Goal: Task Accomplishment & Management: Use online tool/utility

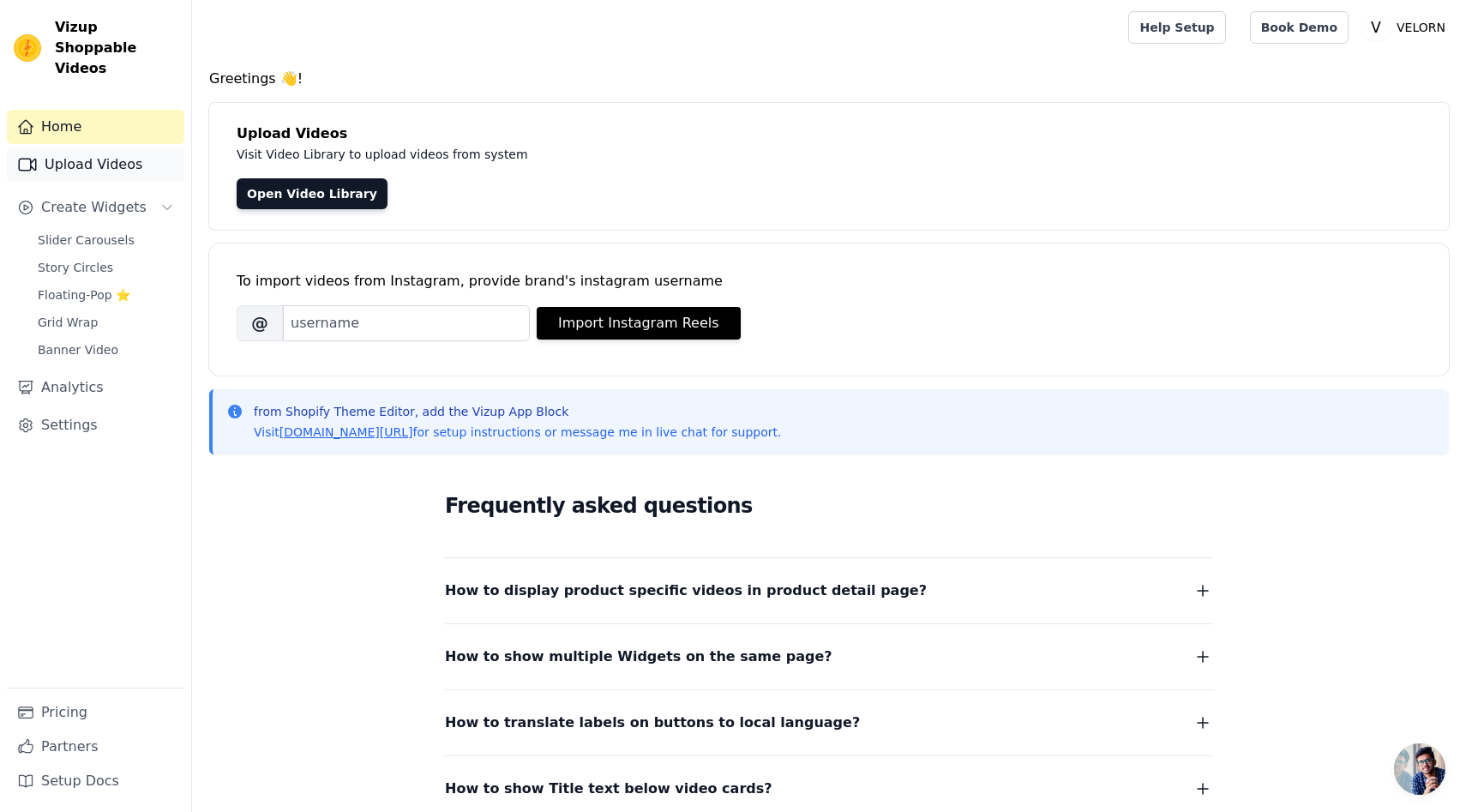
click at [79, 147] on link "Upload Videos" at bounding box center [96, 165] width 177 height 34
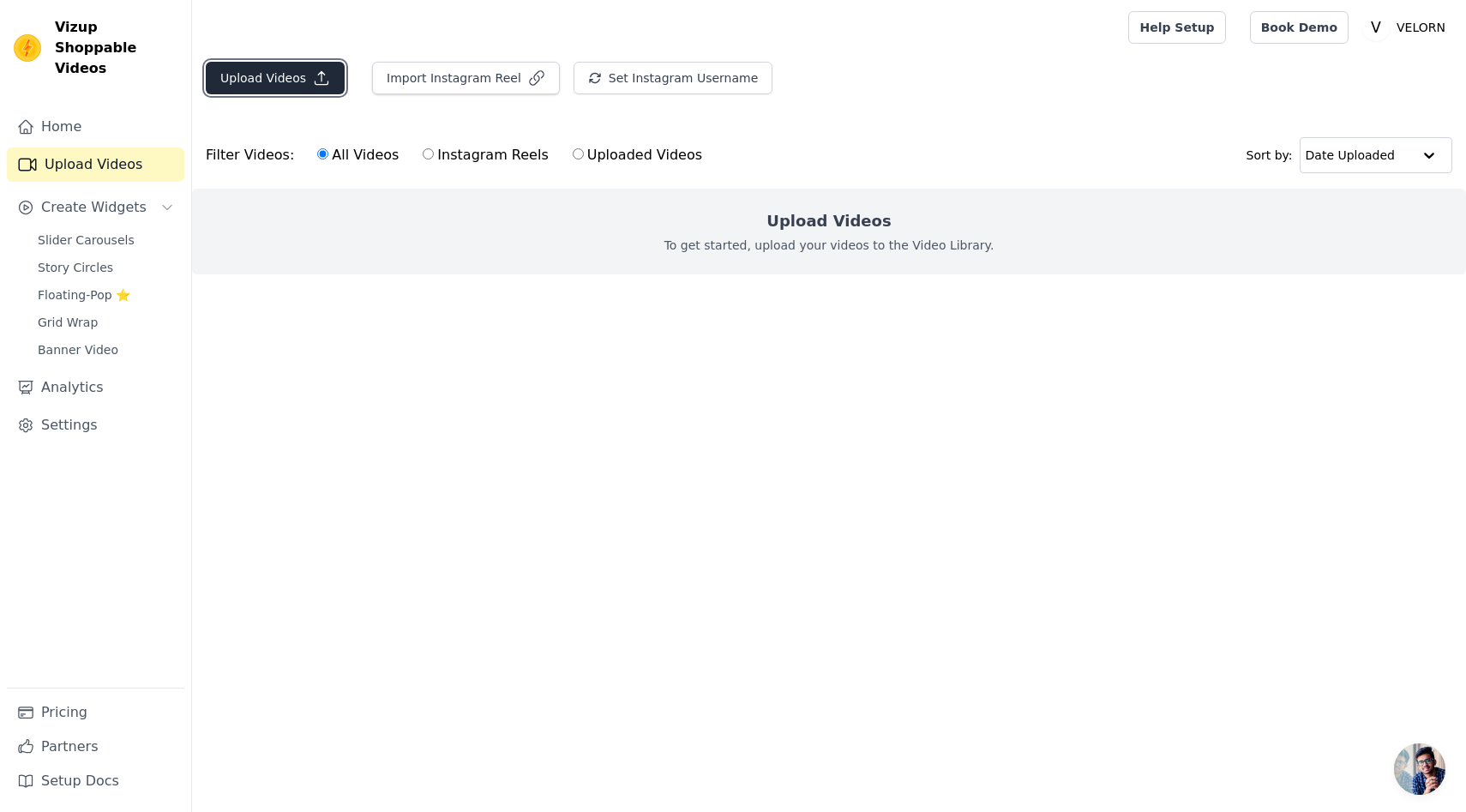
click at [240, 80] on button "Upload Videos" at bounding box center [276, 78] width 139 height 33
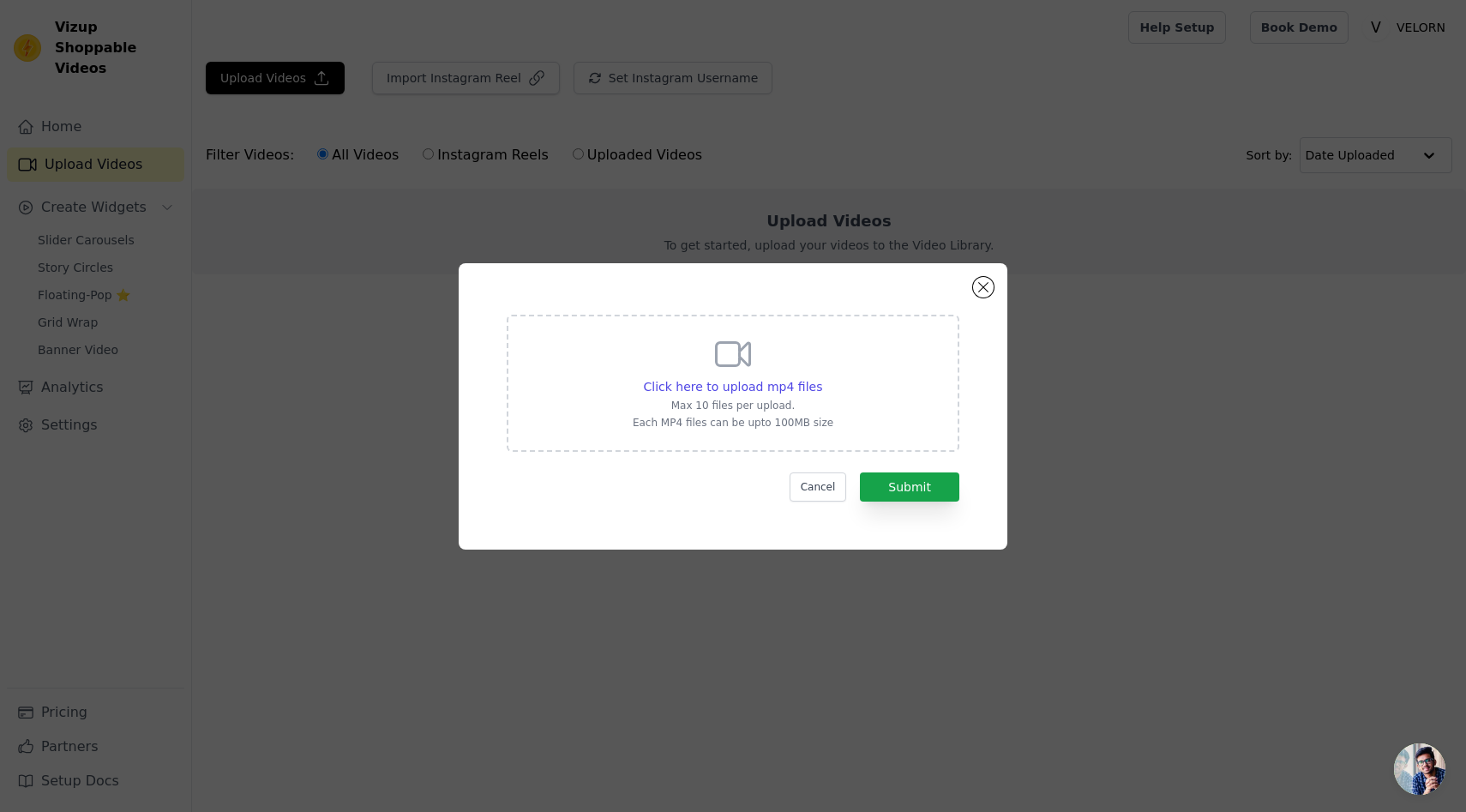
click at [747, 355] on icon at bounding box center [733, 354] width 42 height 42
click at [821, 377] on input "Click here to upload mp4 files Max 10 files per upload. Each MP4 files can be u…" at bounding box center [821, 377] width 1 height 1
click at [747, 378] on div "Click here to upload mp4 files" at bounding box center [733, 386] width 179 height 17
click at [821, 377] on input "Click here to upload mp4 files Max 10 files per upload. Each MP4 files can be u…" at bounding box center [821, 377] width 1 height 1
type input "C:\fakepath\0218(1).mp4"
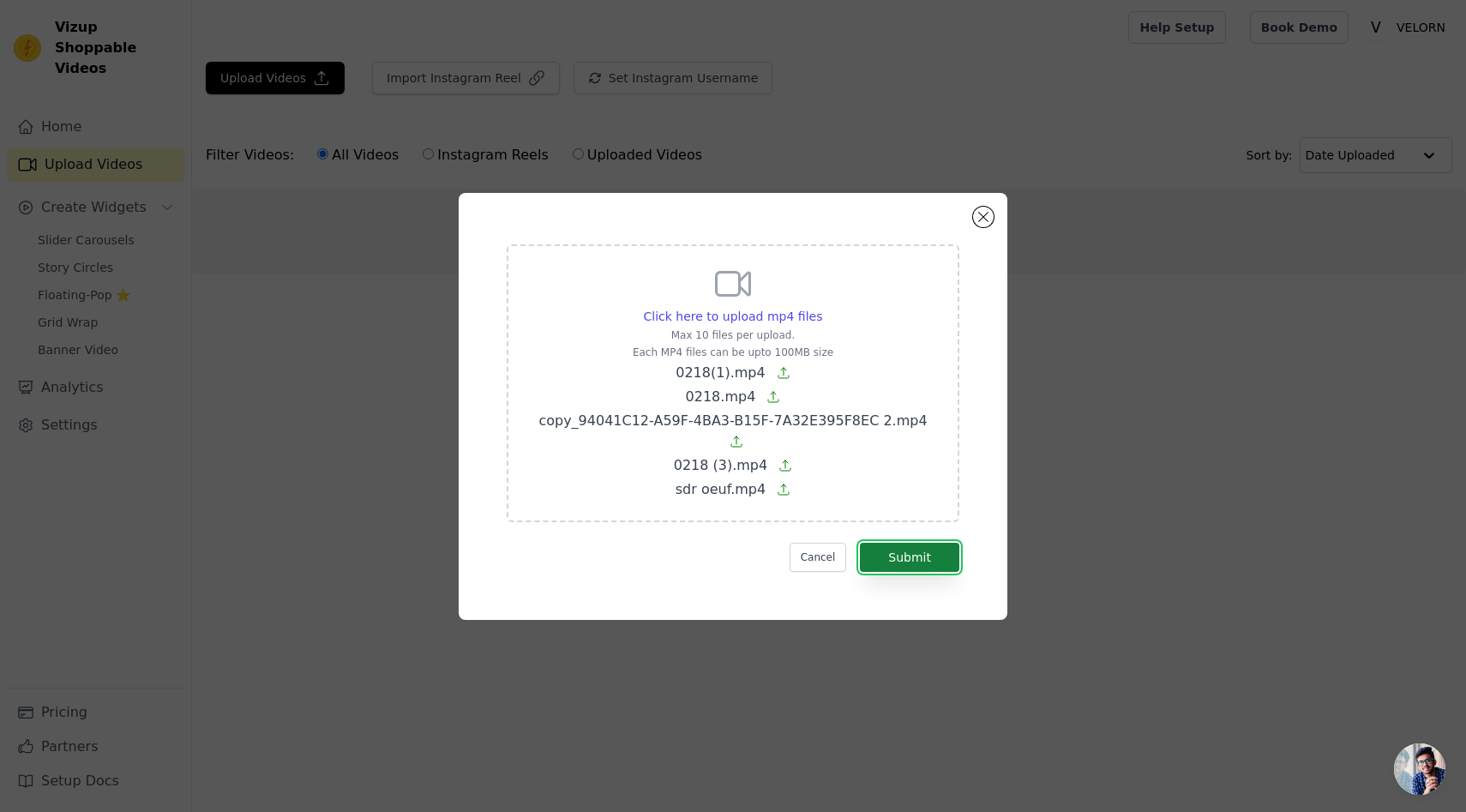
click at [932, 544] on button "Submit" at bounding box center [910, 557] width 99 height 29
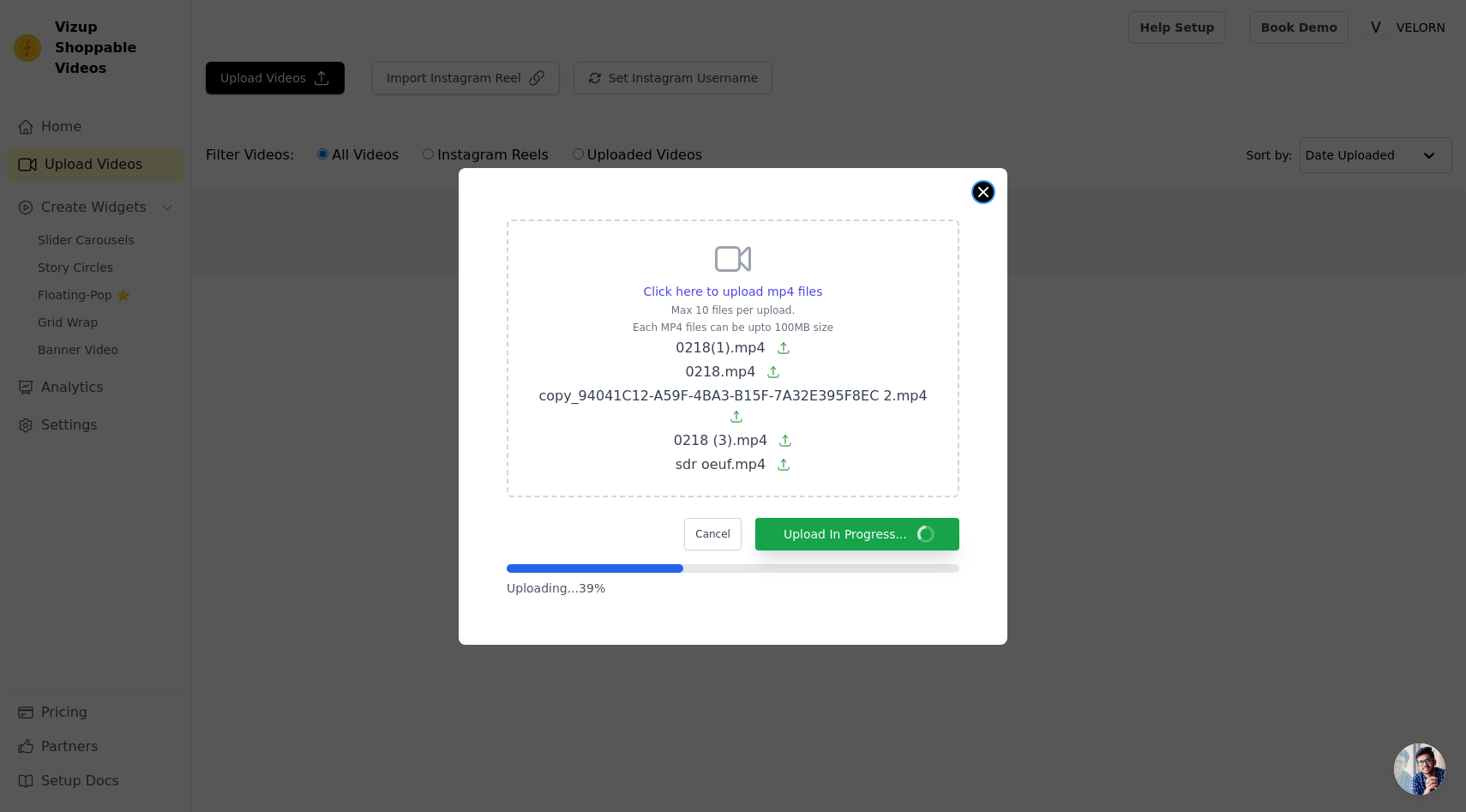
click at [980, 200] on button "Close modal" at bounding box center [983, 192] width 21 height 21
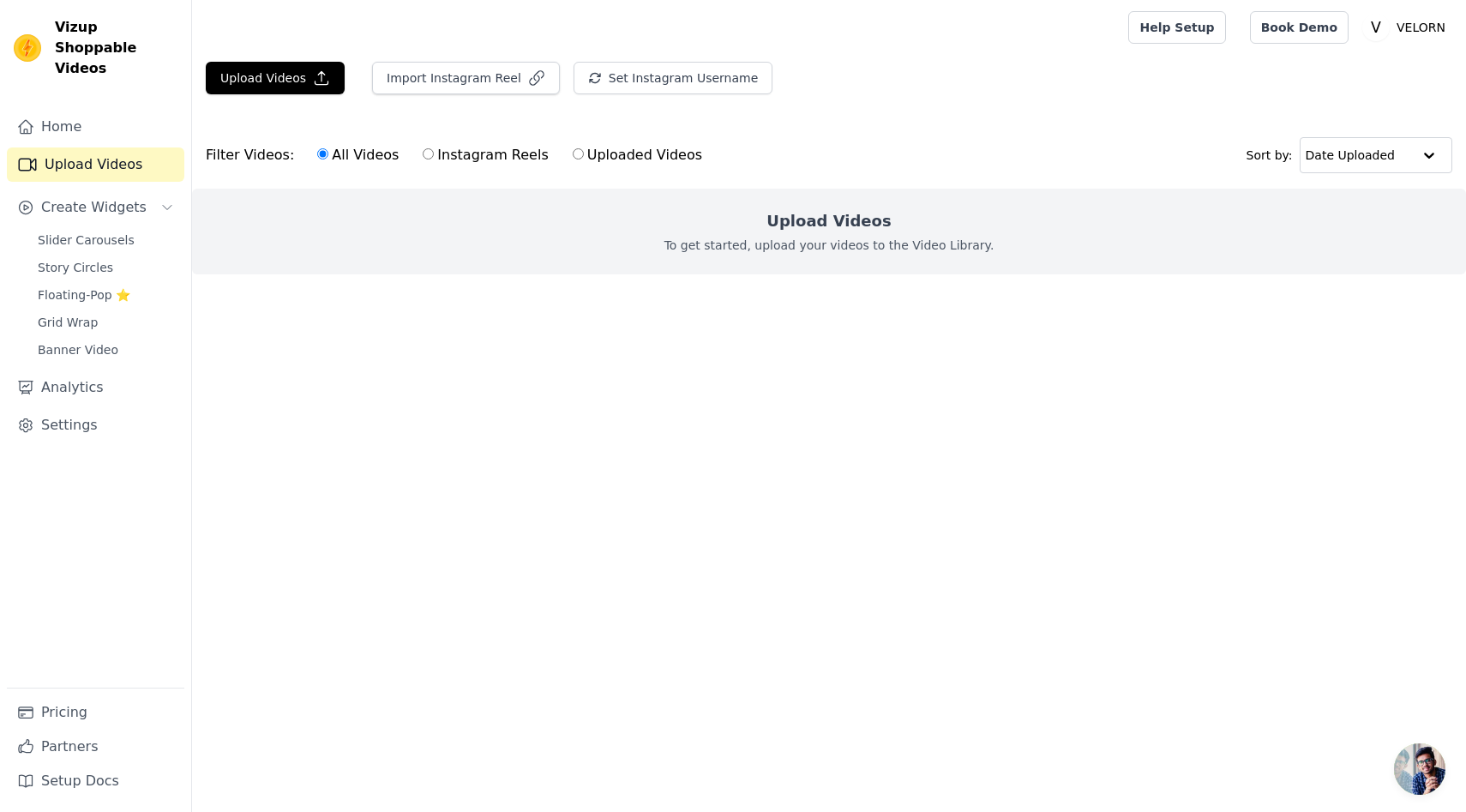
click at [447, 218] on div "Upload Videos To get started, upload your videos to the Video Library." at bounding box center [828, 231] width 1274 height 86
click at [298, 73] on button "Upload Videos" at bounding box center [276, 78] width 139 height 33
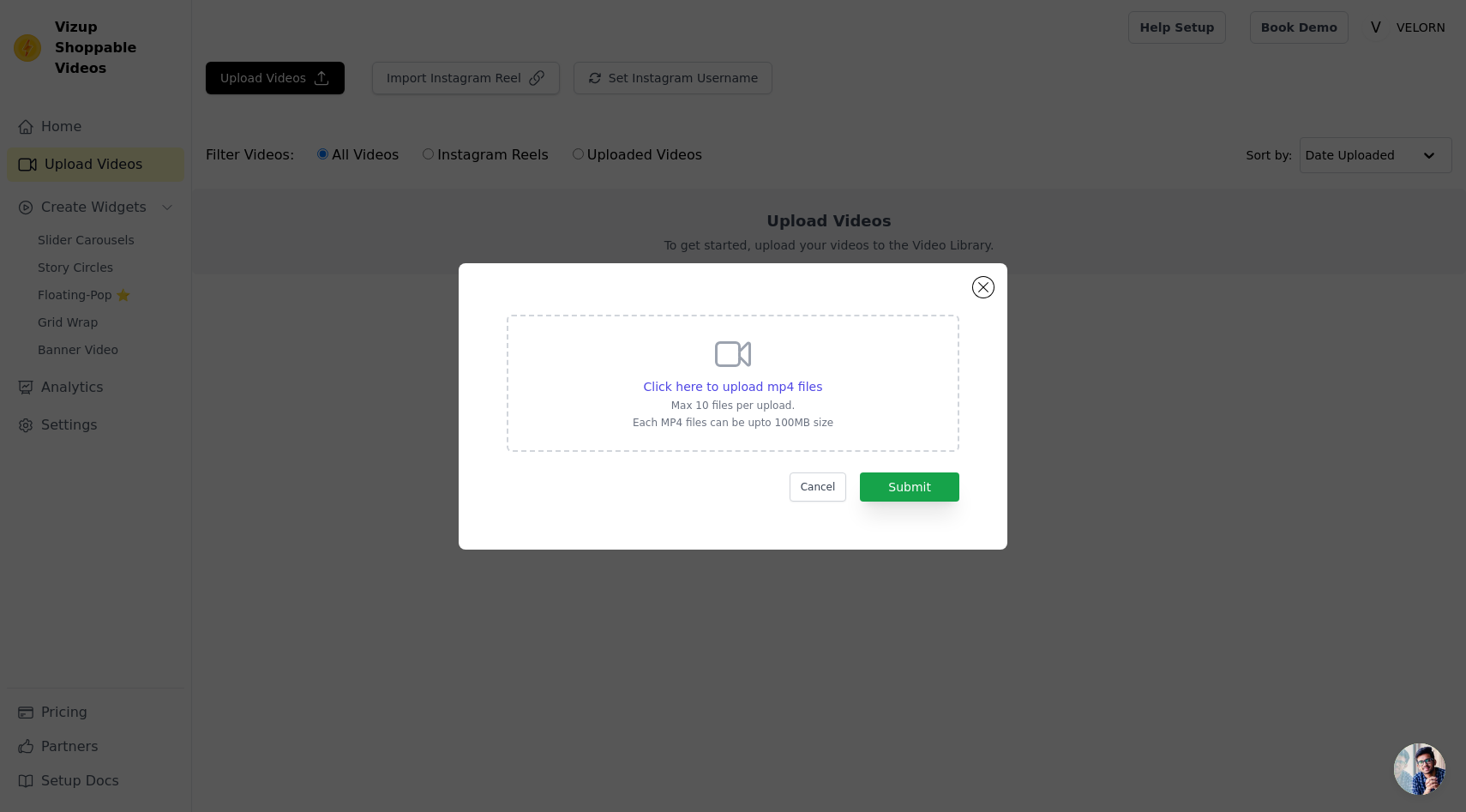
click at [799, 422] on p "Each MP4 files can be upto 100MB size" at bounding box center [733, 422] width 201 height 14
click at [821, 378] on input "Click here to upload mp4 files Max 10 files per upload. Each MP4 files can be u…" at bounding box center [821, 377] width 1 height 1
click at [985, 290] on button "Close modal" at bounding box center [983, 287] width 21 height 21
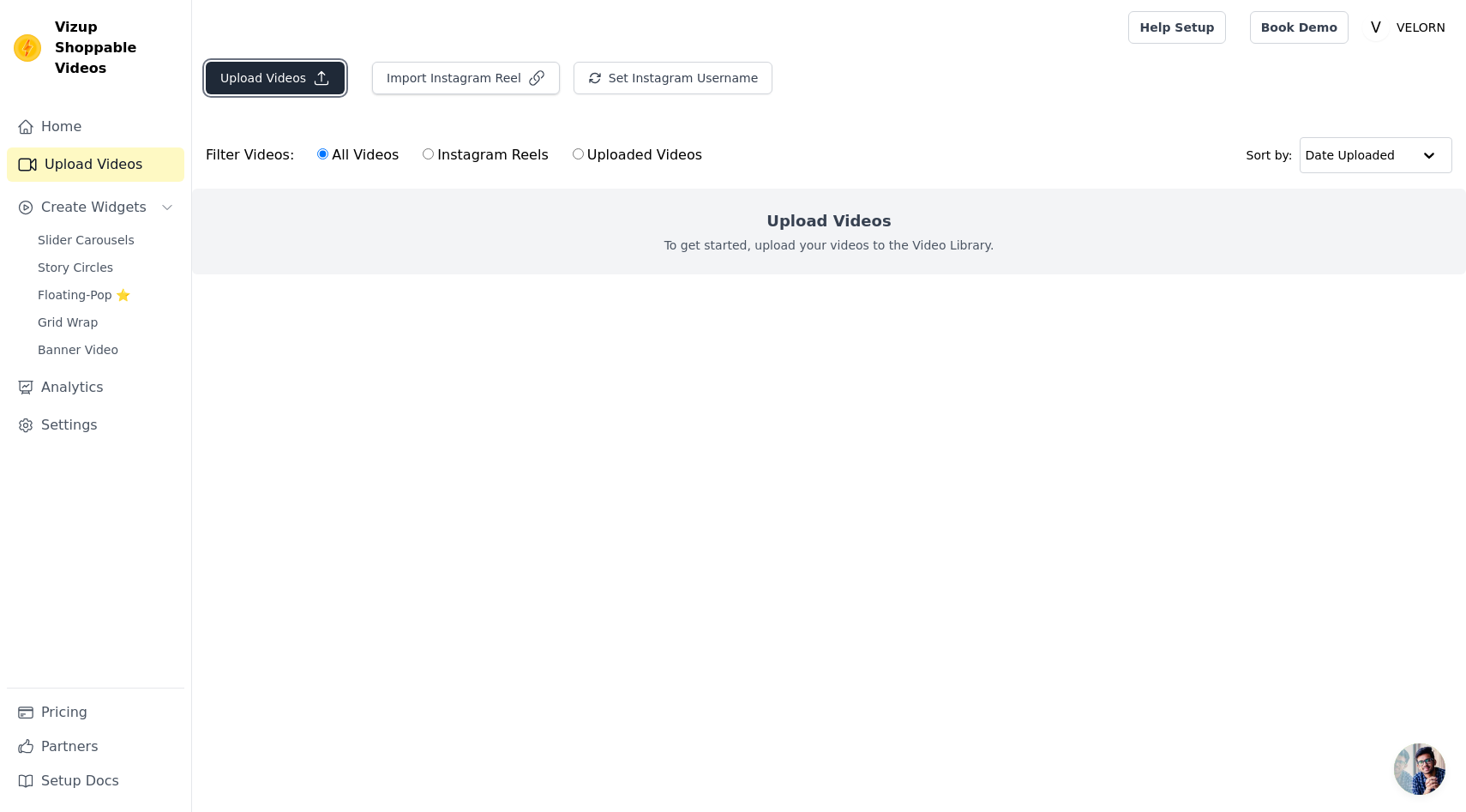
click at [305, 86] on button "Upload Videos" at bounding box center [276, 78] width 139 height 33
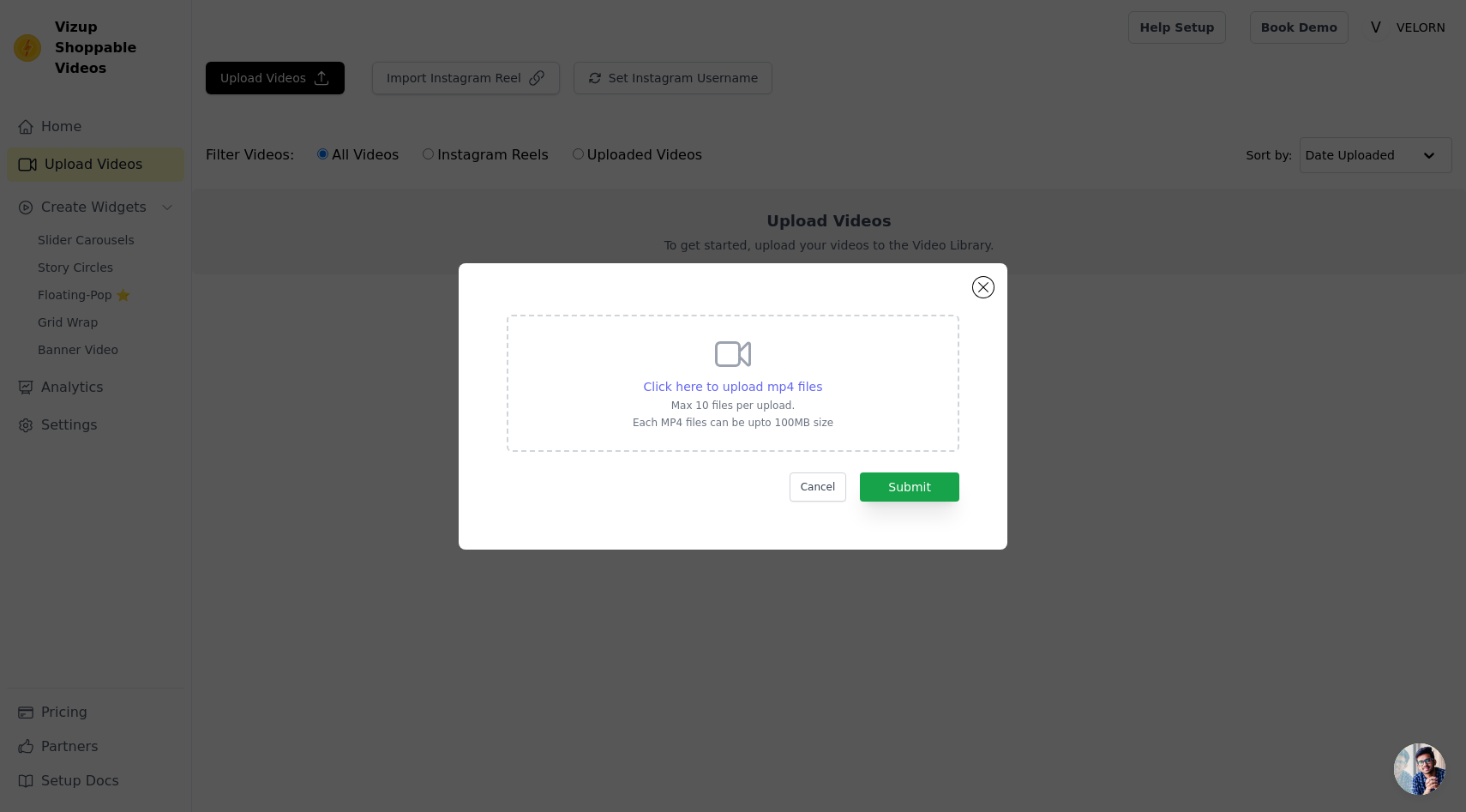
click at [759, 392] on span "Click here to upload mp4 files" at bounding box center [733, 386] width 179 height 14
click at [821, 378] on input "Click here to upload mp4 files Max 10 files per upload. Each MP4 files can be u…" at bounding box center [821, 377] width 1 height 1
type input "C:\fakepath\650286754647531_video_1.mp4"
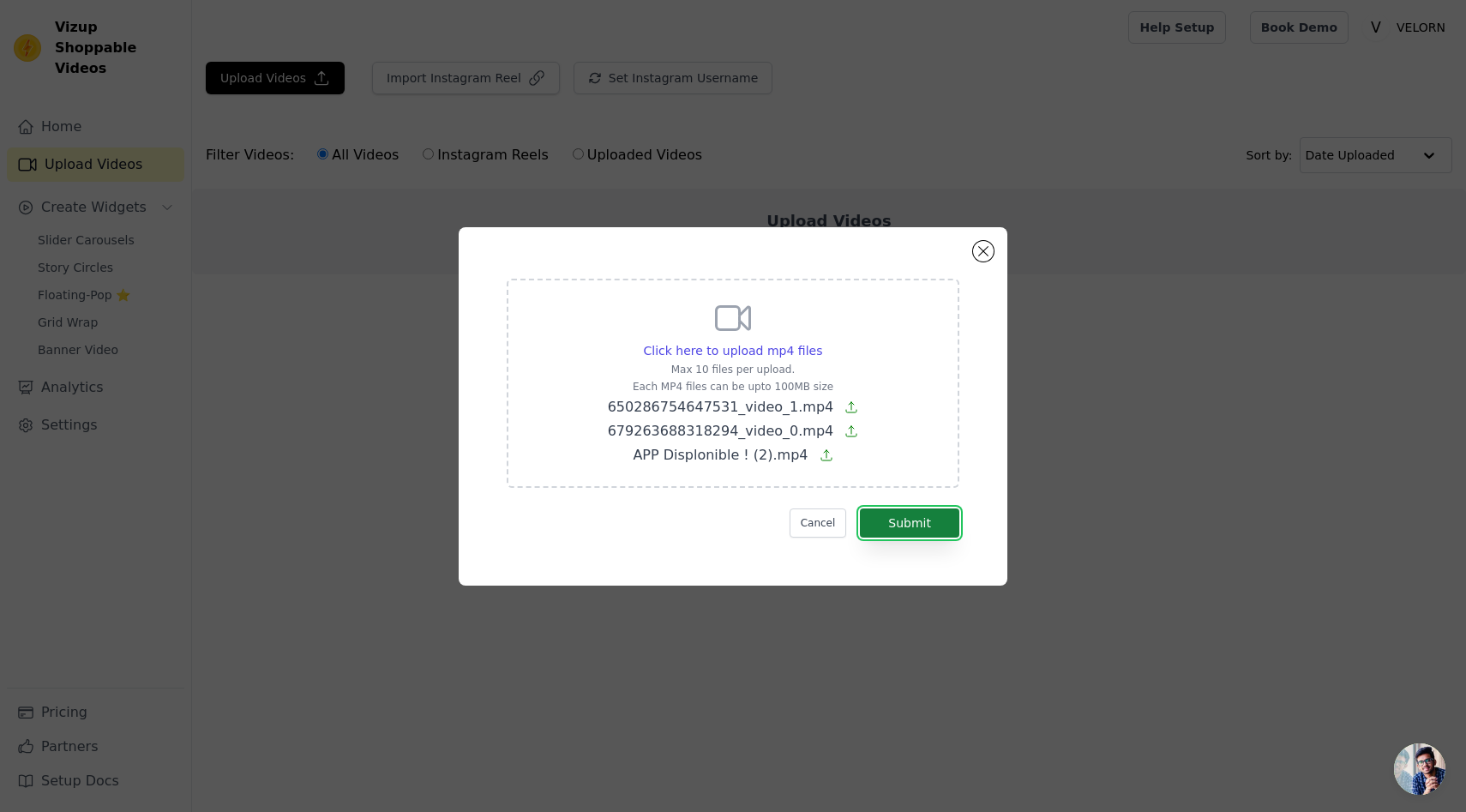
click at [931, 518] on button "Submit" at bounding box center [910, 523] width 99 height 29
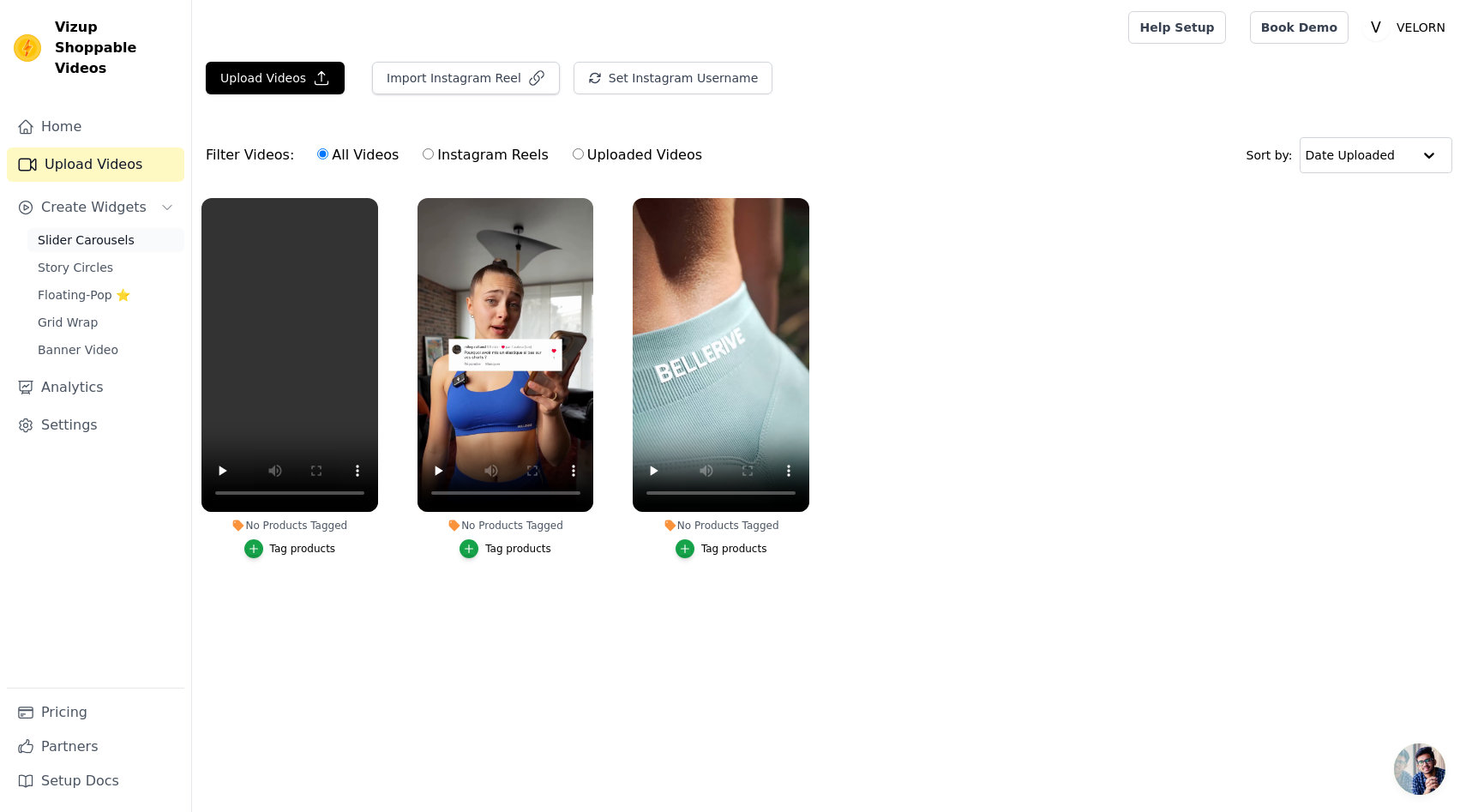
click at [110, 231] on span "Slider Carousels" at bounding box center [86, 240] width 97 height 17
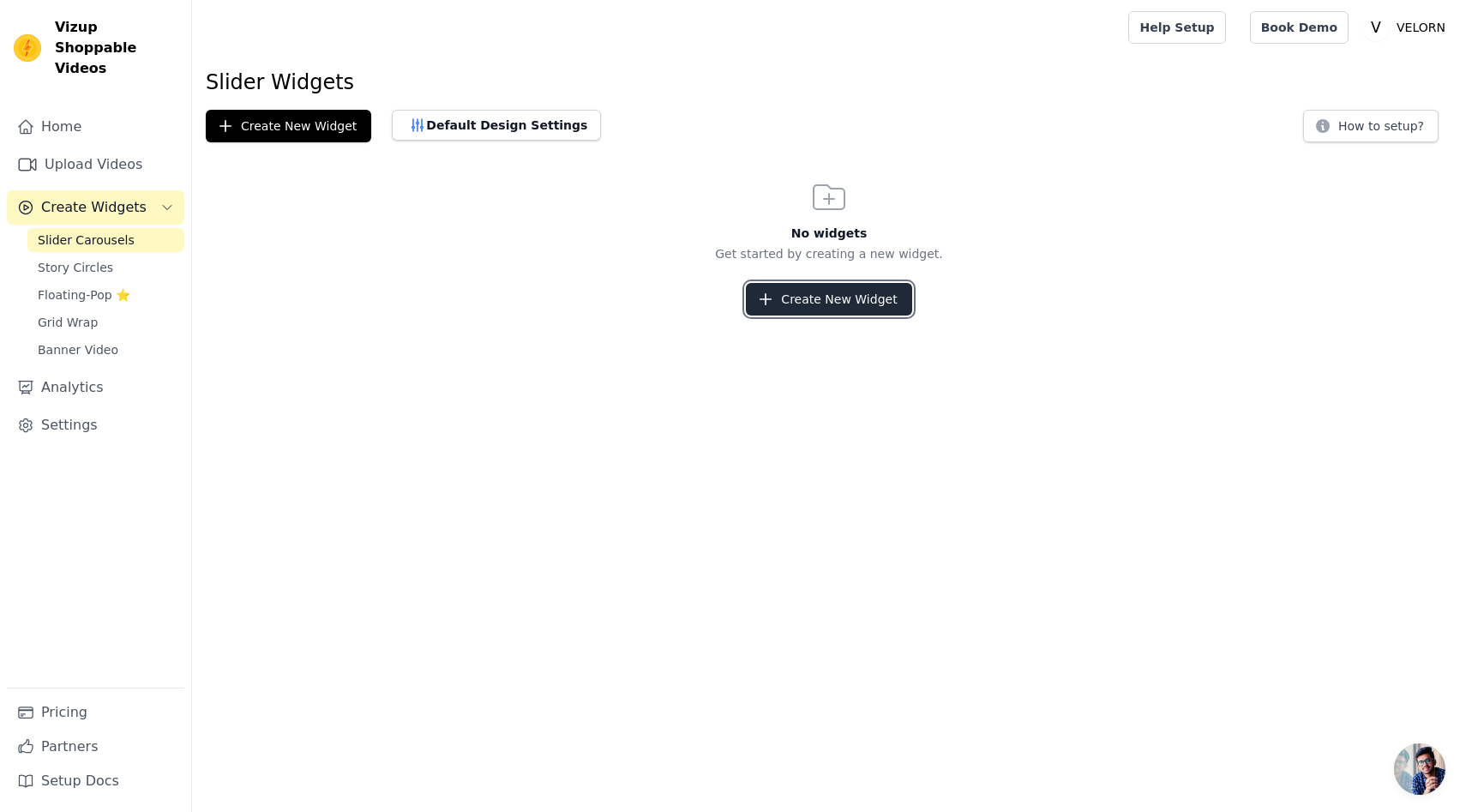
click at [769, 297] on icon "button" at bounding box center [766, 299] width 11 height 11
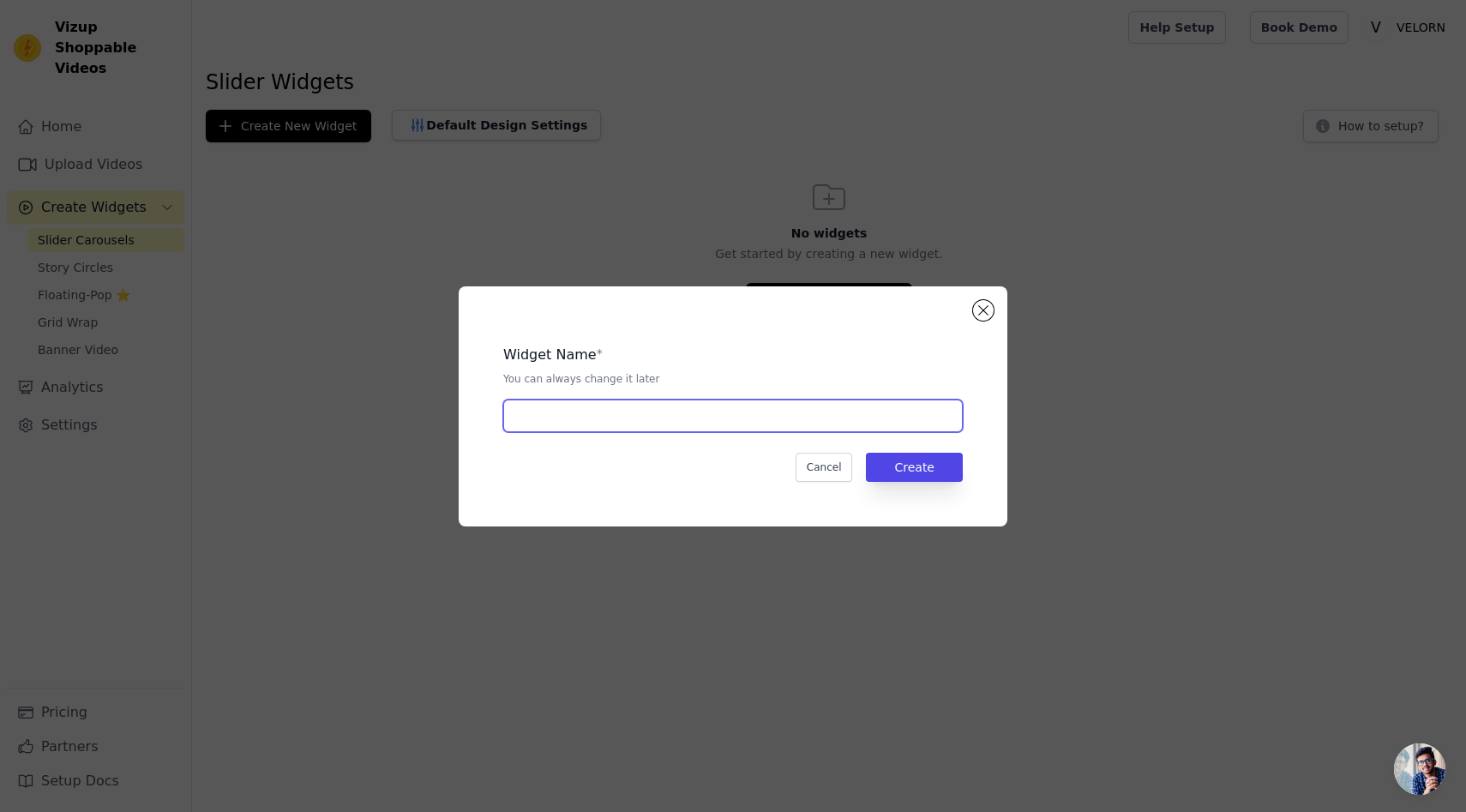
click at [785, 426] on input "text" at bounding box center [733, 416] width 459 height 33
type input "&"
type input "1"
click at [918, 486] on div "Widget Name * You can always change it later 1 Cancel Create" at bounding box center [733, 406] width 494 height 185
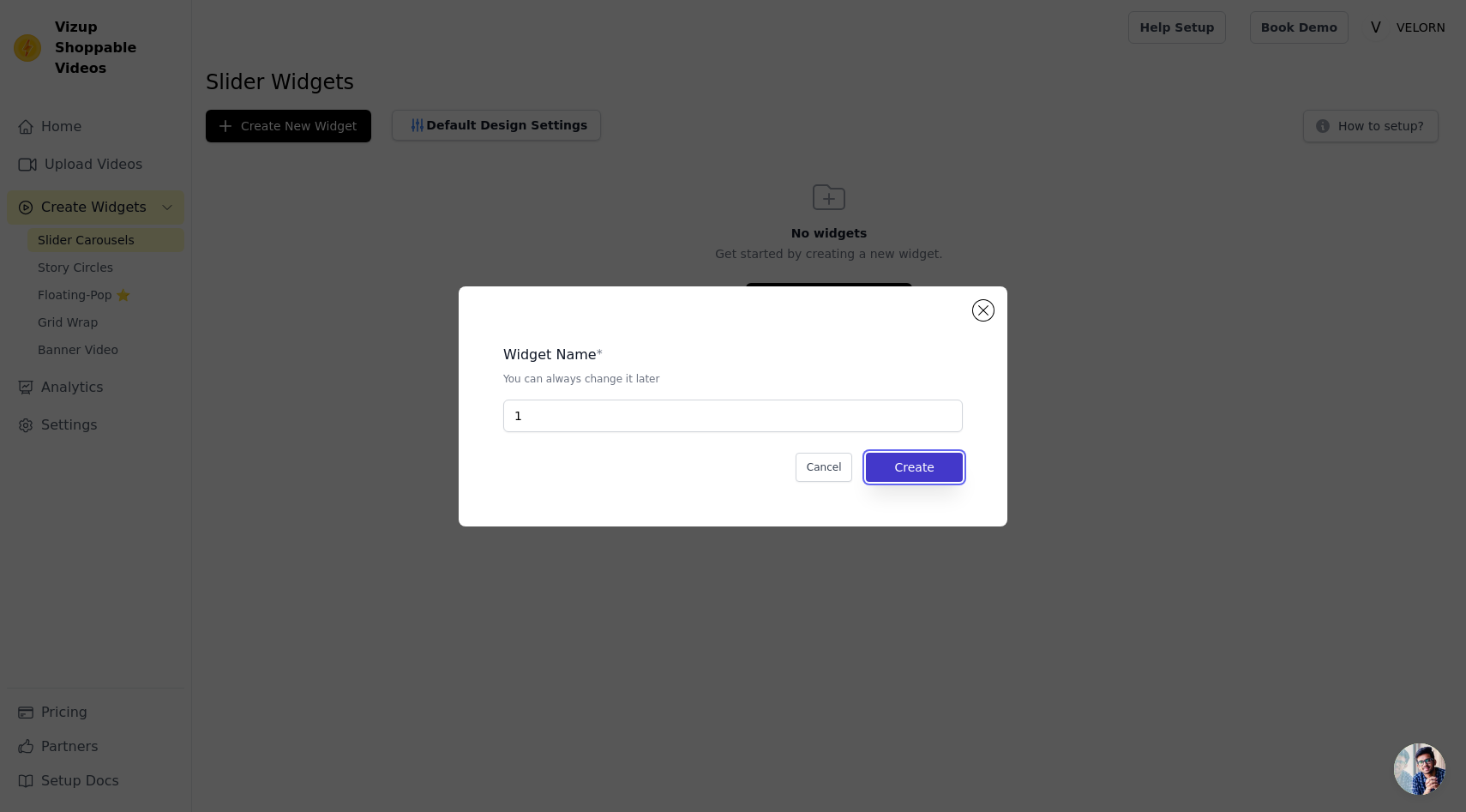
click at [920, 477] on button "Create" at bounding box center [914, 467] width 97 height 29
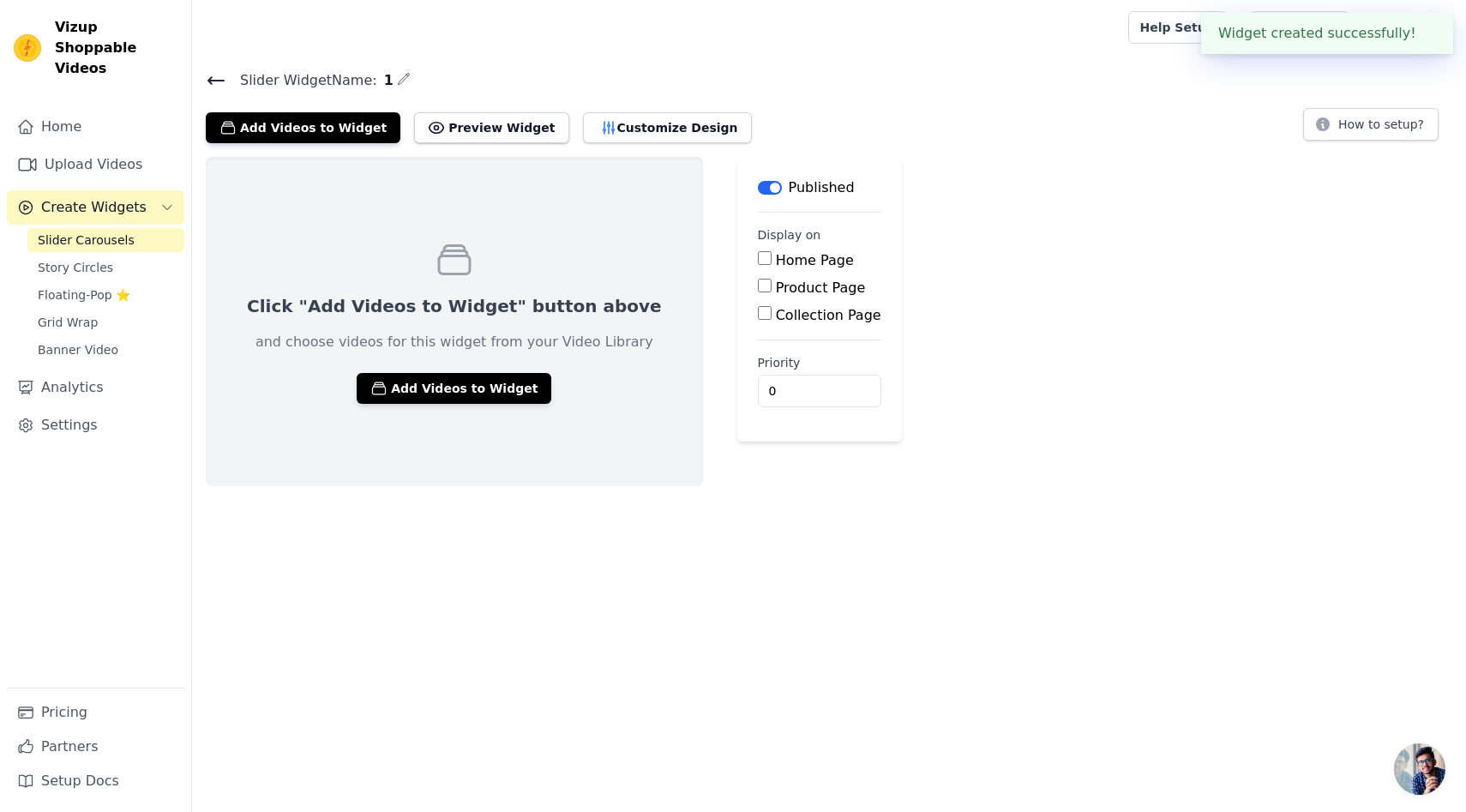
click at [758, 281] on input "Product Page" at bounding box center [764, 285] width 14 height 14
checkbox input "true"
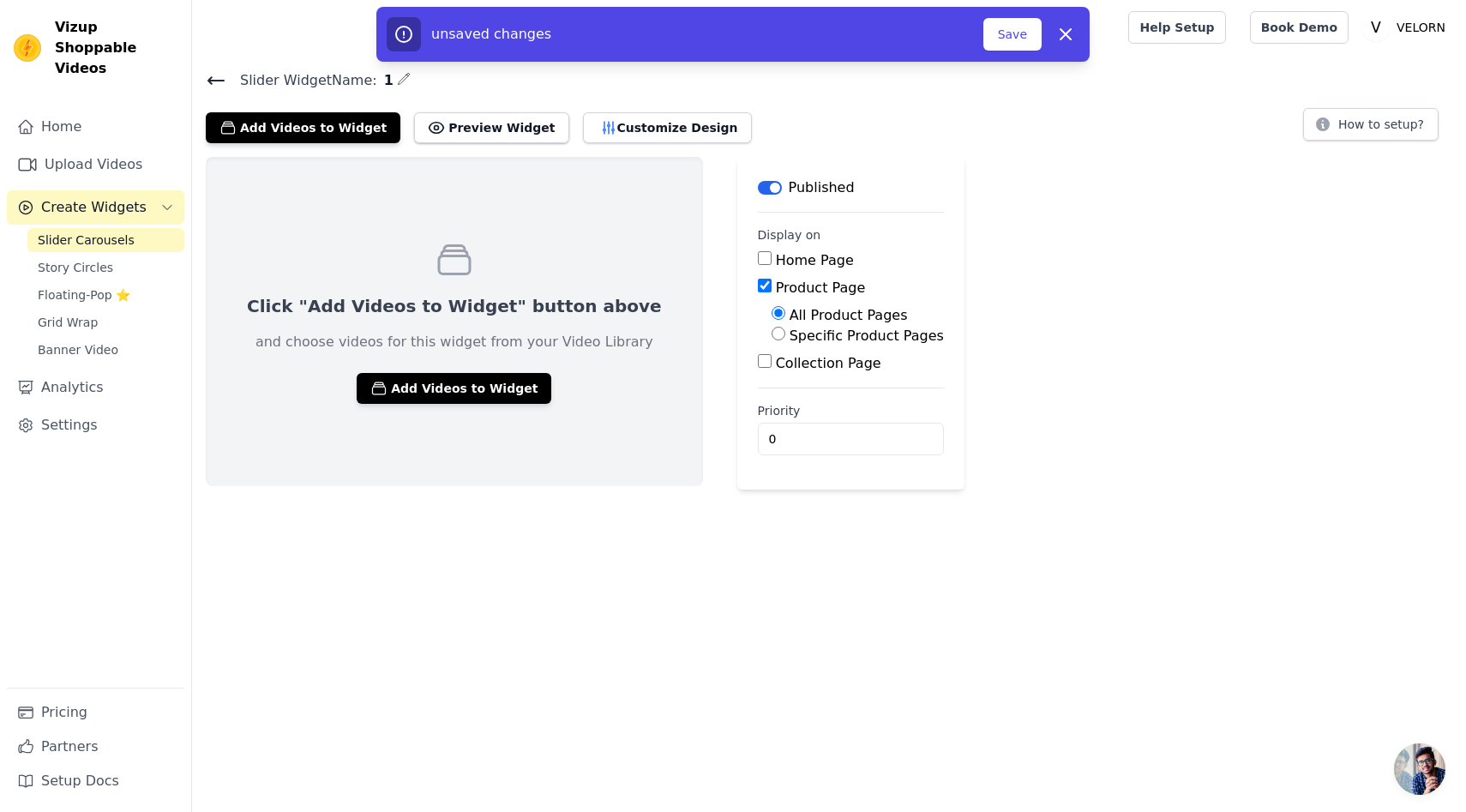
click at [771, 337] on input "Specific Product Pages" at bounding box center [778, 333] width 14 height 14
radio input "true"
click at [771, 365] on button "Select Products" at bounding box center [828, 374] width 115 height 29
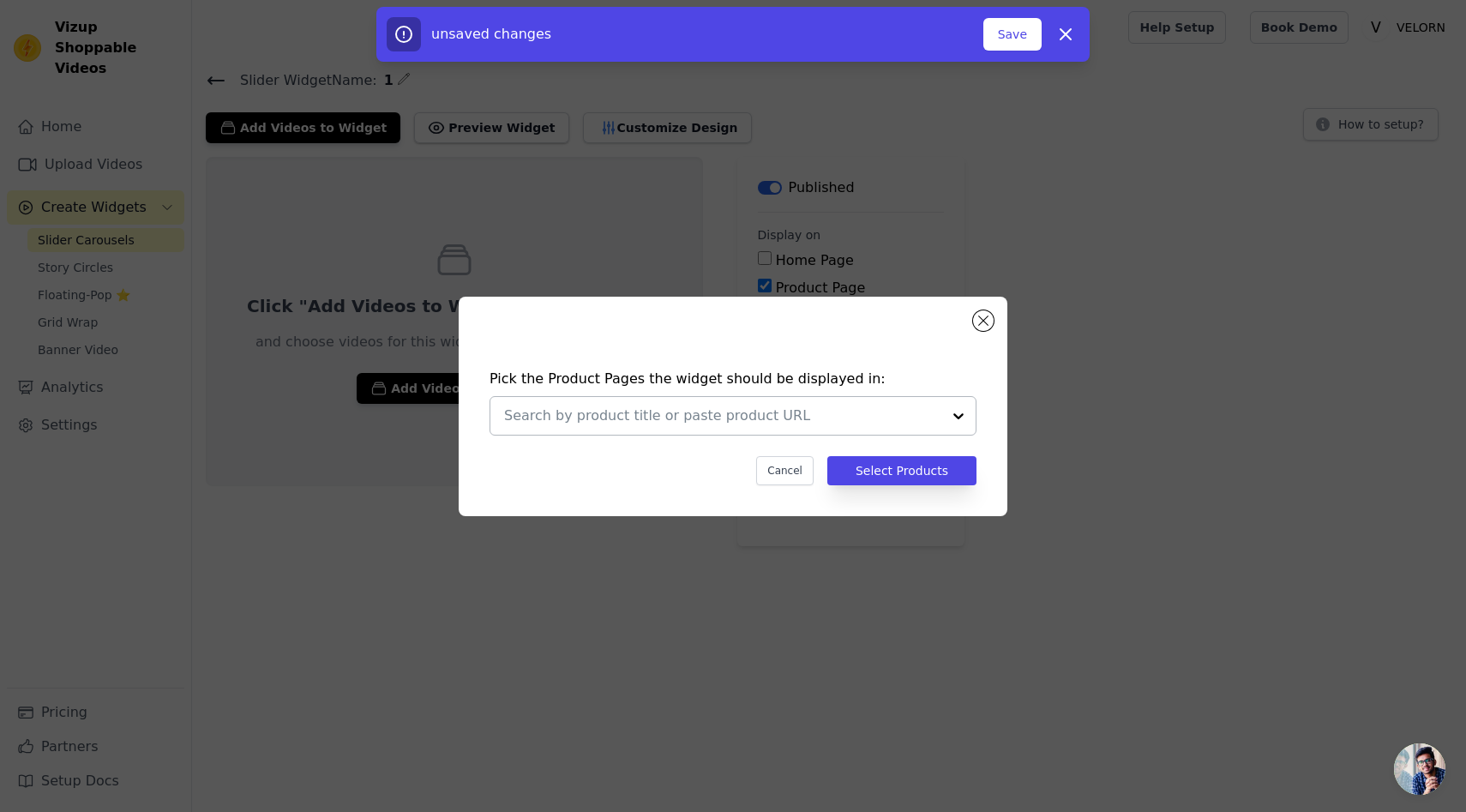
click at [953, 409] on div at bounding box center [959, 416] width 34 height 38
click at [986, 309] on div "Pick the Product Pages the widget should be displayed in: Cancel Select Products" at bounding box center [733, 406] width 549 height 220
click at [972, 321] on div "Pick the Product Pages the widget should be displayed in: Cancel Select Products" at bounding box center [733, 406] width 549 height 220
click at [986, 317] on button "Close modal" at bounding box center [983, 320] width 21 height 21
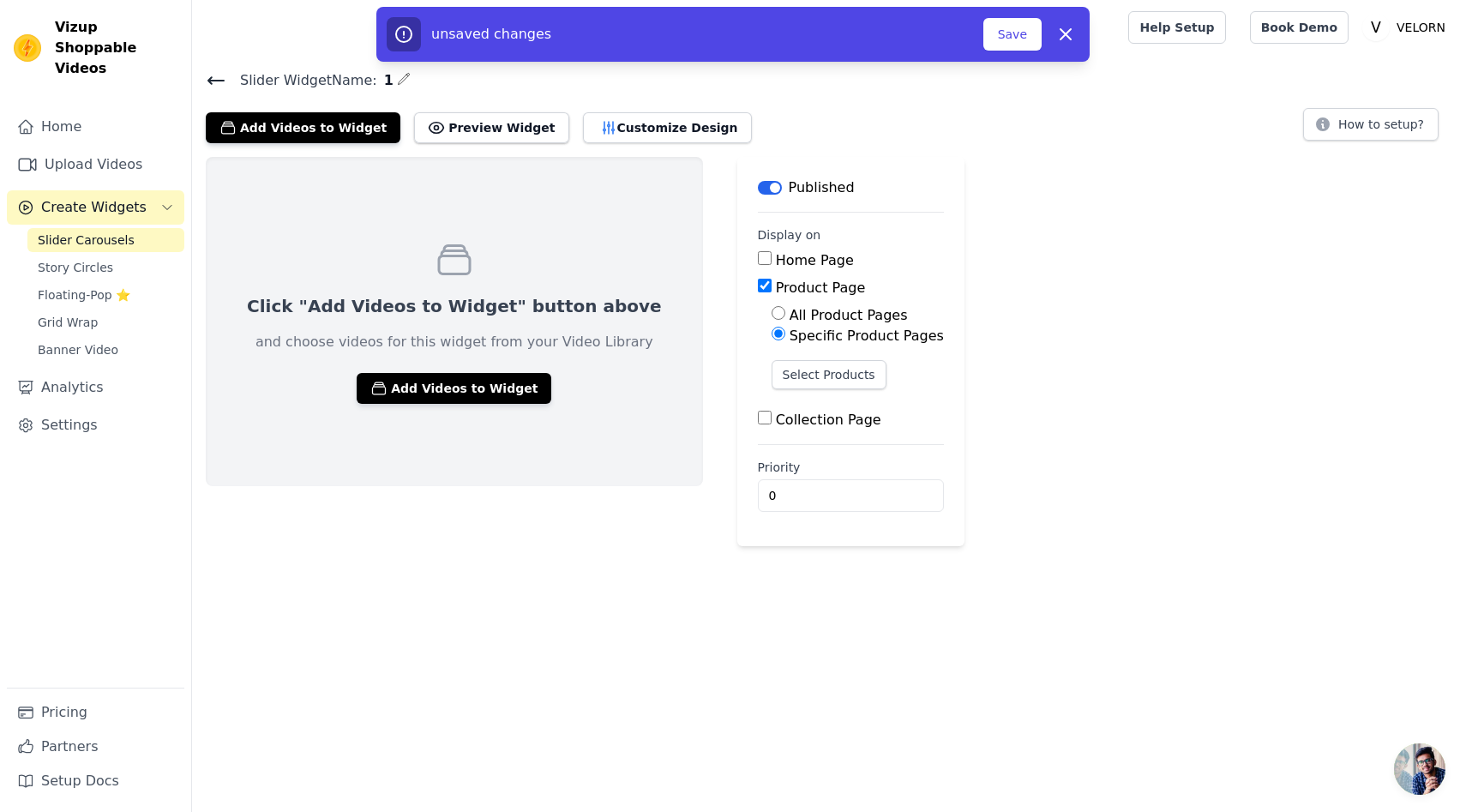
click at [771, 315] on input "All Product Pages" at bounding box center [778, 313] width 14 height 14
radio input "true"
click at [758, 260] on input "Home Page" at bounding box center [764, 258] width 14 height 14
checkbox input "true"
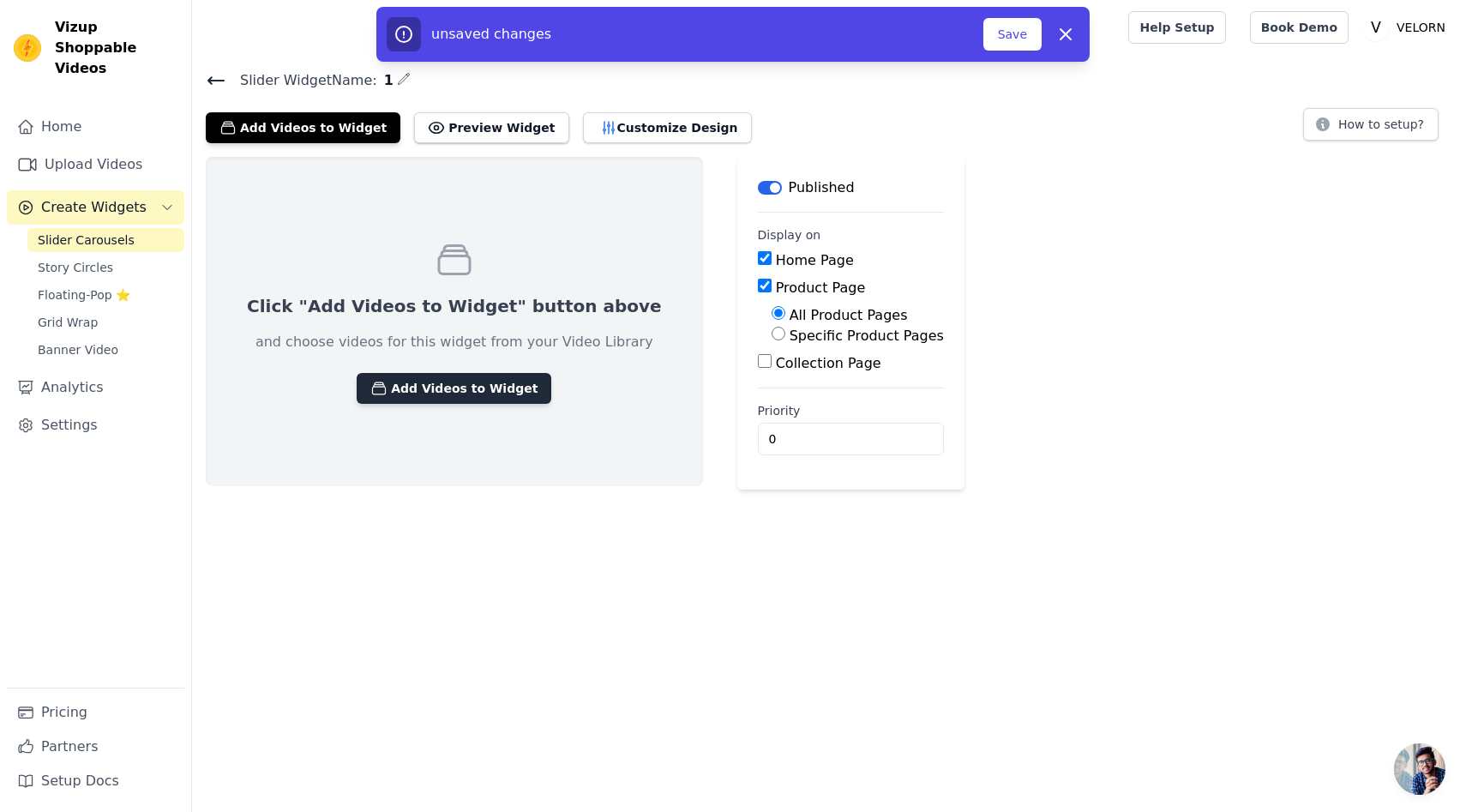
click at [453, 391] on button "Add Videos to Widget" at bounding box center [453, 388] width 194 height 31
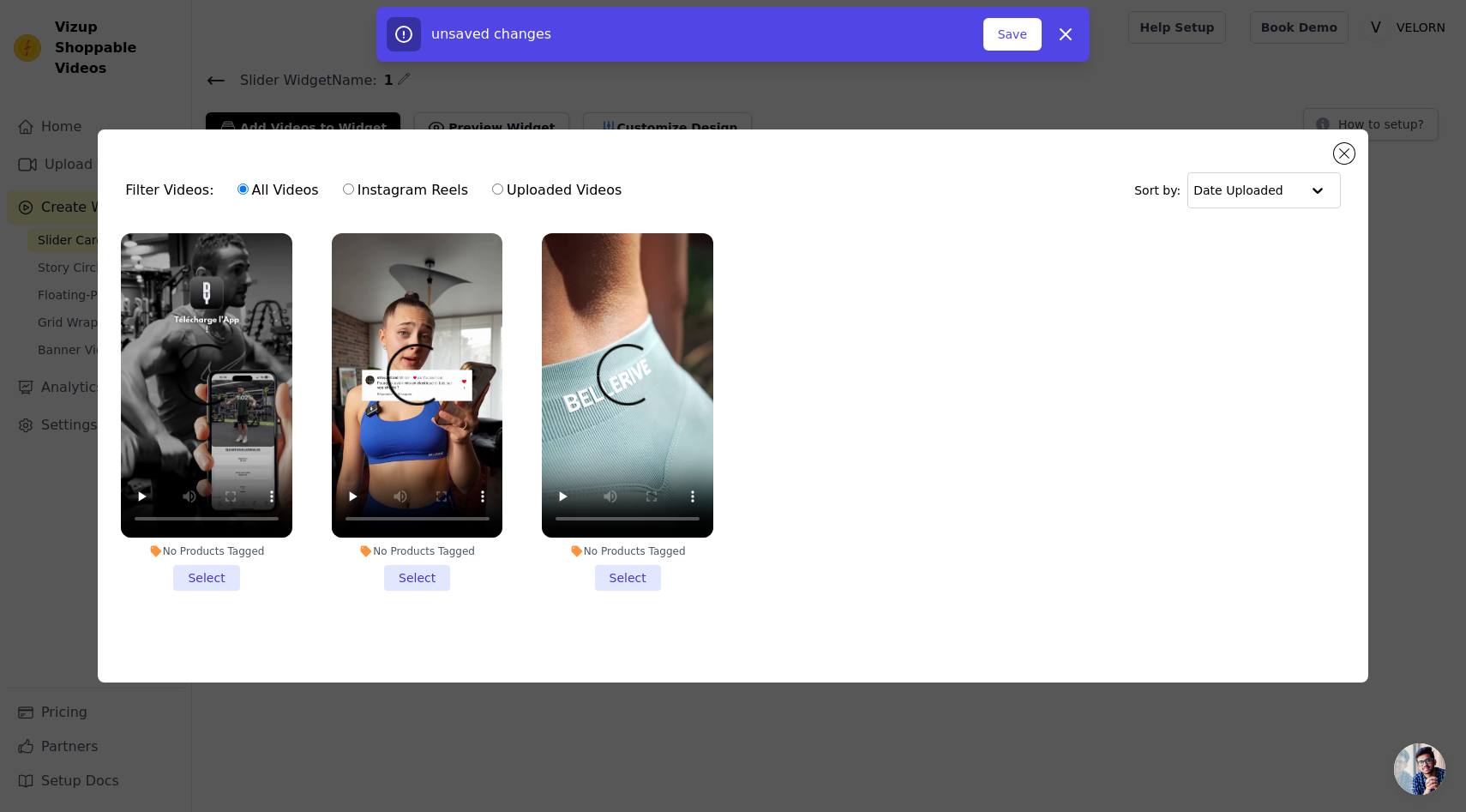
click at [213, 578] on li "No Products Tagged Select" at bounding box center [207, 411] width 172 height 357
click at [0, 0] on input "No Products Tagged Select" at bounding box center [0, 0] width 0 height 0
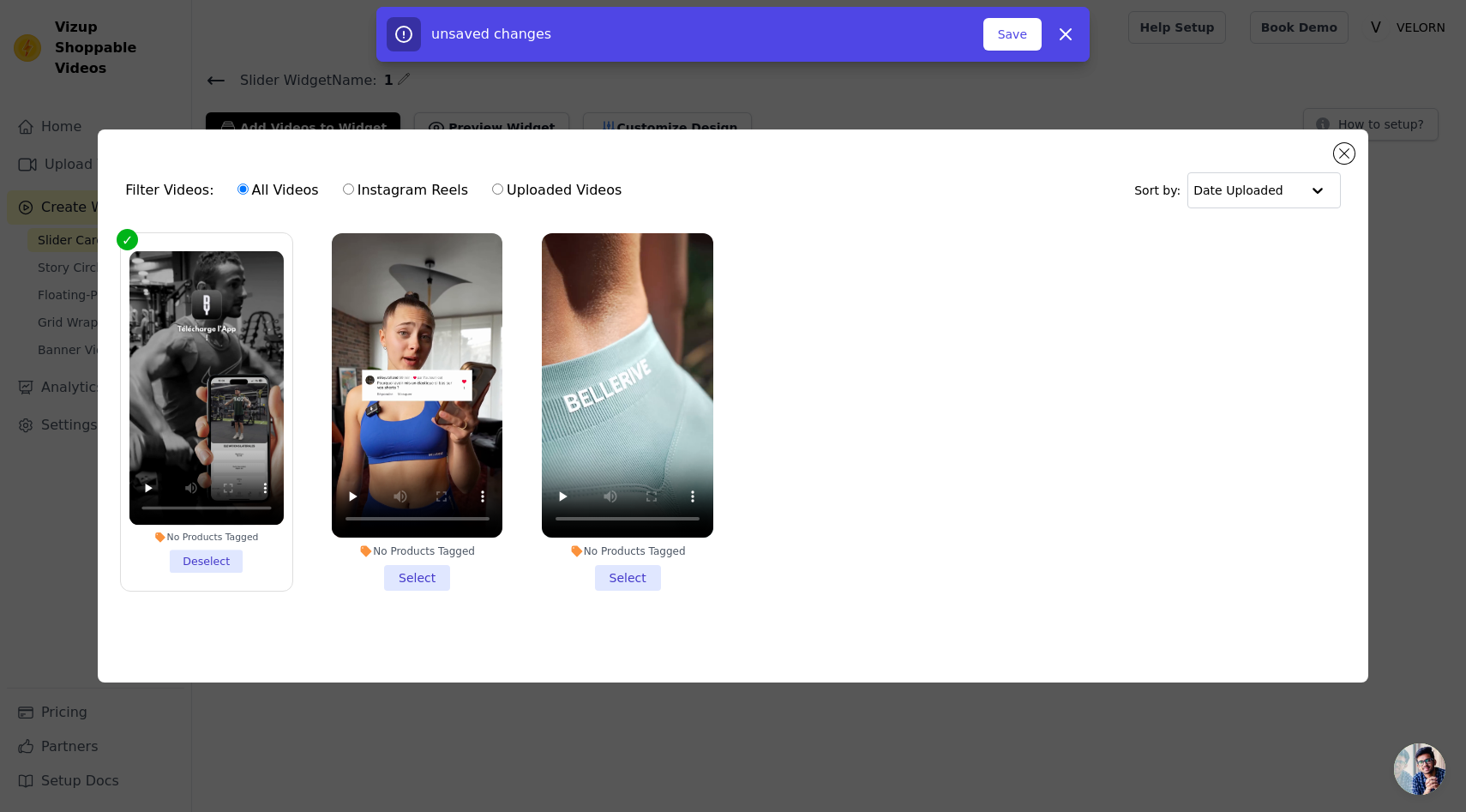
click at [401, 577] on li "No Products Tagged Select" at bounding box center [418, 411] width 172 height 357
click at [0, 0] on input "No Products Tagged Select" at bounding box center [0, 0] width 0 height 0
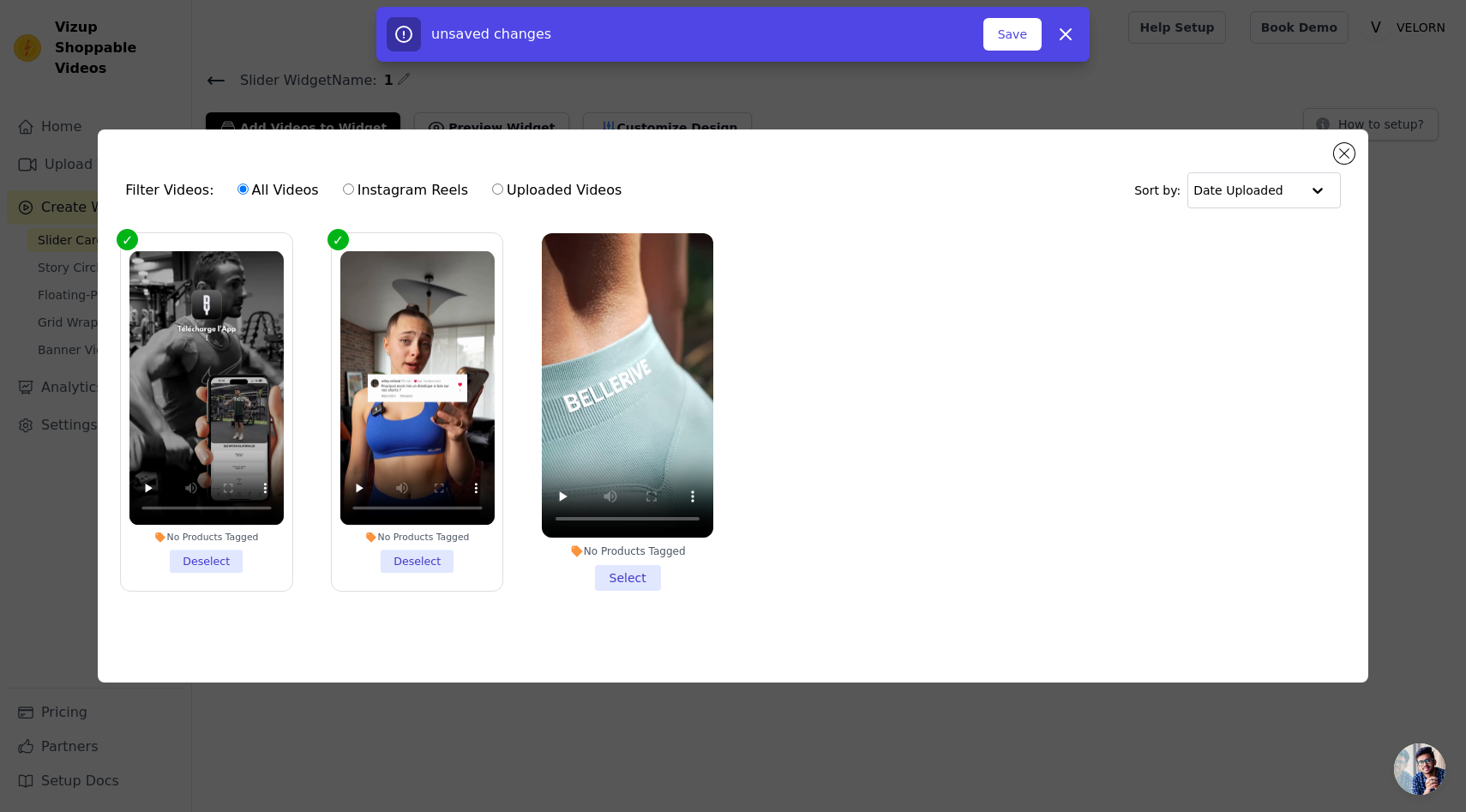
click at [640, 574] on li "No Products Tagged Select" at bounding box center [628, 411] width 172 height 357
click at [0, 0] on input "No Products Tagged Select" at bounding box center [0, 0] width 0 height 0
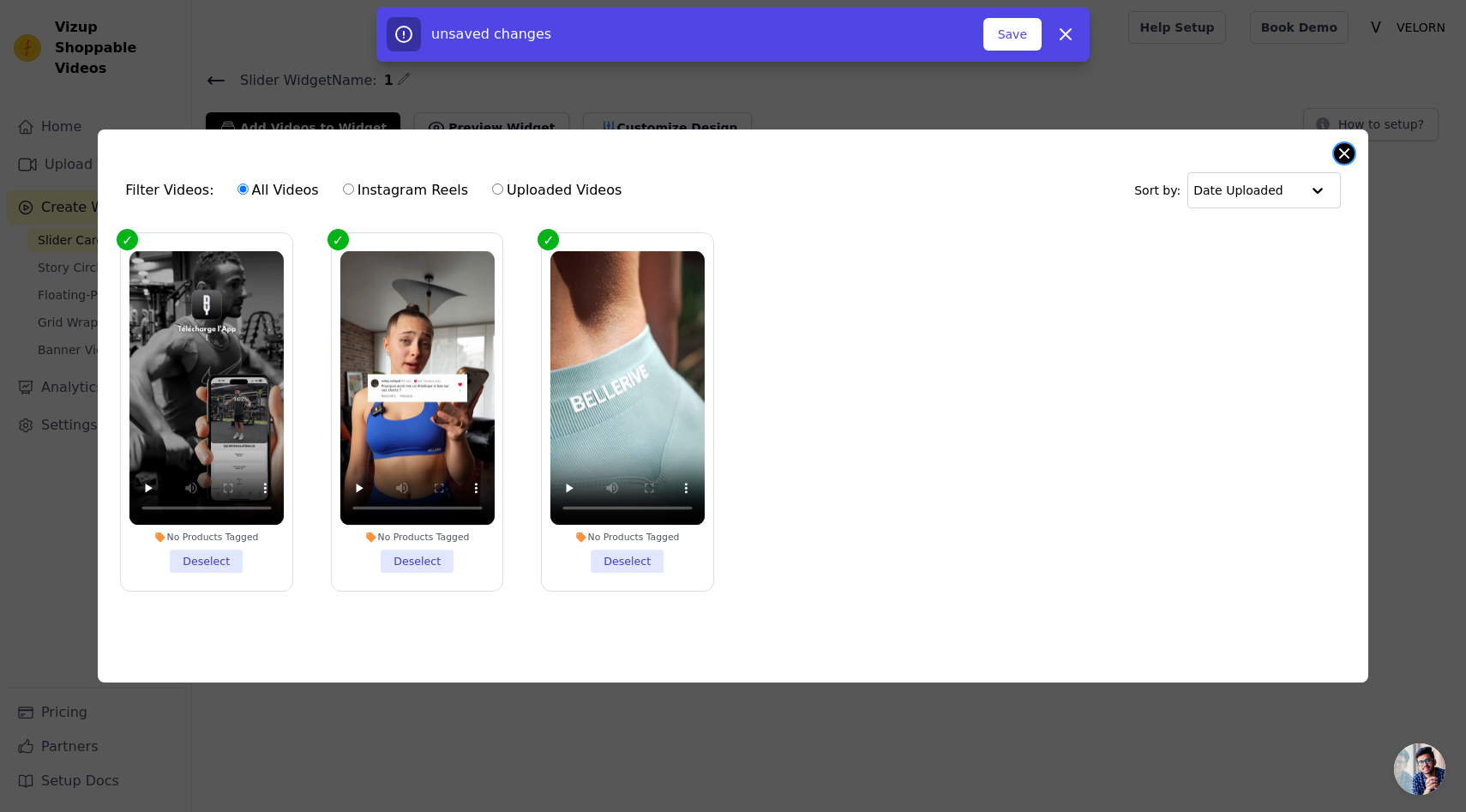
click at [1347, 156] on button "Close modal" at bounding box center [1344, 153] width 21 height 21
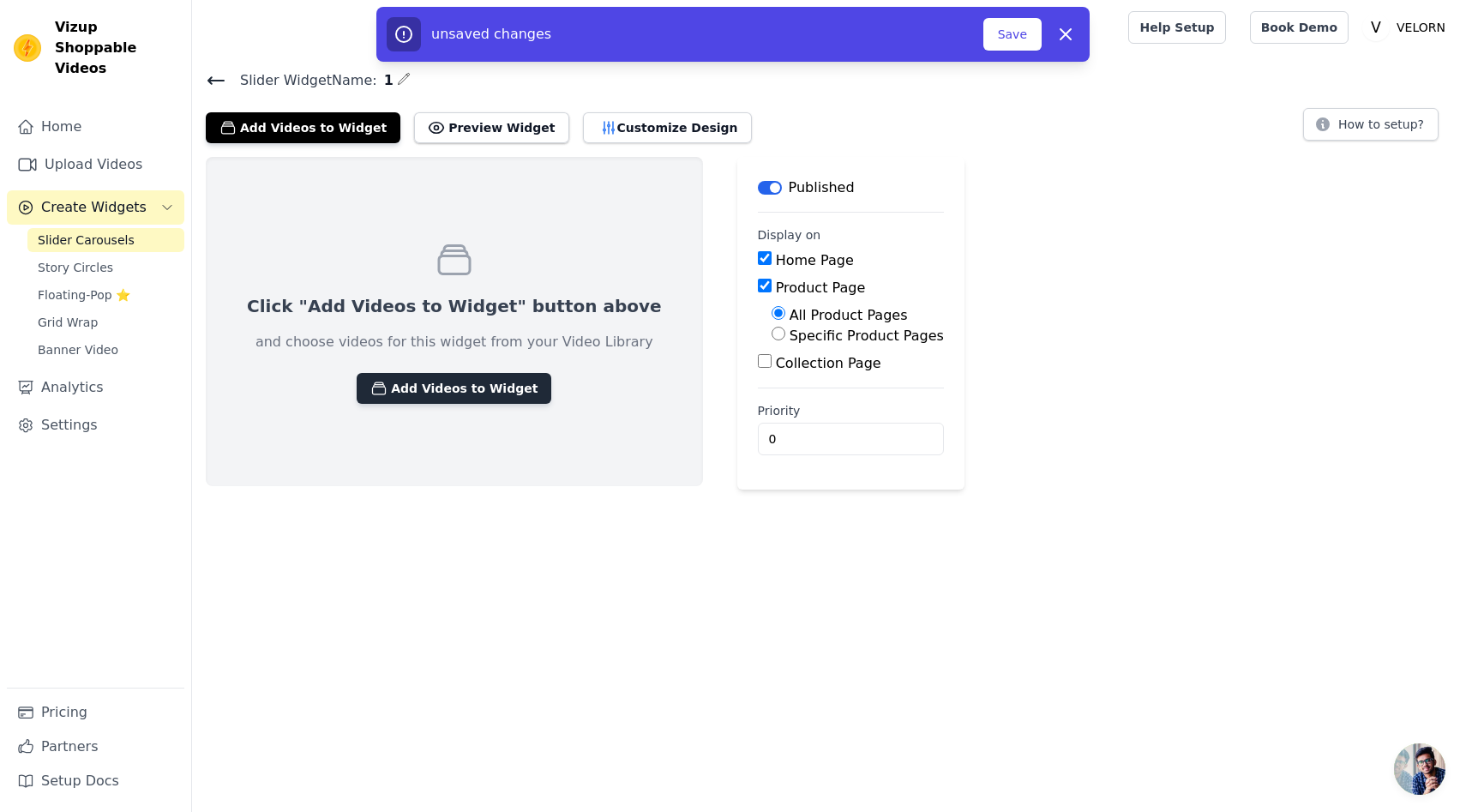
click at [469, 392] on button "Add Videos to Widget" at bounding box center [453, 388] width 194 height 31
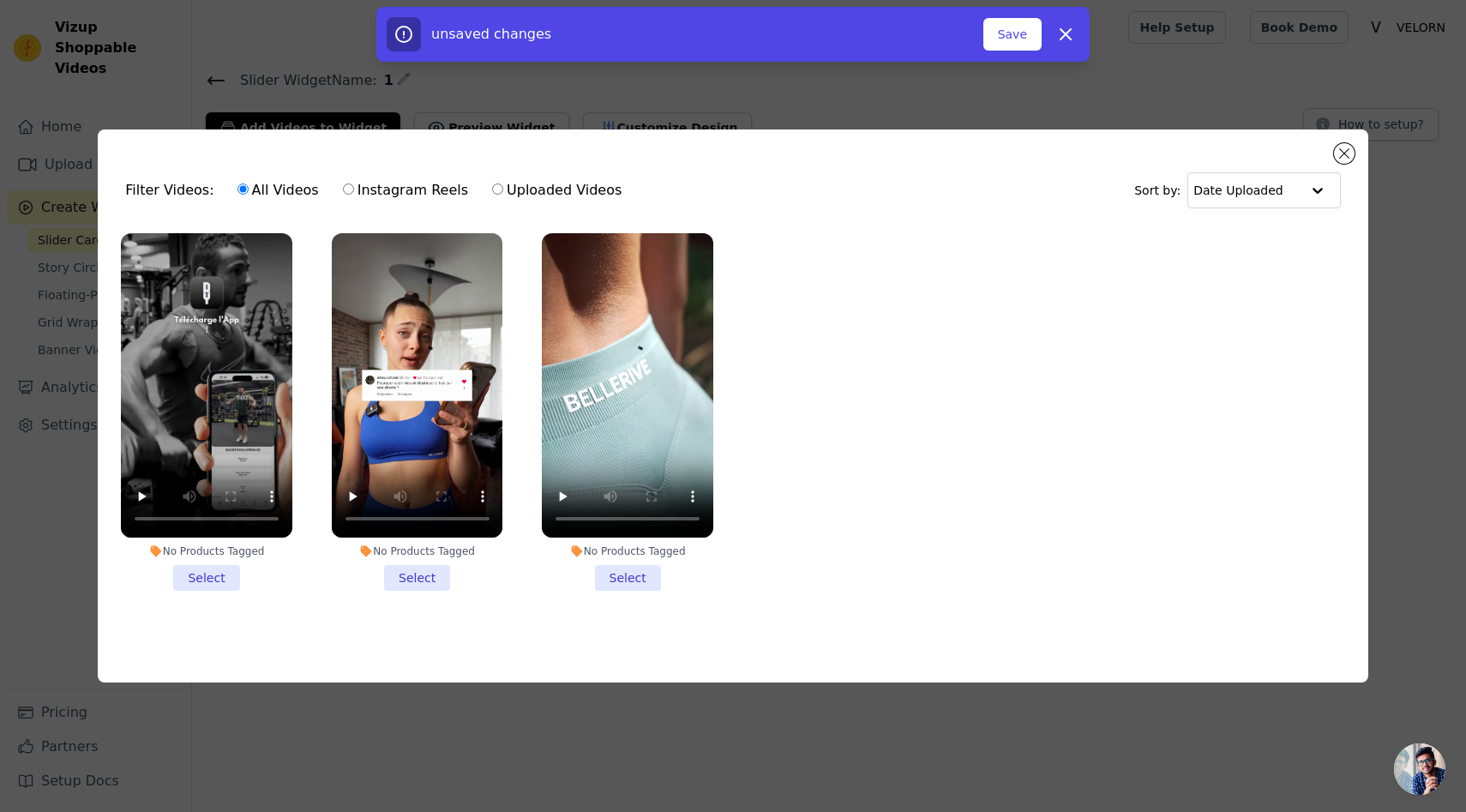
click at [213, 571] on li "No Products Tagged Select" at bounding box center [207, 411] width 172 height 357
click at [0, 0] on input "No Products Tagged Select" at bounding box center [0, 0] width 0 height 0
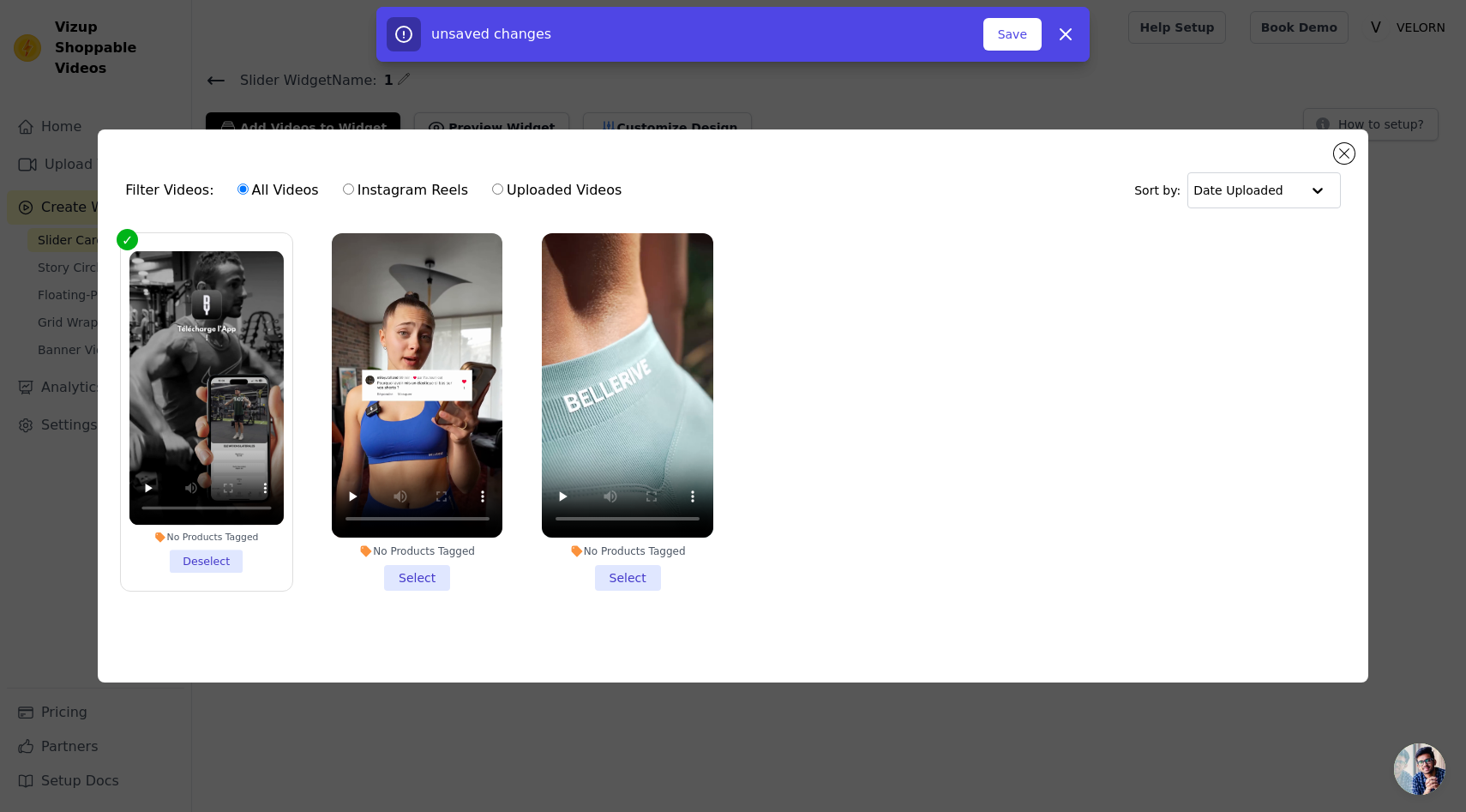
click at [427, 574] on li "No Products Tagged Select" at bounding box center [418, 411] width 172 height 357
click at [0, 0] on input "No Products Tagged Select" at bounding box center [0, 0] width 0 height 0
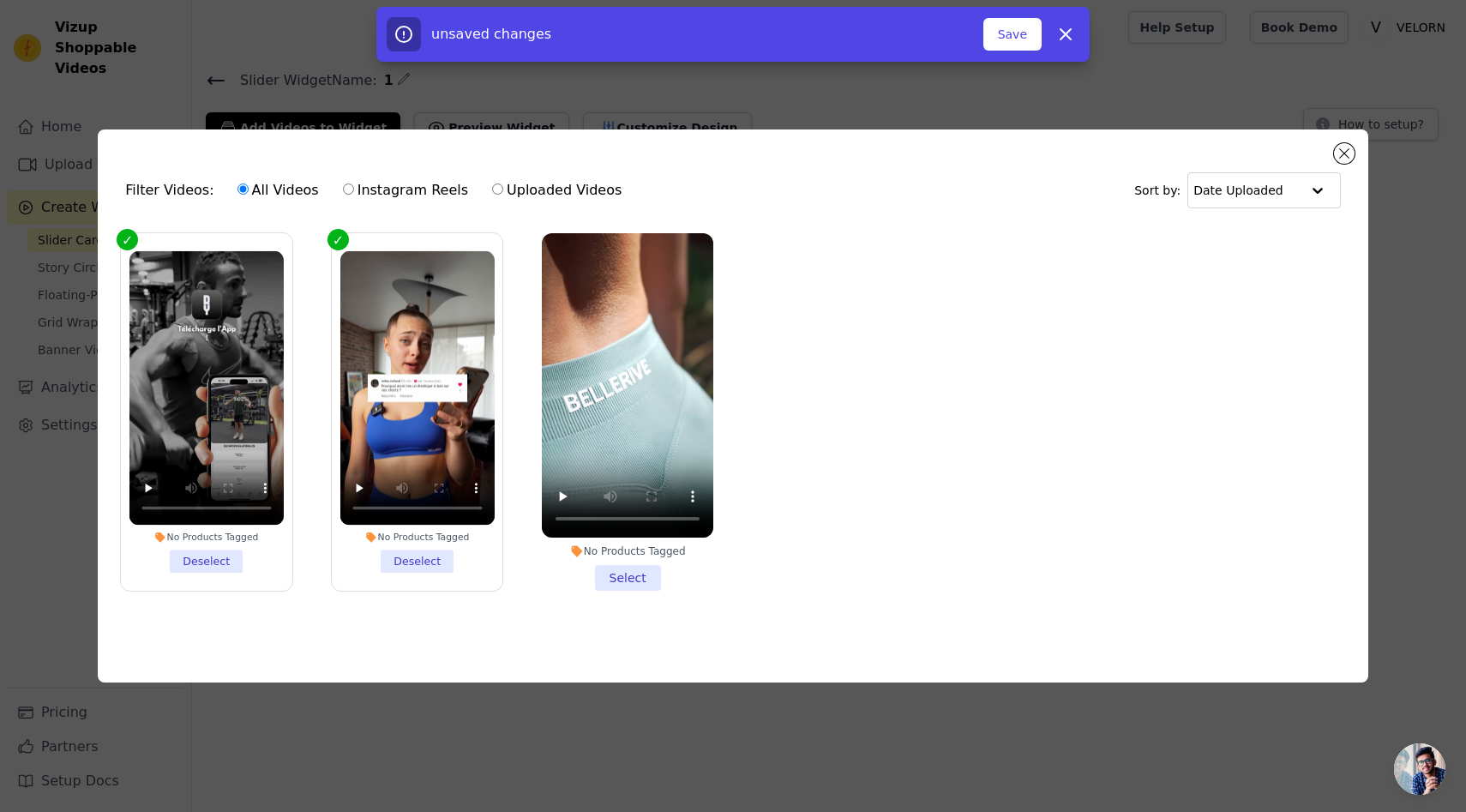
click at [643, 569] on li "No Products Tagged Select" at bounding box center [628, 411] width 172 height 357
click at [0, 0] on input "No Products Tagged Select" at bounding box center [0, 0] width 0 height 0
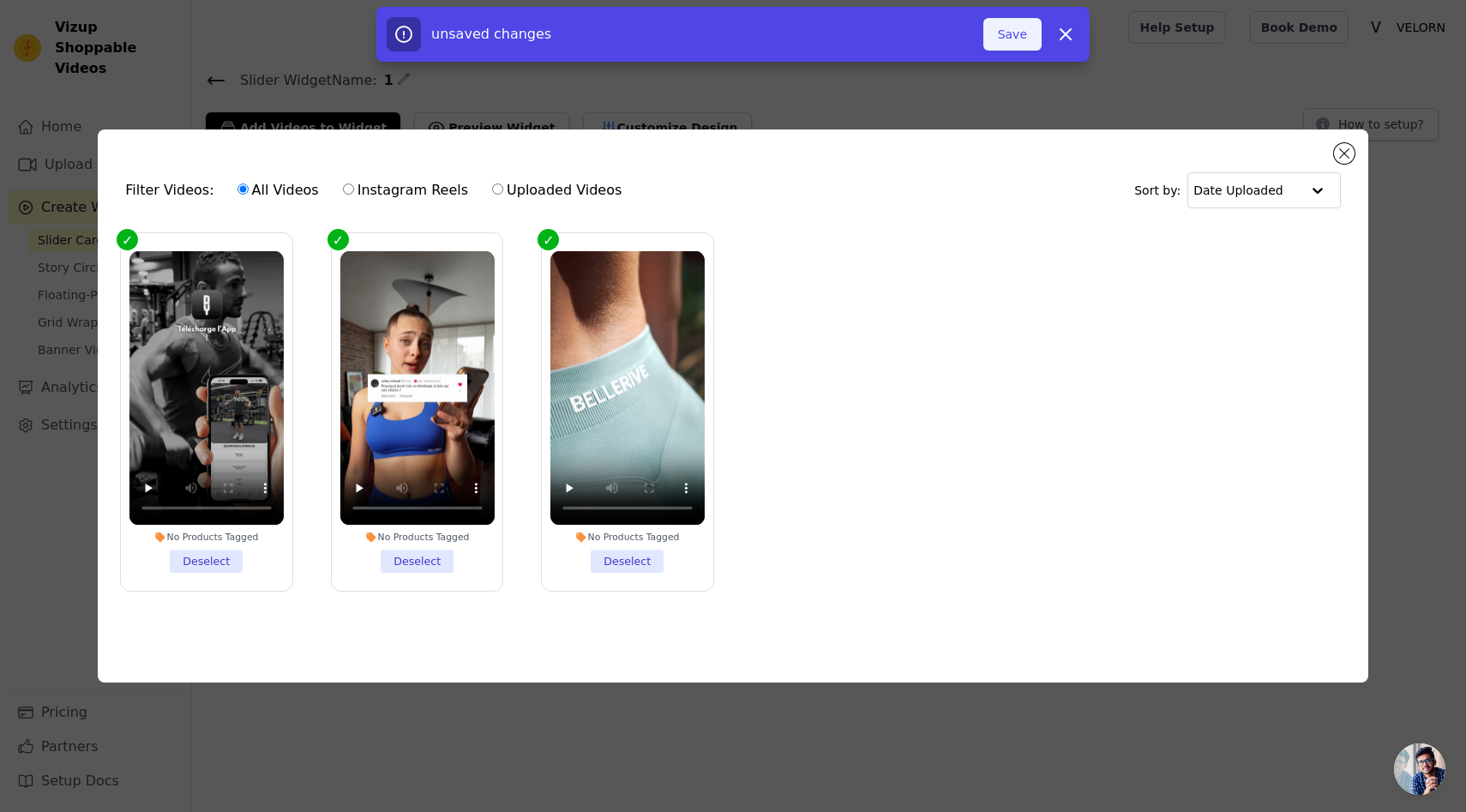
click at [999, 33] on button "Save" at bounding box center [1013, 34] width 58 height 33
click at [1016, 42] on button "Save" at bounding box center [1013, 34] width 58 height 33
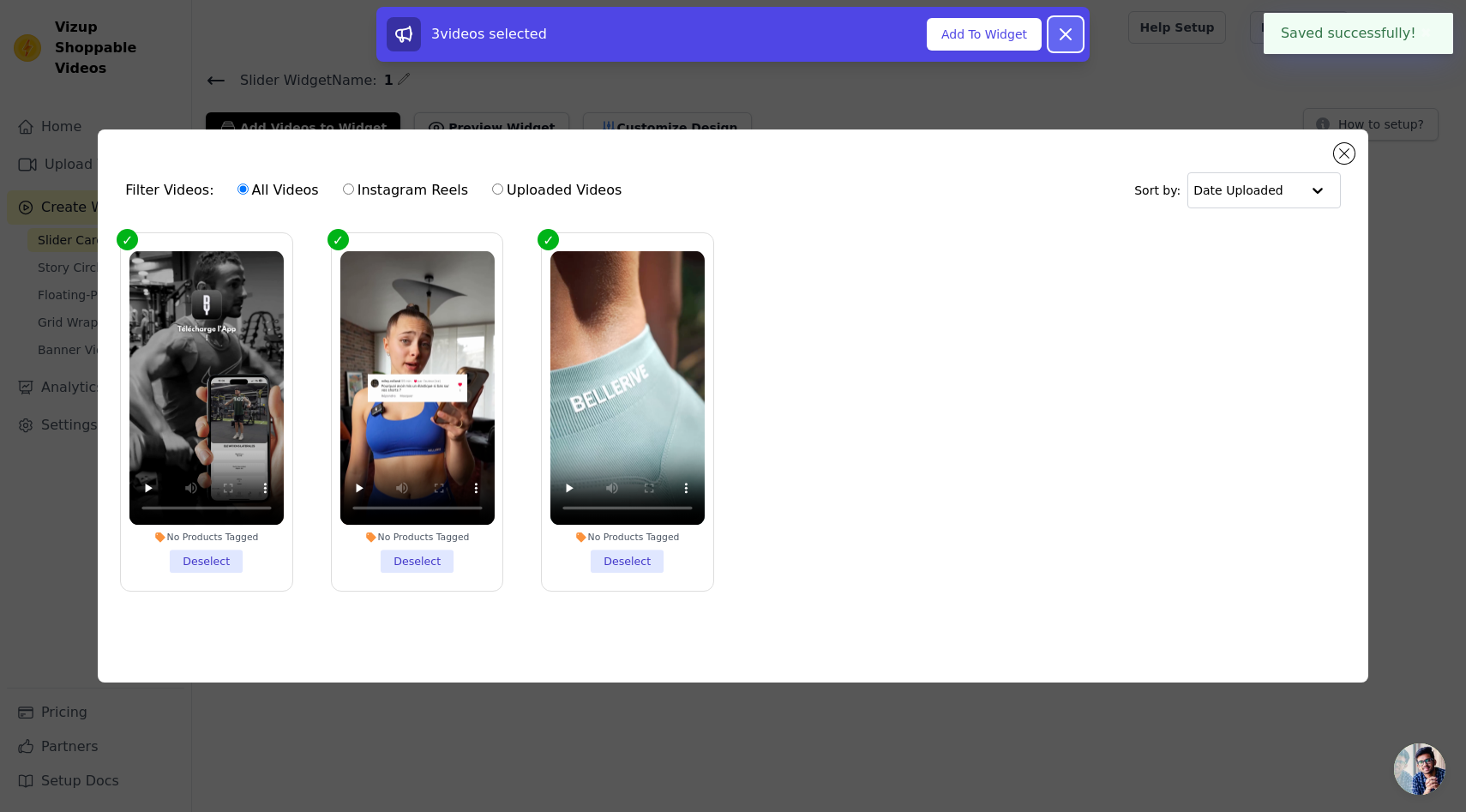
click at [1064, 42] on icon at bounding box center [1065, 34] width 21 height 21
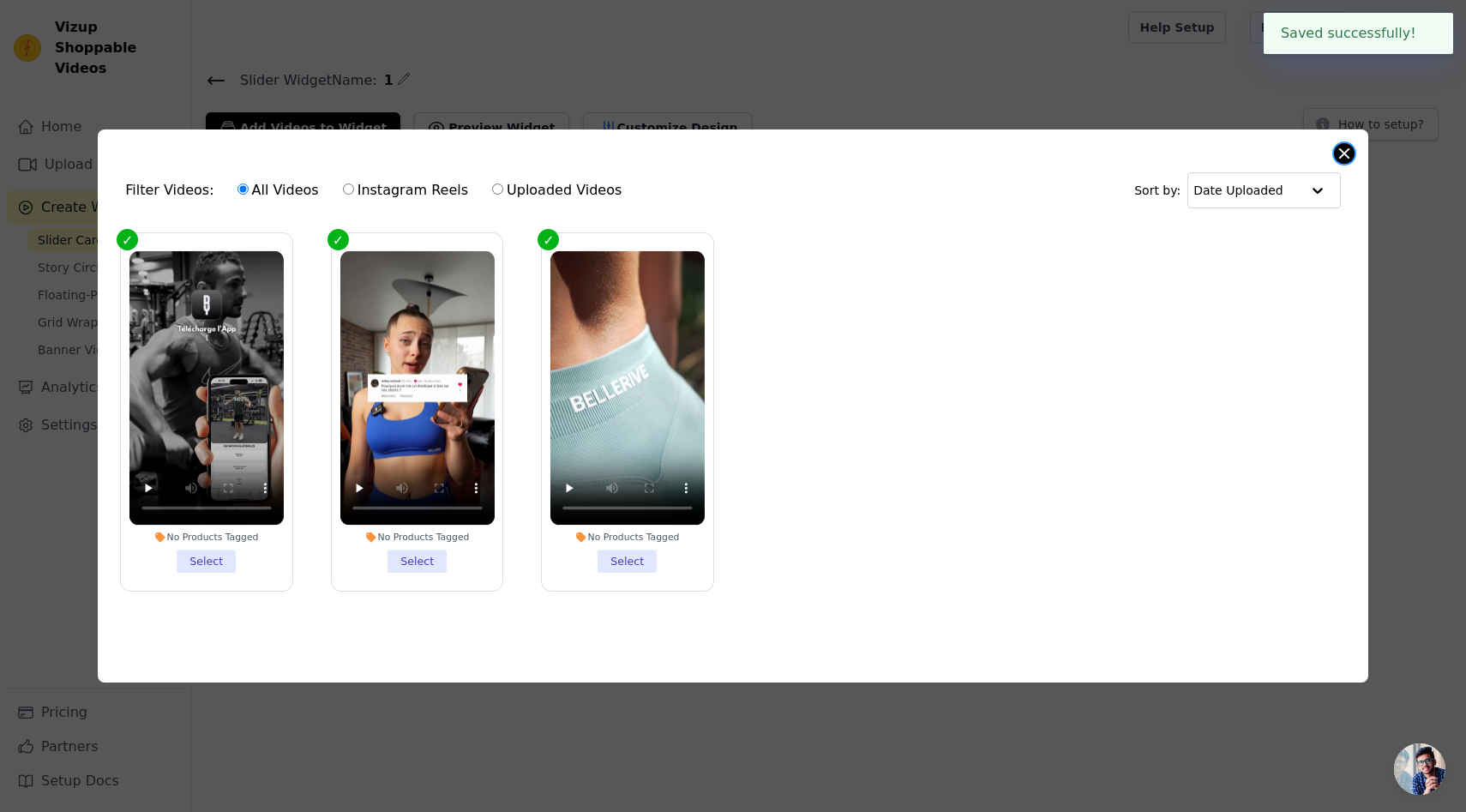
click at [1338, 157] on button "Close modal" at bounding box center [1344, 153] width 21 height 21
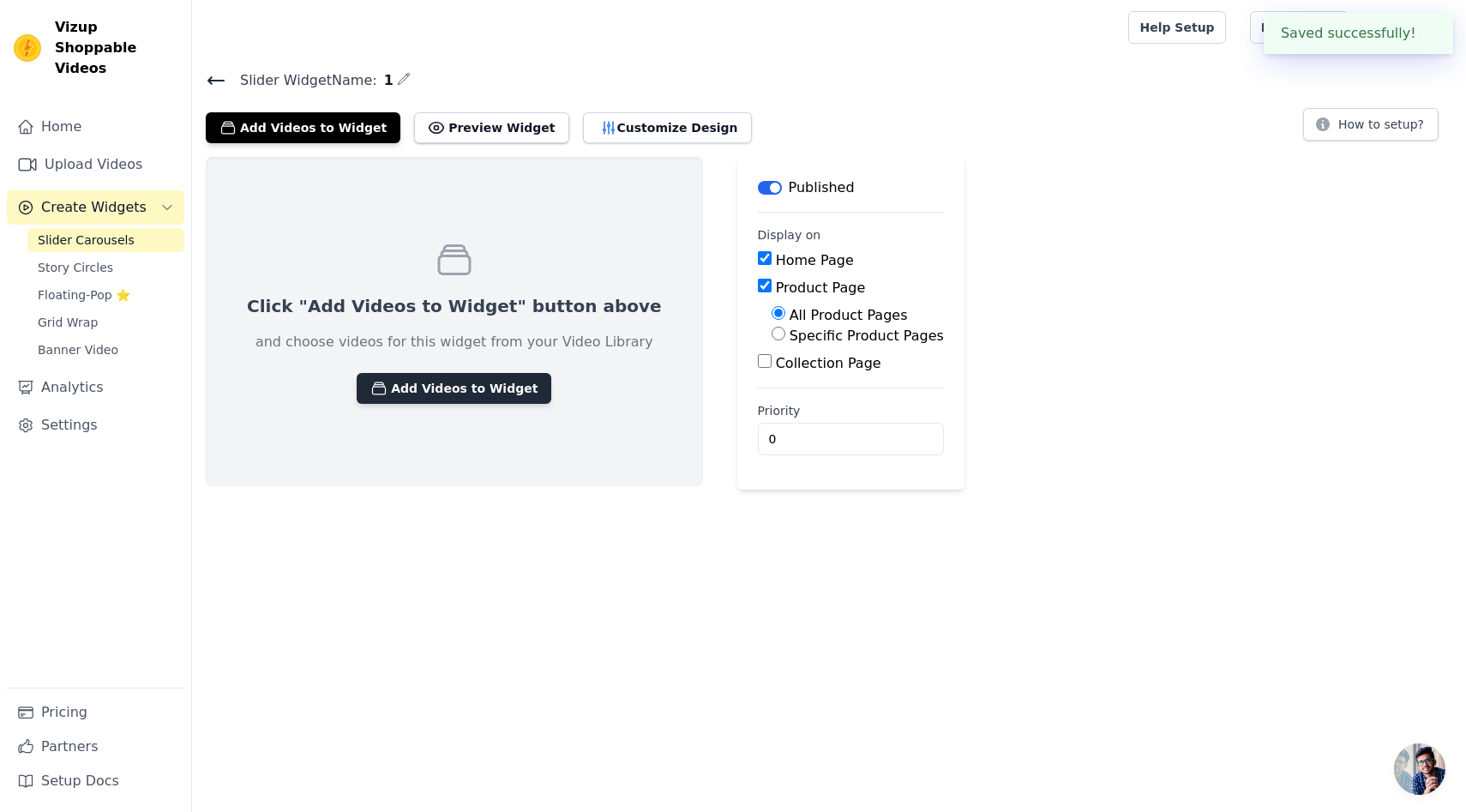
click at [493, 382] on button "Add Videos to Widget" at bounding box center [453, 388] width 194 height 31
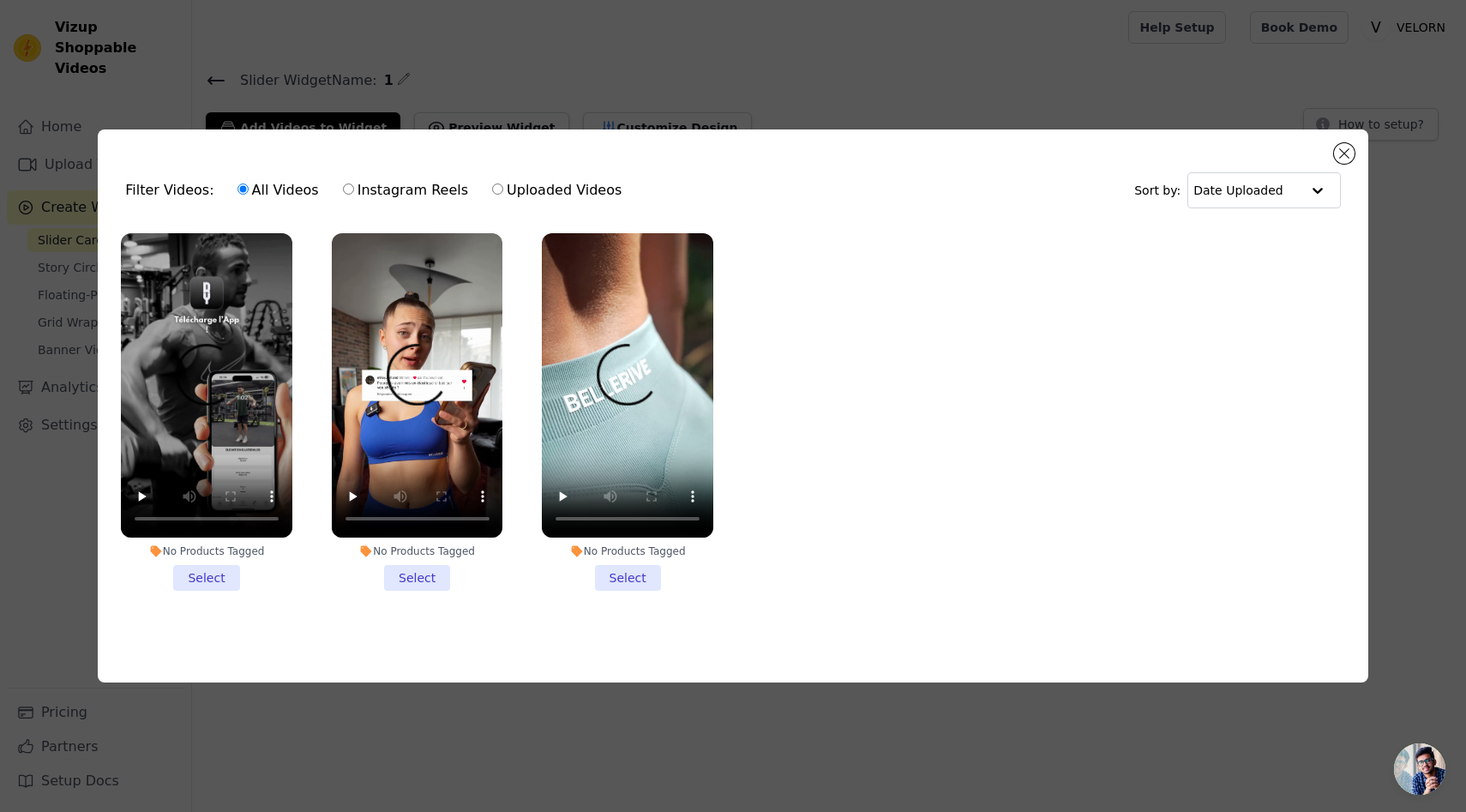
click at [191, 585] on li "No Products Tagged Select" at bounding box center [207, 411] width 172 height 357
click at [0, 0] on input "No Products Tagged Select" at bounding box center [0, 0] width 0 height 0
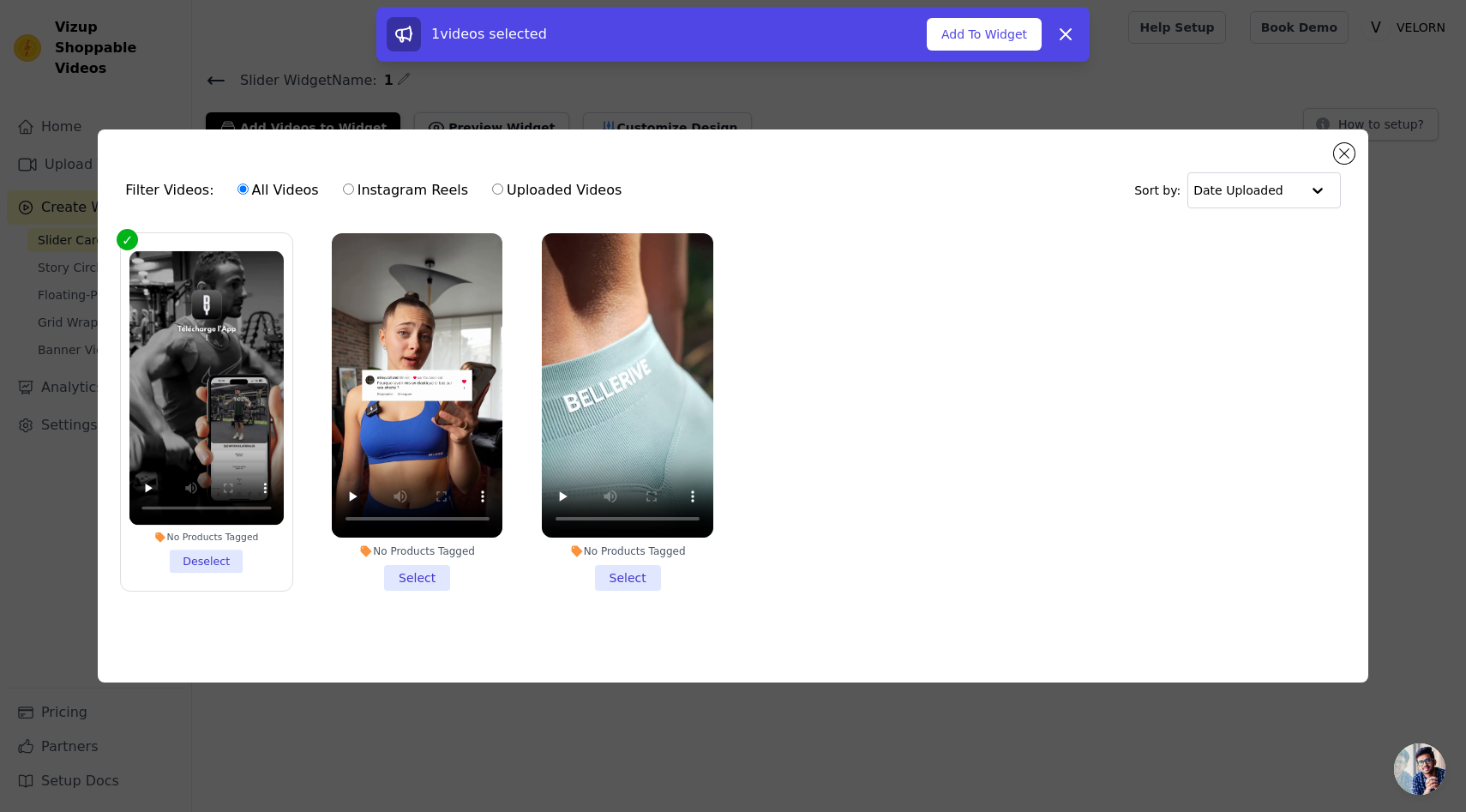
click at [445, 582] on li "No Products Tagged Select" at bounding box center [418, 411] width 172 height 357
click at [0, 0] on input "No Products Tagged Select" at bounding box center [0, 0] width 0 height 0
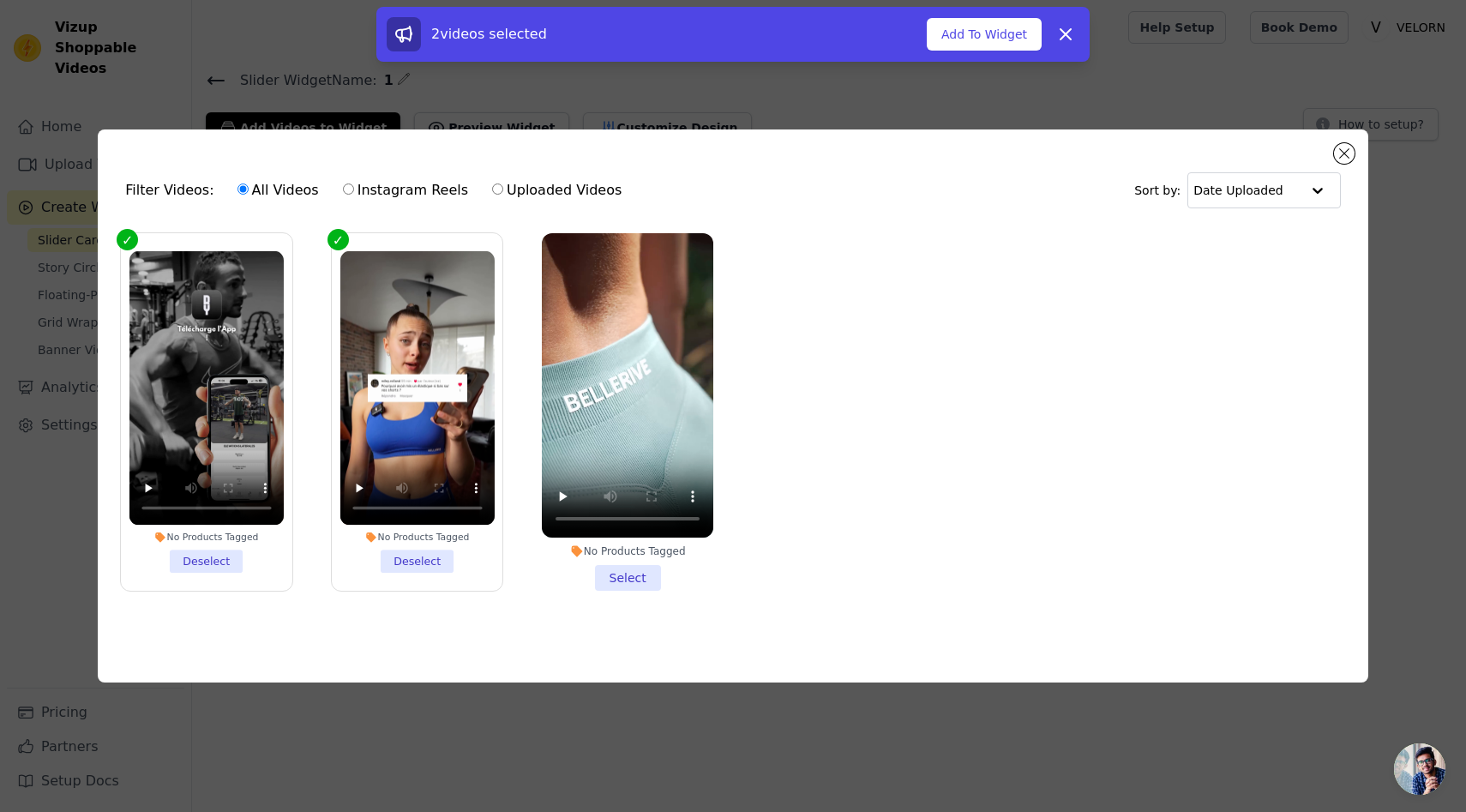
click at [622, 562] on li "No Products Tagged Select" at bounding box center [628, 411] width 172 height 357
click at [0, 0] on input "No Products Tagged Select" at bounding box center [0, 0] width 0 height 0
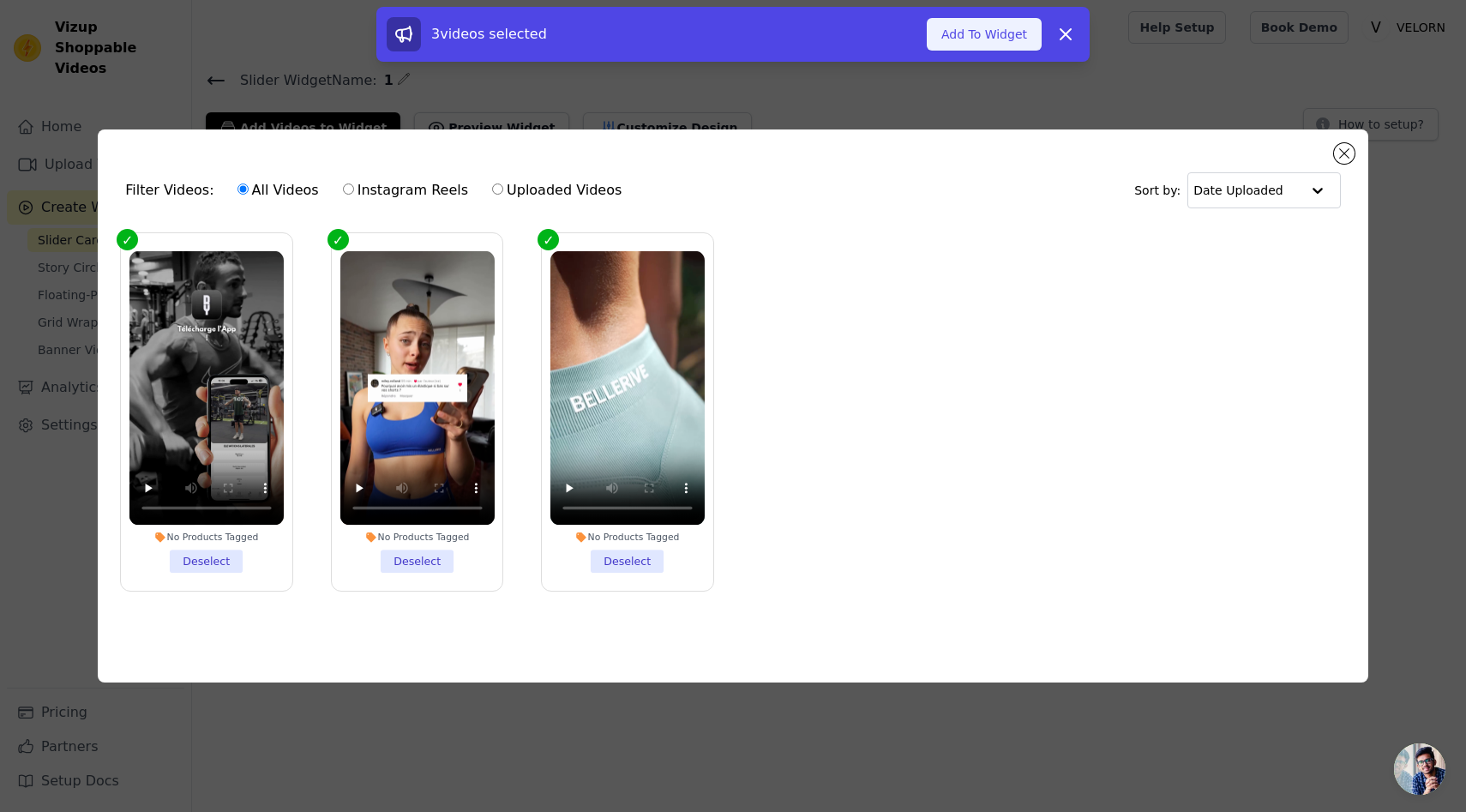
click at [989, 34] on button "Add To Widget" at bounding box center [984, 34] width 115 height 33
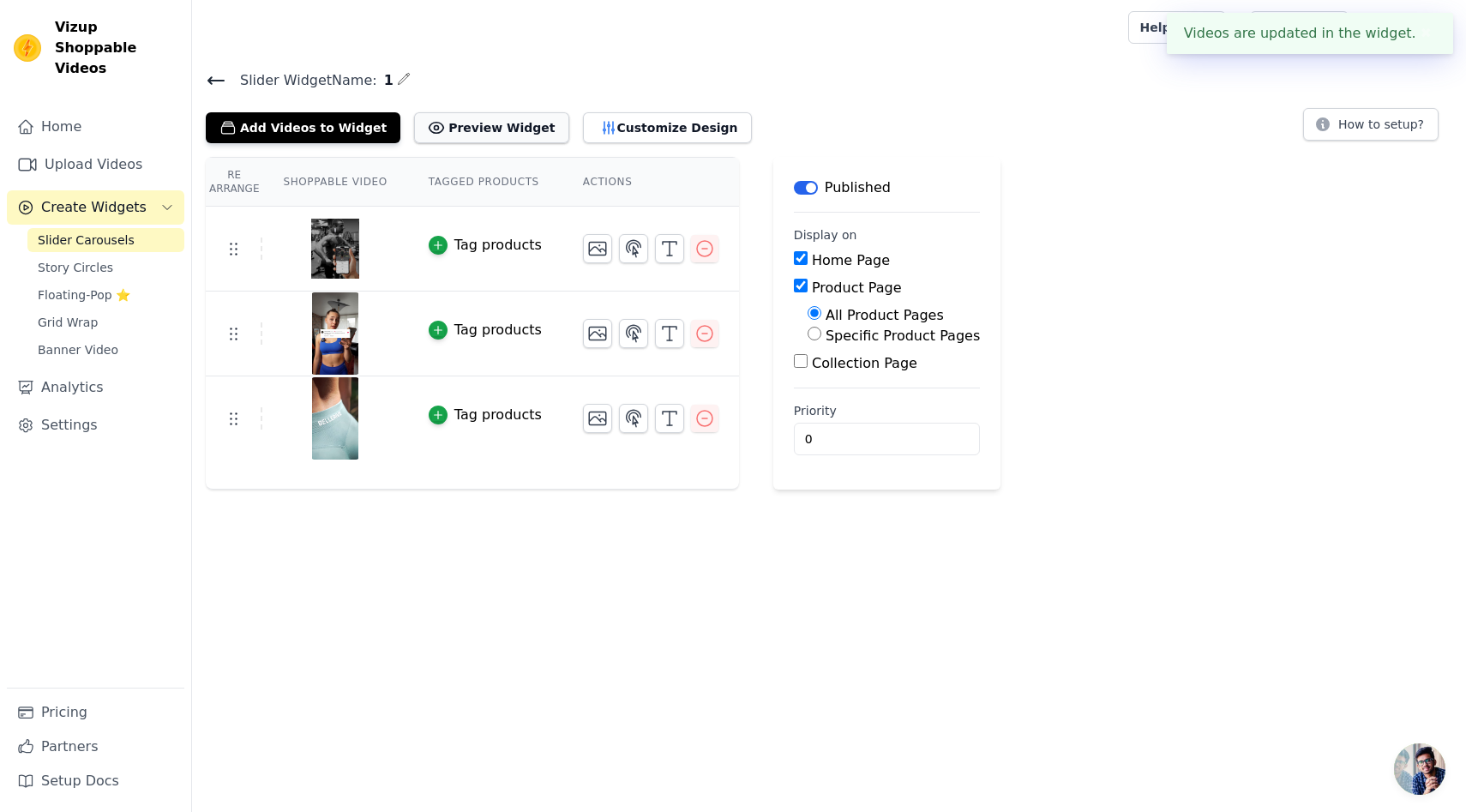
click at [488, 119] on button "Preview Widget" at bounding box center [491, 127] width 155 height 31
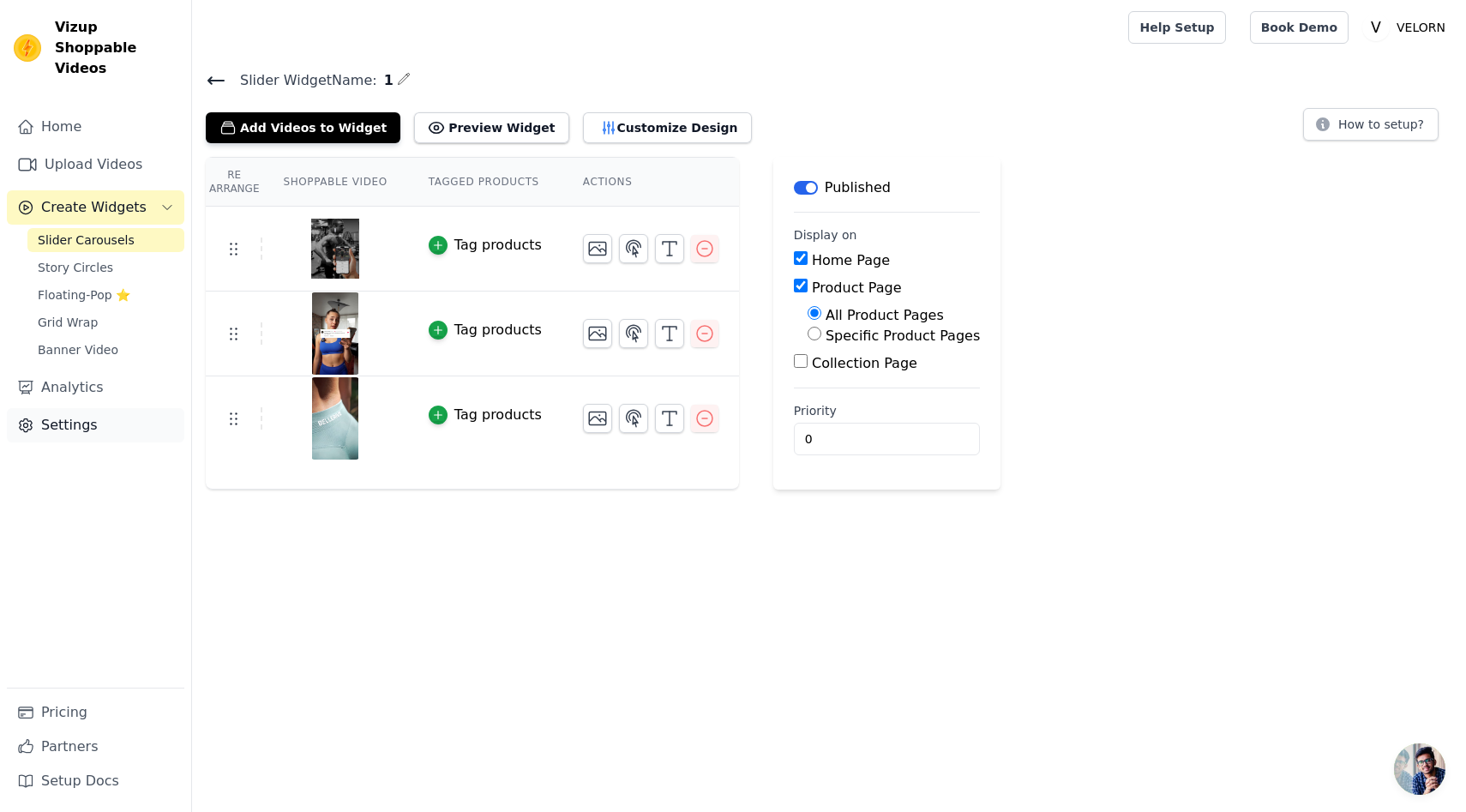
click at [108, 408] on link "Settings" at bounding box center [96, 425] width 177 height 34
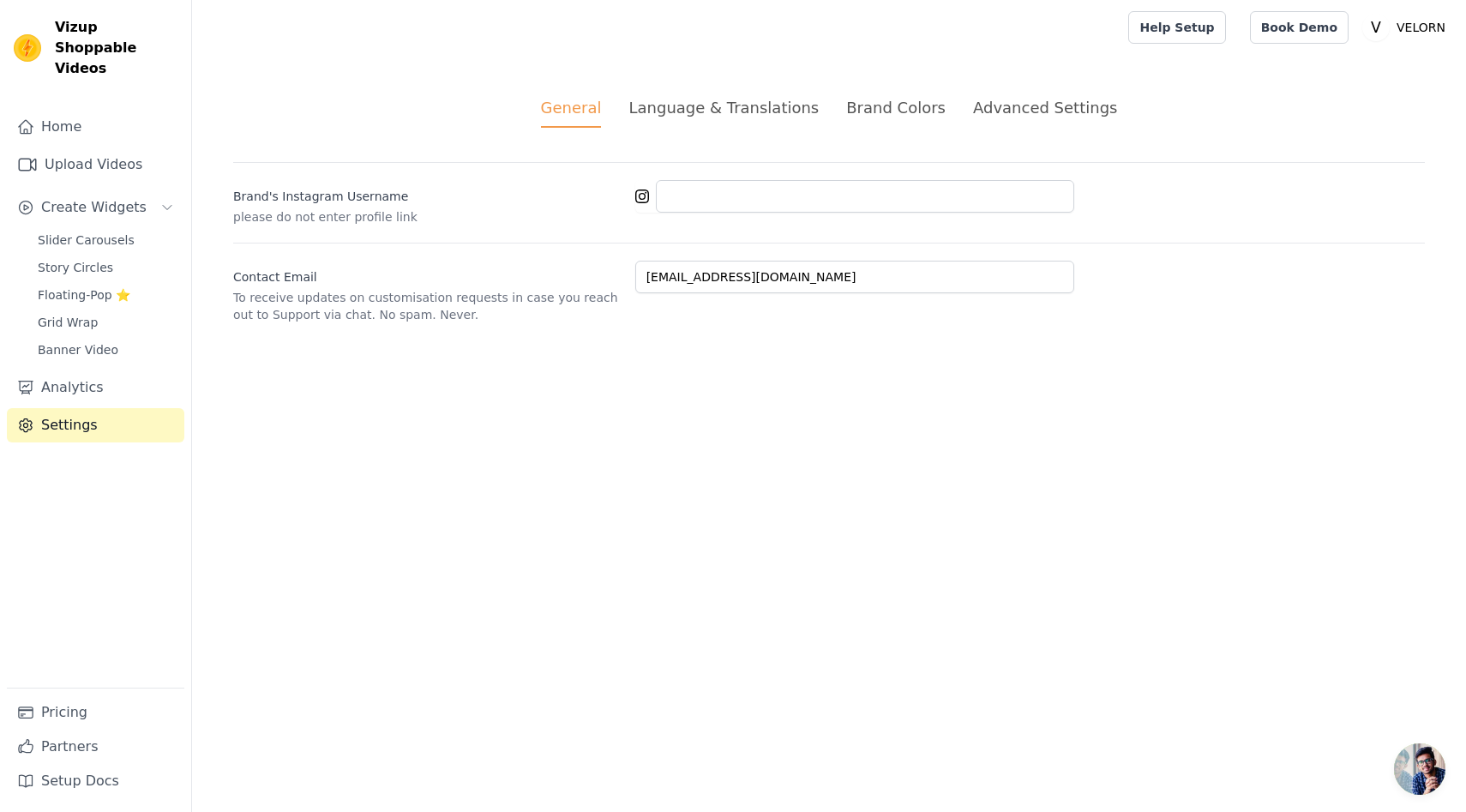
click at [973, 90] on div "General Language & Translations Brand Colors Advanced Settings unsaved changes …" at bounding box center [828, 210] width 1274 height 309
click at [982, 99] on div "Advanced Settings" at bounding box center [1045, 108] width 144 height 24
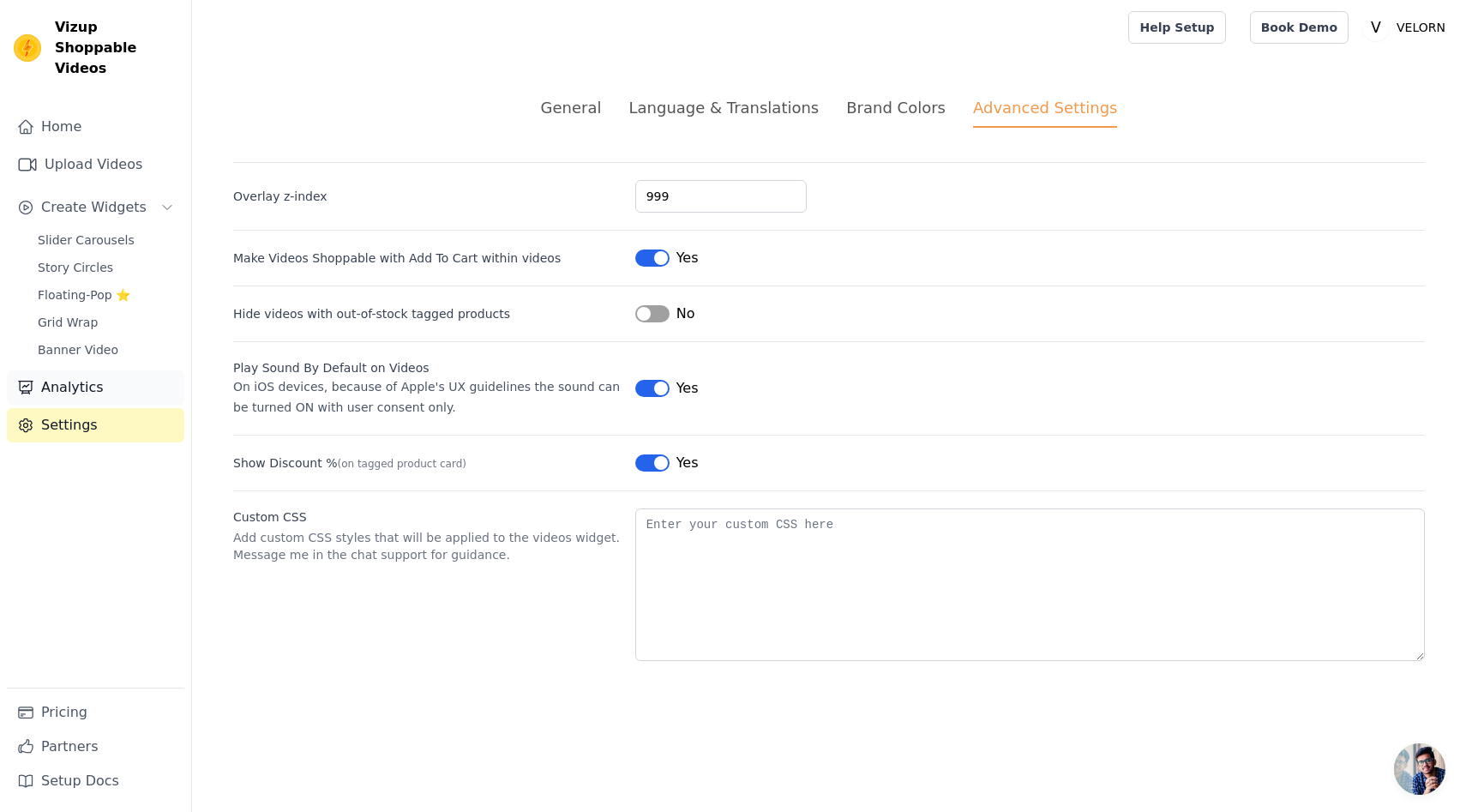
click at [76, 371] on link "Analytics" at bounding box center [96, 388] width 177 height 34
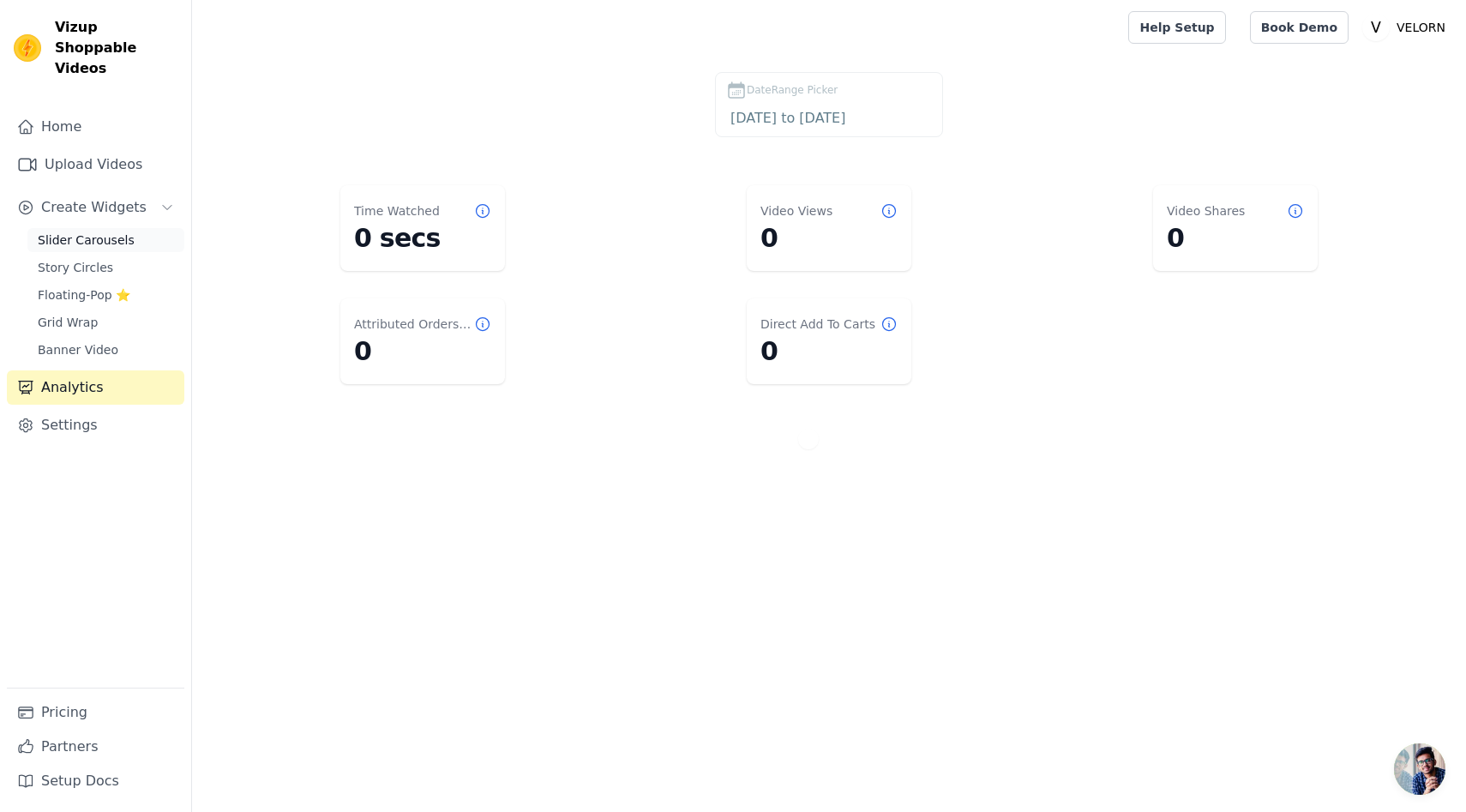
click at [111, 231] on span "Slider Carousels" at bounding box center [86, 240] width 97 height 17
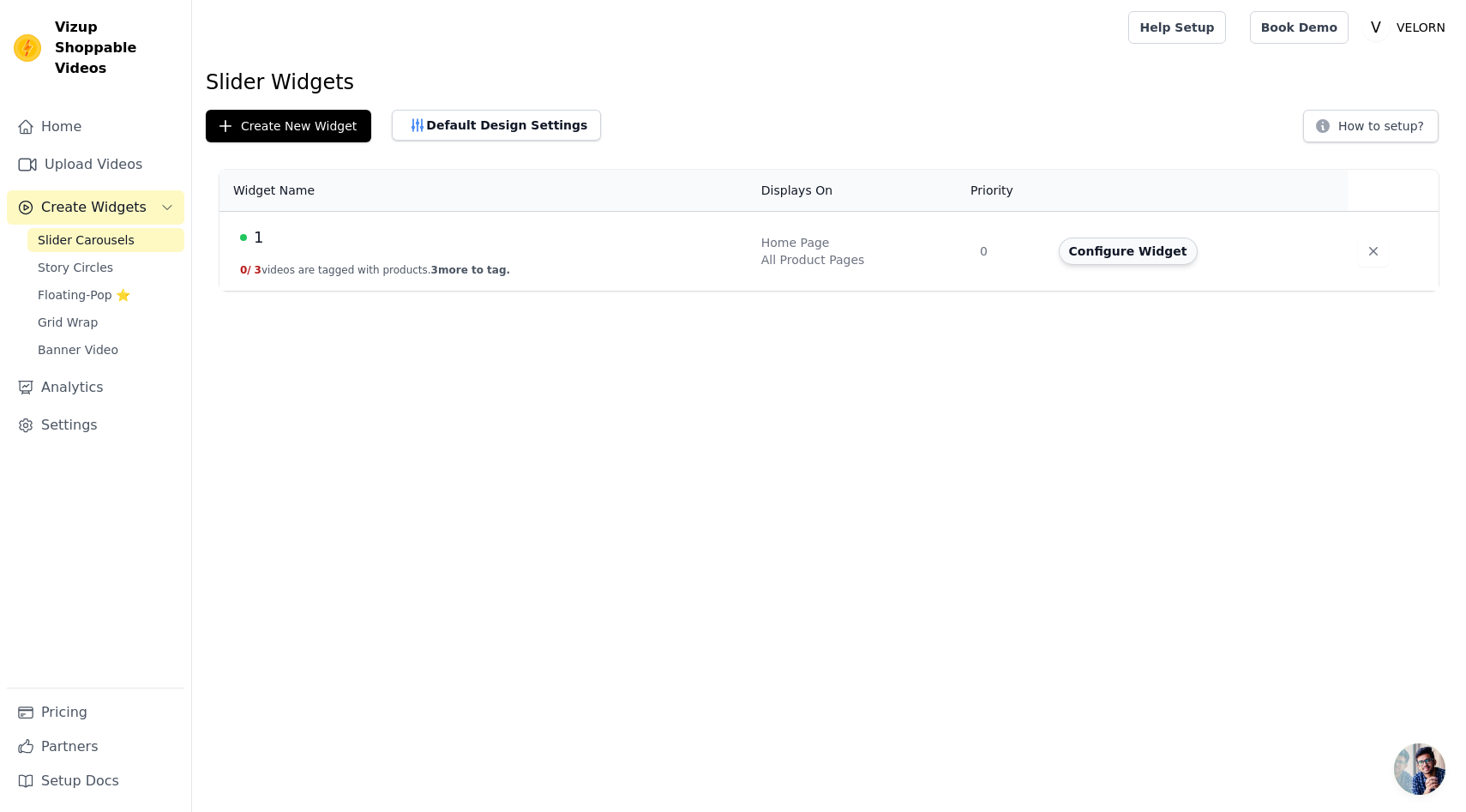
click at [1114, 260] on button "Configure Widget" at bounding box center [1129, 251] width 139 height 27
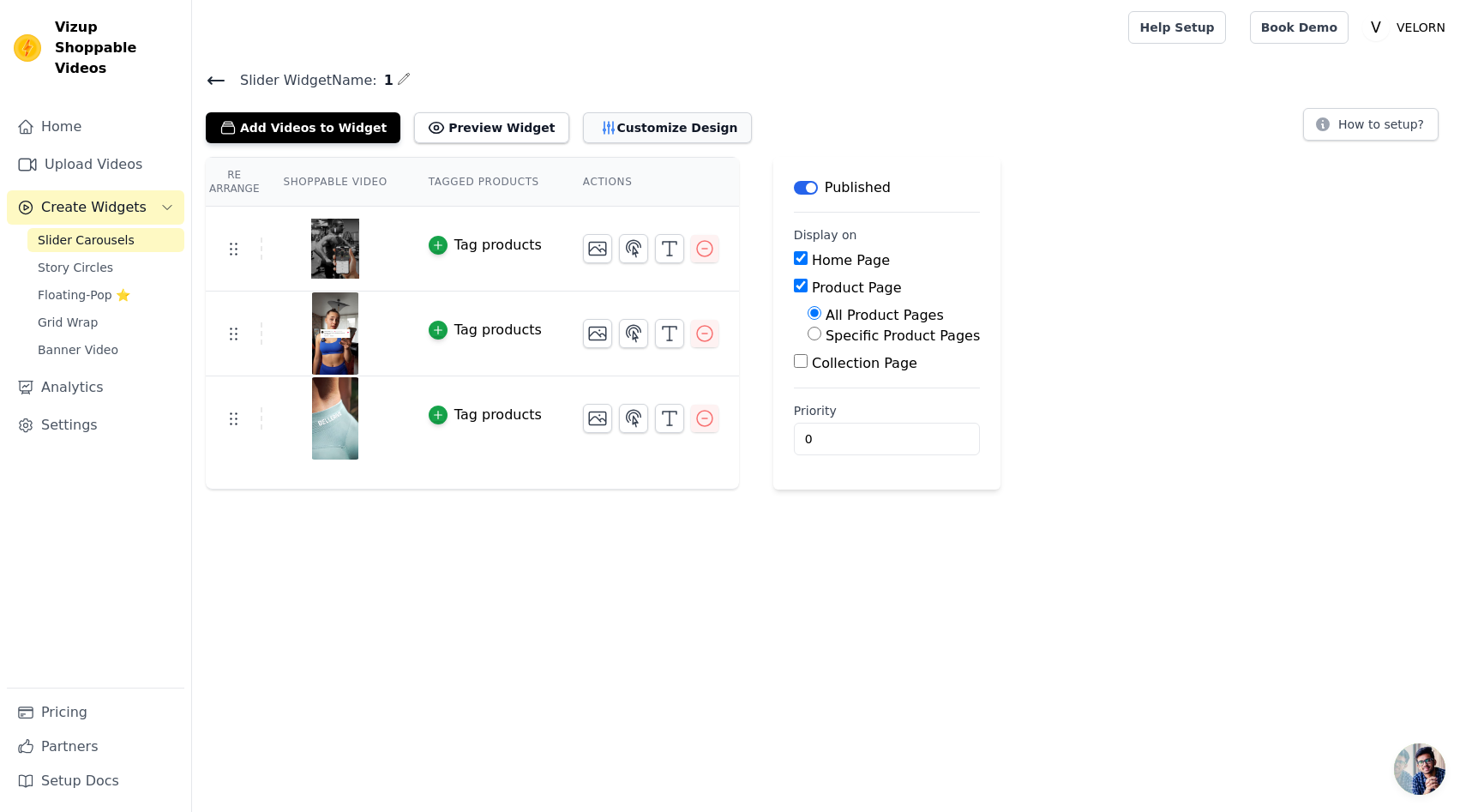
click at [617, 127] on button "Customize Design" at bounding box center [667, 127] width 169 height 31
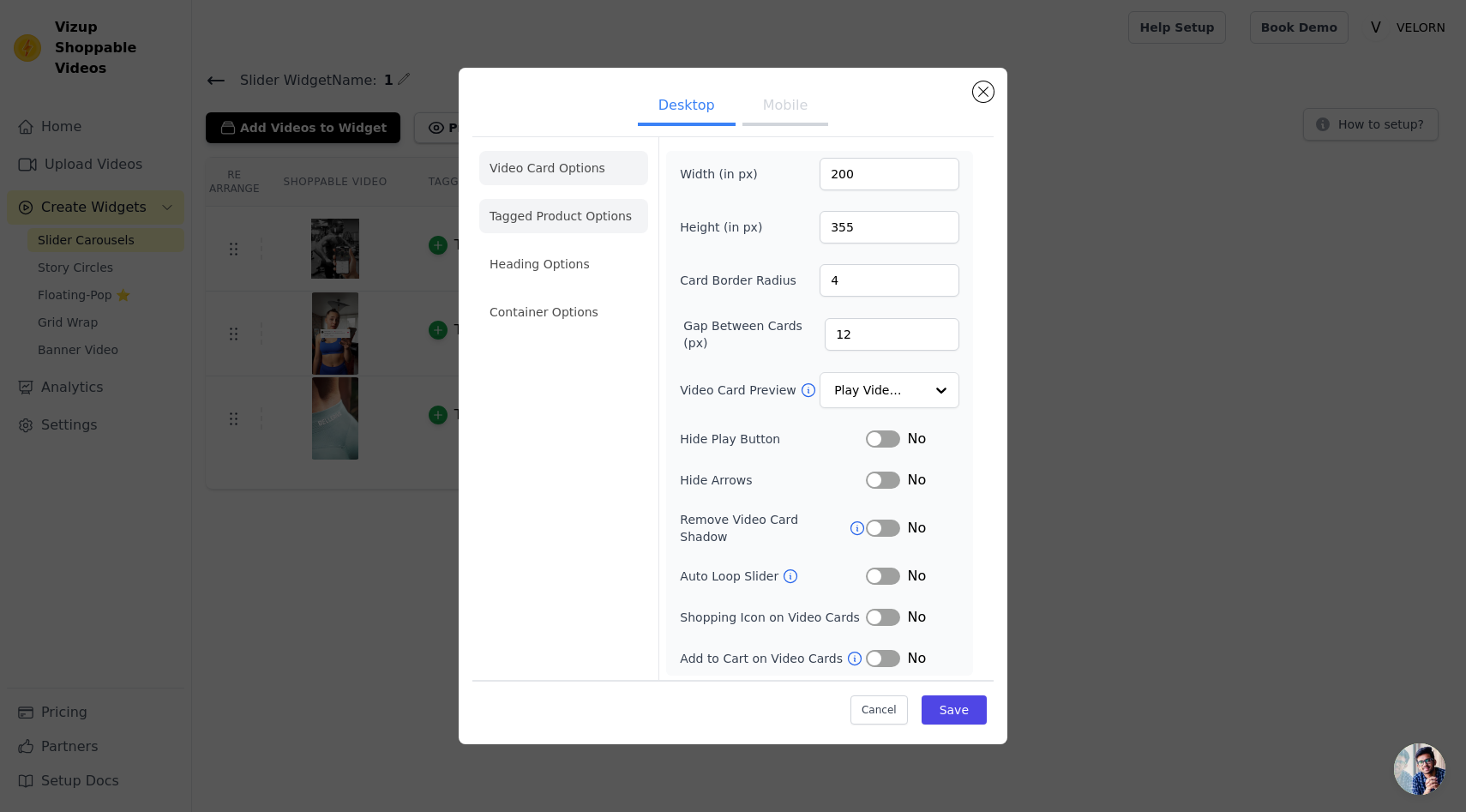
click at [582, 231] on li "Tagged Product Options" at bounding box center [563, 216] width 169 height 34
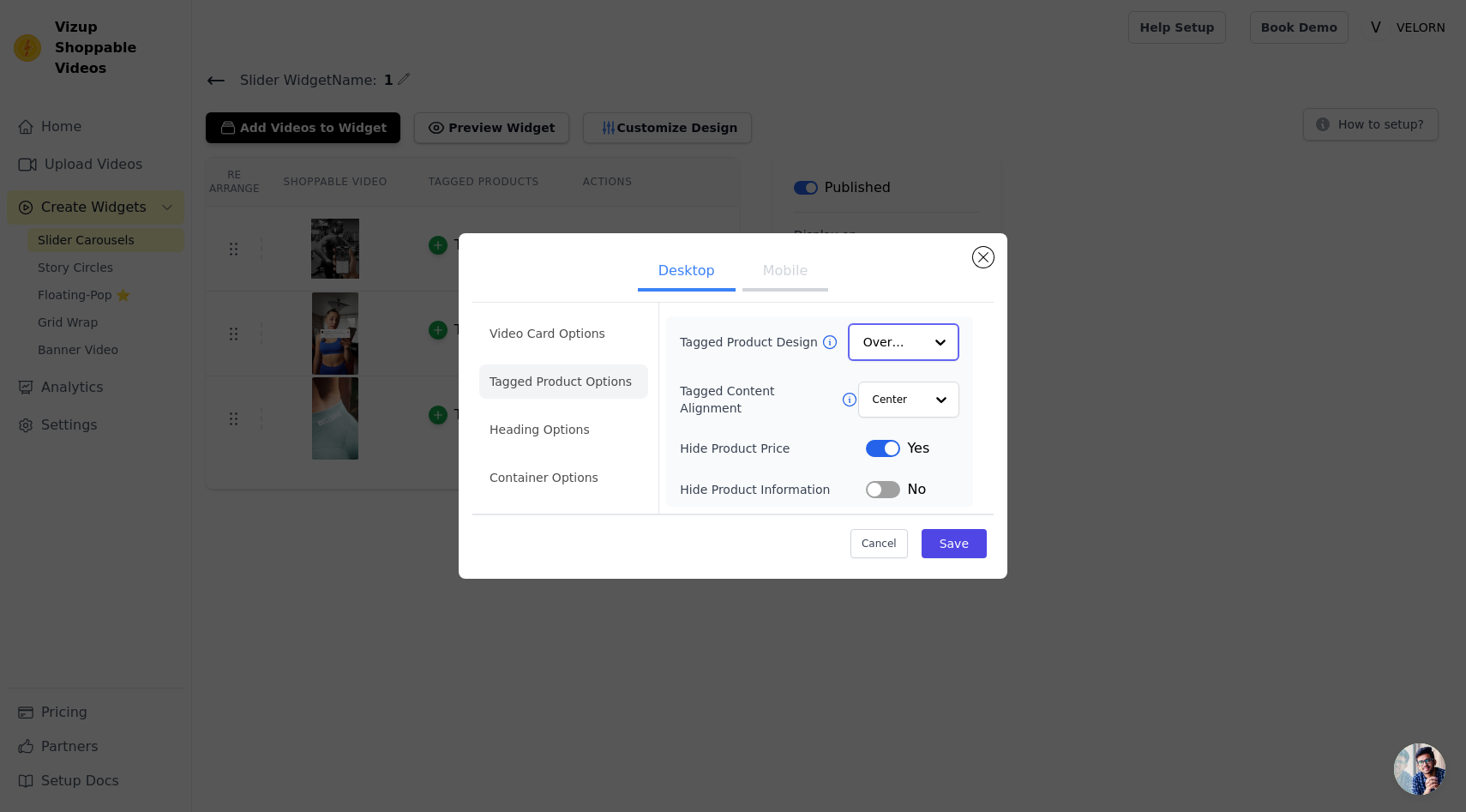
click at [944, 341] on div at bounding box center [941, 342] width 34 height 34
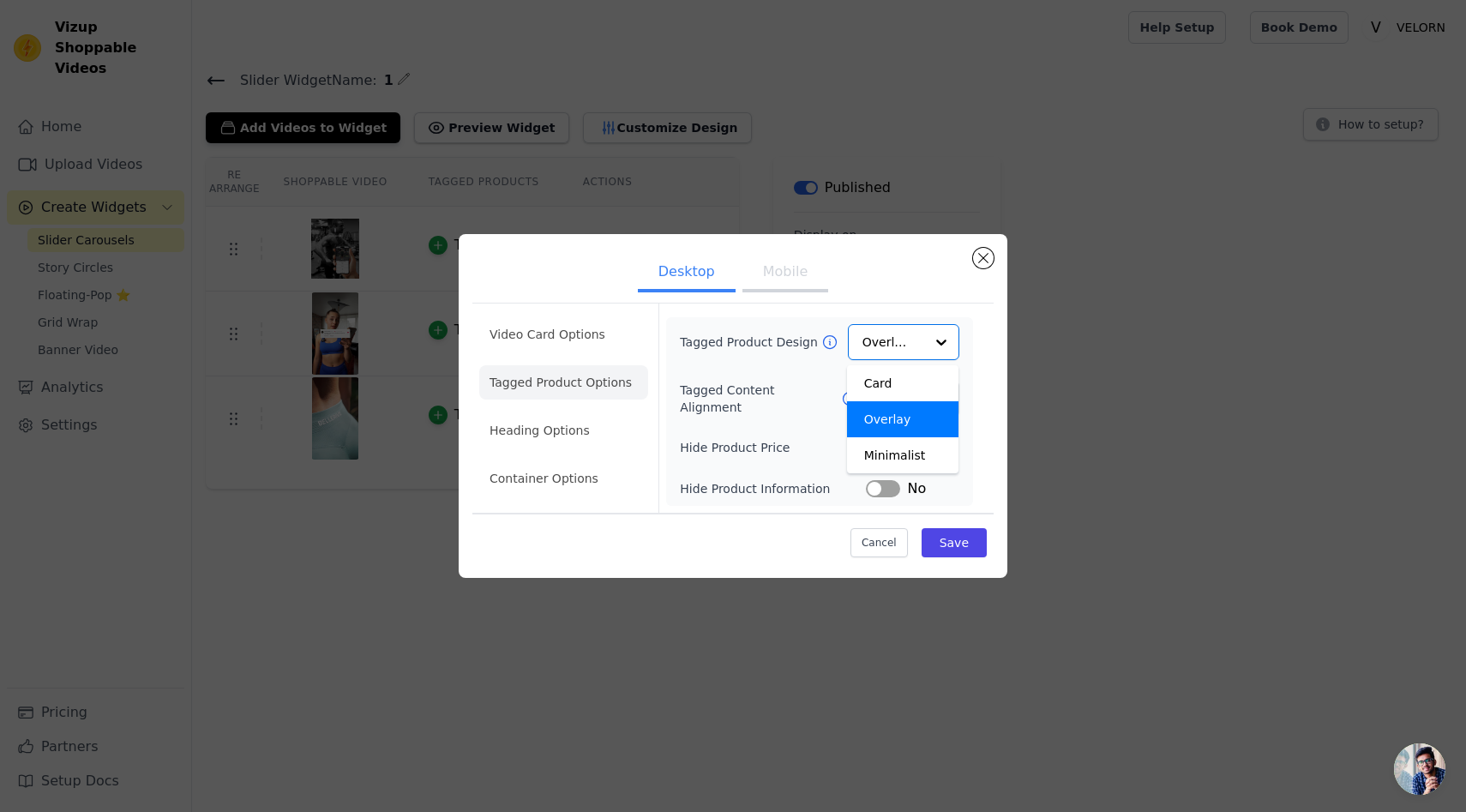
click at [1015, 379] on div "Desktop Mobile Video Card Options Tagged Product Options Heading Options Contai…" at bounding box center [733, 406] width 1412 height 399
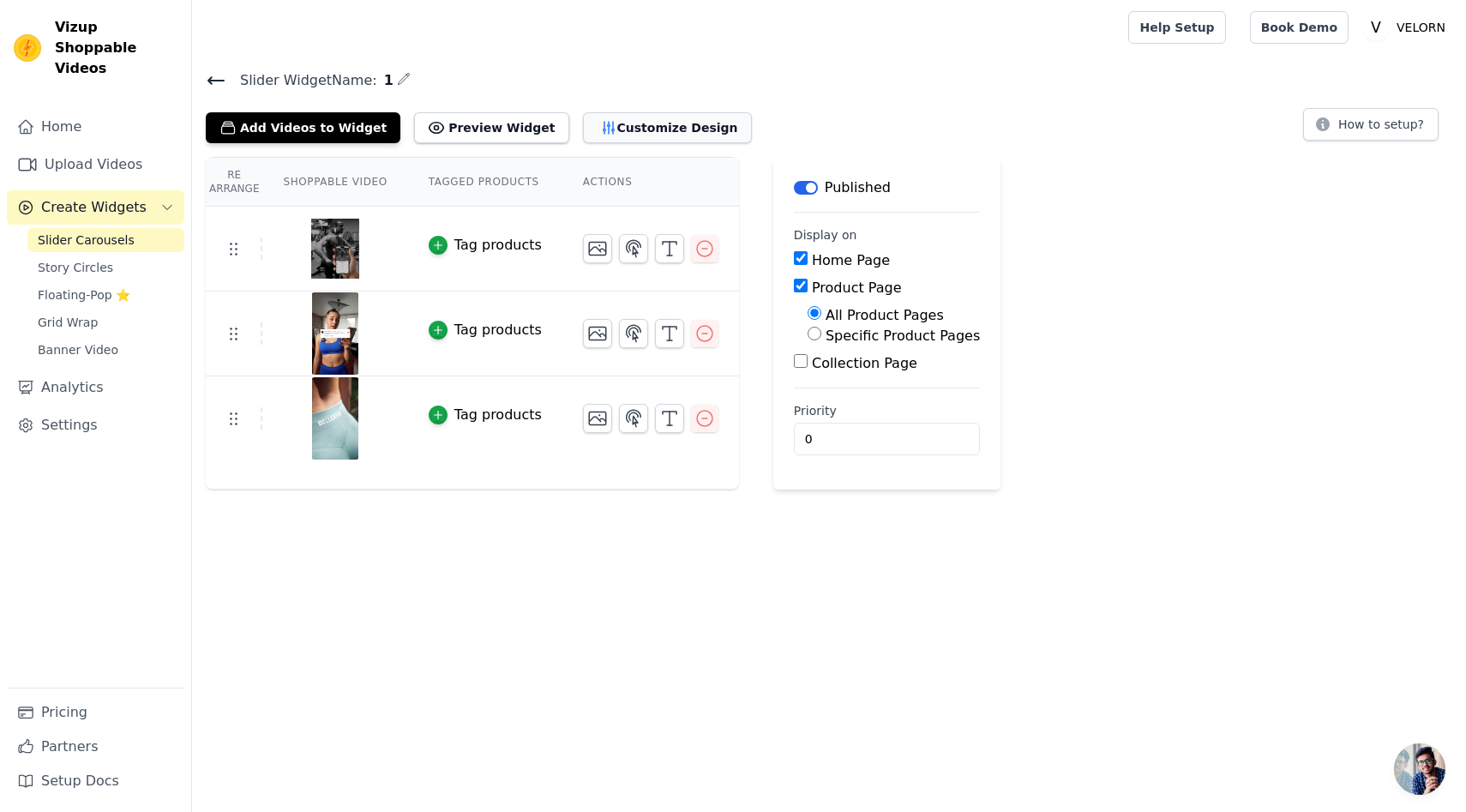
click at [621, 127] on button "Customize Design" at bounding box center [667, 127] width 169 height 31
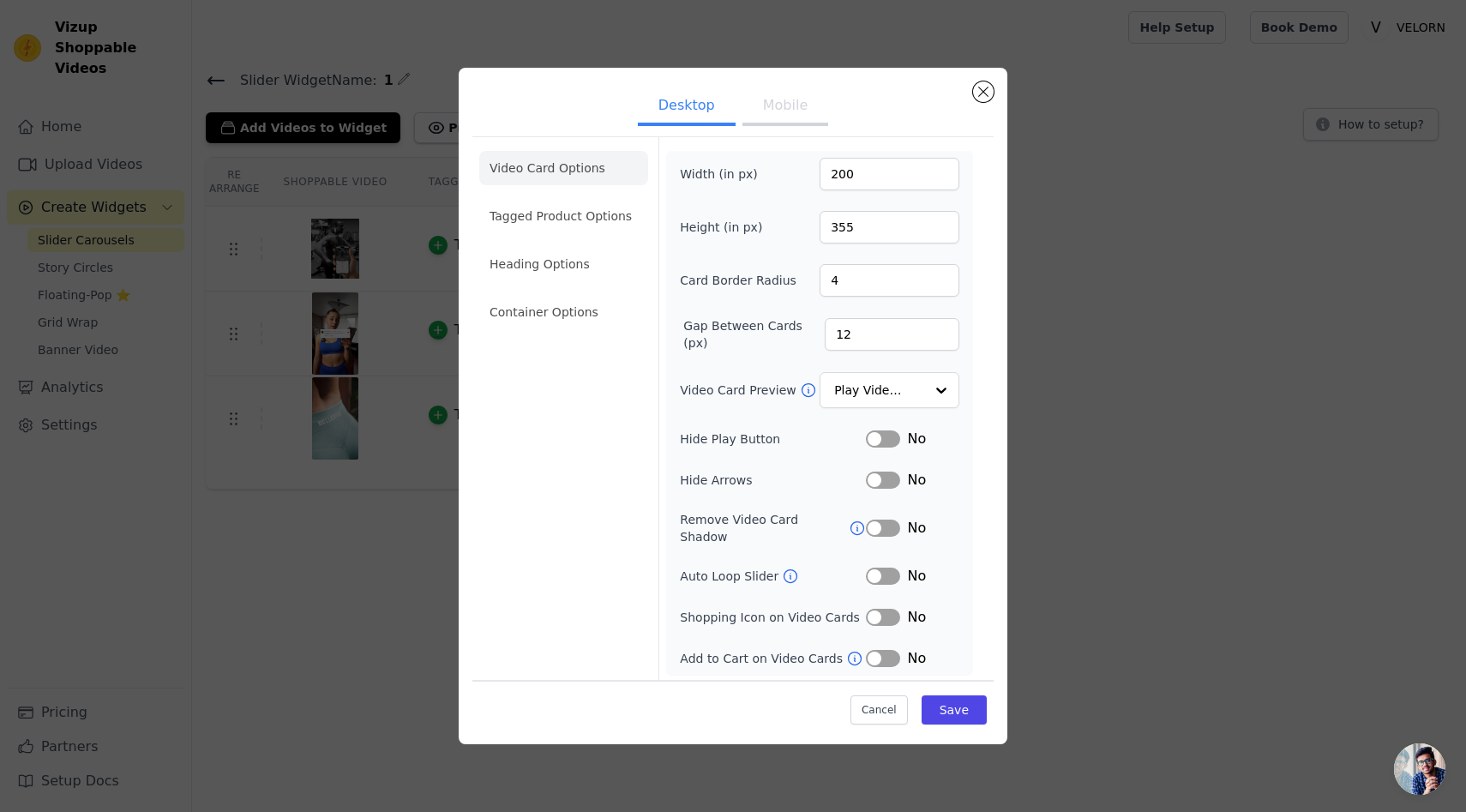
click at [777, 110] on button "Mobile" at bounding box center [785, 108] width 86 height 38
click at [693, 99] on button "Desktop" at bounding box center [686, 108] width 98 height 38
click at [932, 394] on div at bounding box center [941, 391] width 34 height 34
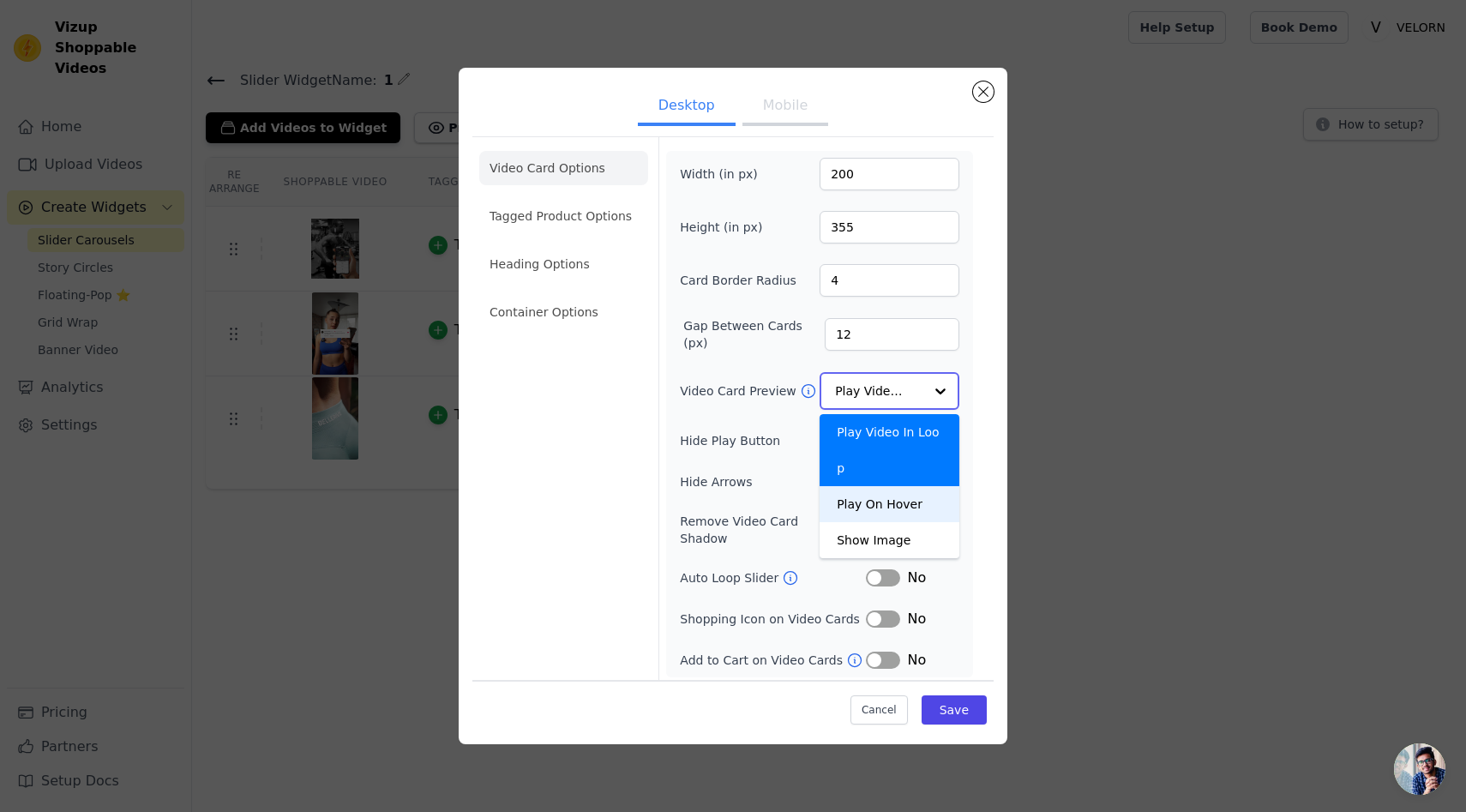
click at [906, 486] on div "Play On Hover" at bounding box center [889, 505] width 140 height 36
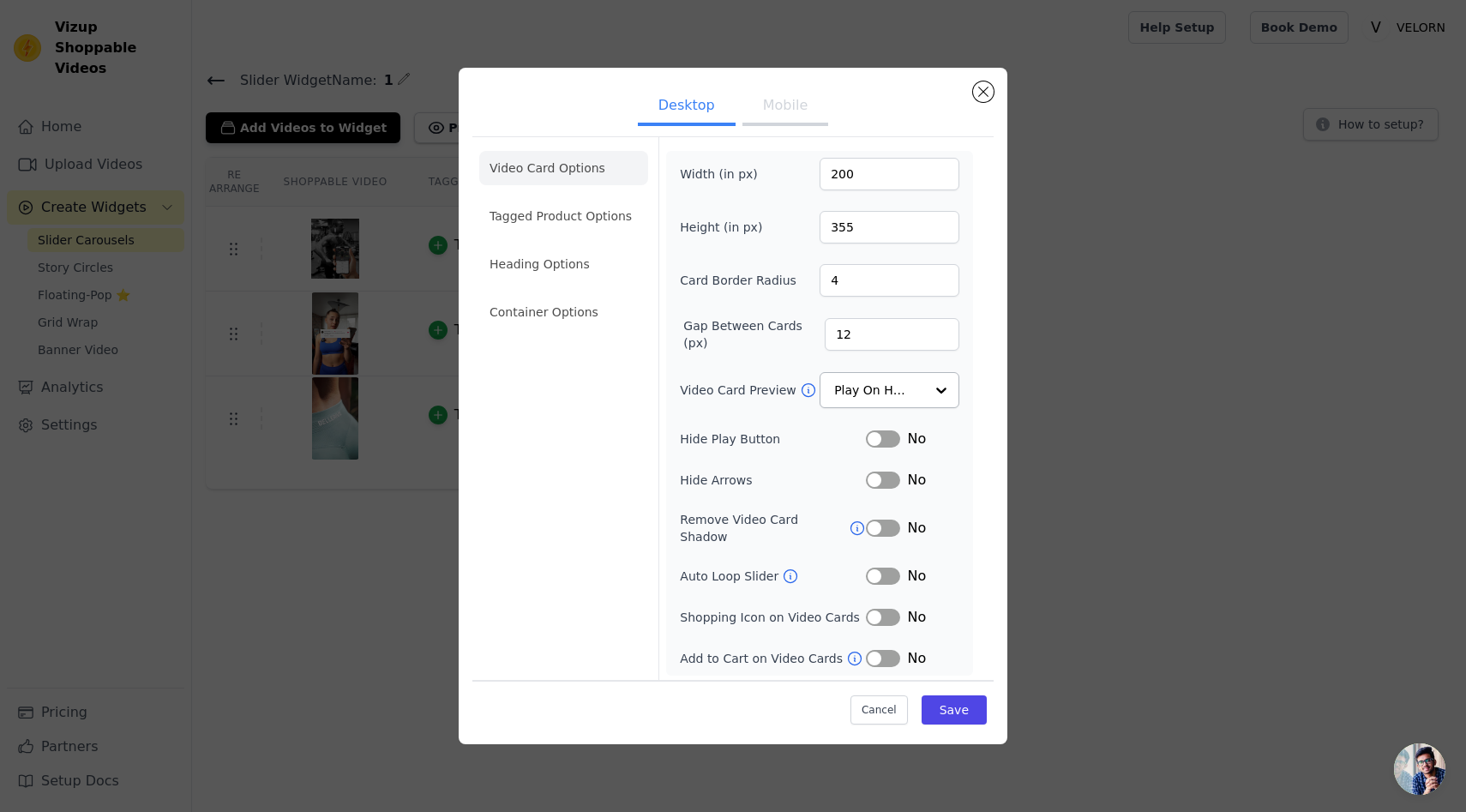
click at [802, 394] on icon at bounding box center [809, 390] width 13 height 13
click at [870, 404] on input "Video Card Preview" at bounding box center [880, 391] width 89 height 34
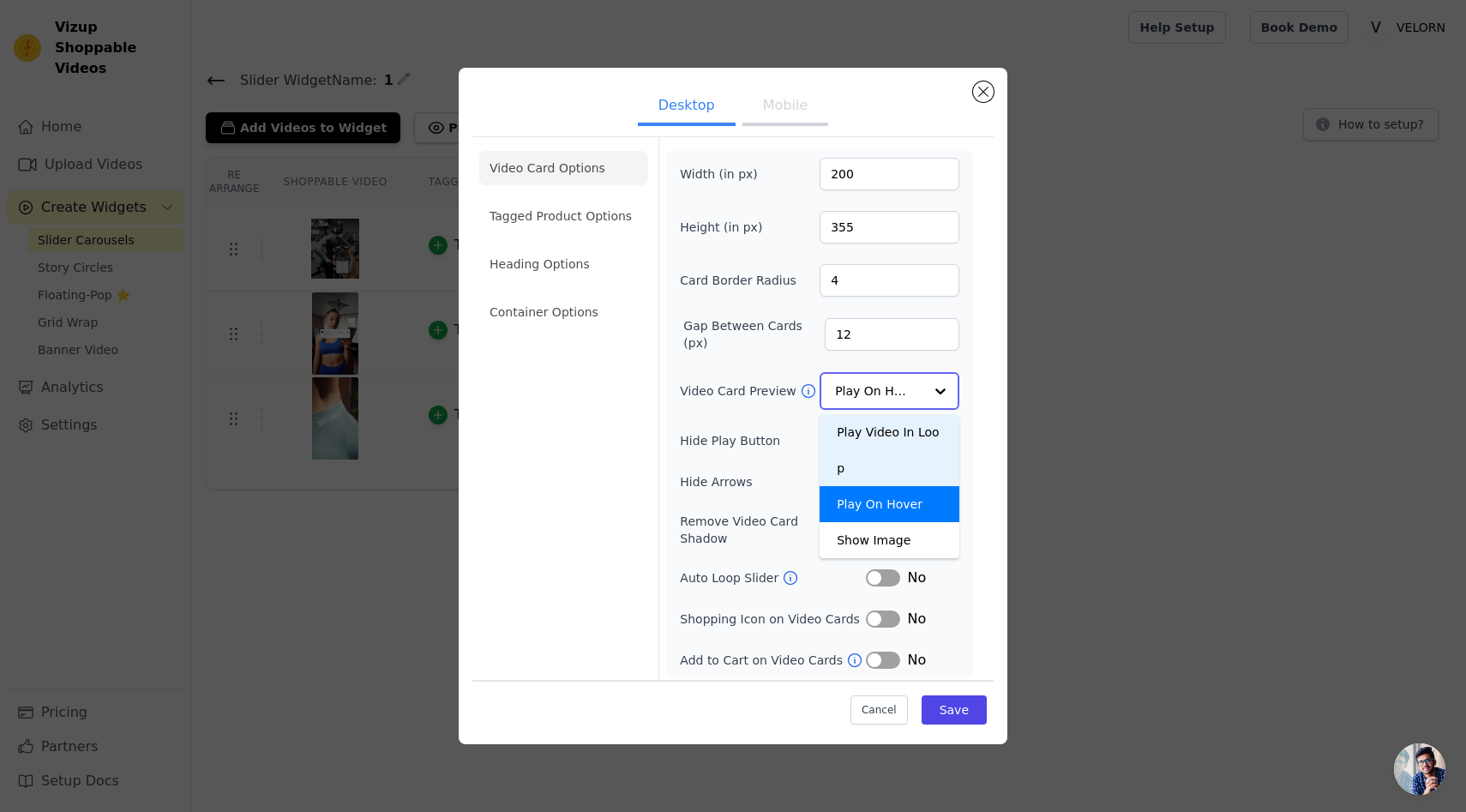
click at [877, 439] on div "Play Video In Loop" at bounding box center [889, 450] width 140 height 72
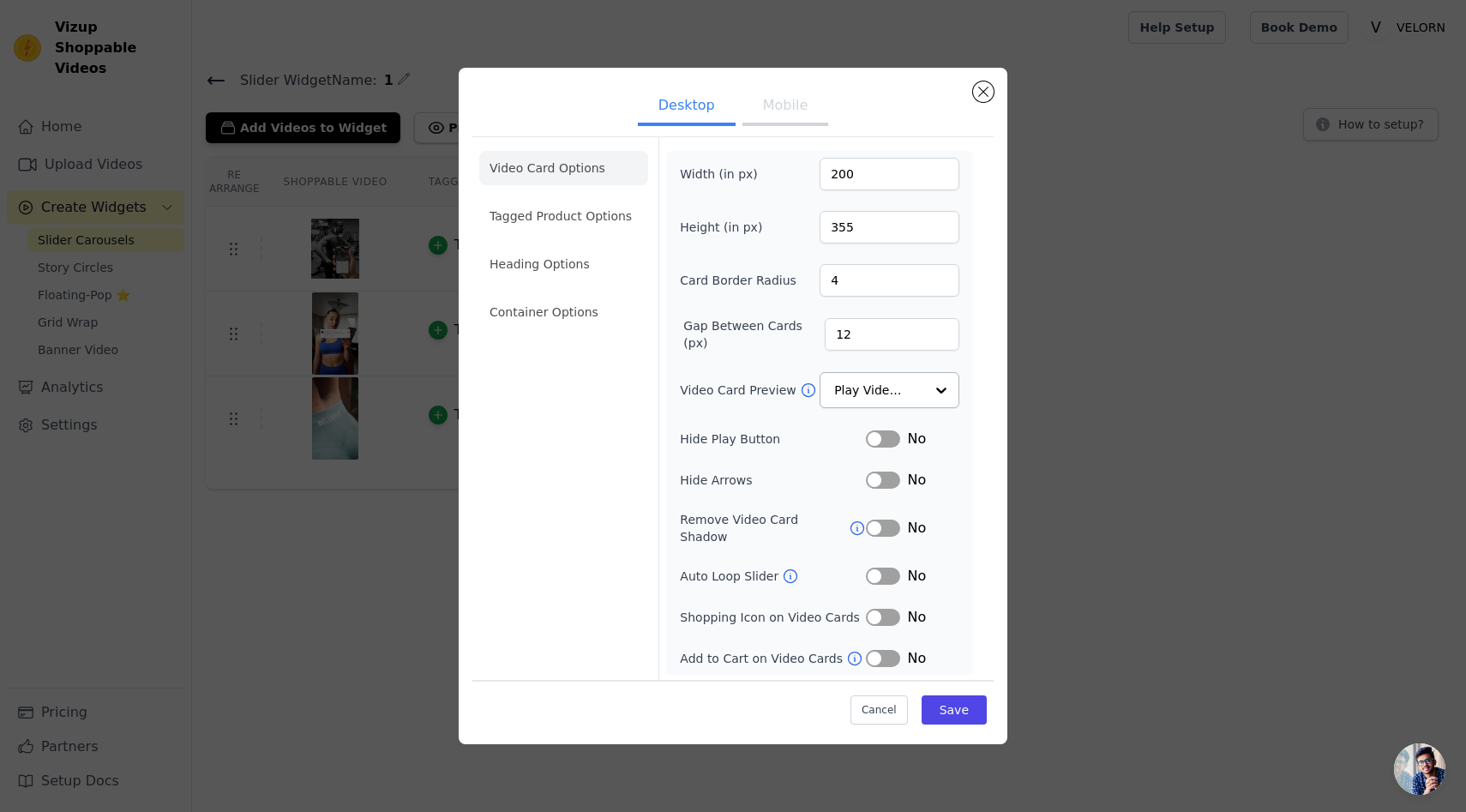
click at [877, 439] on button "Label" at bounding box center [884, 439] width 34 height 17
click at [888, 405] on input "Video Card Preview" at bounding box center [880, 391] width 89 height 34
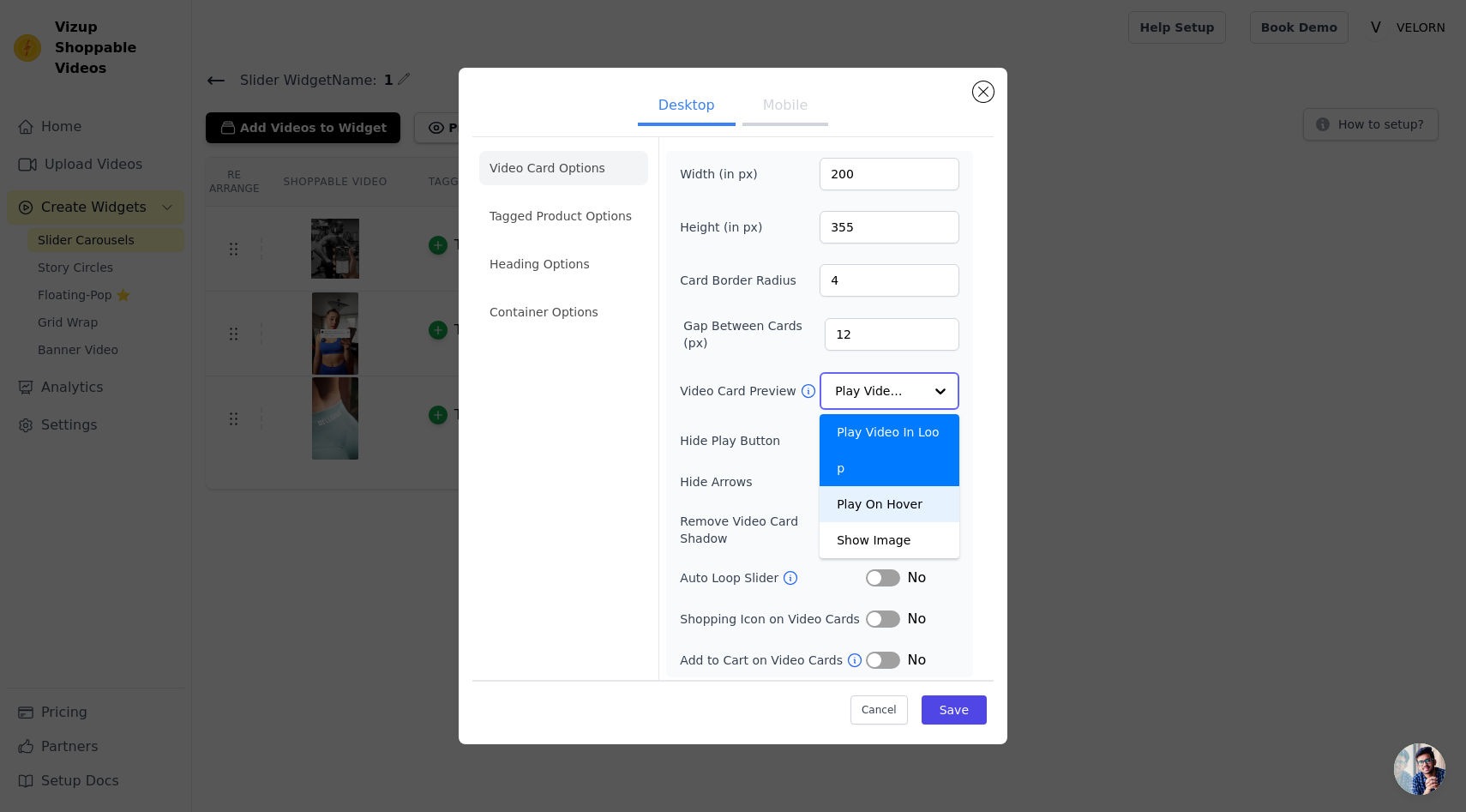
click at [883, 486] on div "Play On Hover" at bounding box center [889, 505] width 140 height 36
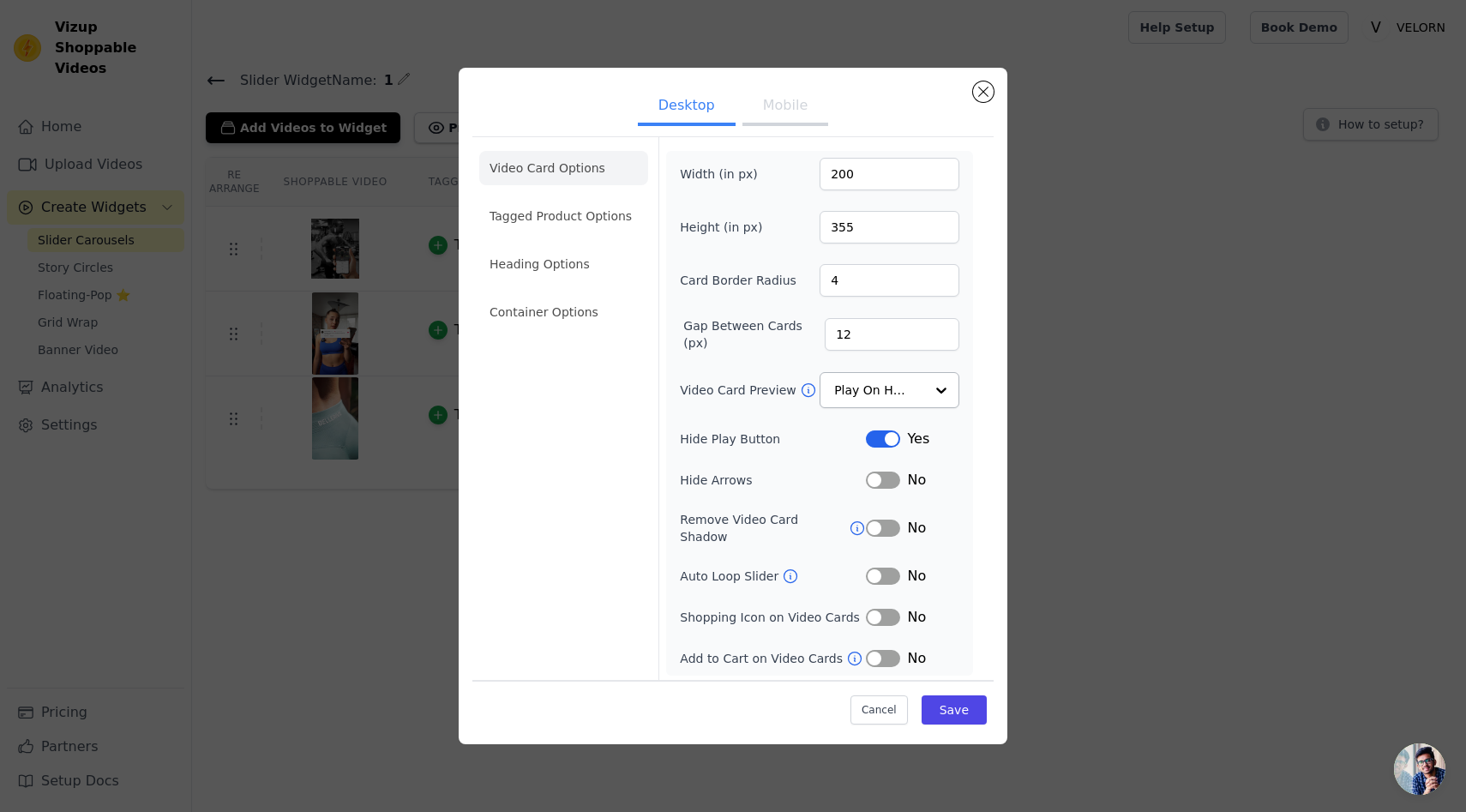
click at [890, 448] on button "Label" at bounding box center [884, 439] width 34 height 17
click at [892, 447] on button "Label" at bounding box center [884, 439] width 34 height 17
click at [887, 650] on button "Label" at bounding box center [884, 658] width 34 height 17
click at [596, 223] on li "Tagged Product Options" at bounding box center [563, 216] width 169 height 34
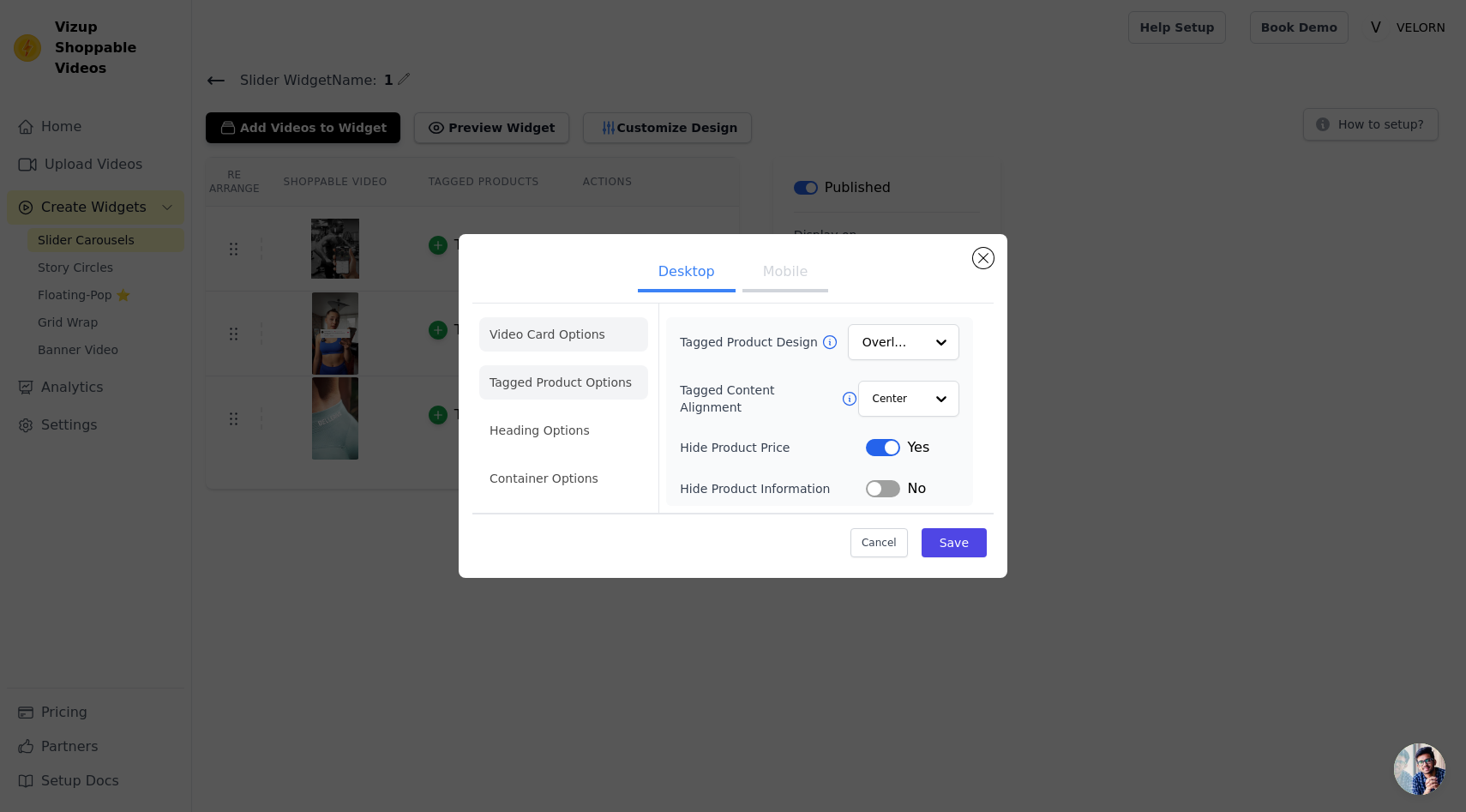
click at [571, 344] on li "Video Card Options" at bounding box center [563, 335] width 169 height 34
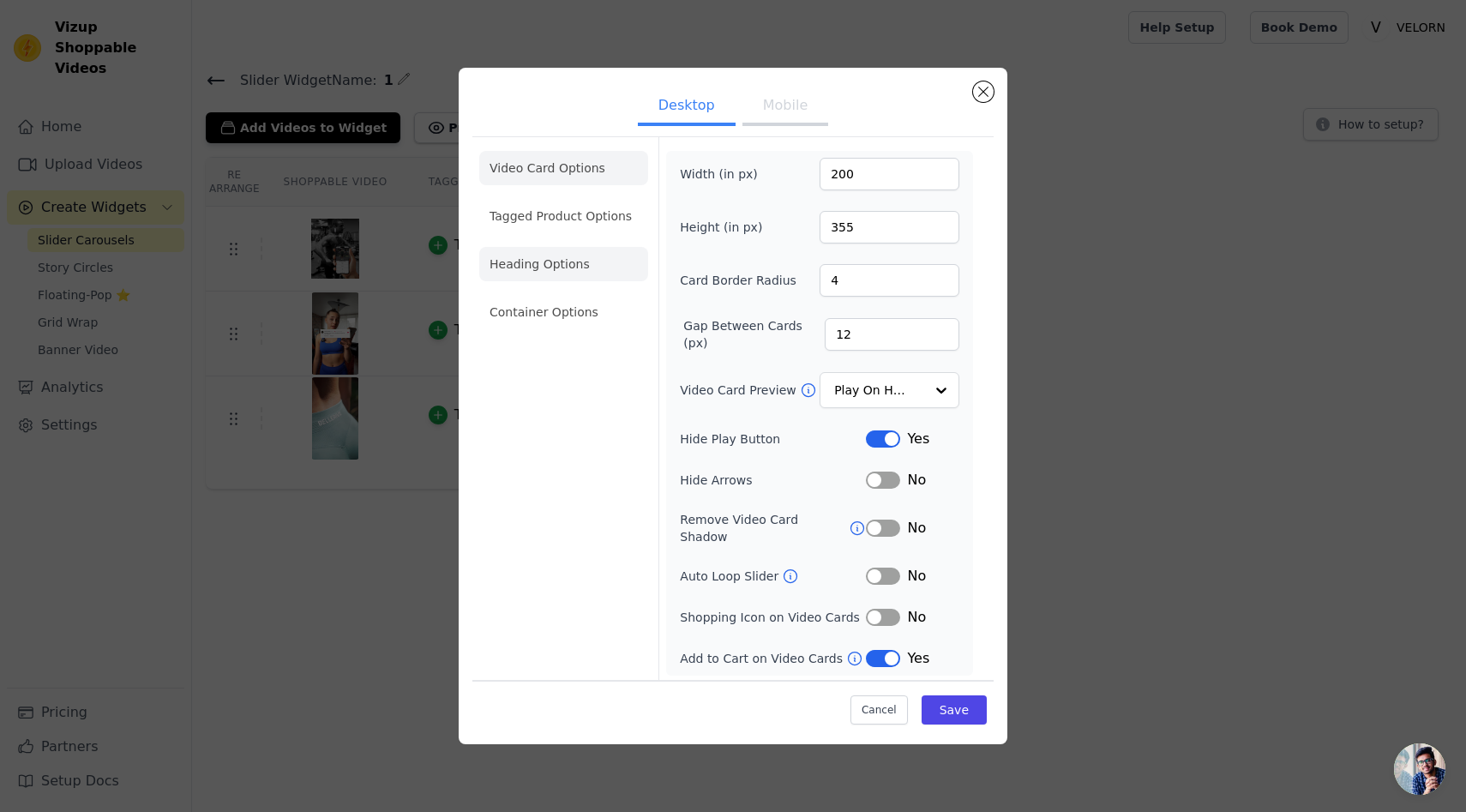
click at [579, 273] on li "Heading Options" at bounding box center [563, 264] width 169 height 34
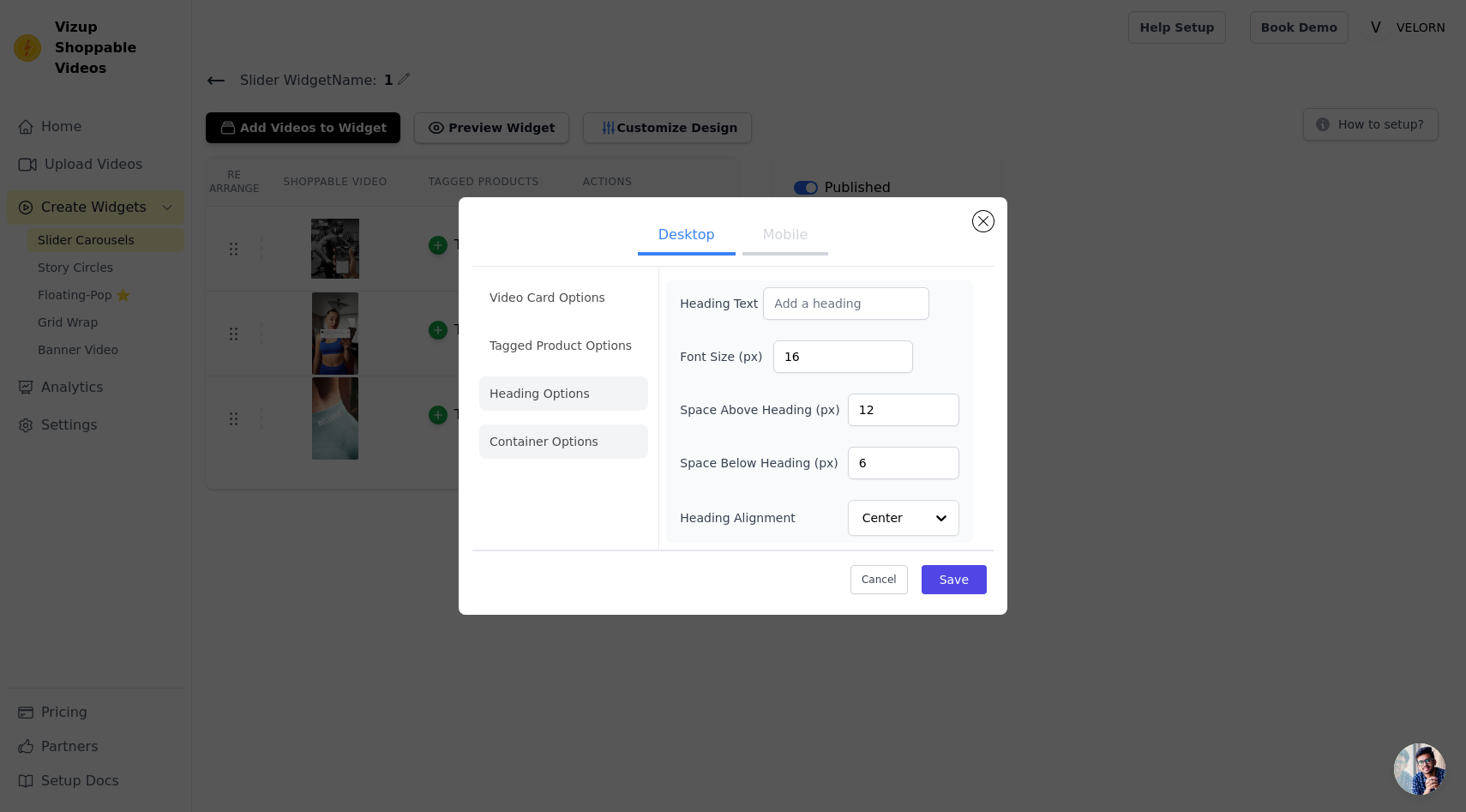
click at [562, 449] on li "Container Options" at bounding box center [563, 441] width 169 height 34
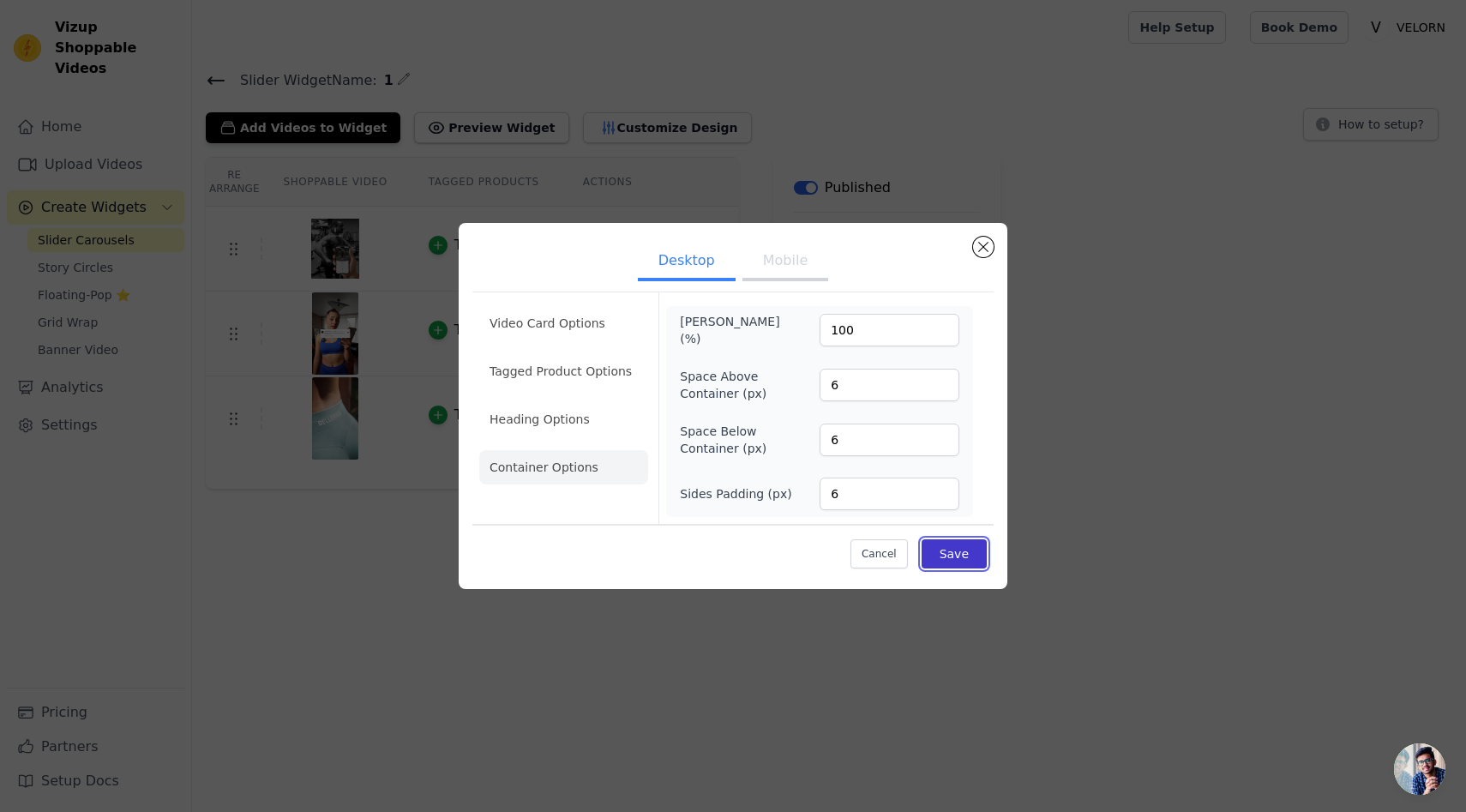
click at [969, 561] on button "Save" at bounding box center [954, 553] width 65 height 29
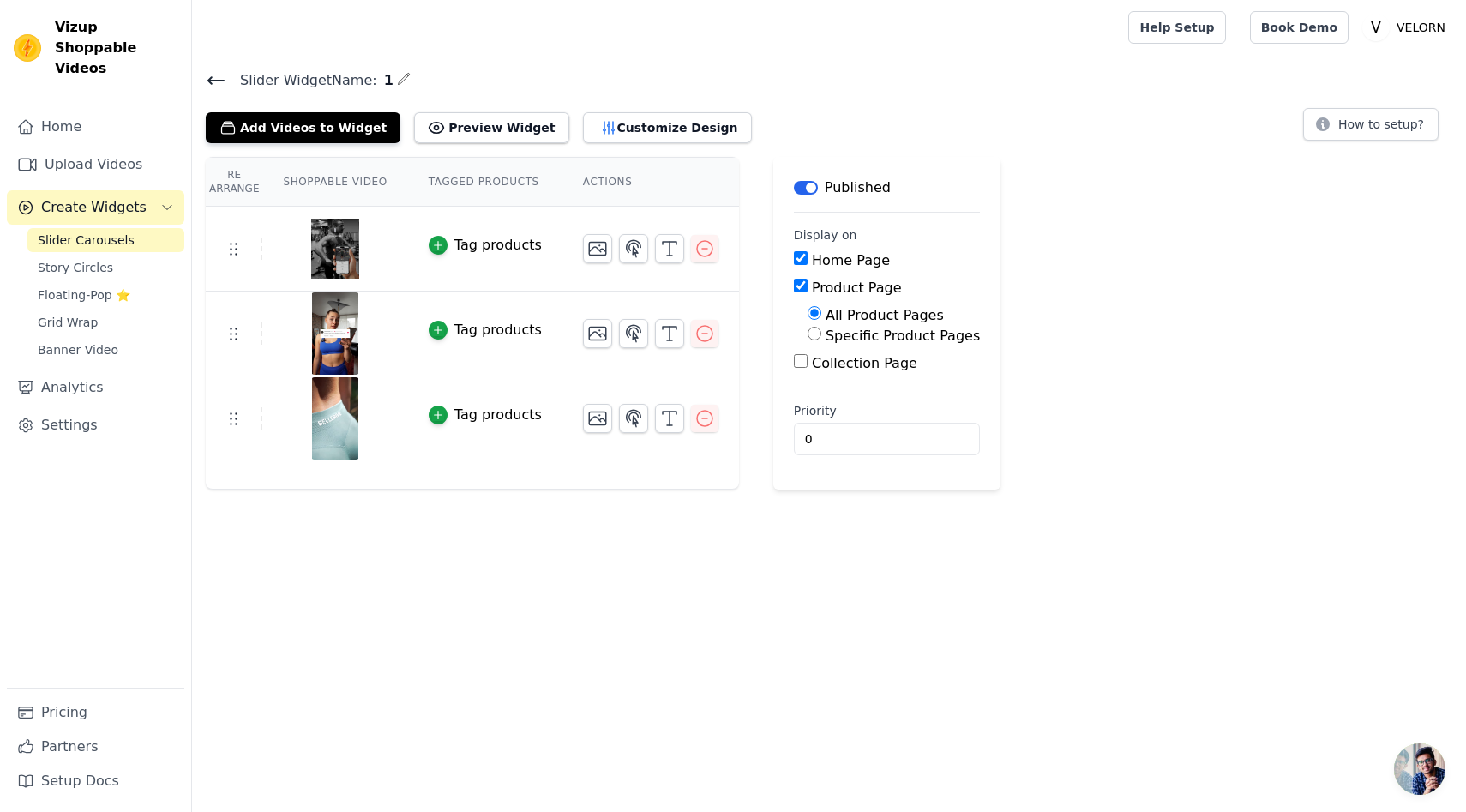
click at [494, 329] on div "Tag products" at bounding box center [498, 330] width 88 height 21
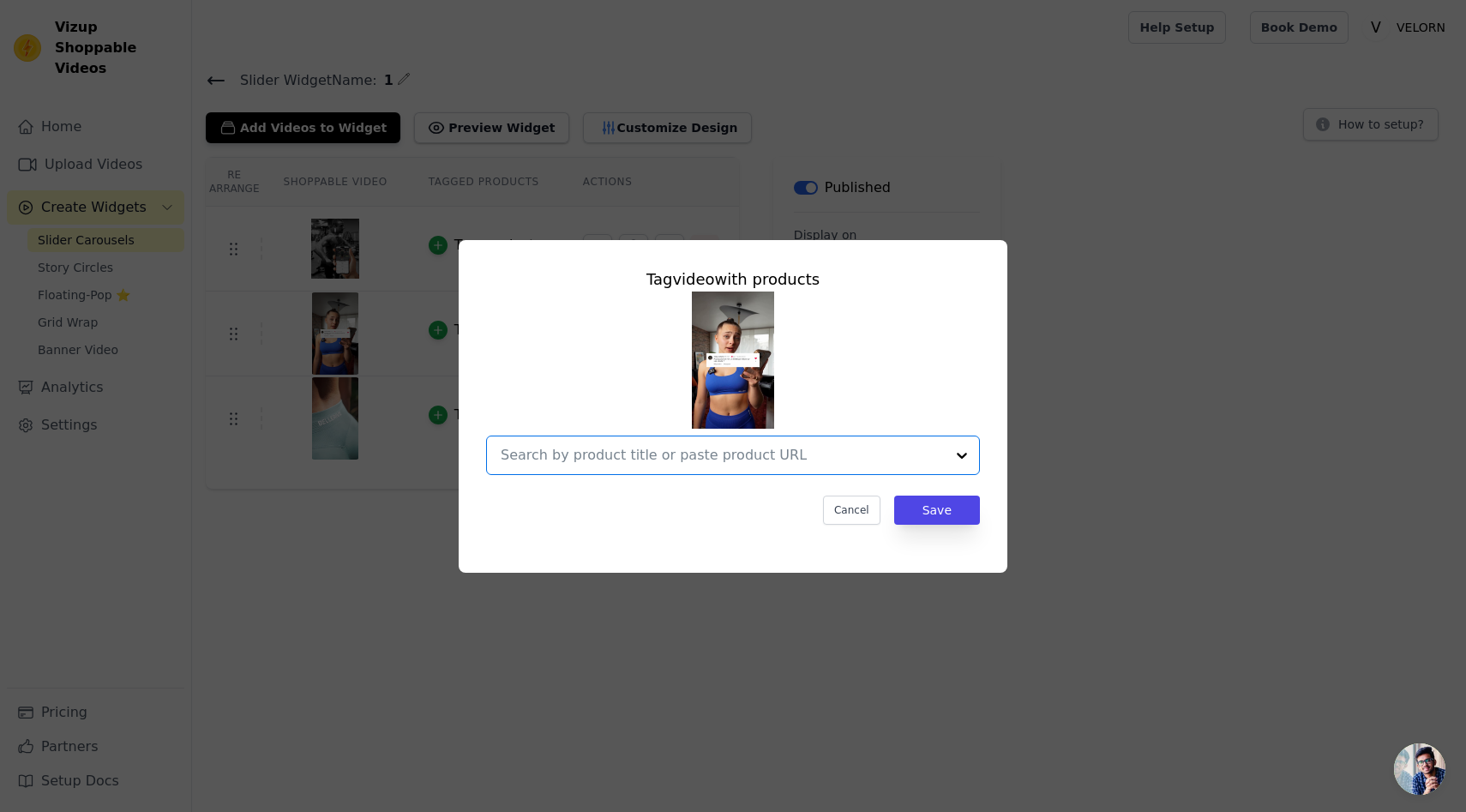
click at [856, 449] on input "text" at bounding box center [723, 455] width 444 height 21
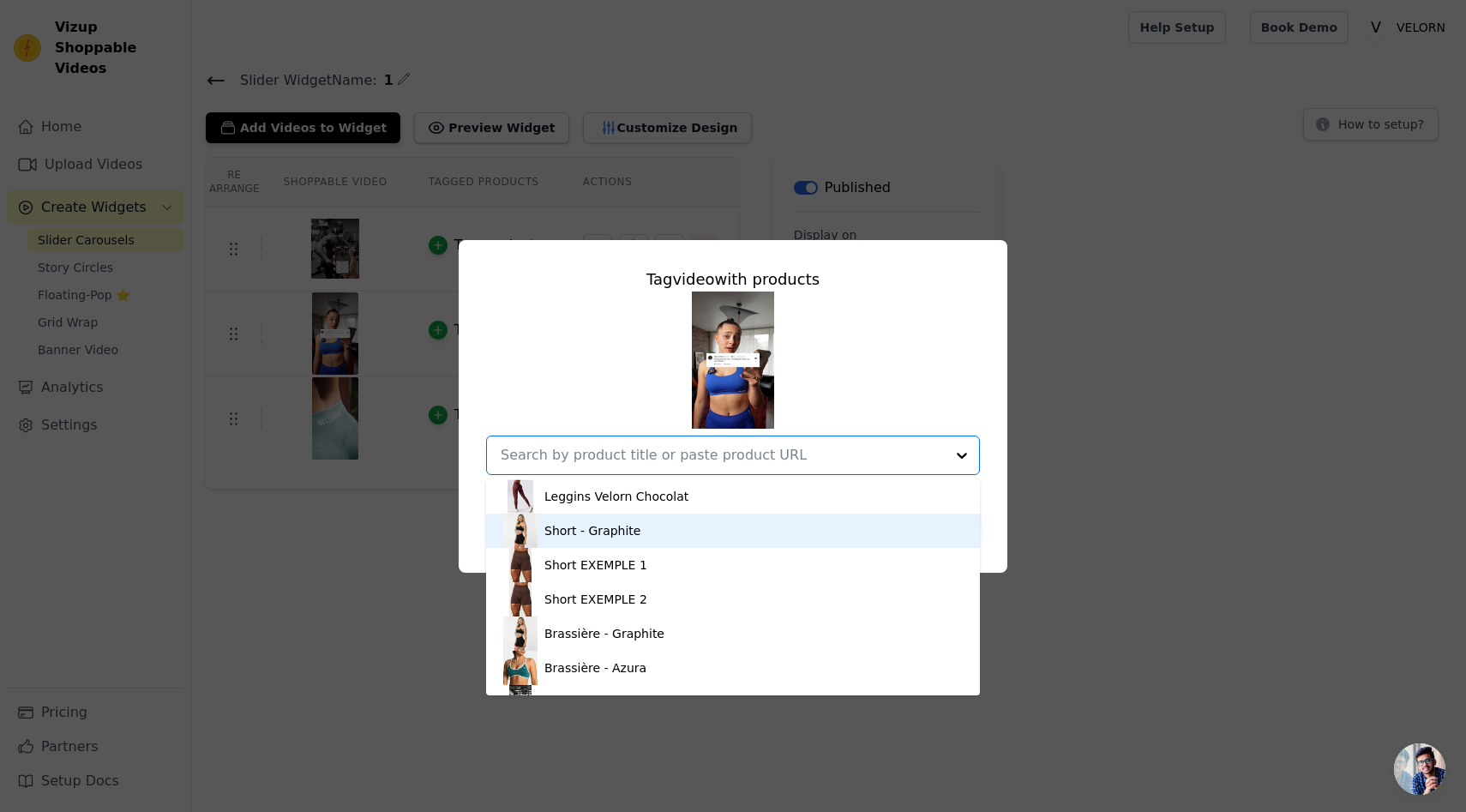
click at [722, 536] on div "Short - Graphite" at bounding box center [733, 531] width 459 height 34
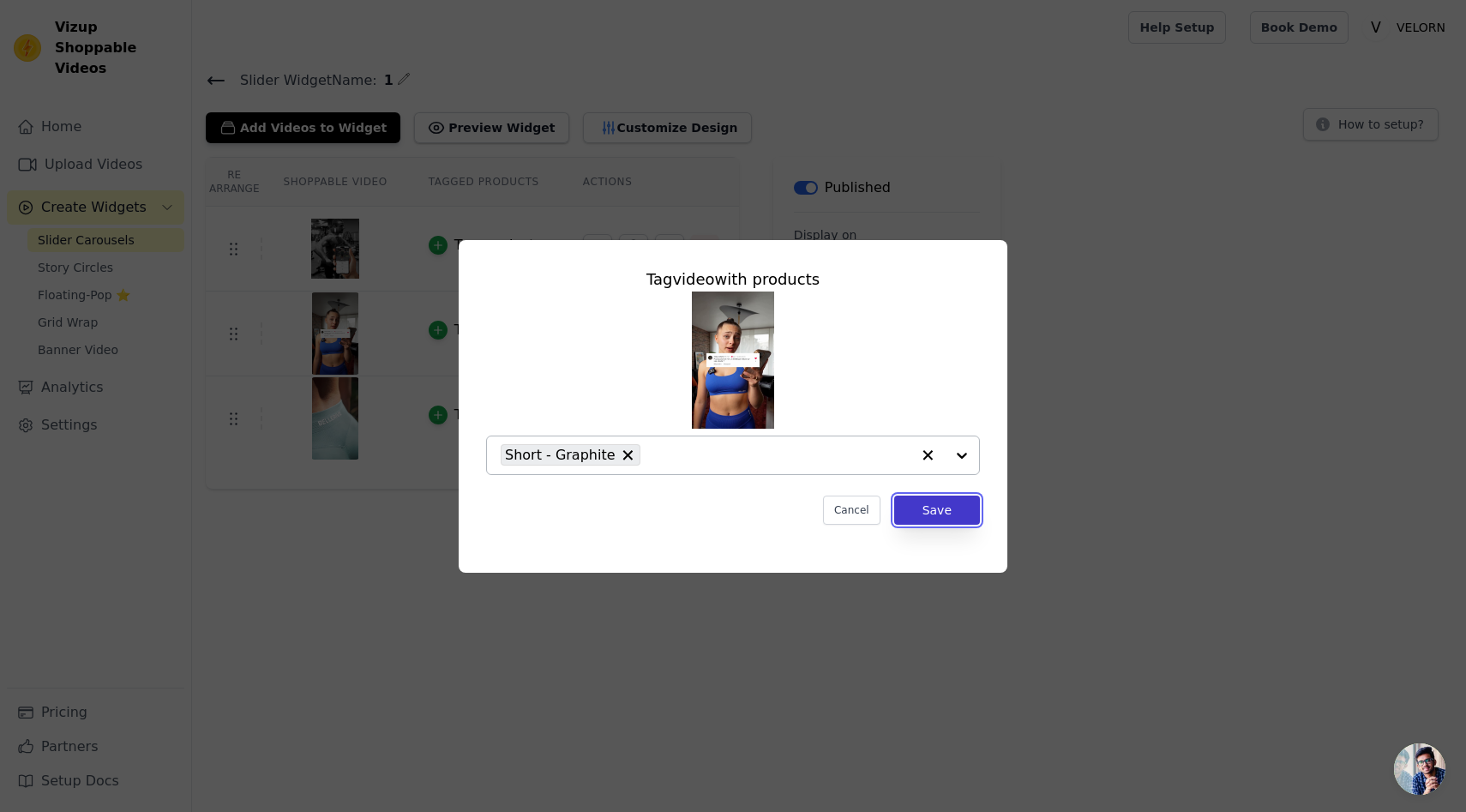
click at [941, 502] on button "Save" at bounding box center [937, 510] width 86 height 29
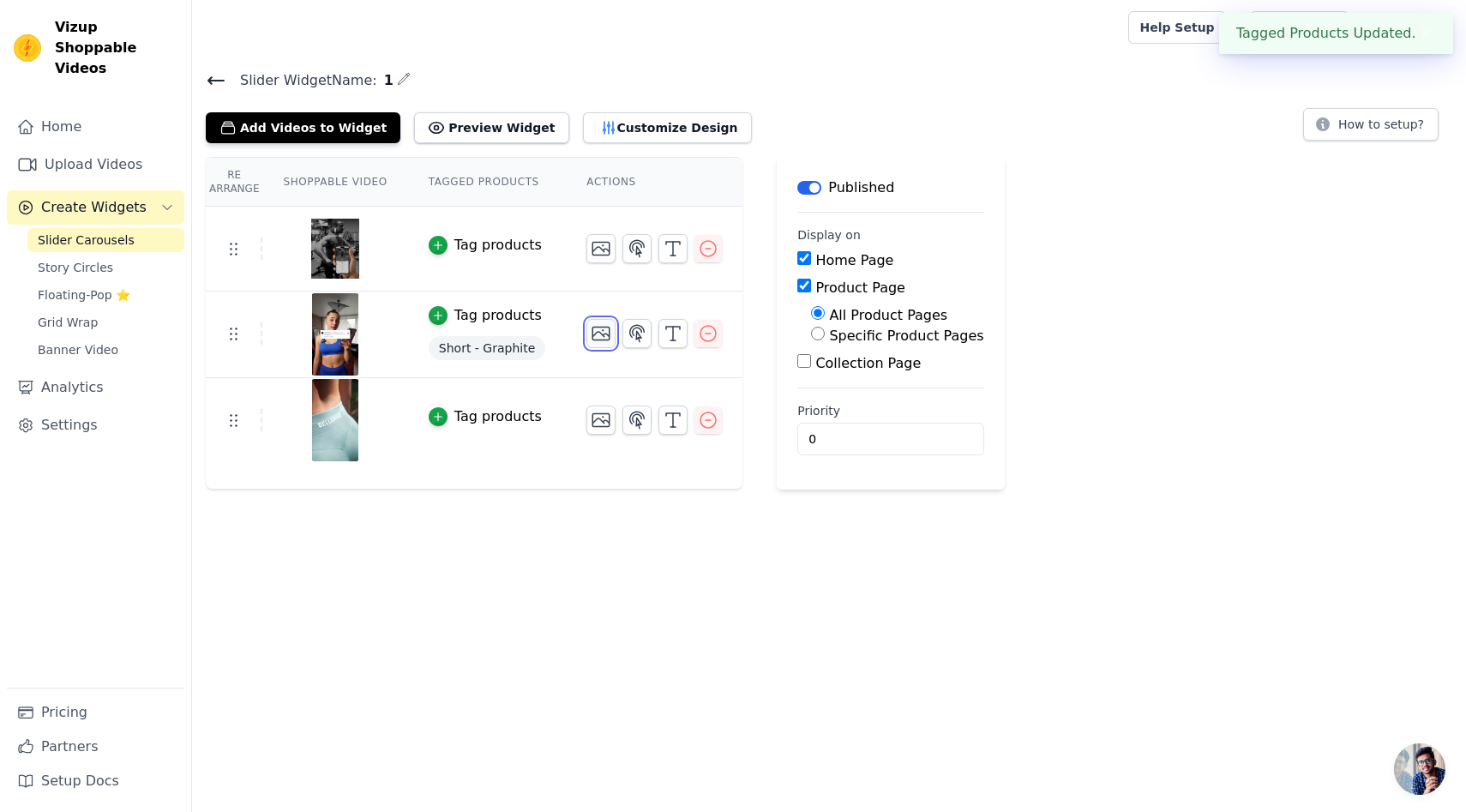
click at [598, 325] on icon "button" at bounding box center [601, 333] width 21 height 21
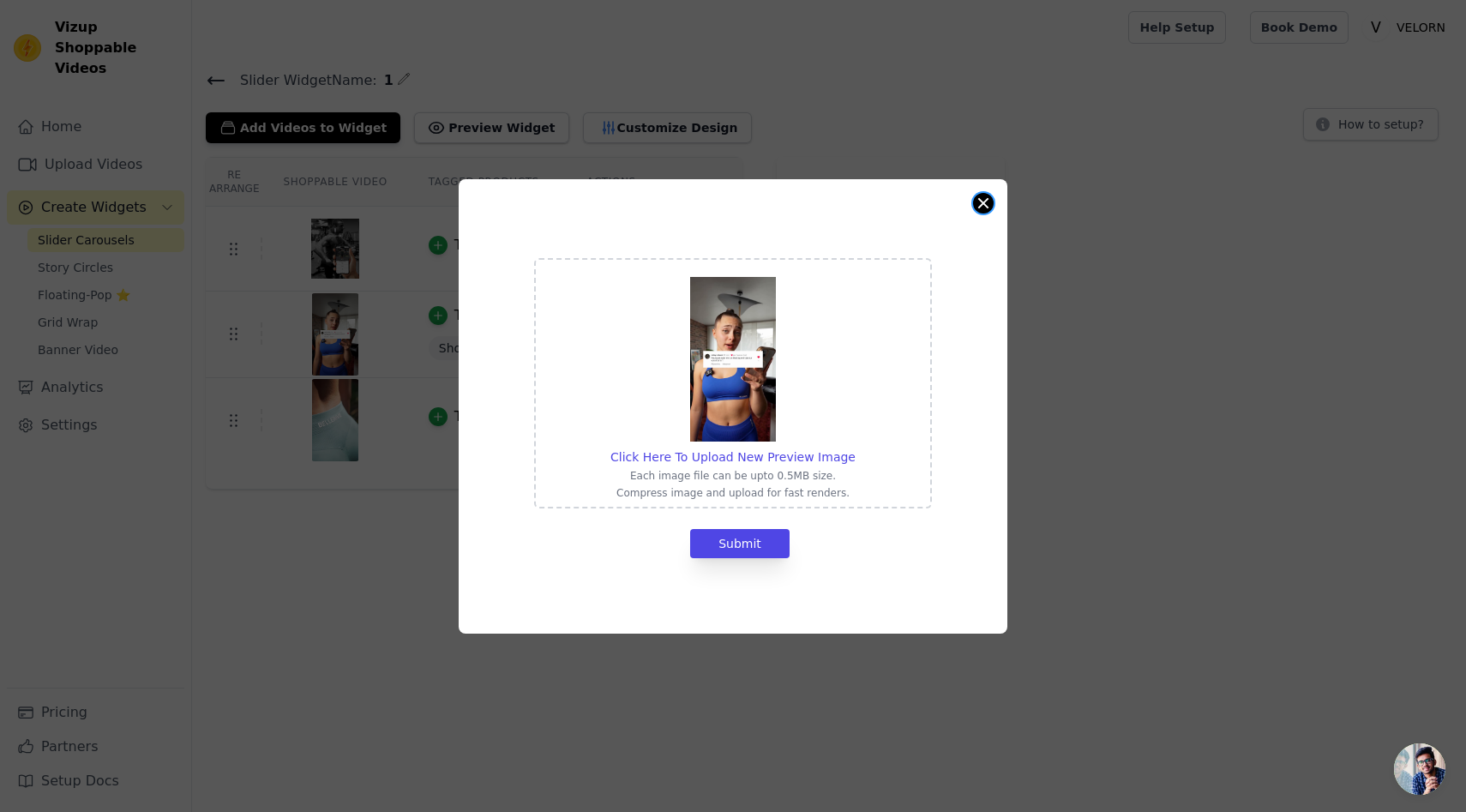
click at [986, 202] on button "Close modal" at bounding box center [983, 203] width 21 height 21
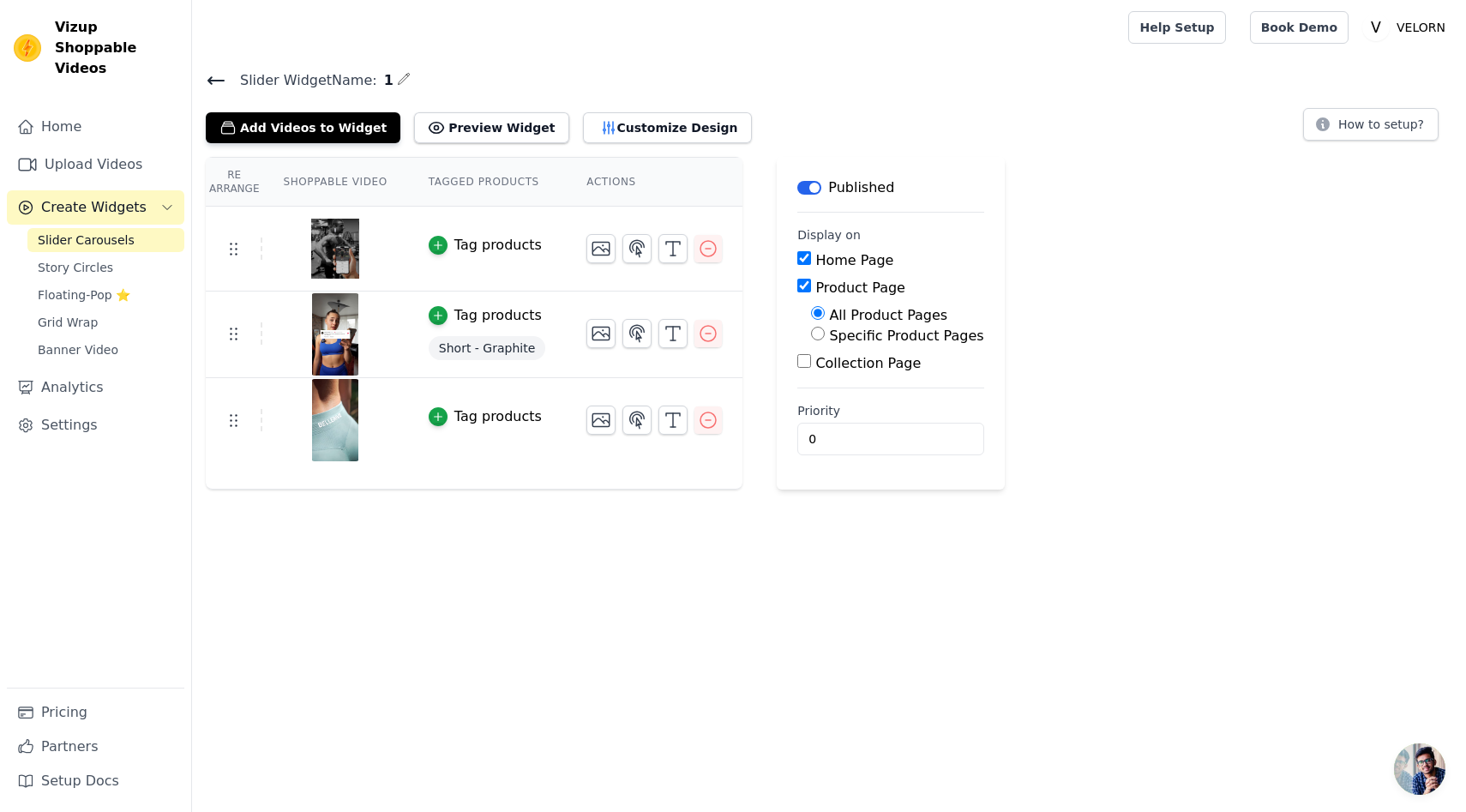
click at [527, 250] on div "Tag products" at bounding box center [498, 245] width 88 height 21
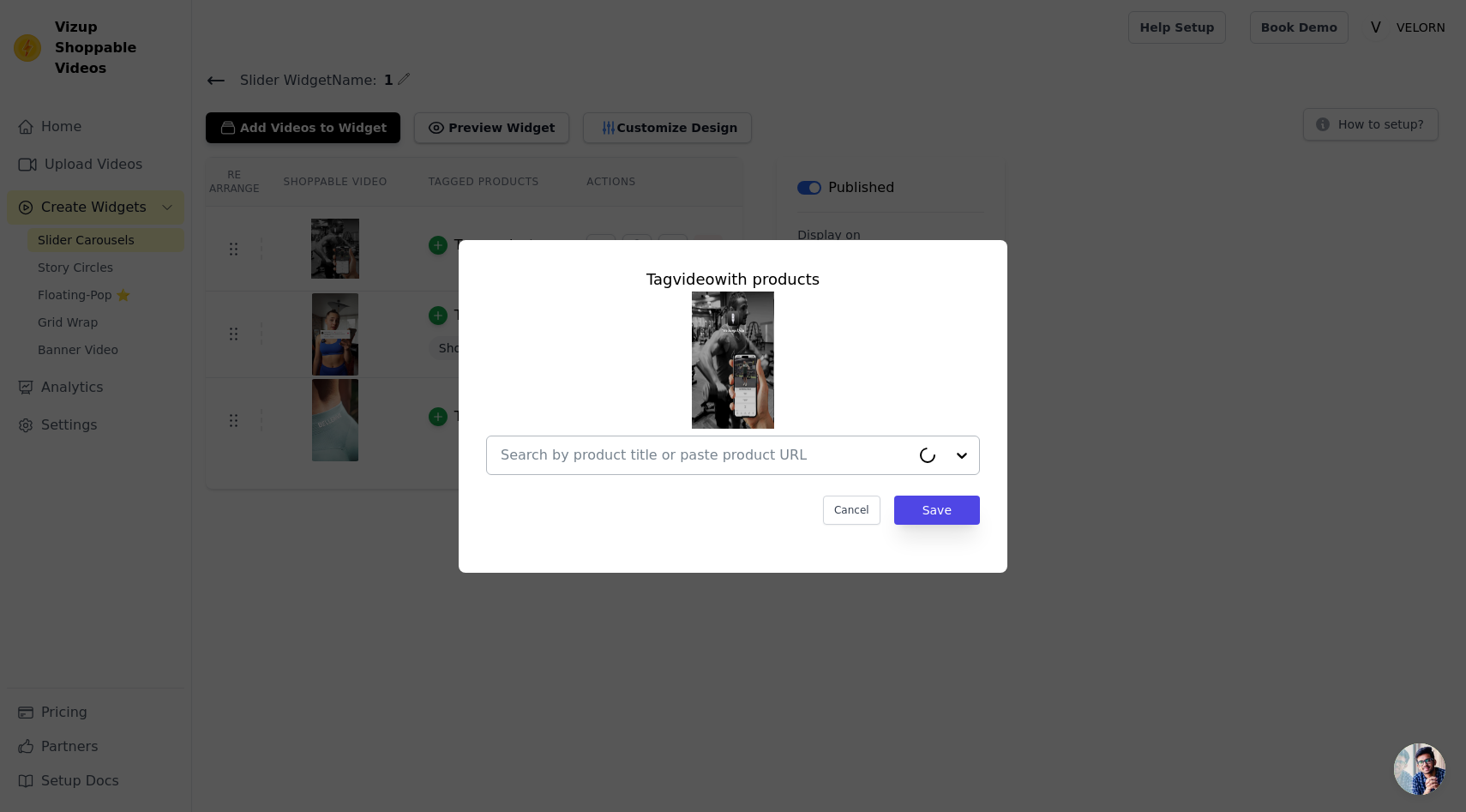
click at [856, 458] on input "text" at bounding box center [705, 455] width 410 height 21
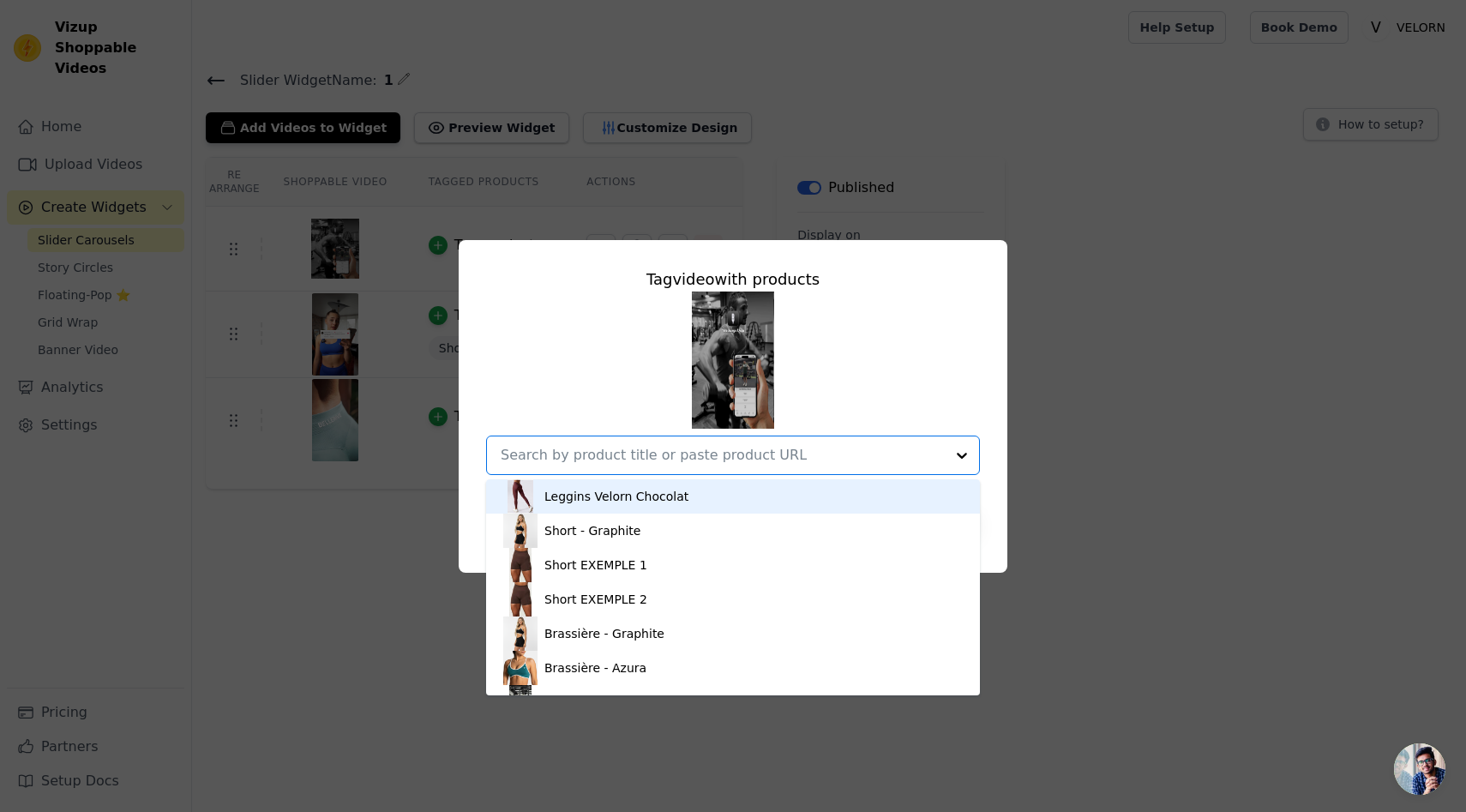
click at [834, 496] on div "Leggins Velorn Chocolat" at bounding box center [733, 496] width 459 height 34
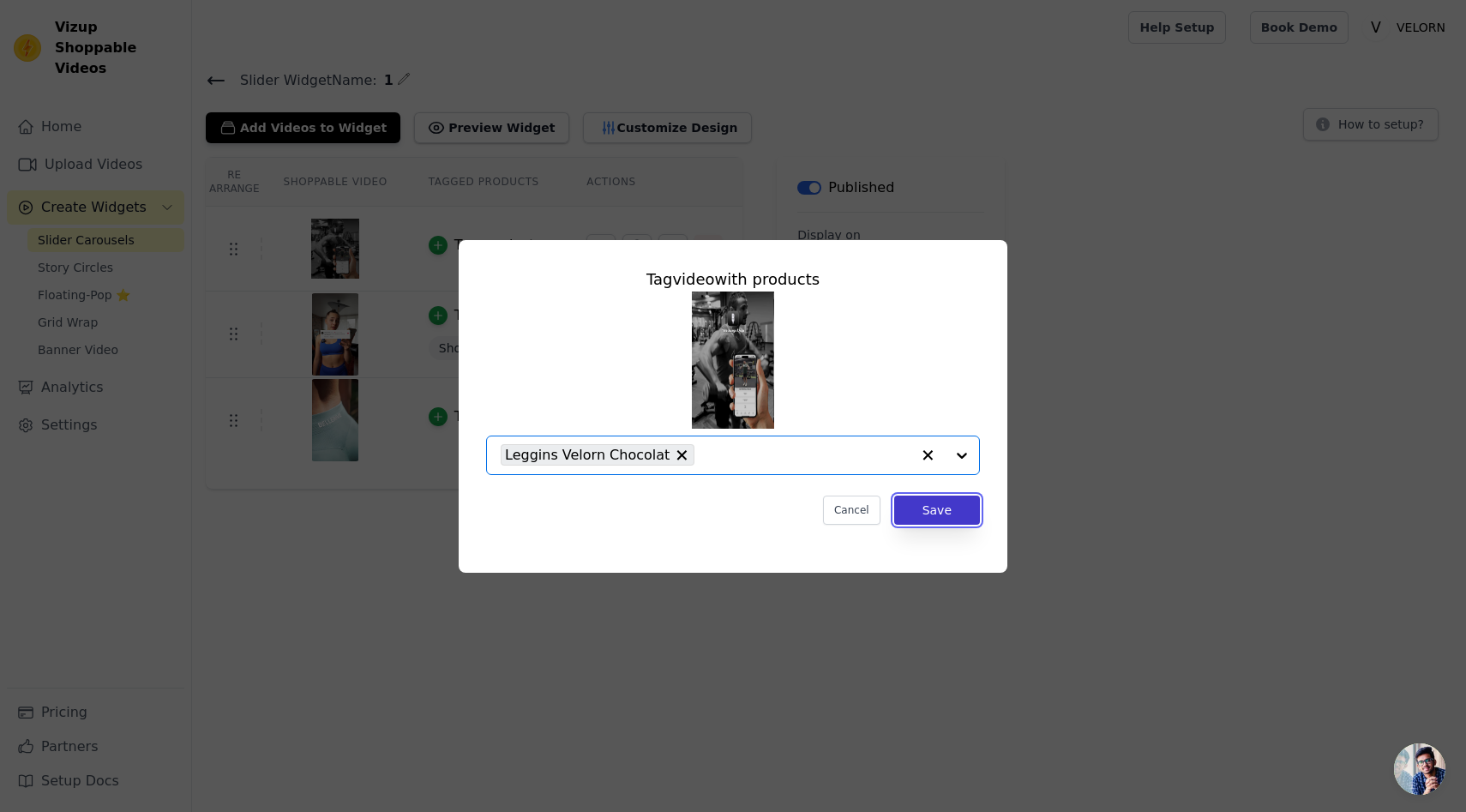
click at [943, 502] on button "Save" at bounding box center [937, 510] width 86 height 29
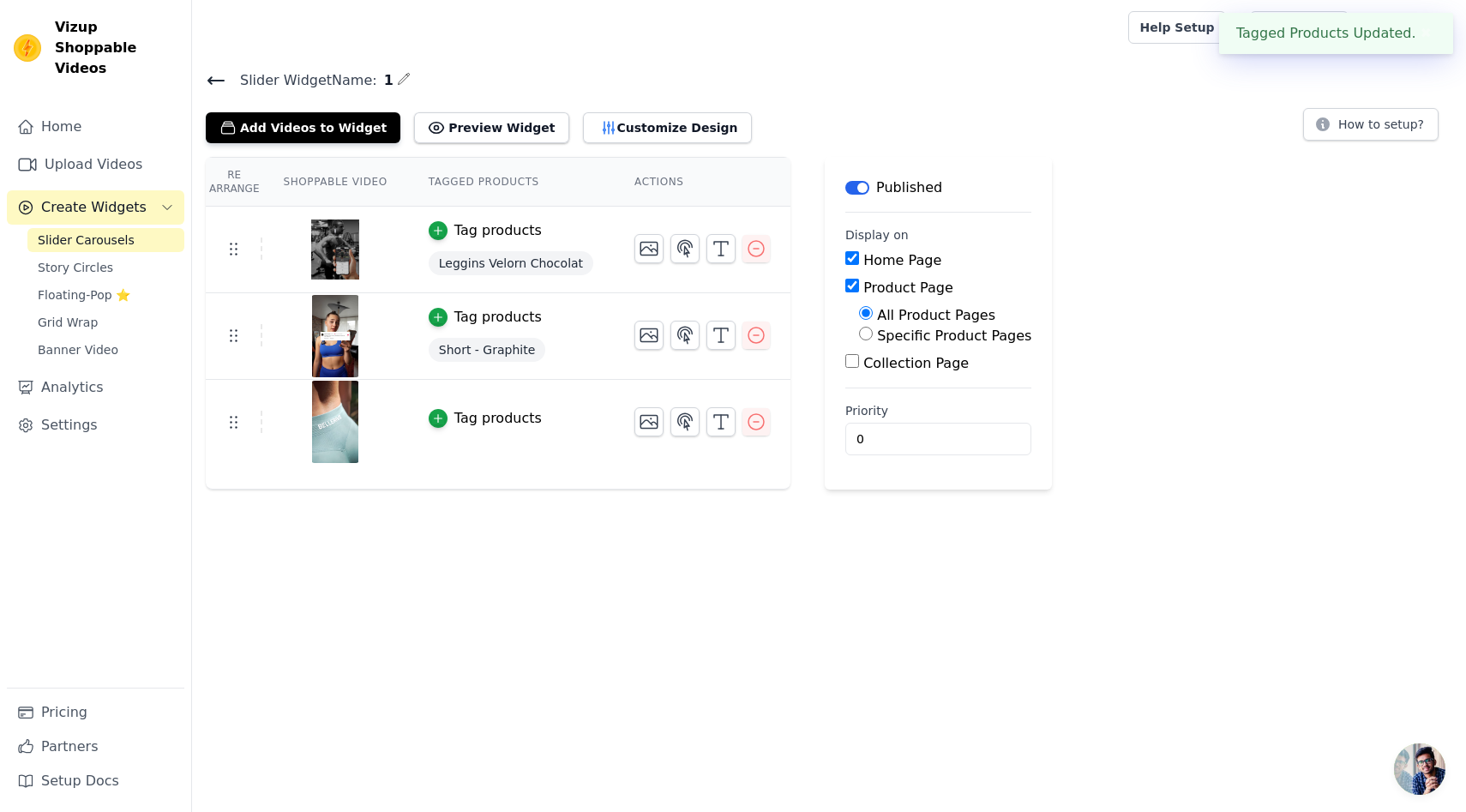
click at [470, 417] on div "Tag products" at bounding box center [498, 418] width 88 height 21
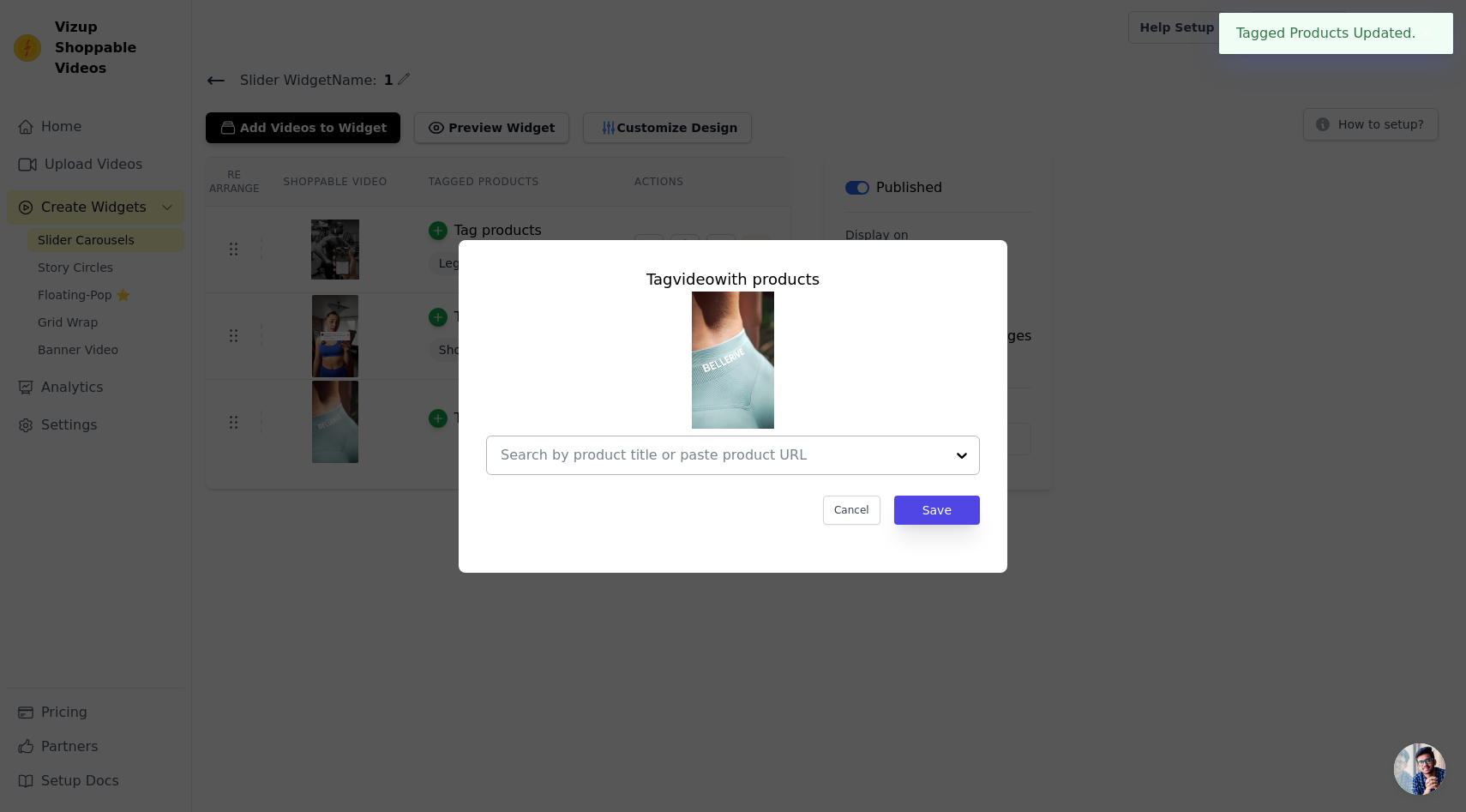
click at [835, 456] on input "text" at bounding box center [723, 455] width 444 height 21
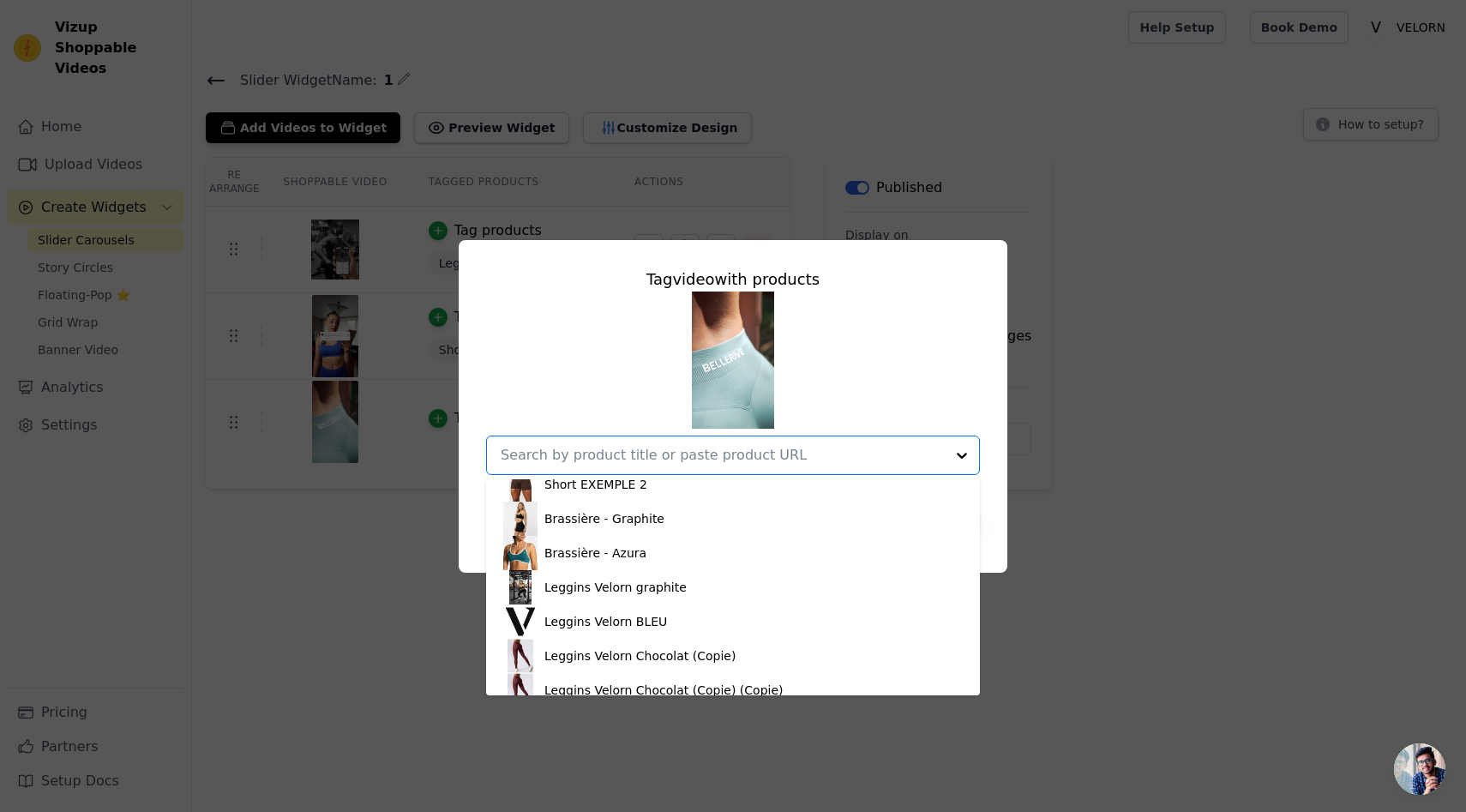
scroll to position [123, 0]
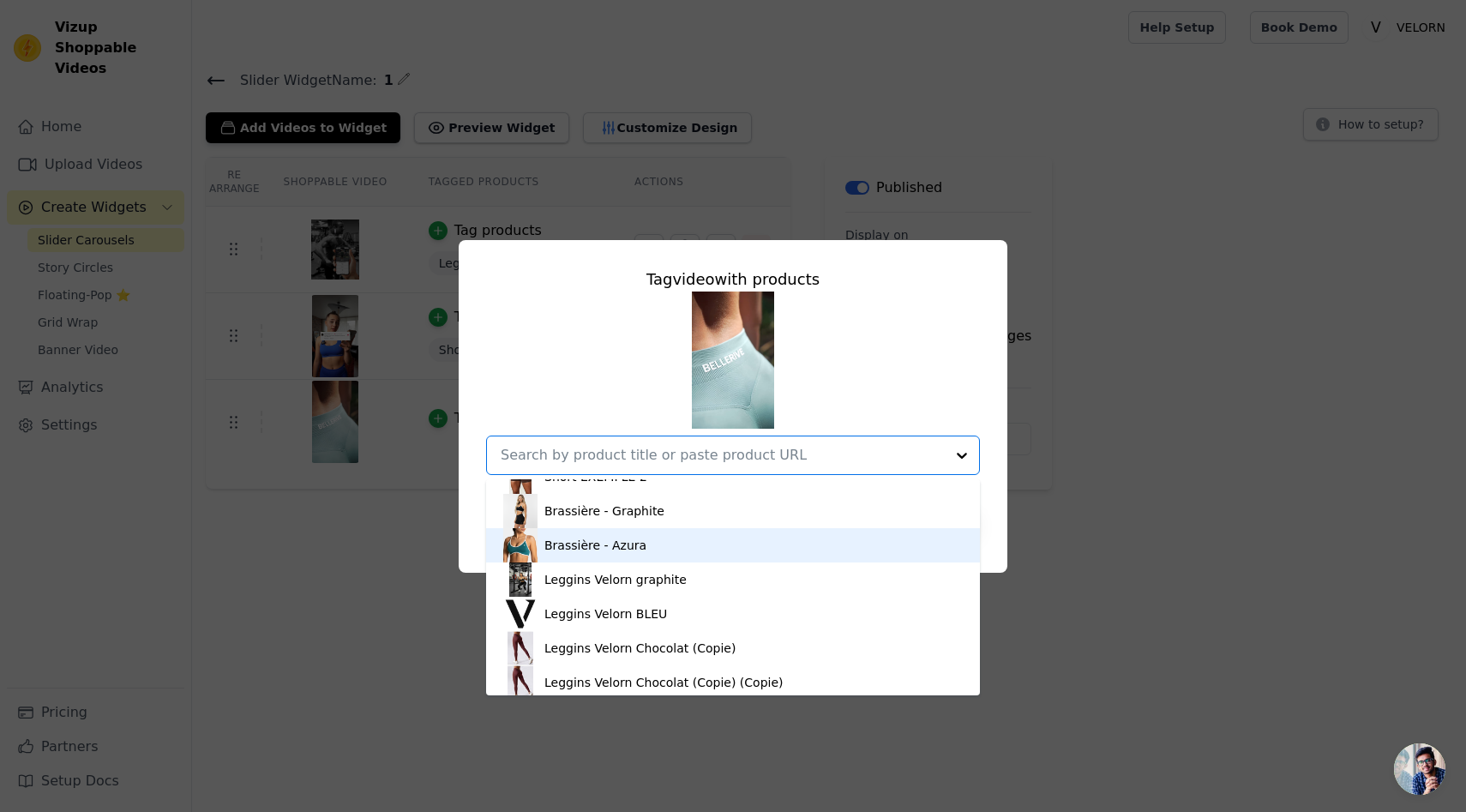
click at [697, 548] on div "Brassière - Azura" at bounding box center [733, 545] width 459 height 34
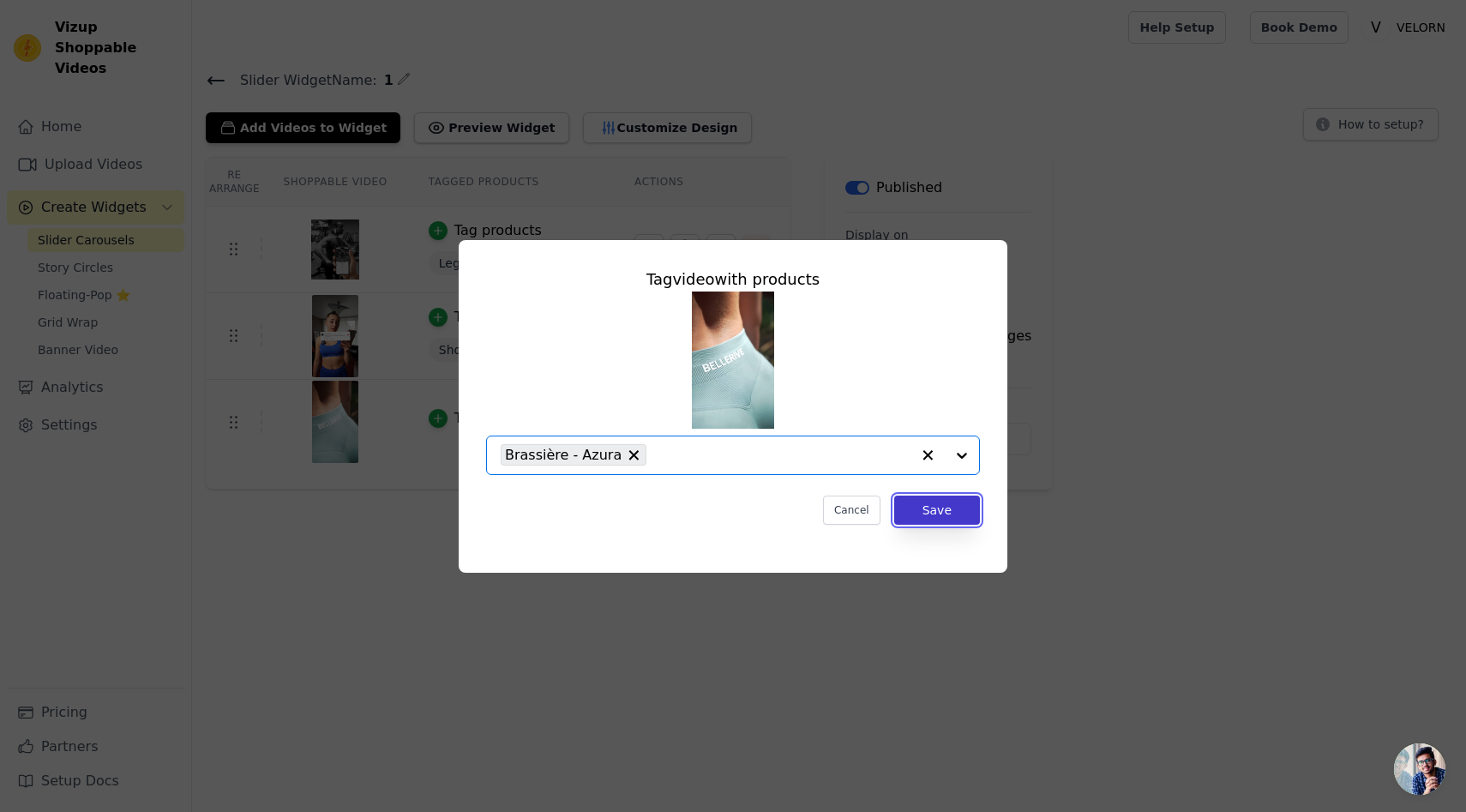
click at [944, 508] on button "Save" at bounding box center [937, 510] width 86 height 29
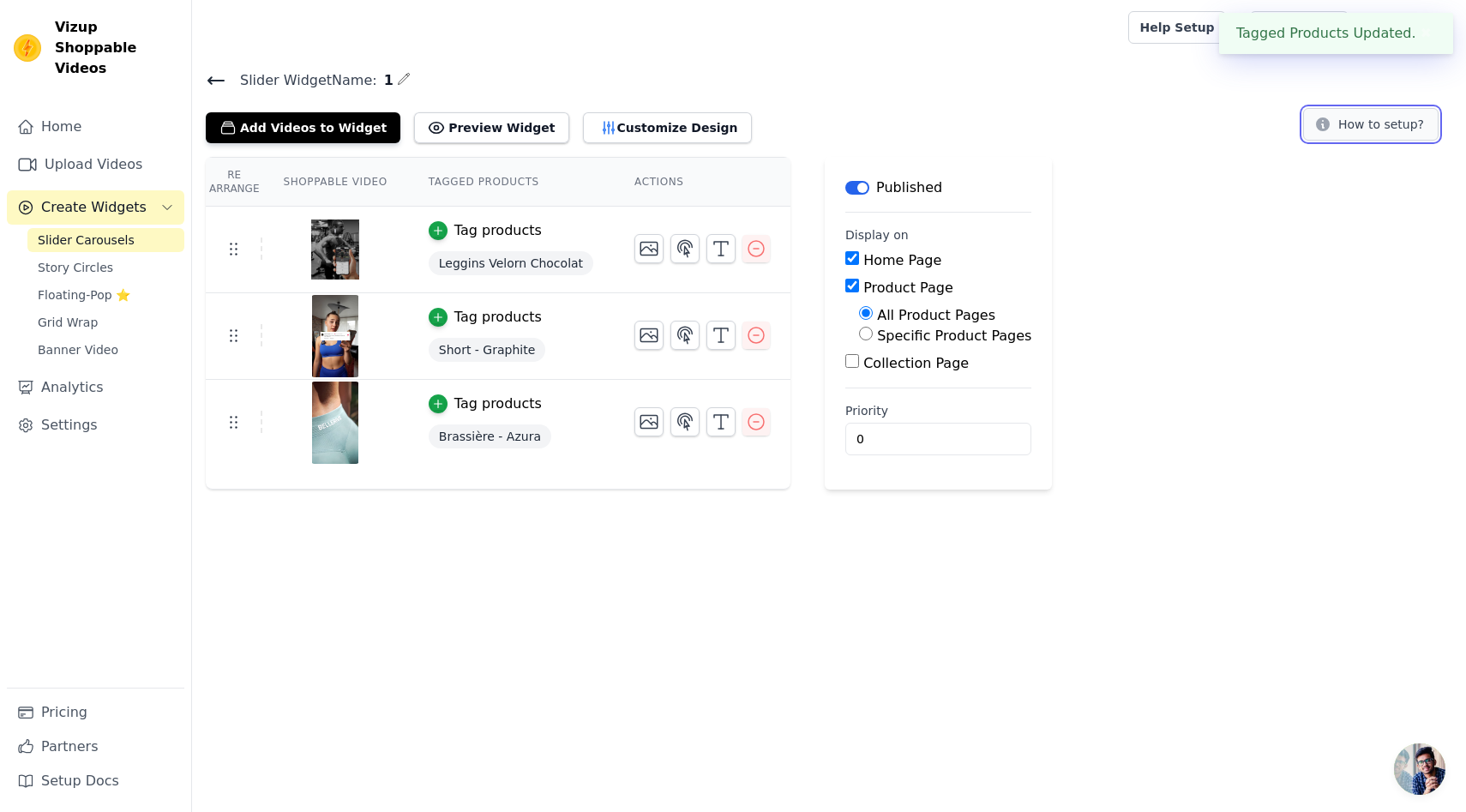
click at [1393, 124] on button "How to setup?" at bounding box center [1371, 124] width 136 height 33
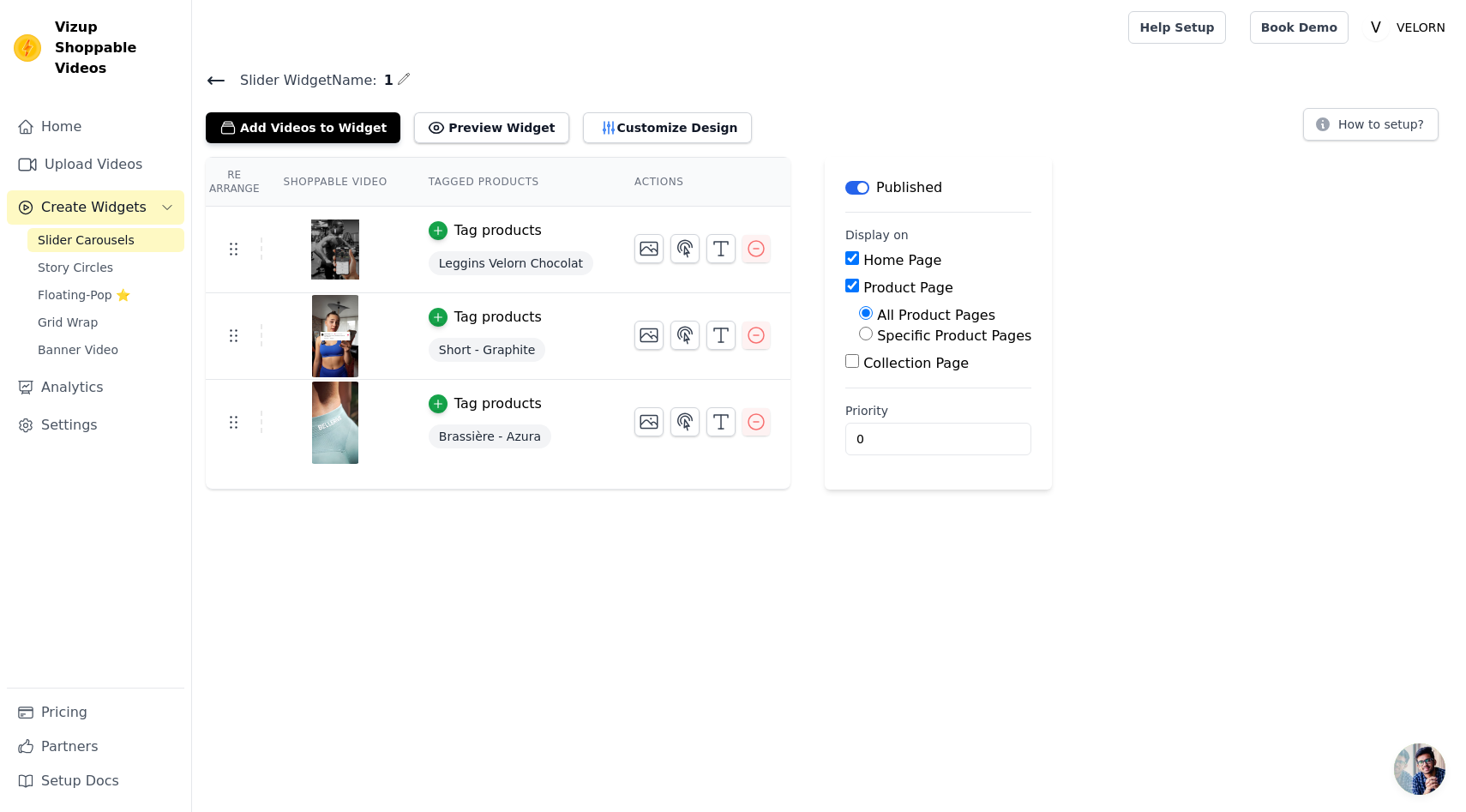
click at [553, 260] on span "Leggins Velorn Chocolat" at bounding box center [511, 263] width 165 height 24
click at [515, 235] on div "Tag products" at bounding box center [498, 231] width 88 height 21
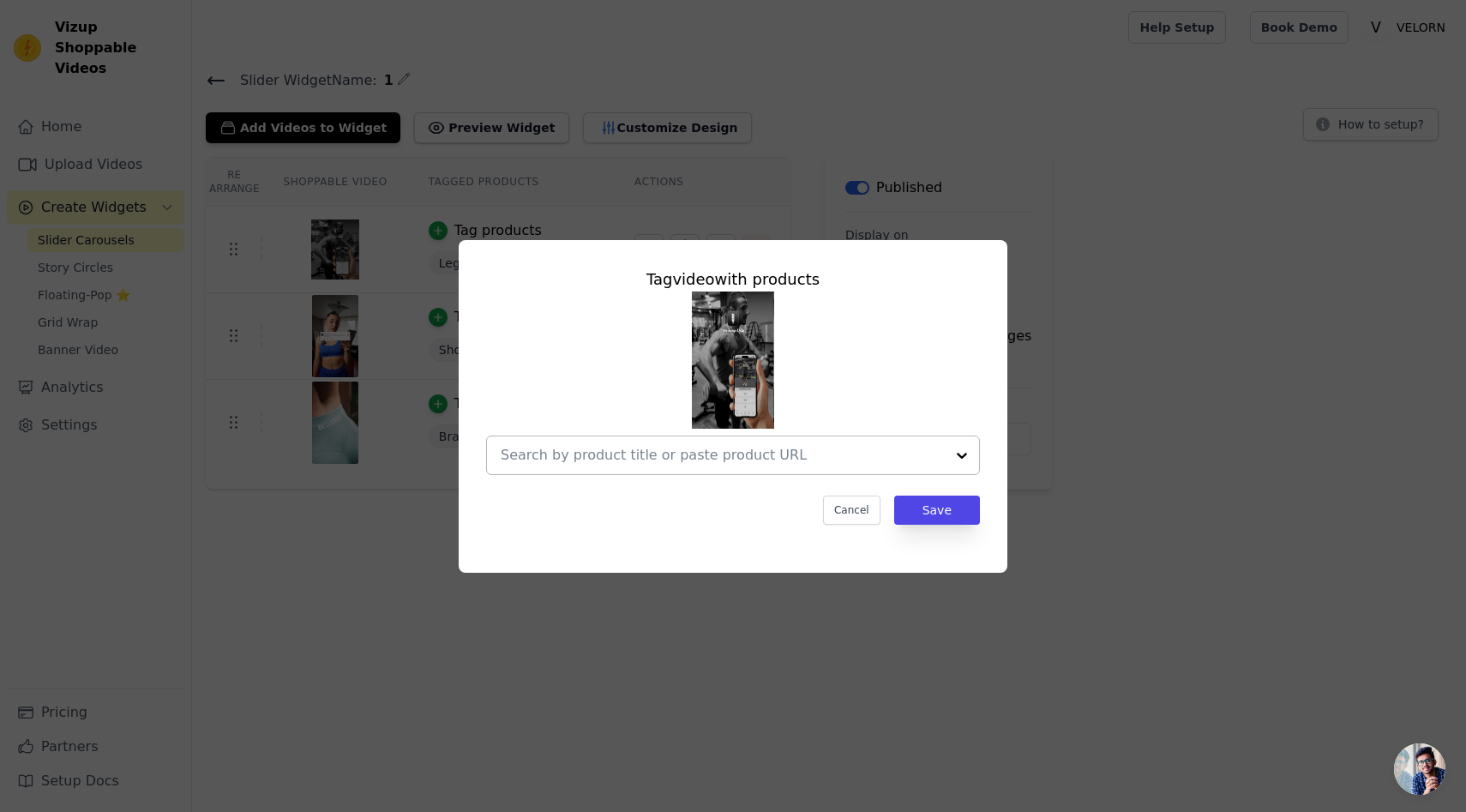
click at [935, 460] on input "text" at bounding box center [723, 455] width 444 height 21
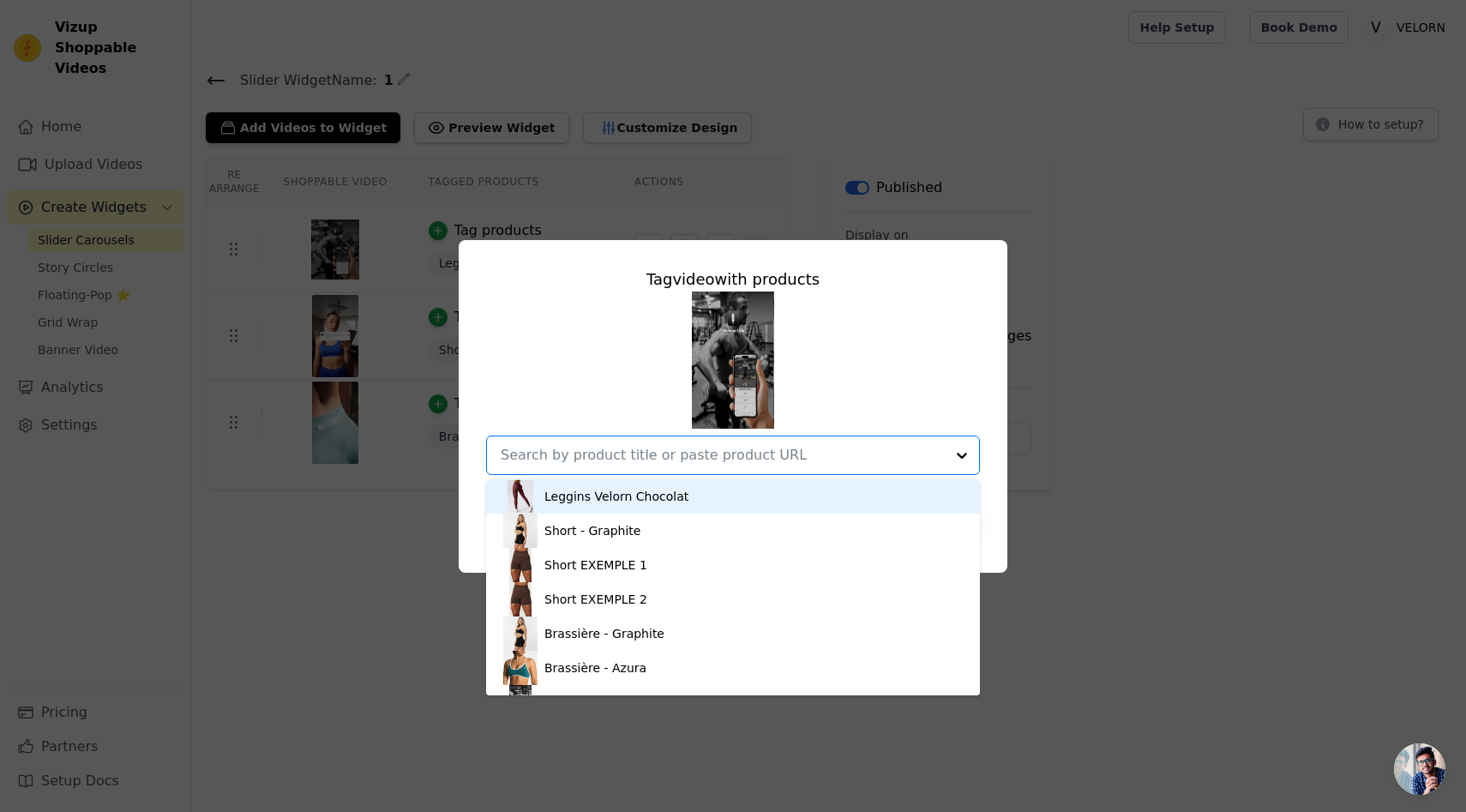
click at [678, 510] on div "Leggins Velorn Chocolat" at bounding box center [733, 496] width 459 height 34
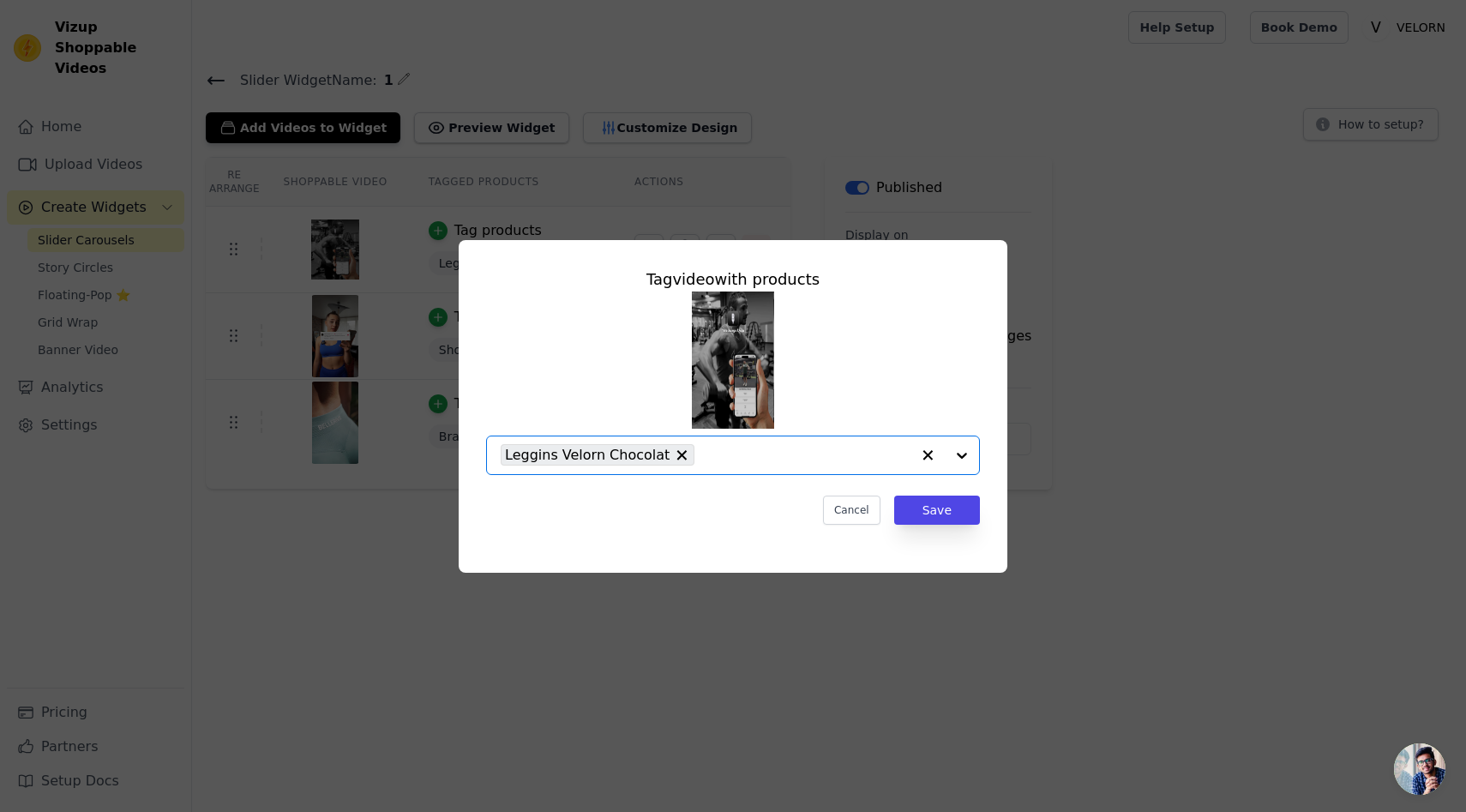
click at [796, 451] on input "text" at bounding box center [807, 455] width 207 height 21
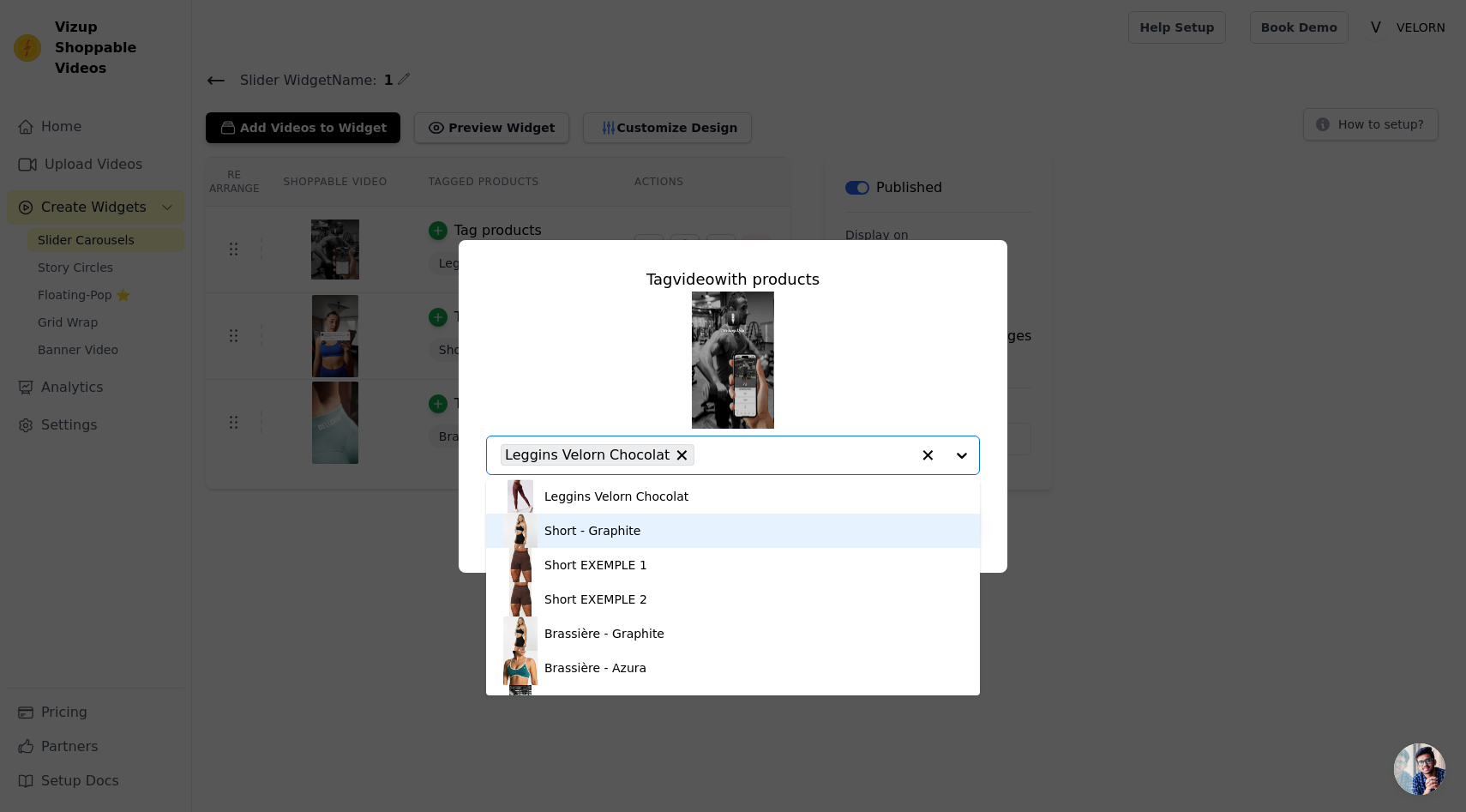
click at [784, 545] on div "Short - Graphite" at bounding box center [733, 531] width 459 height 34
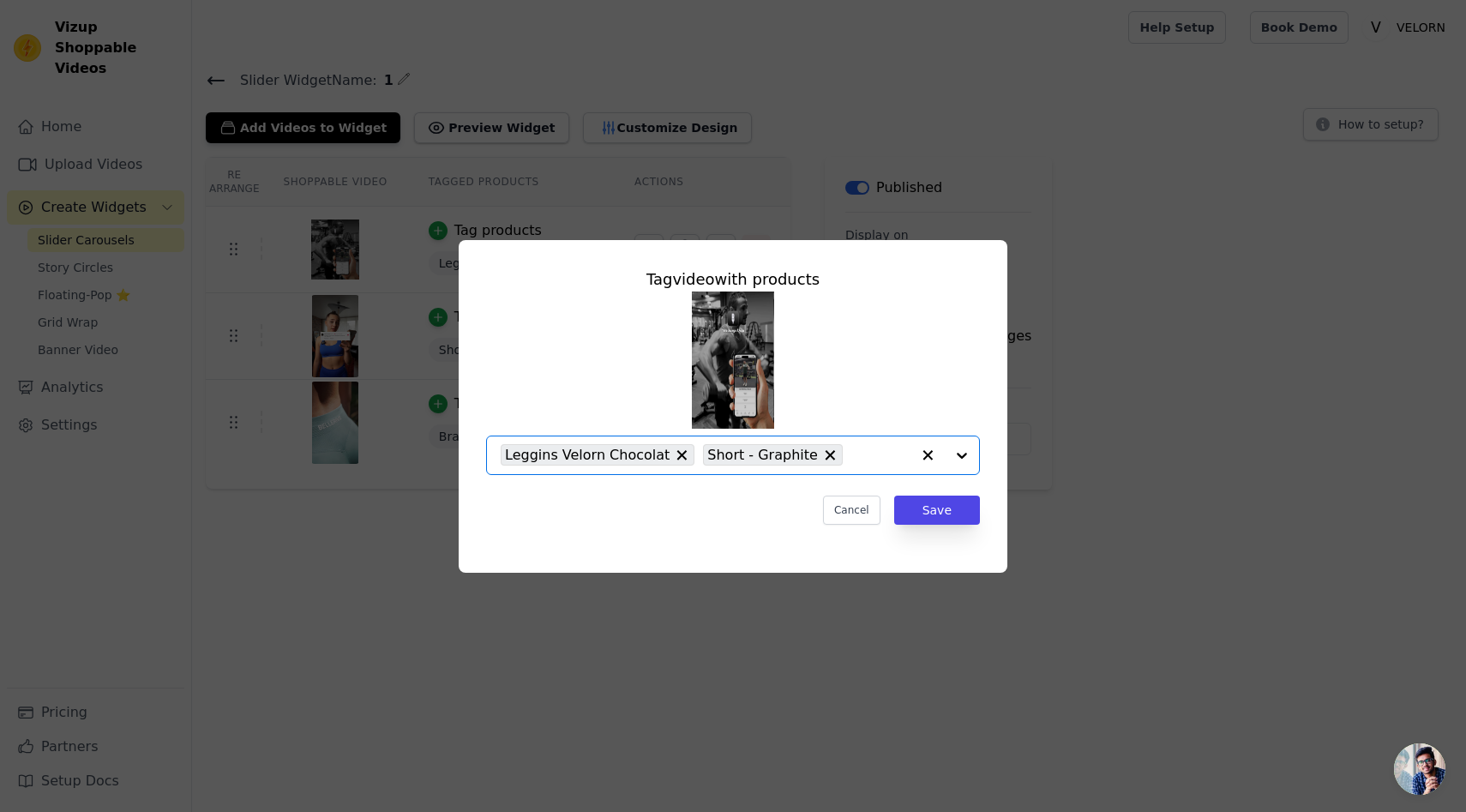
click at [887, 462] on input "text" at bounding box center [881, 455] width 59 height 21
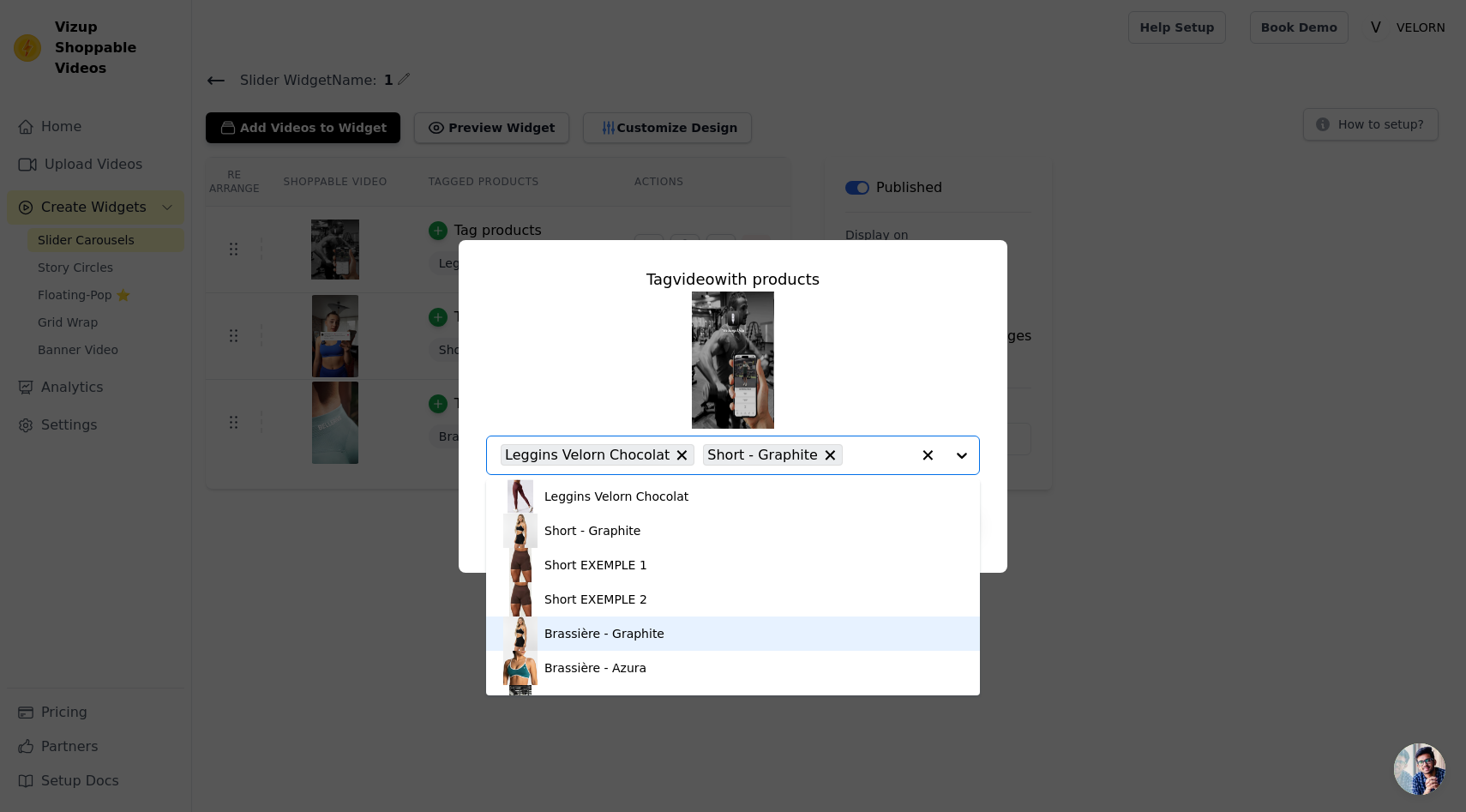
click at [730, 649] on div "Brassière - Graphite" at bounding box center [733, 634] width 459 height 34
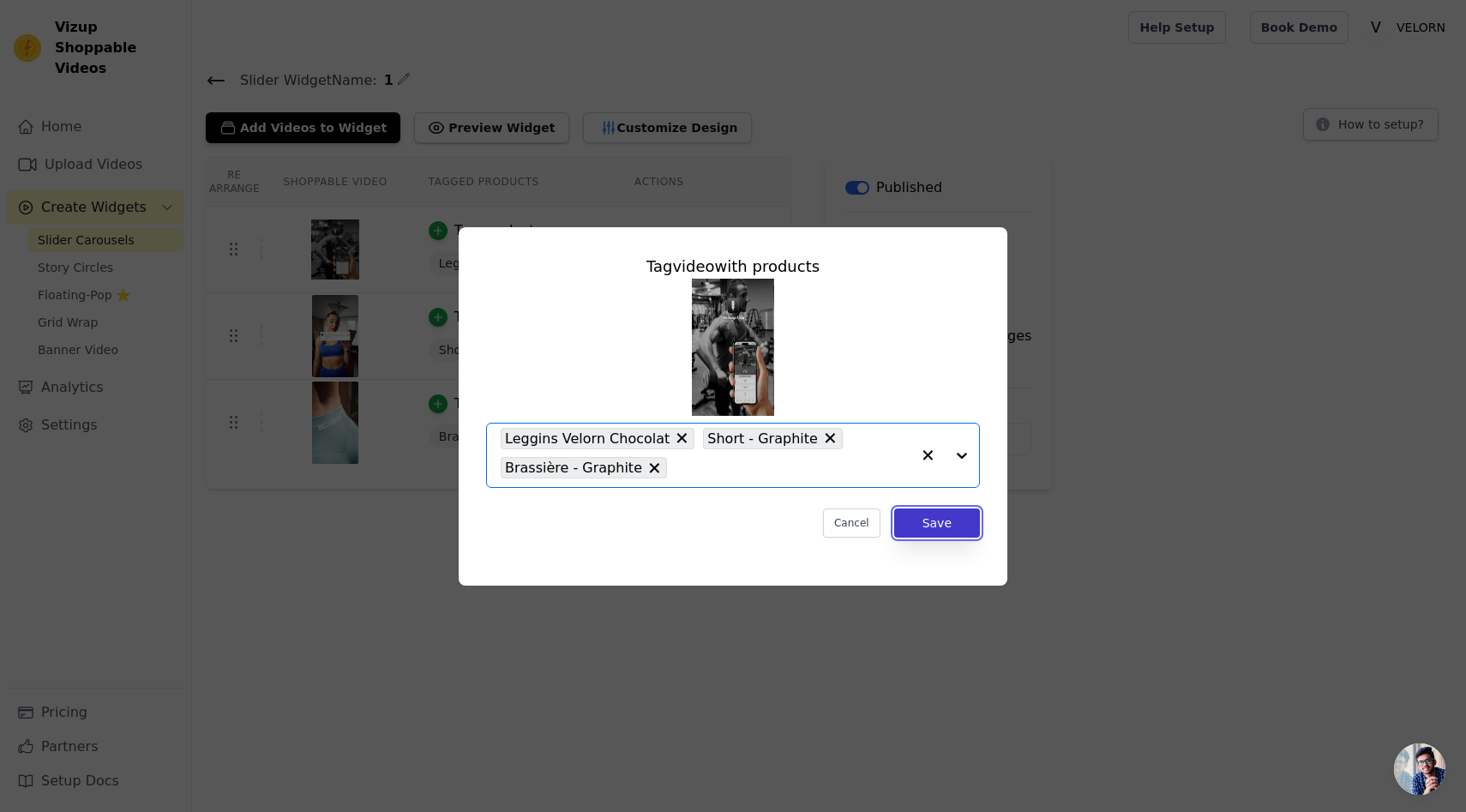
click at [974, 518] on button "Save" at bounding box center [937, 523] width 86 height 29
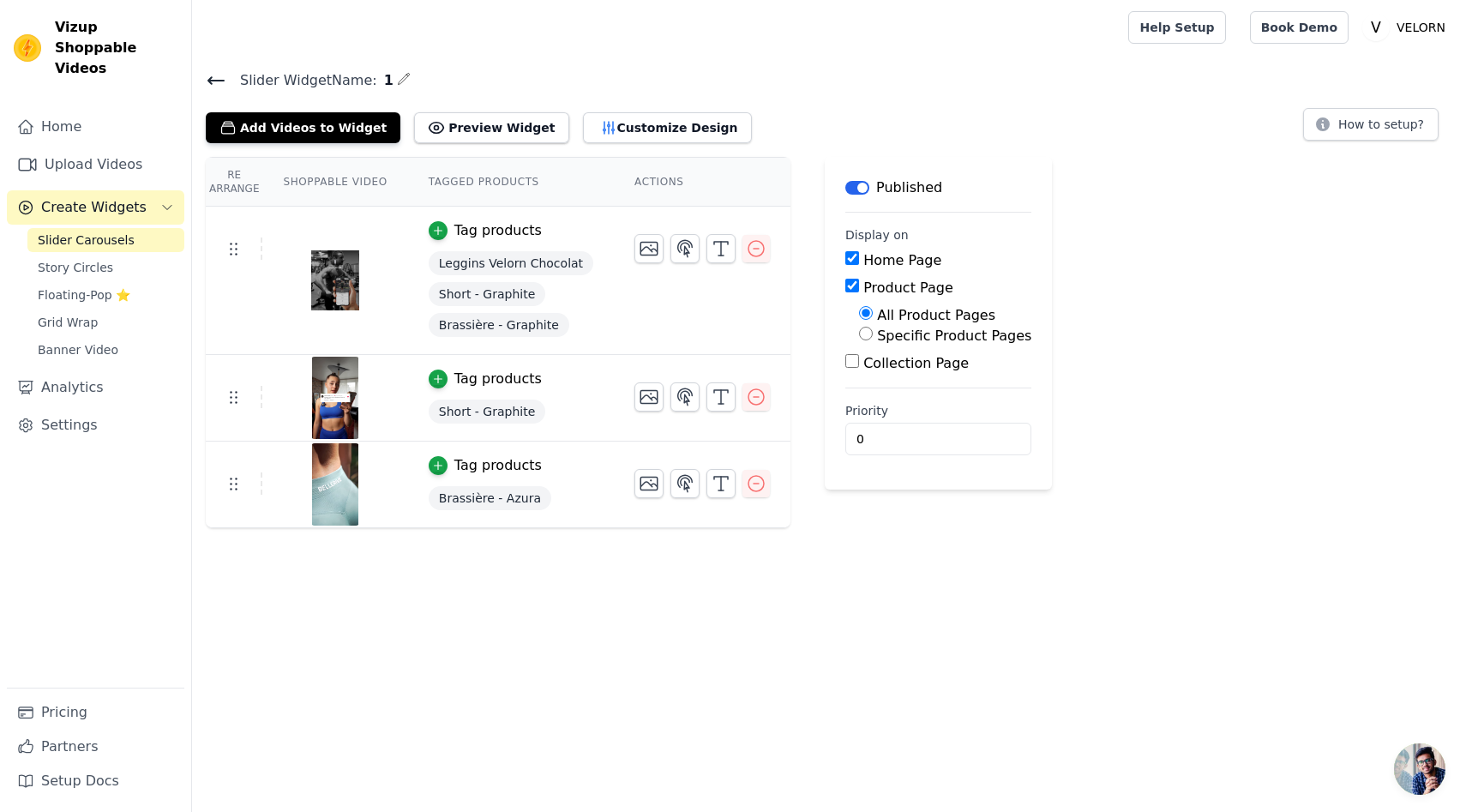
click at [508, 416] on span "Short - Graphite" at bounding box center [487, 411] width 117 height 24
click at [504, 380] on div "Tag products" at bounding box center [498, 379] width 88 height 21
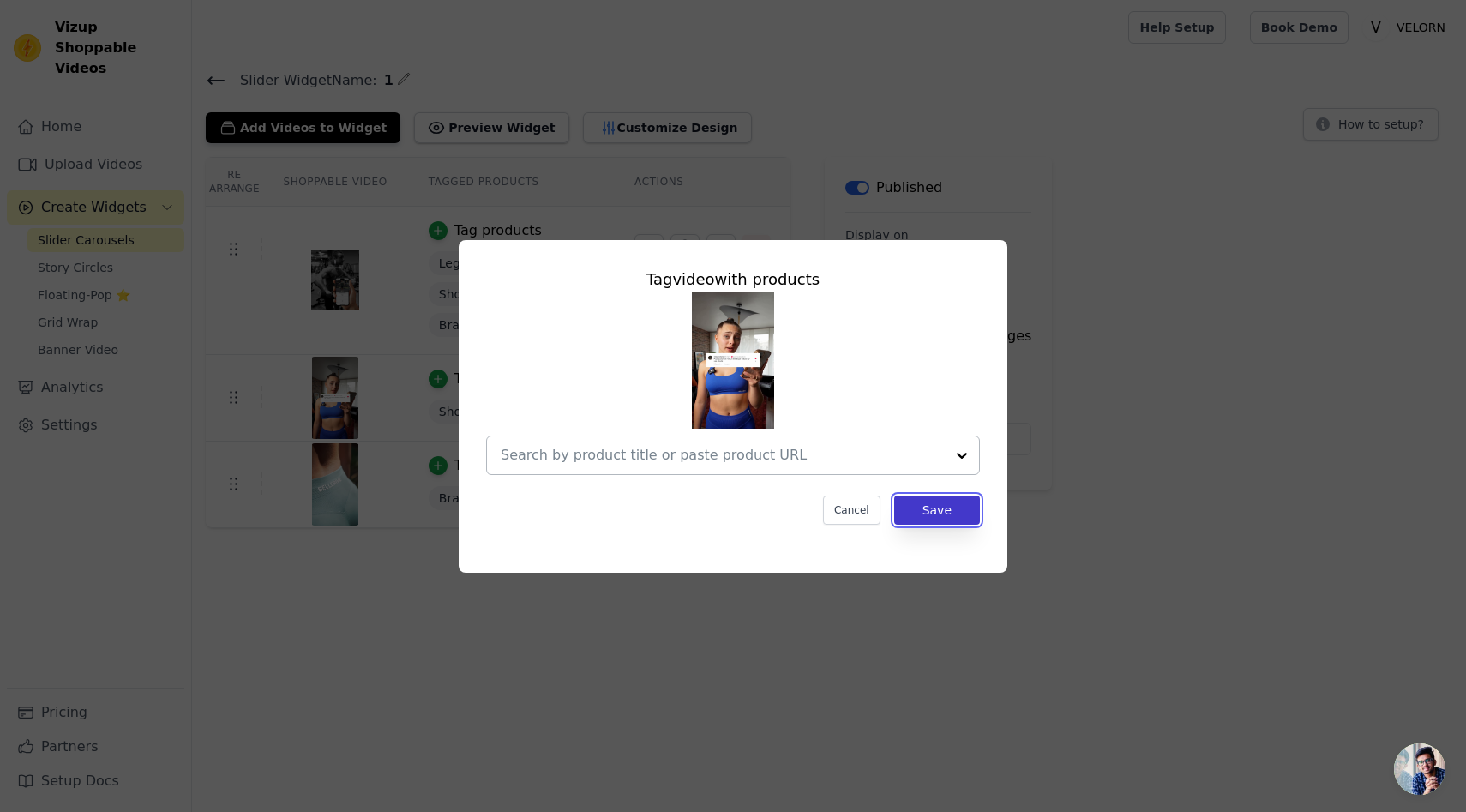
click at [922, 510] on button "Save" at bounding box center [937, 510] width 86 height 29
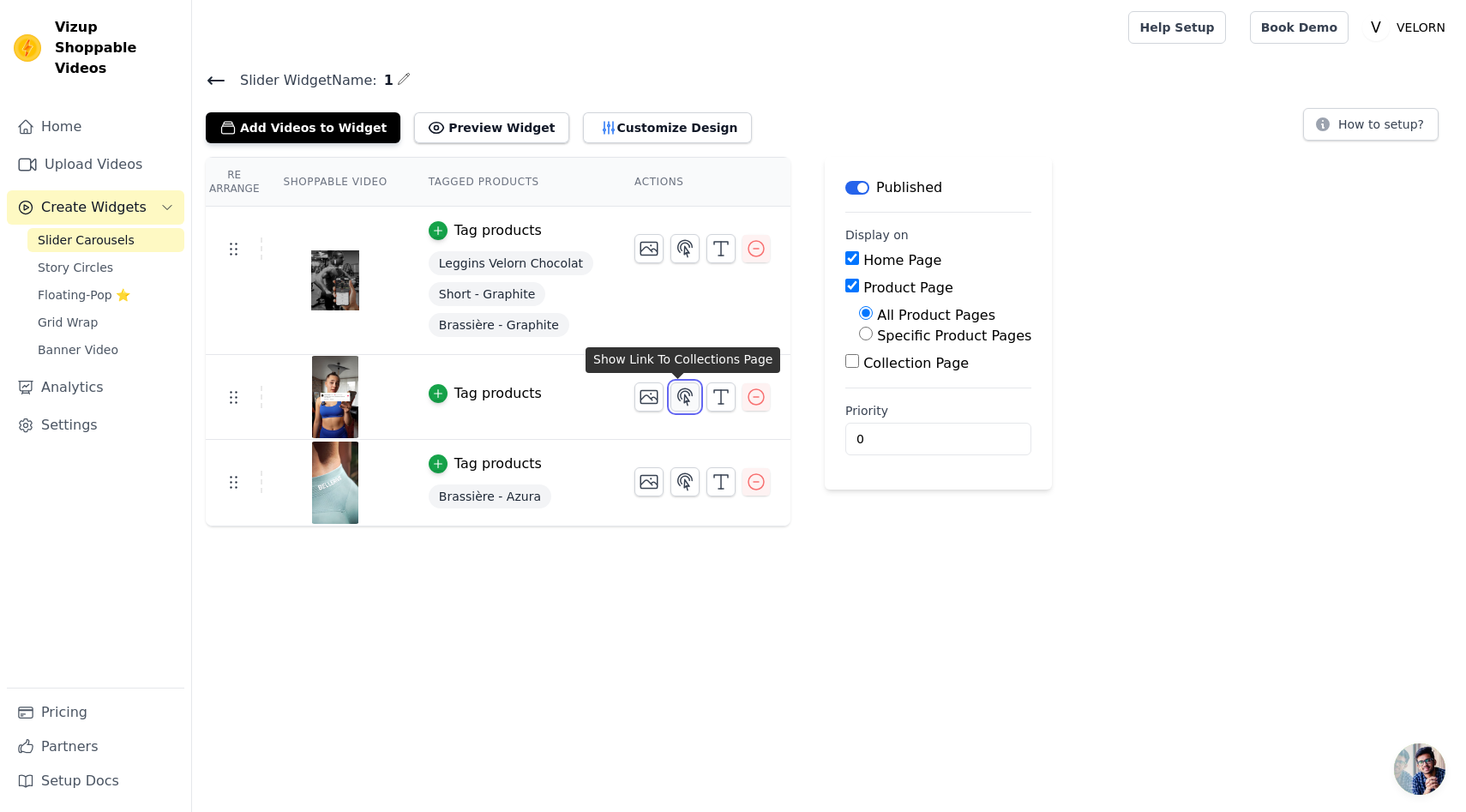
click at [682, 409] on button "button" at bounding box center [685, 397] width 29 height 29
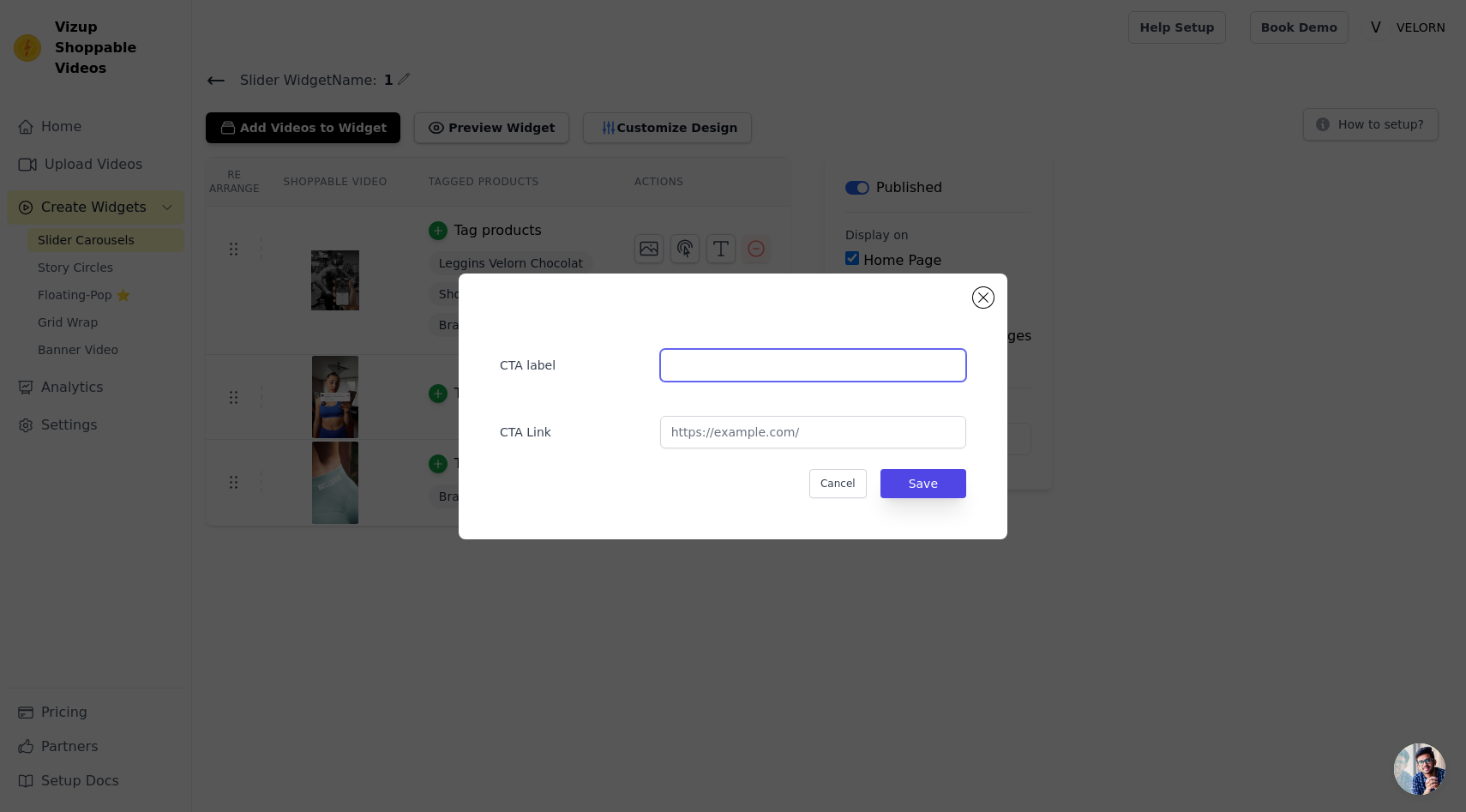
click at [752, 368] on input "text" at bounding box center [813, 365] width 307 height 33
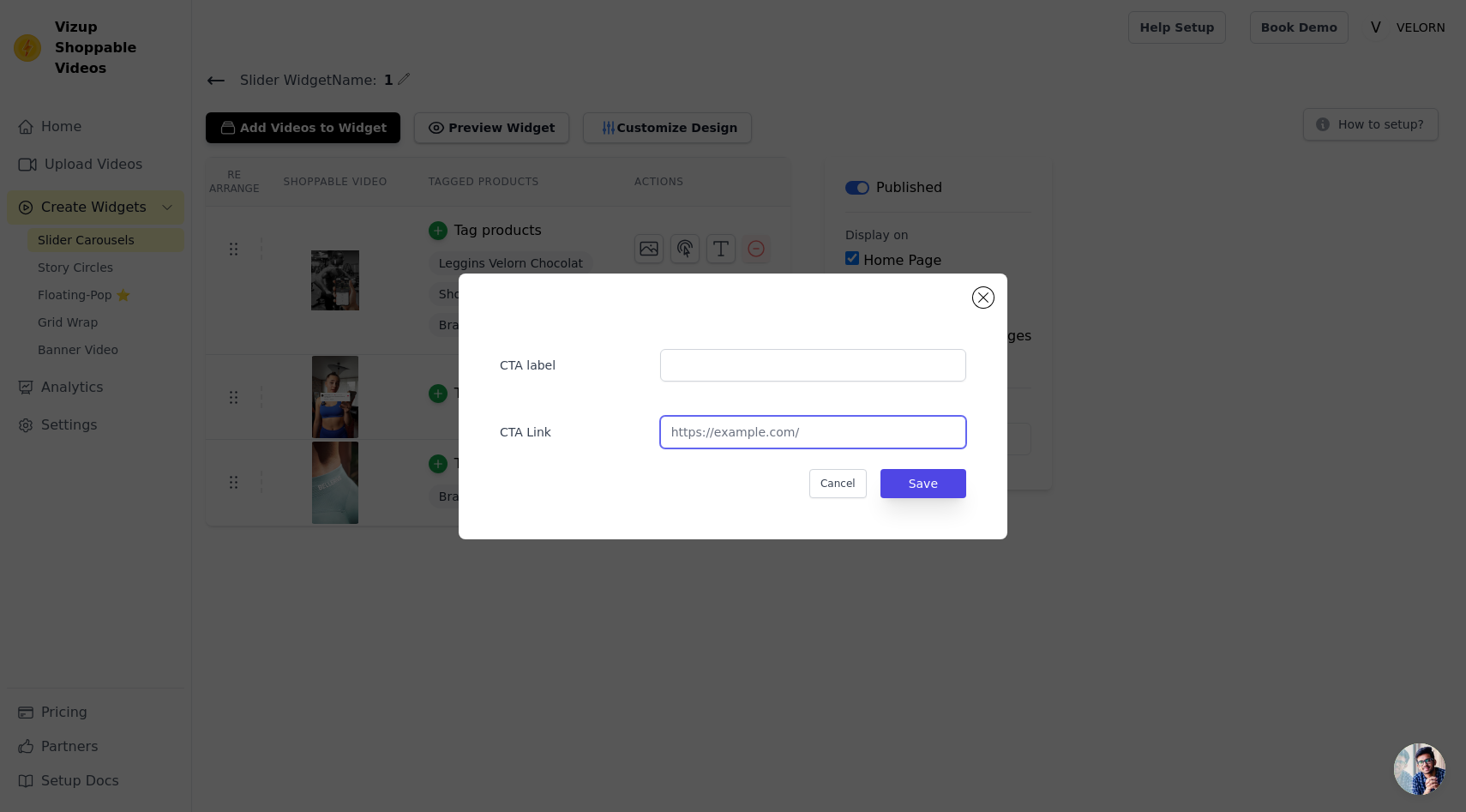
click at [825, 440] on input "url" at bounding box center [813, 432] width 307 height 33
click at [853, 482] on button "Cancel" at bounding box center [838, 484] width 58 height 29
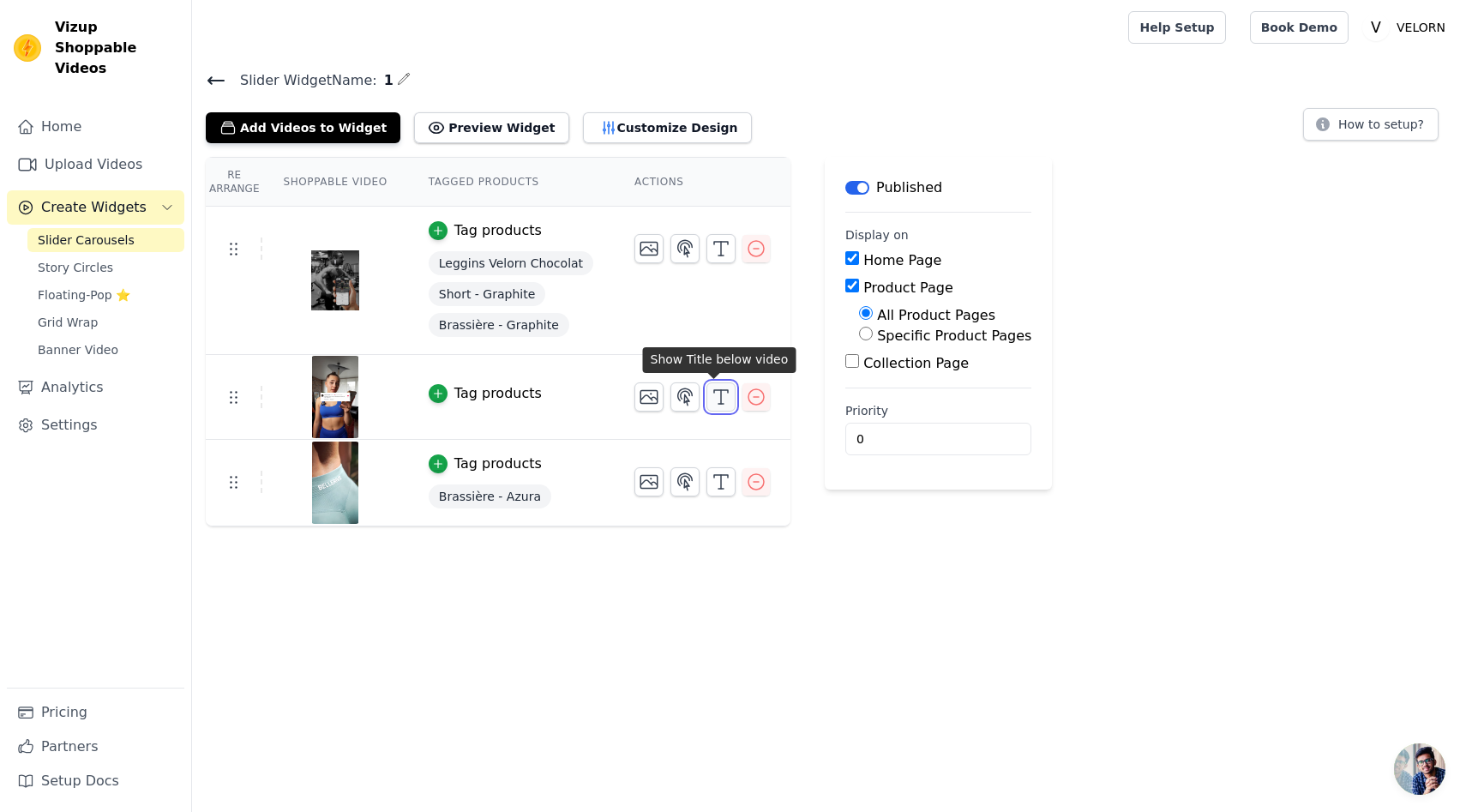
click at [714, 396] on icon "button" at bounding box center [721, 397] width 21 height 21
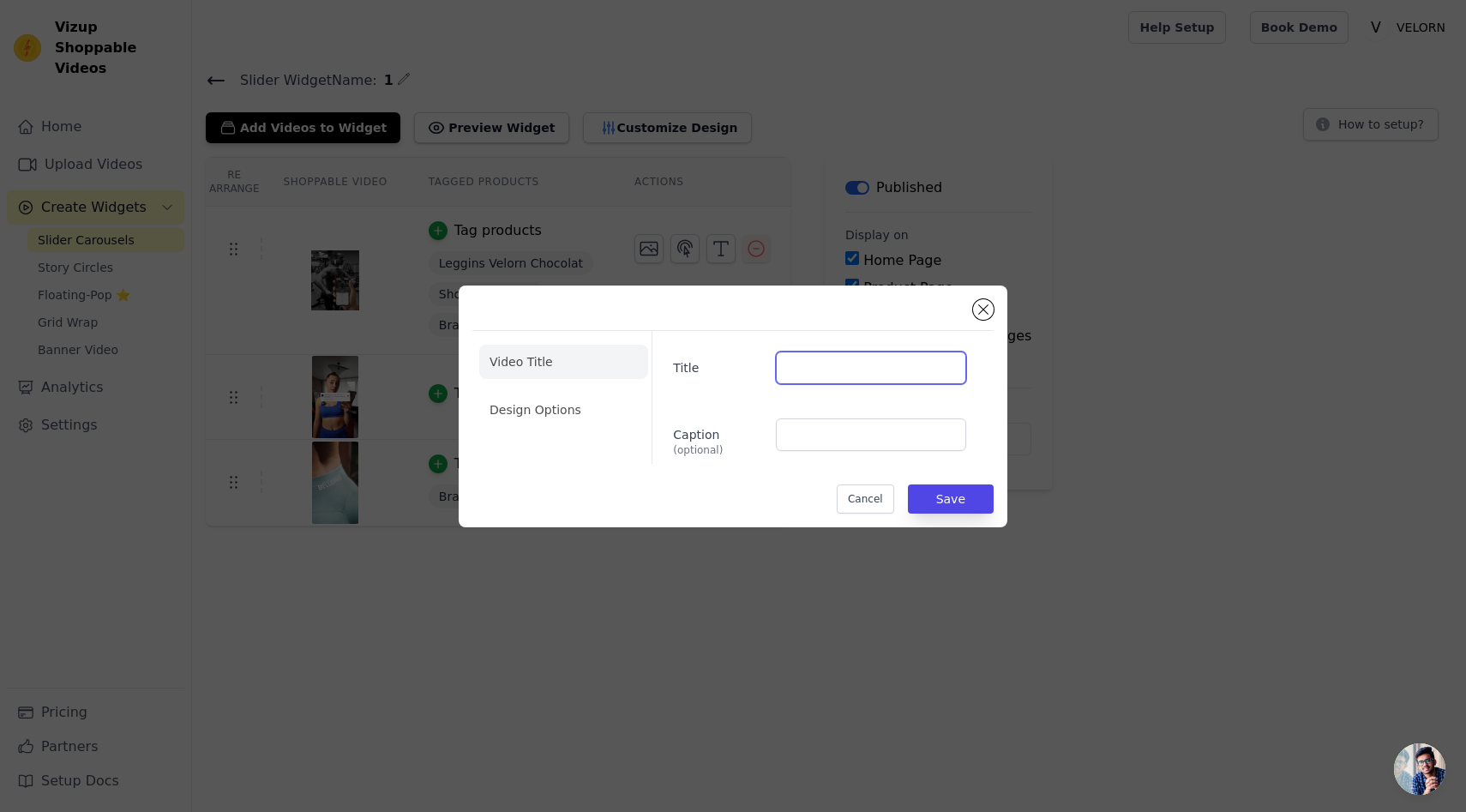
click at [817, 373] on input "Title" at bounding box center [871, 368] width 190 height 33
type input "#"
type input "@[DOMAIN_NAME]"
click at [853, 421] on input "Caption (optional)" at bounding box center [871, 435] width 190 height 33
type input "5609 followers"
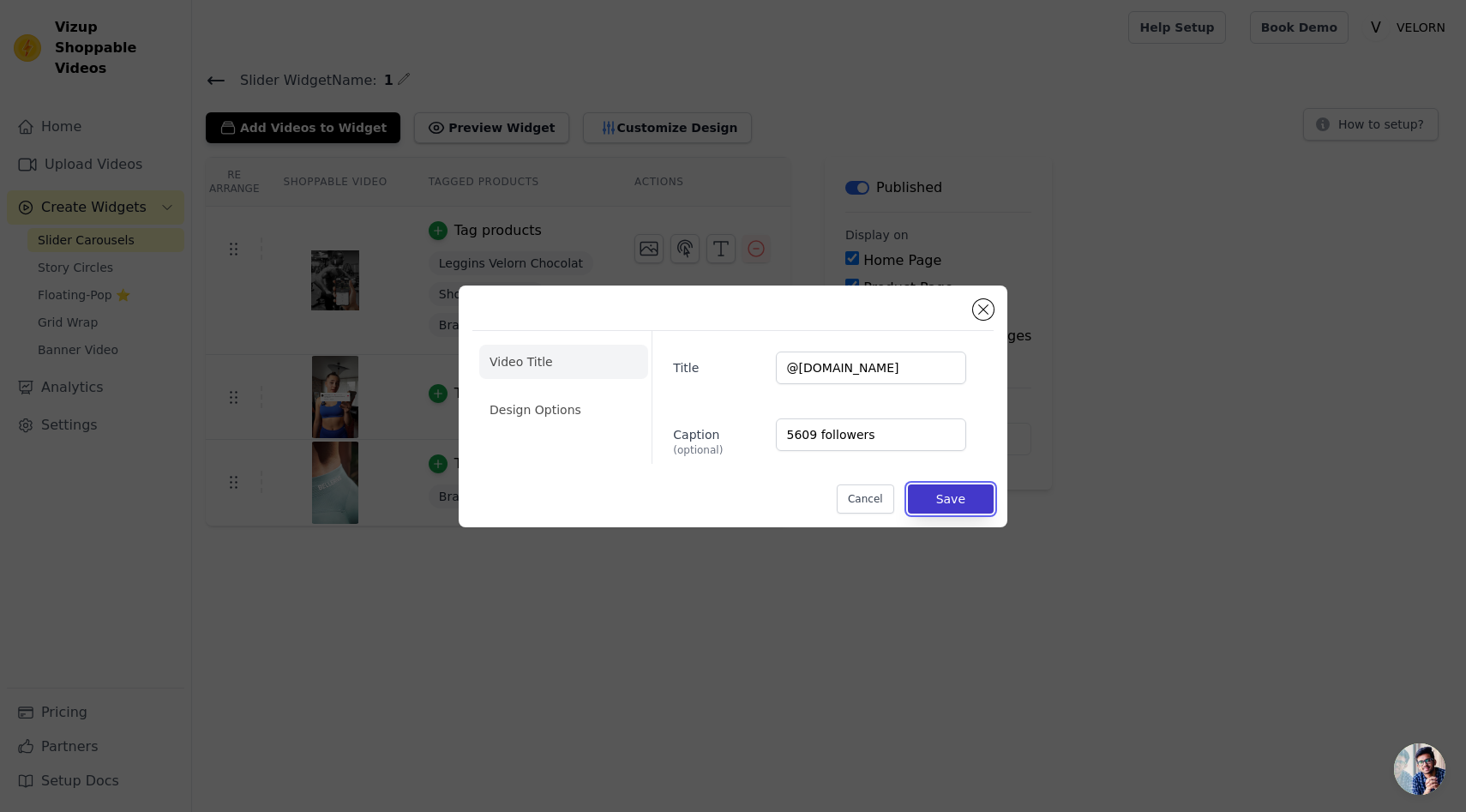
click at [963, 504] on button "Save" at bounding box center [951, 499] width 86 height 29
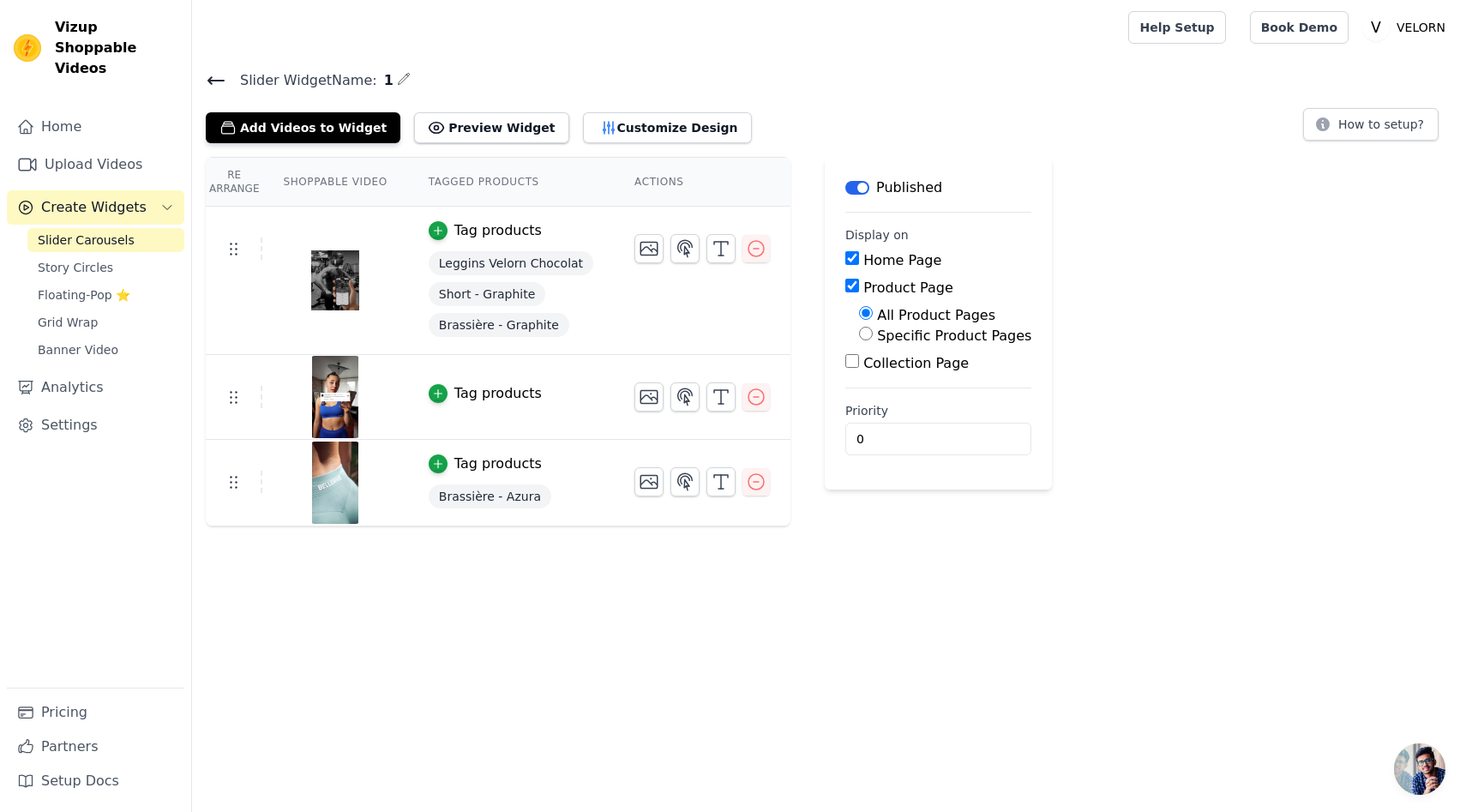
click at [356, 177] on th "Shoppable Video" at bounding box center [335, 182] width 145 height 49
click at [345, 185] on th "Shoppable Video" at bounding box center [335, 182] width 145 height 49
drag, startPoint x: 232, startPoint y: 173, endPoint x: 260, endPoint y: 194, distance: 35.0
click at [260, 194] on th "Re Arrange" at bounding box center [234, 182] width 57 height 49
click at [339, 194] on th "Shoppable Video" at bounding box center [335, 182] width 145 height 49
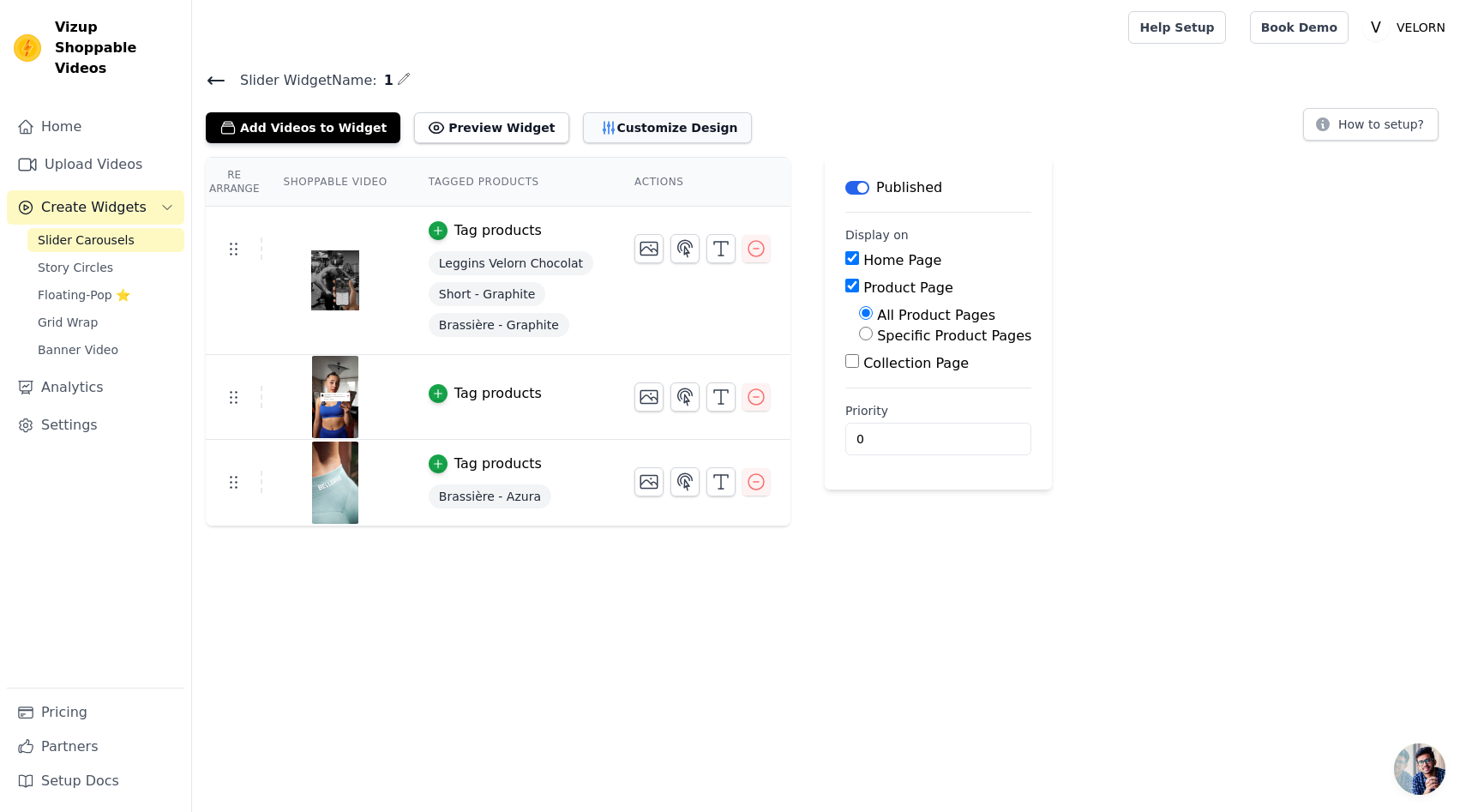
click at [600, 137] on button "Customize Design" at bounding box center [667, 127] width 169 height 31
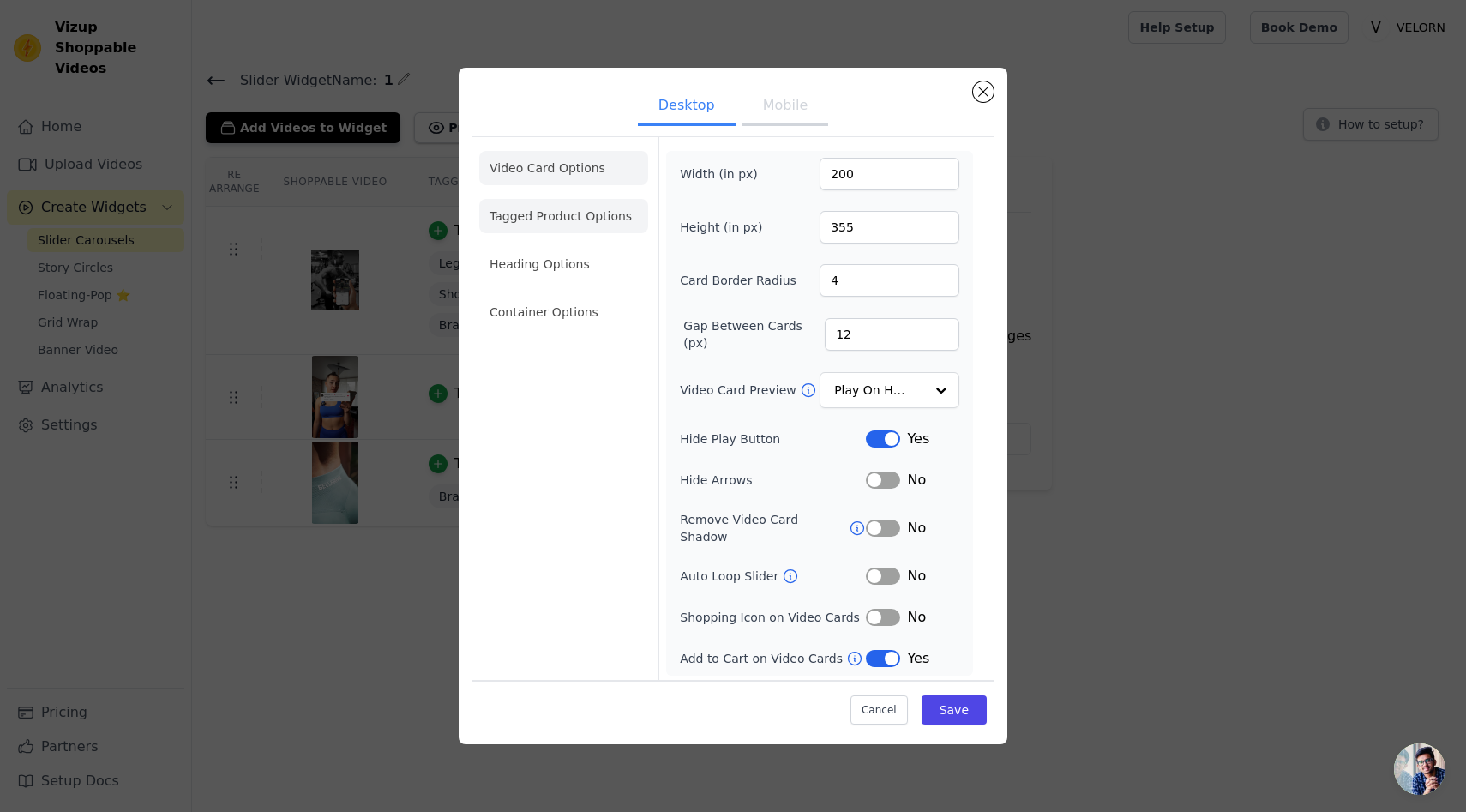
click at [603, 225] on li "Tagged Product Options" at bounding box center [563, 216] width 169 height 34
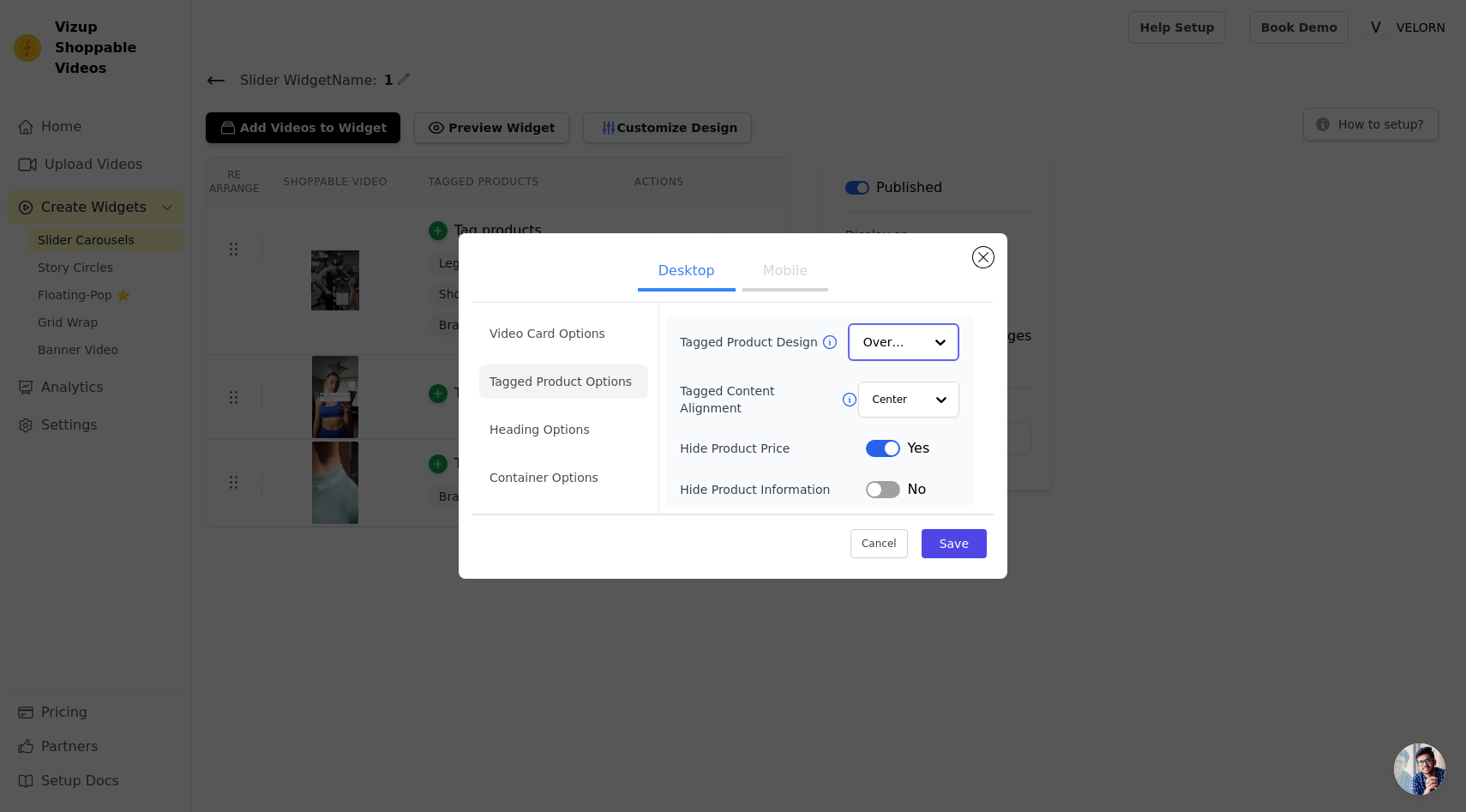
click at [928, 338] on div at bounding box center [941, 342] width 34 height 34
click at [898, 462] on div "Minimalist" at bounding box center [903, 456] width 111 height 36
click at [950, 539] on button "Save" at bounding box center [954, 543] width 65 height 29
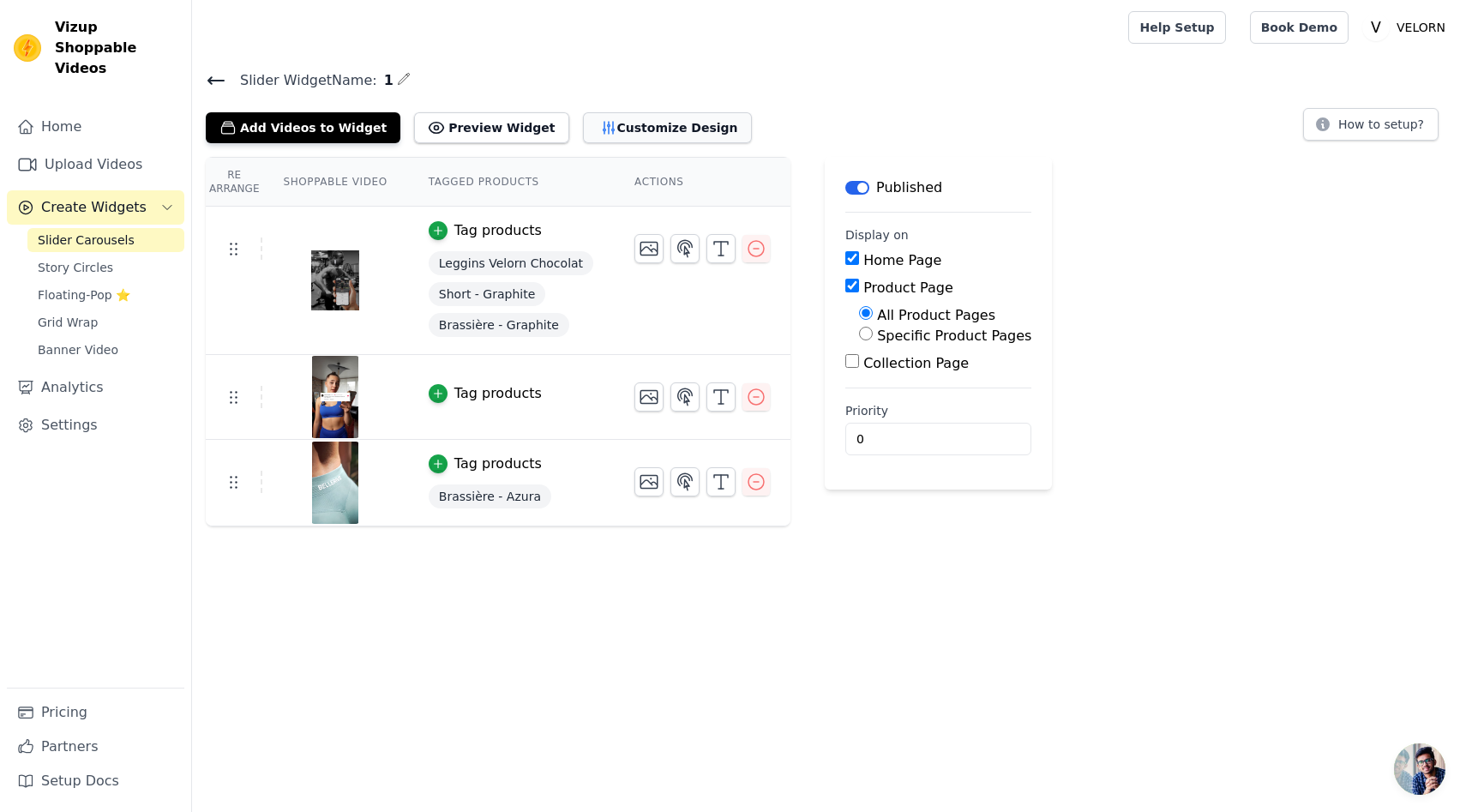
click at [629, 118] on button "Customize Design" at bounding box center [667, 127] width 169 height 31
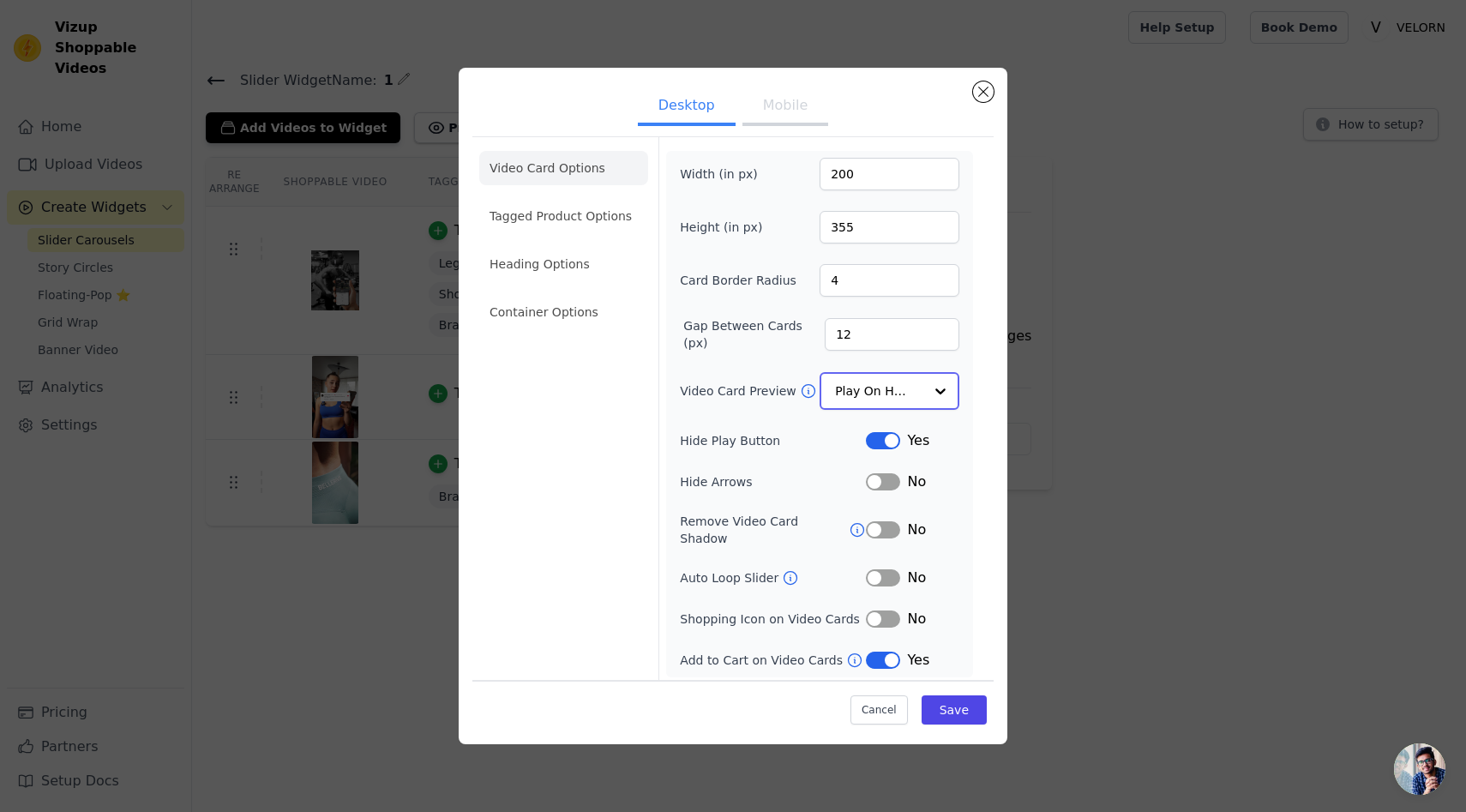
click at [872, 408] on input "Video Card Preview" at bounding box center [880, 391] width 89 height 34
click at [791, 432] on div "Width (in px) 200 Height (in px) 355 Card Border Radius 4 Gap Between Cards (px…" at bounding box center [819, 412] width 279 height 511
click at [872, 389] on input "Video Card Preview" at bounding box center [880, 391] width 89 height 34
click at [783, 419] on div "Width (in px) 200 Height (in px) 355 Card Border Radius 4 Gap Between Cards (px…" at bounding box center [819, 412] width 279 height 511
click at [878, 497] on div "Width (in px) 200 Height (in px) 355 Card Border Radius 4 Gap Between Cards (px…" at bounding box center [819, 412] width 279 height 511
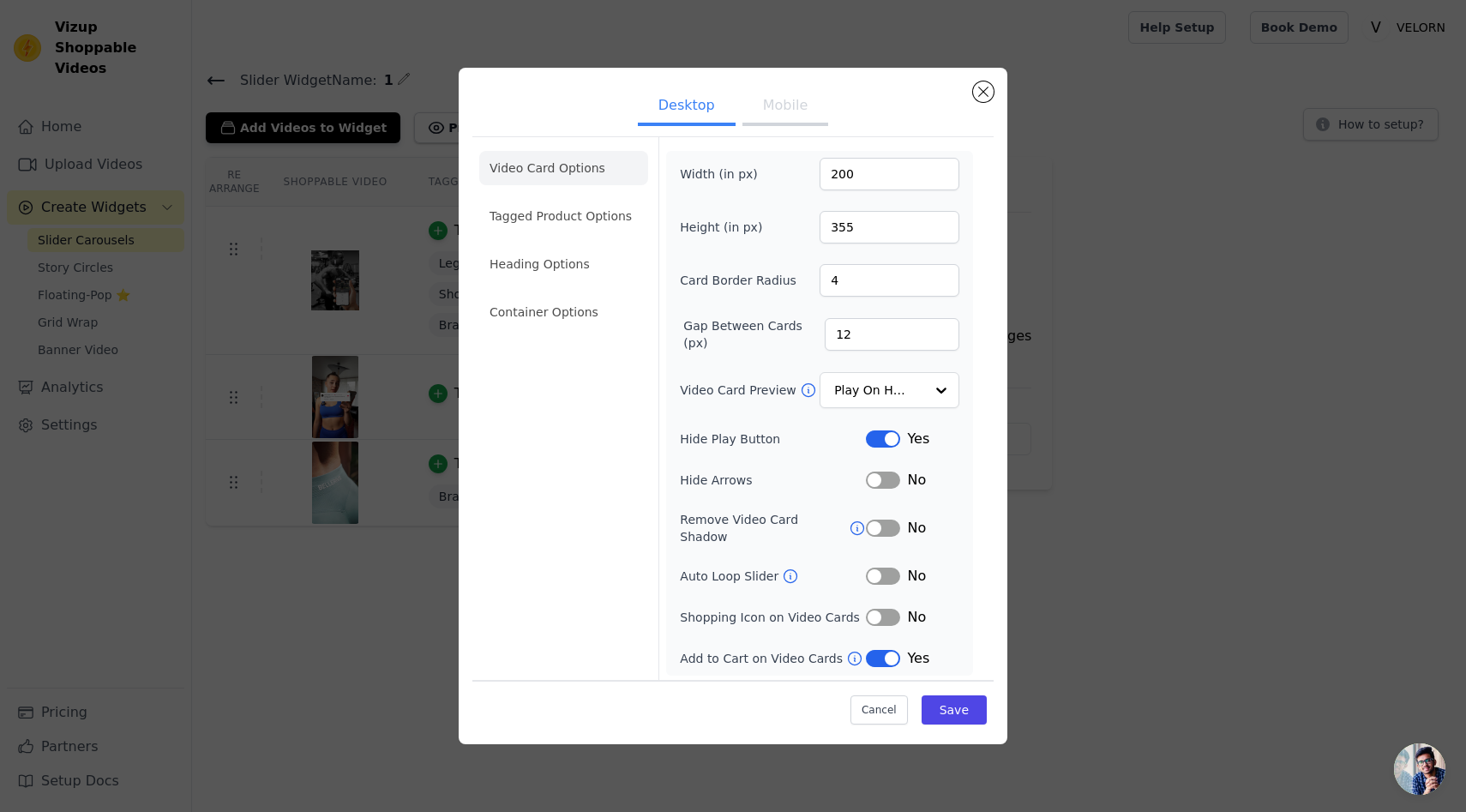
click at [881, 490] on div "No" at bounding box center [913, 480] width 93 height 21
click at [882, 482] on button "Label" at bounding box center [884, 480] width 34 height 17
click at [963, 687] on div "Cancel Save" at bounding box center [733, 704] width 521 height 52
click at [960, 695] on button "Save" at bounding box center [954, 709] width 65 height 29
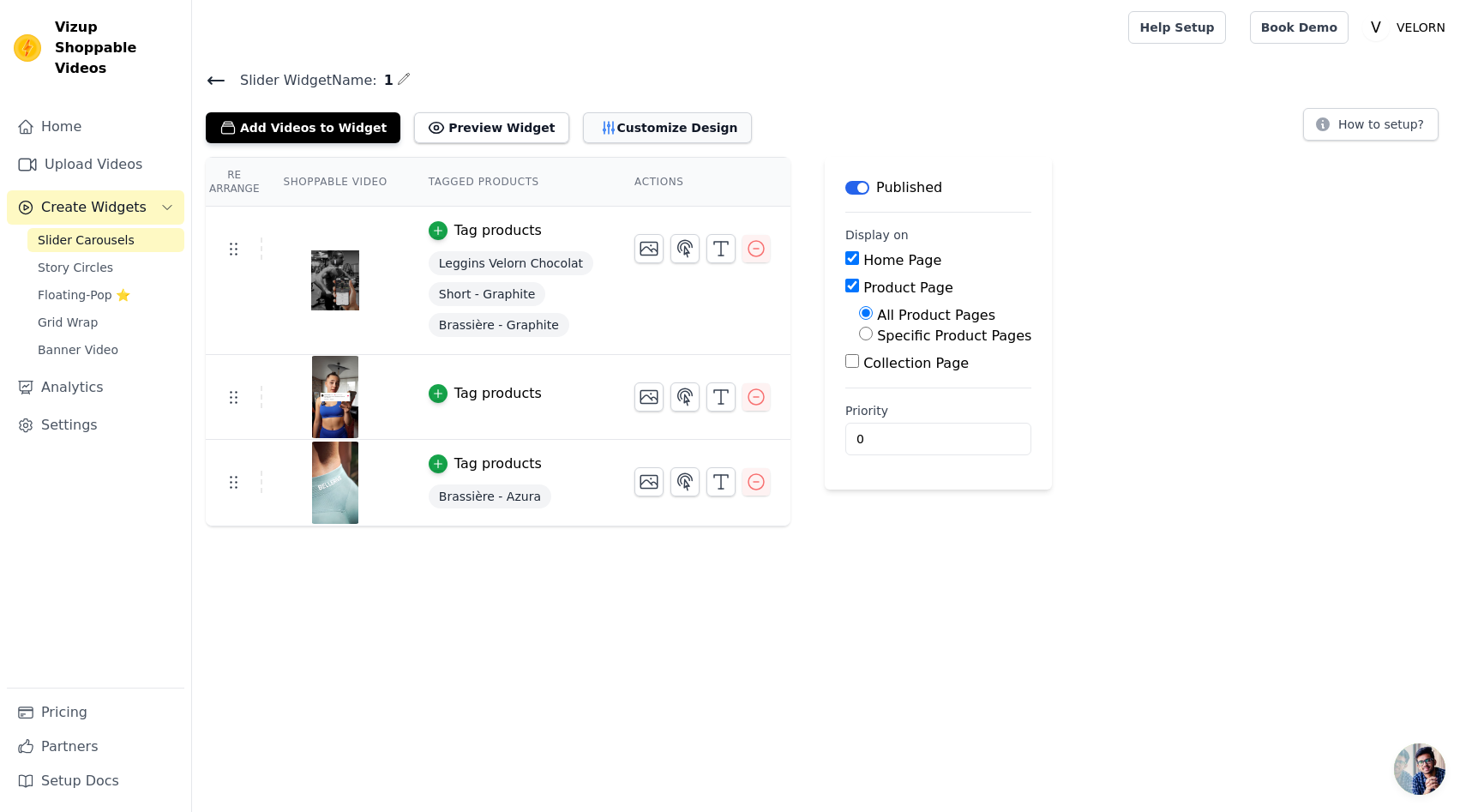
click at [583, 123] on button "Customize Design" at bounding box center [667, 127] width 169 height 31
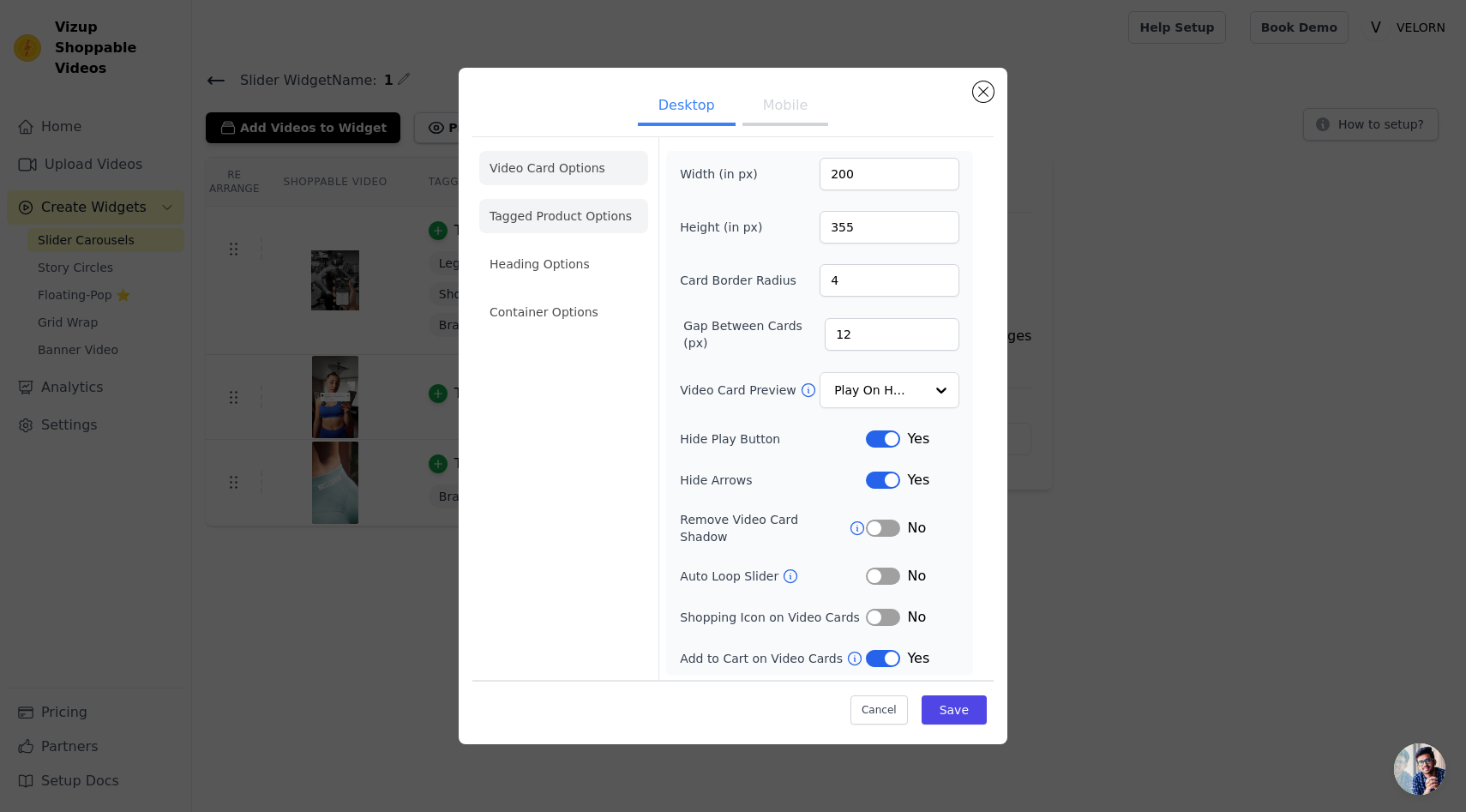
click at [555, 231] on li "Tagged Product Options" at bounding box center [563, 216] width 169 height 34
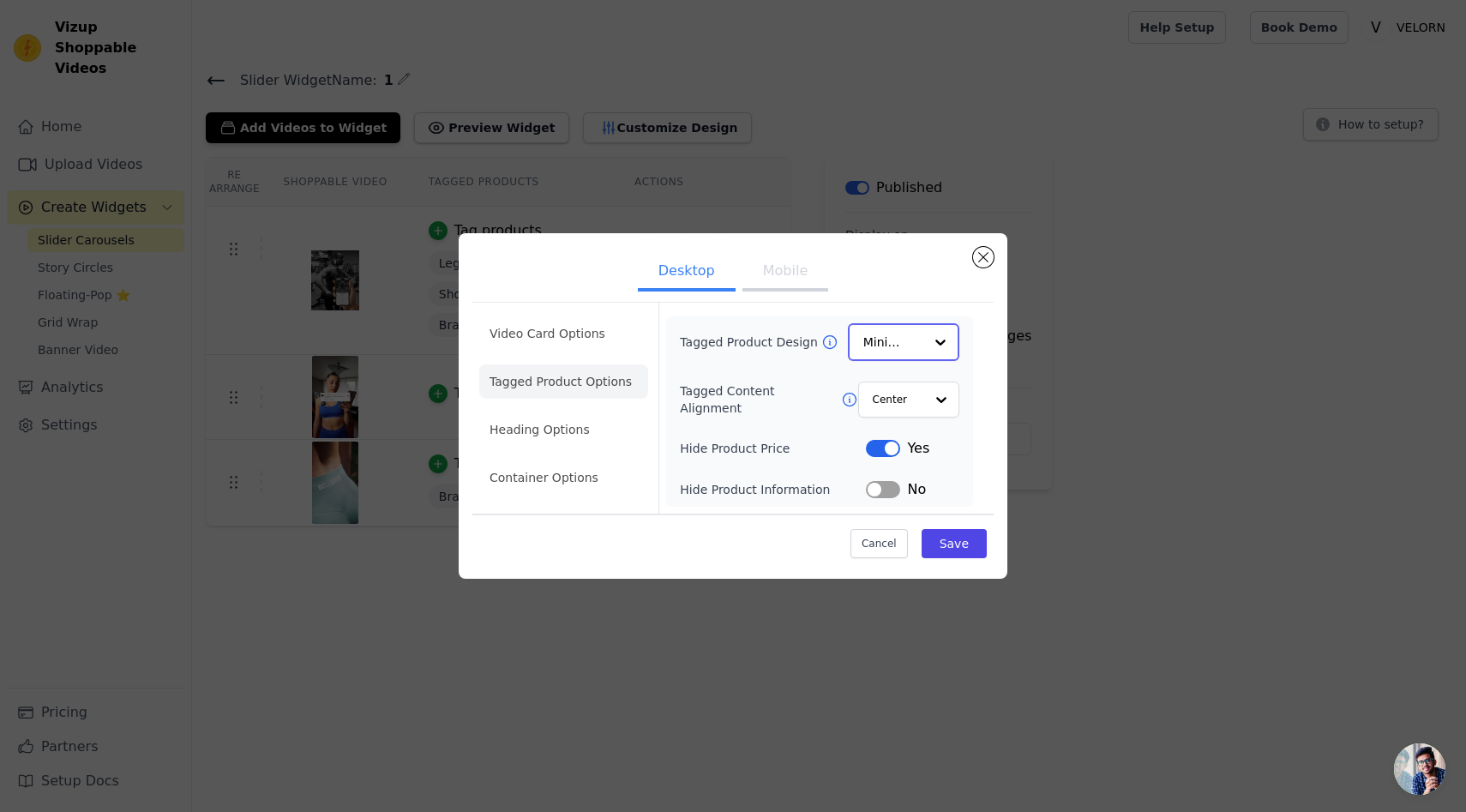
click at [930, 344] on div at bounding box center [941, 342] width 34 height 34
click at [935, 387] on div "Card" at bounding box center [903, 383] width 111 height 36
click at [565, 429] on li "Heading Options" at bounding box center [563, 430] width 169 height 34
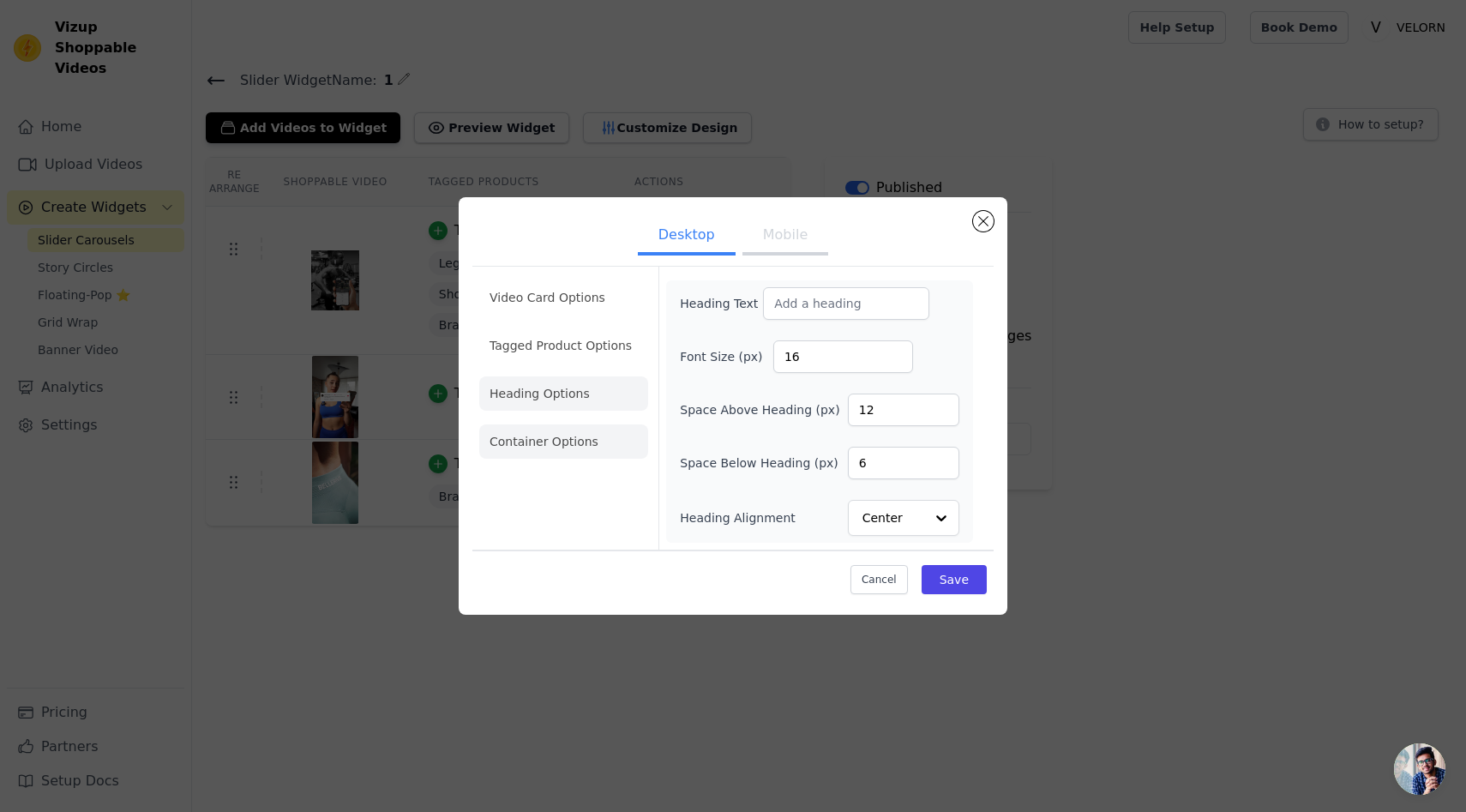
click at [568, 448] on li "Container Options" at bounding box center [563, 441] width 169 height 34
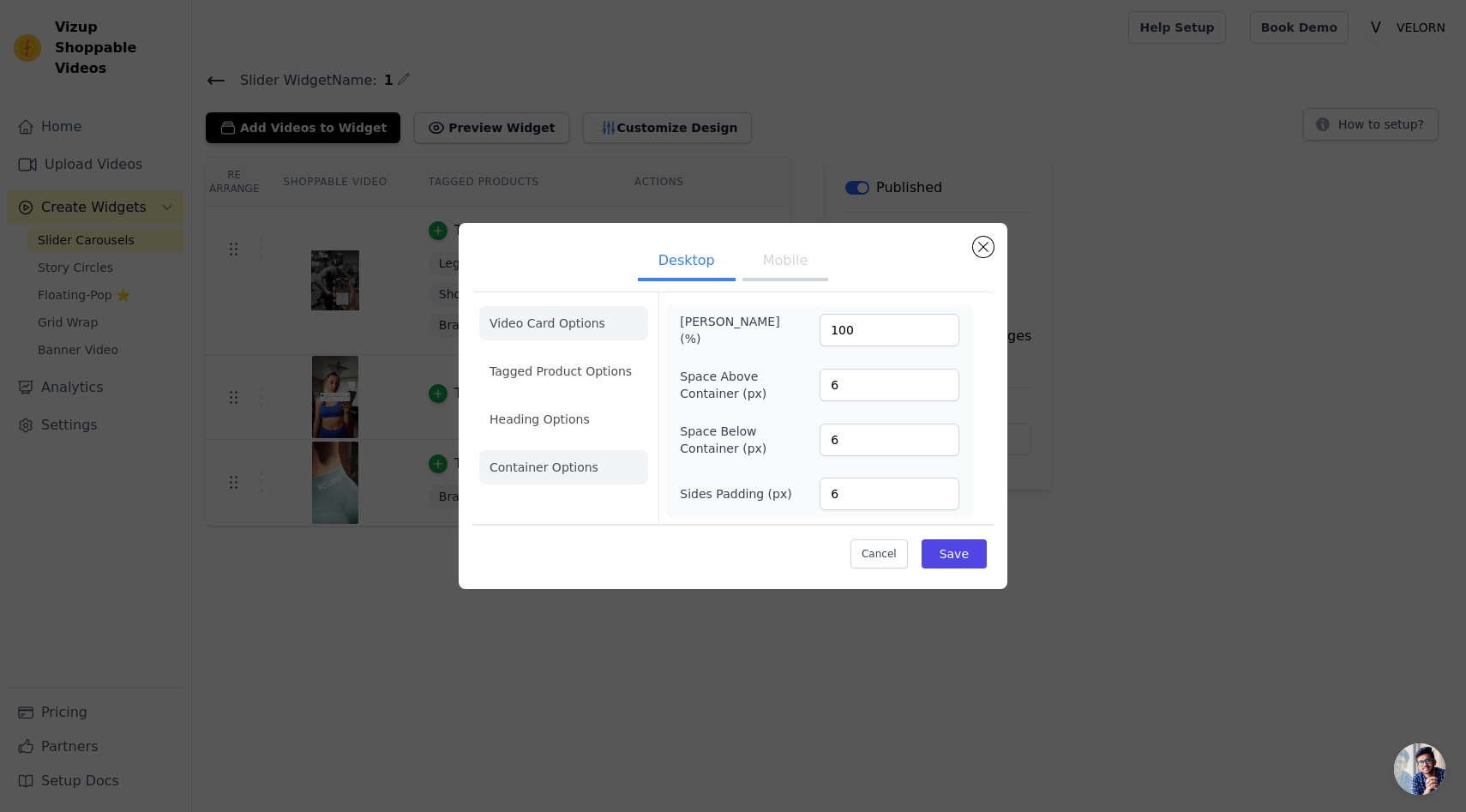
click at [588, 312] on li "Video Card Options" at bounding box center [563, 324] width 169 height 34
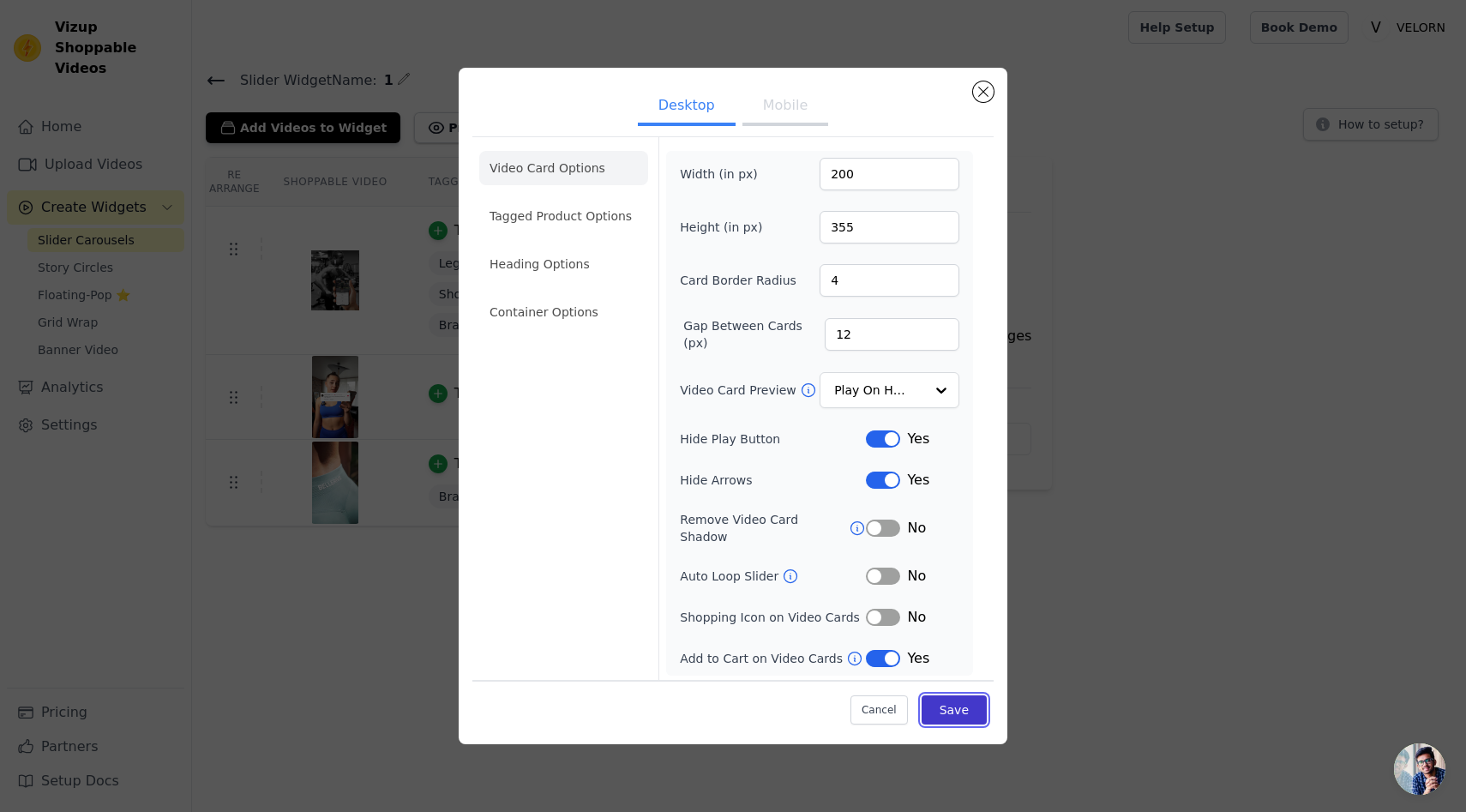
click at [975, 702] on button "Save" at bounding box center [954, 709] width 65 height 29
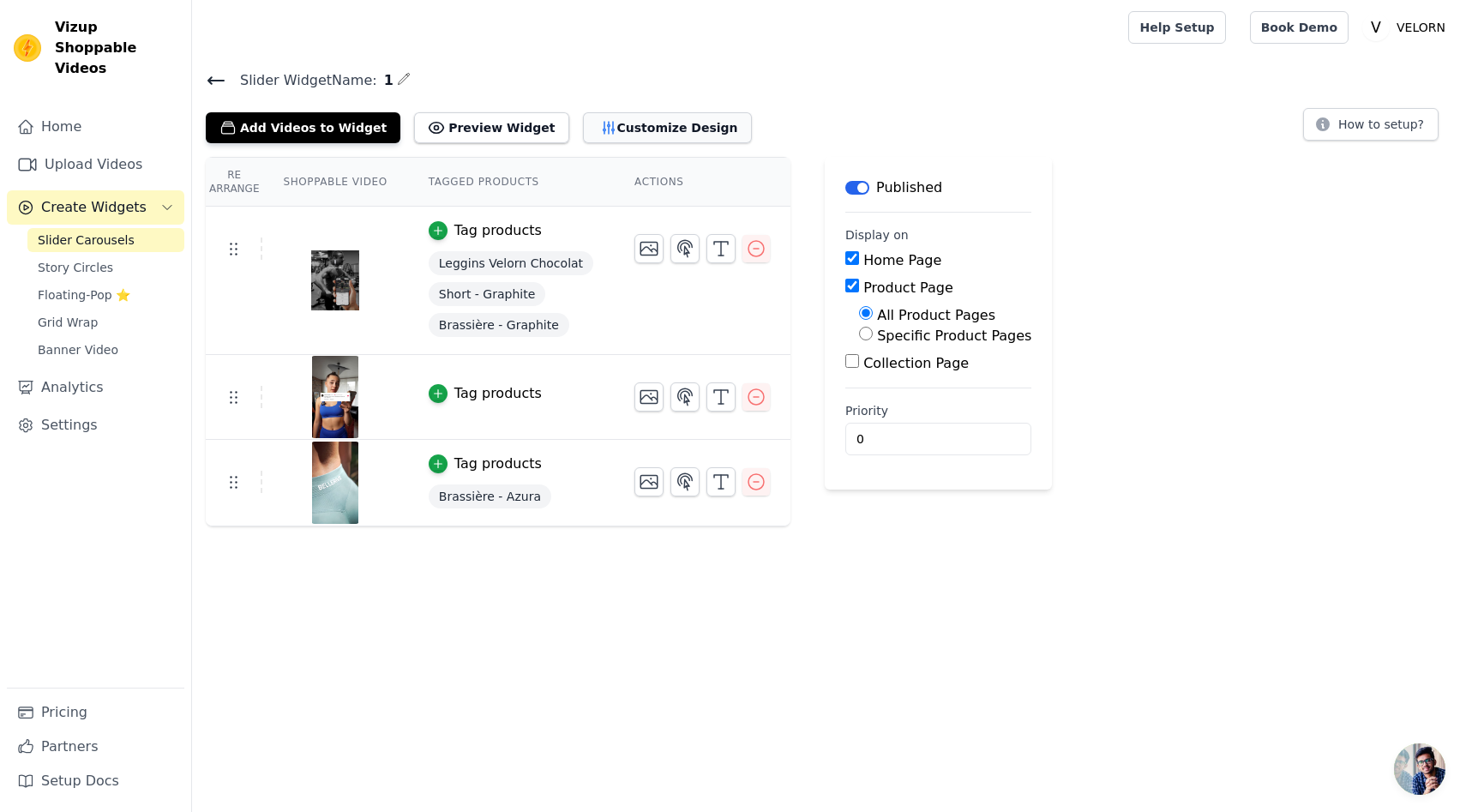
click at [639, 135] on button "Customize Design" at bounding box center [667, 127] width 169 height 31
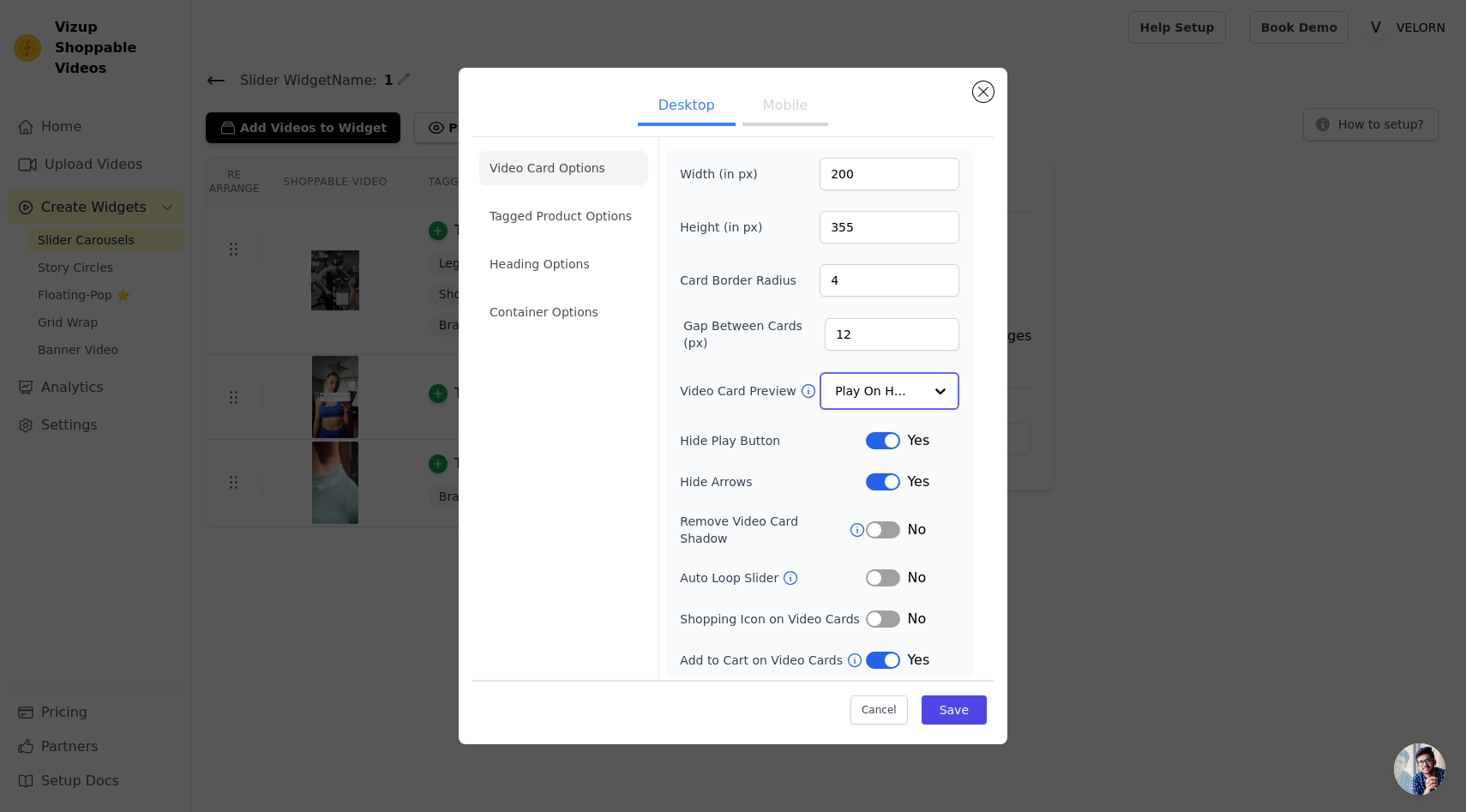
click at [926, 408] on div at bounding box center [941, 391] width 34 height 34
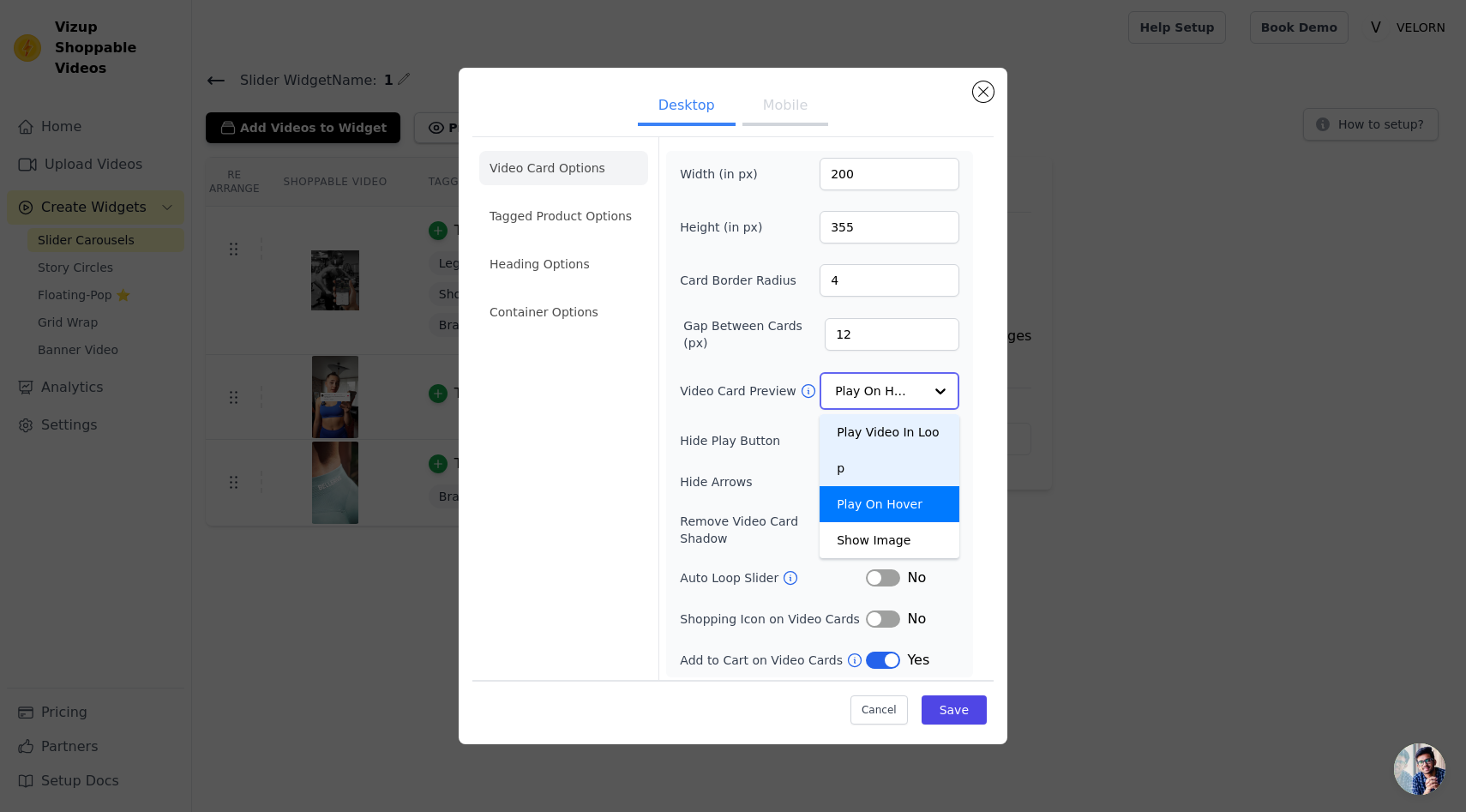
click at [920, 443] on div "Play Video In Loop" at bounding box center [889, 450] width 140 height 72
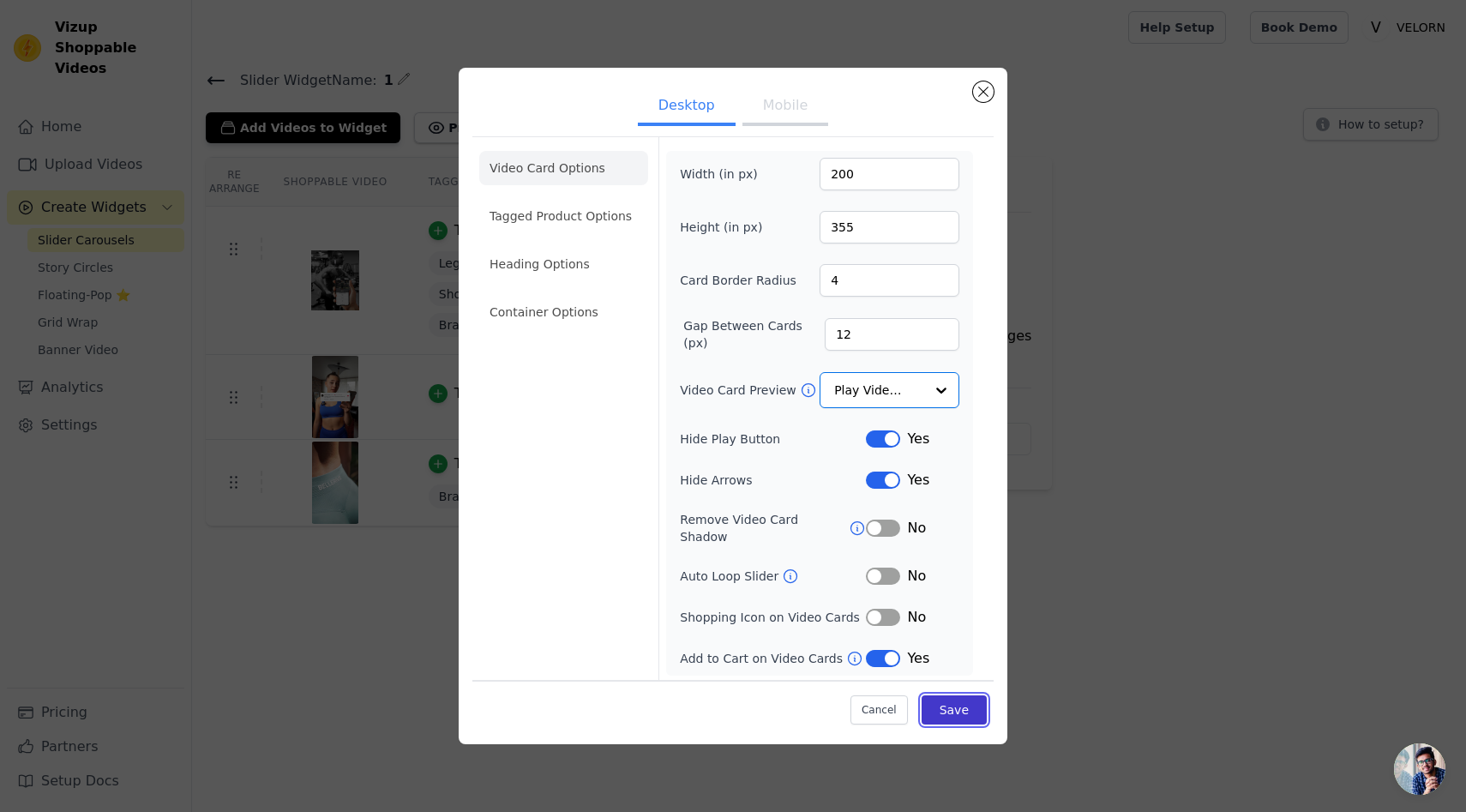
click at [953, 695] on button "Save" at bounding box center [954, 709] width 65 height 29
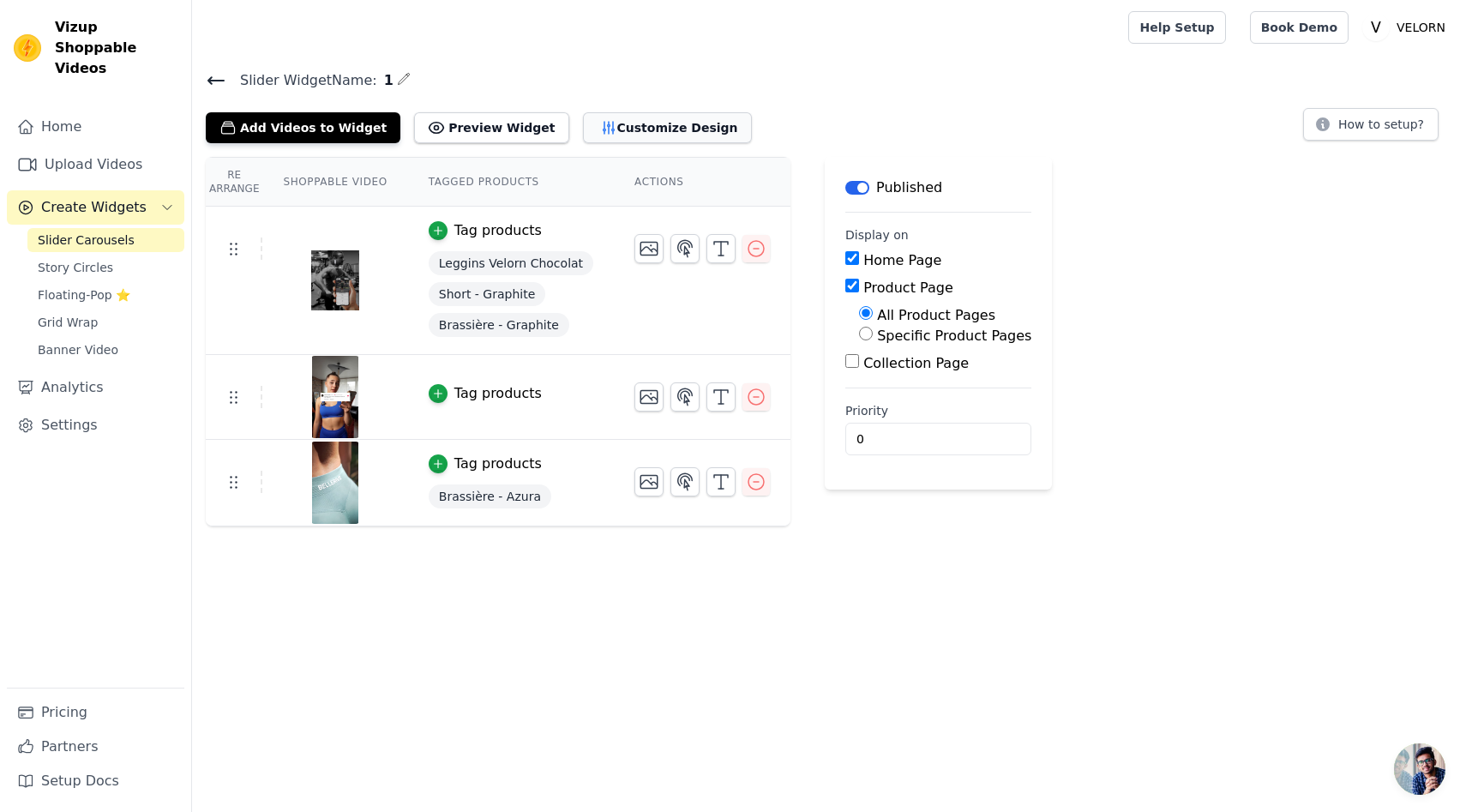
click at [633, 124] on button "Customize Design" at bounding box center [667, 127] width 169 height 31
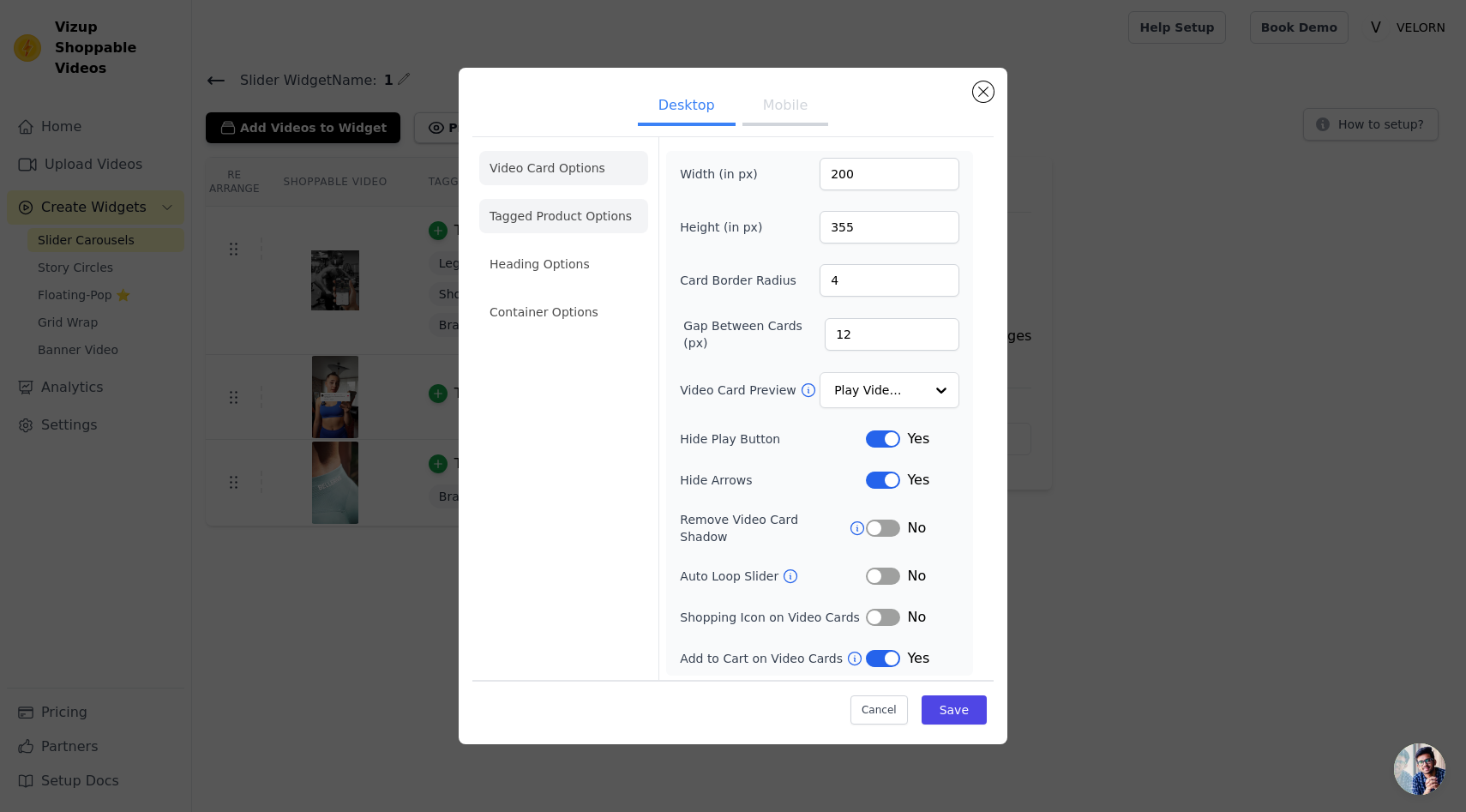
click at [610, 231] on li "Tagged Product Options" at bounding box center [563, 216] width 169 height 34
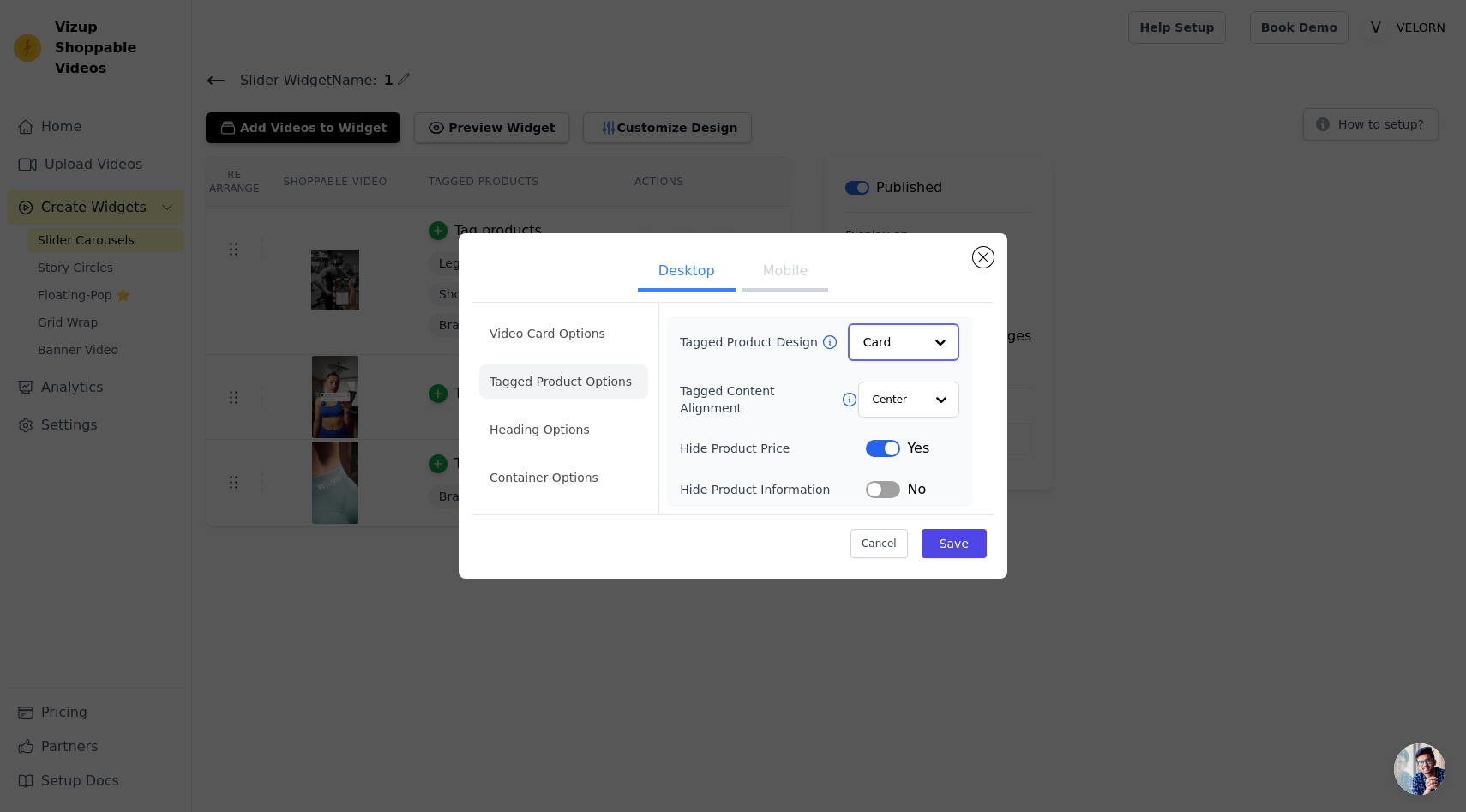
click at [934, 351] on div at bounding box center [941, 342] width 34 height 34
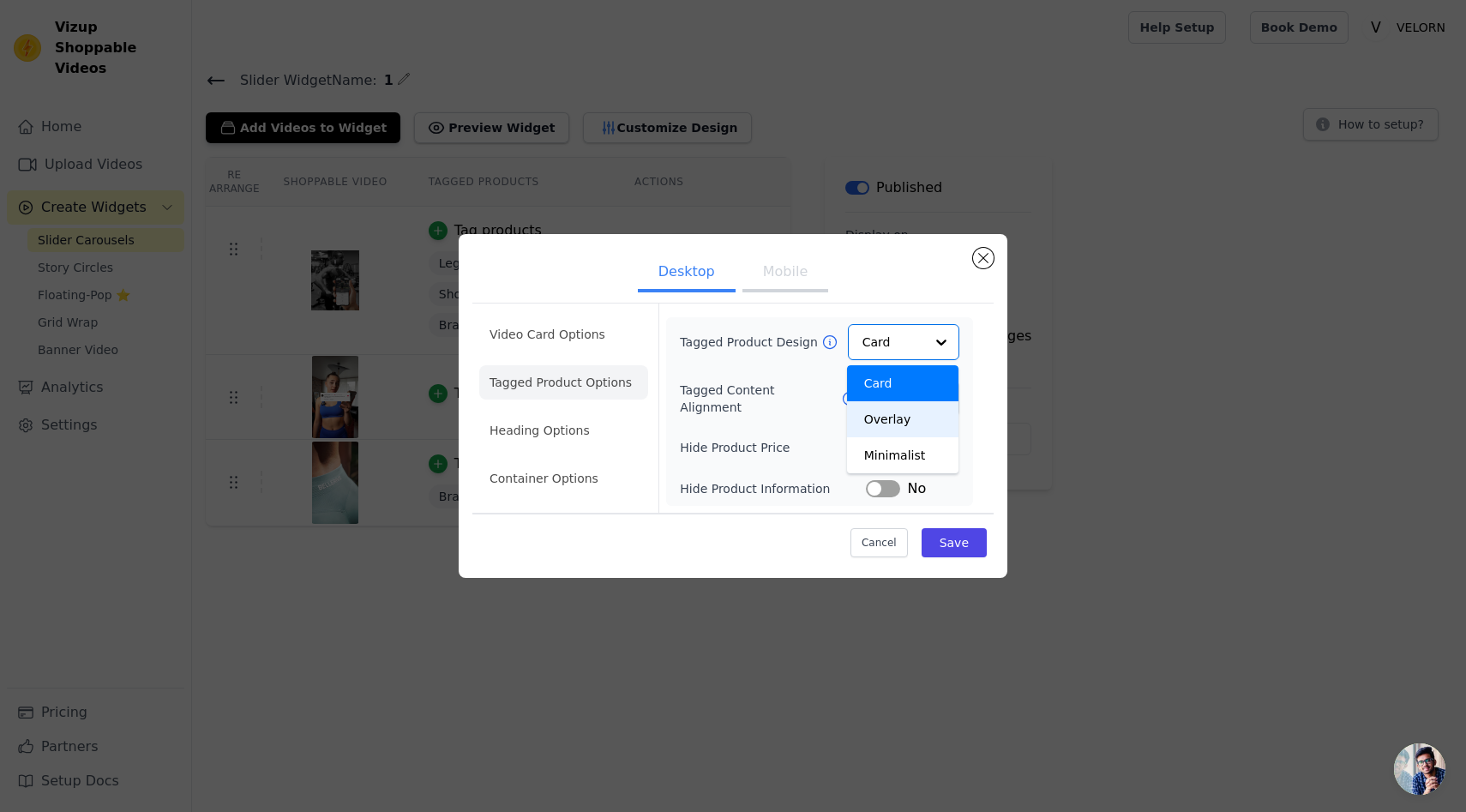
click at [984, 418] on div "Video Card Options Tagged Product Options Heading Options Container Options Tag…" at bounding box center [733, 408] width 521 height 210
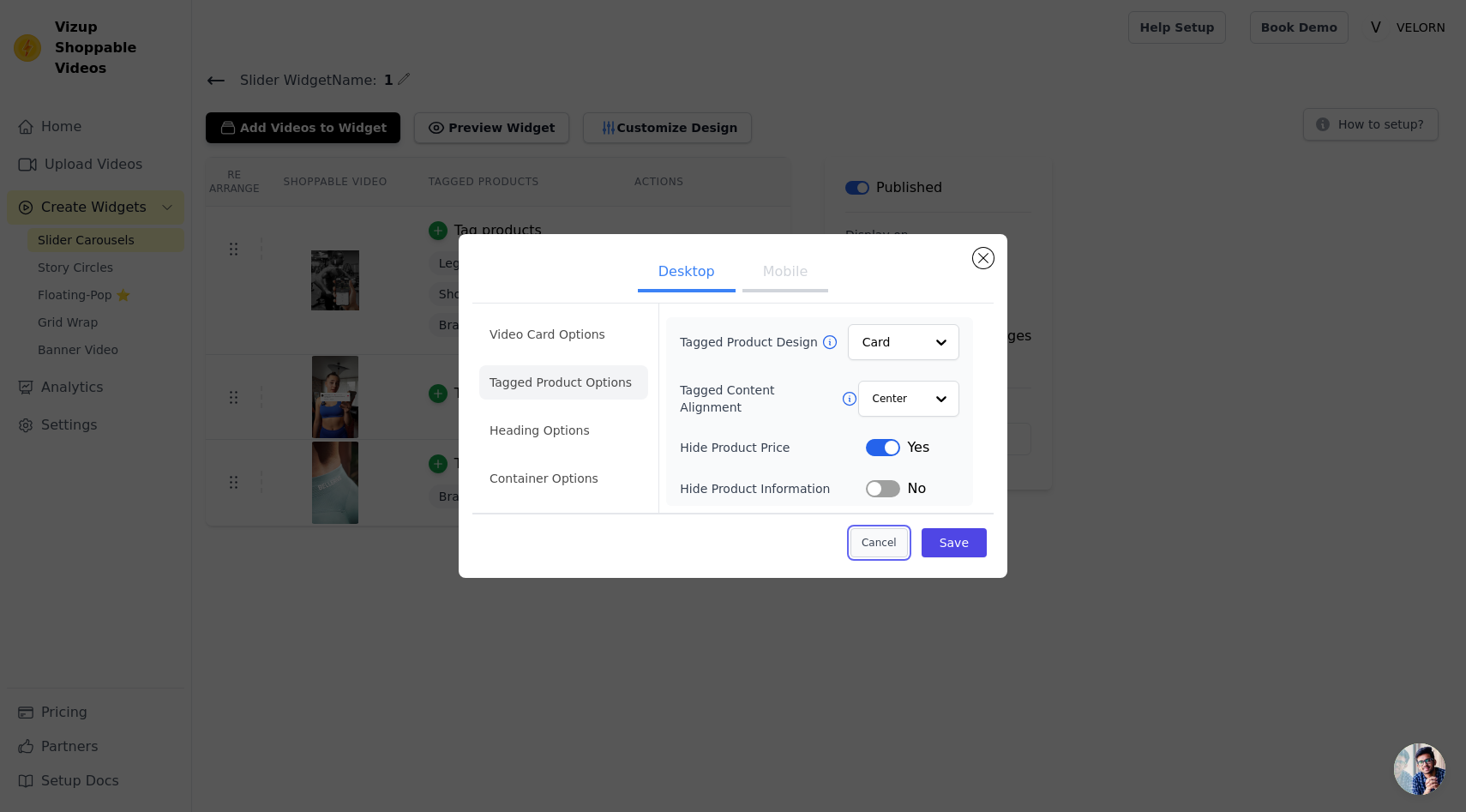
click at [892, 535] on button "Cancel" at bounding box center [880, 543] width 58 height 29
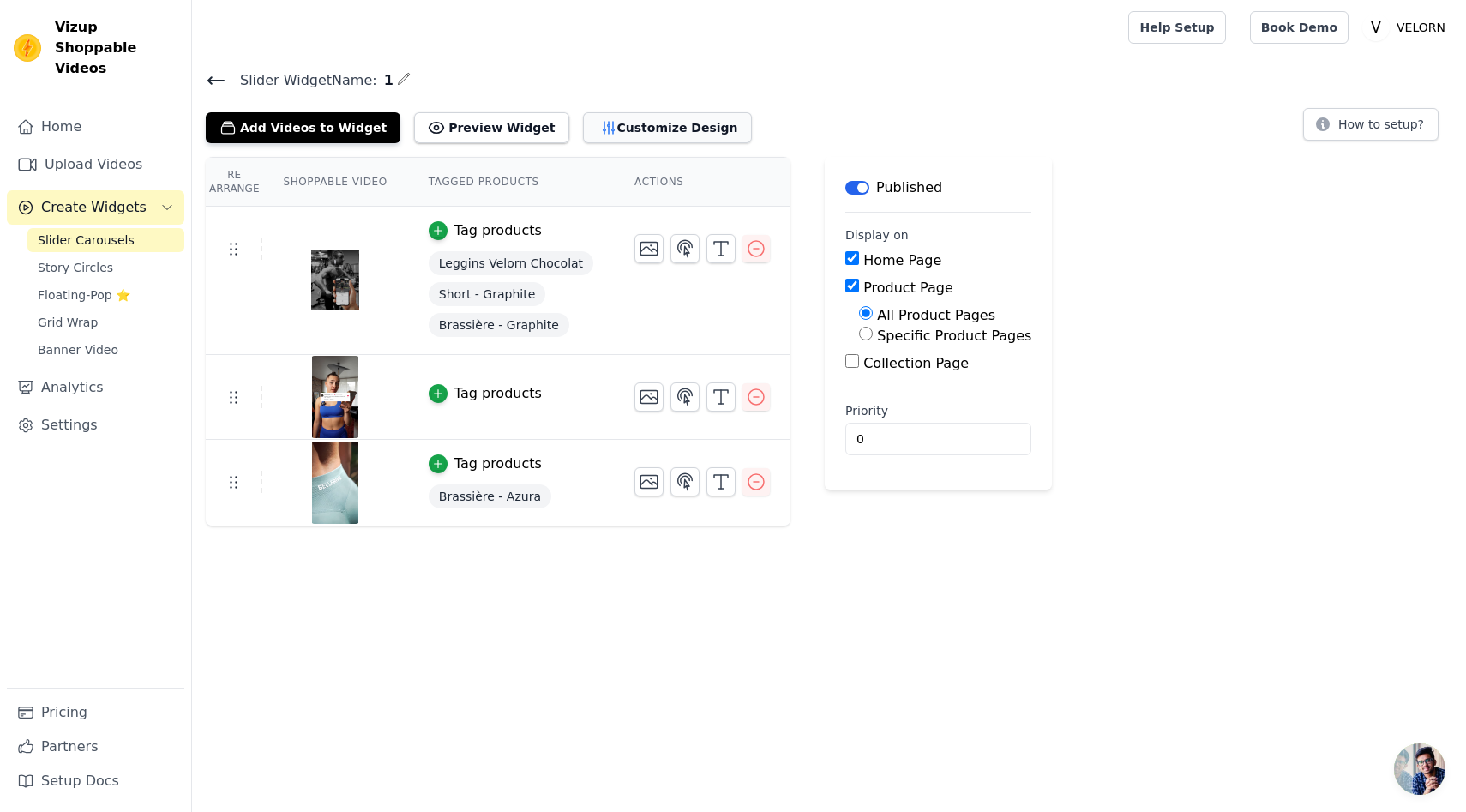
click at [638, 135] on button "Customize Design" at bounding box center [667, 127] width 169 height 31
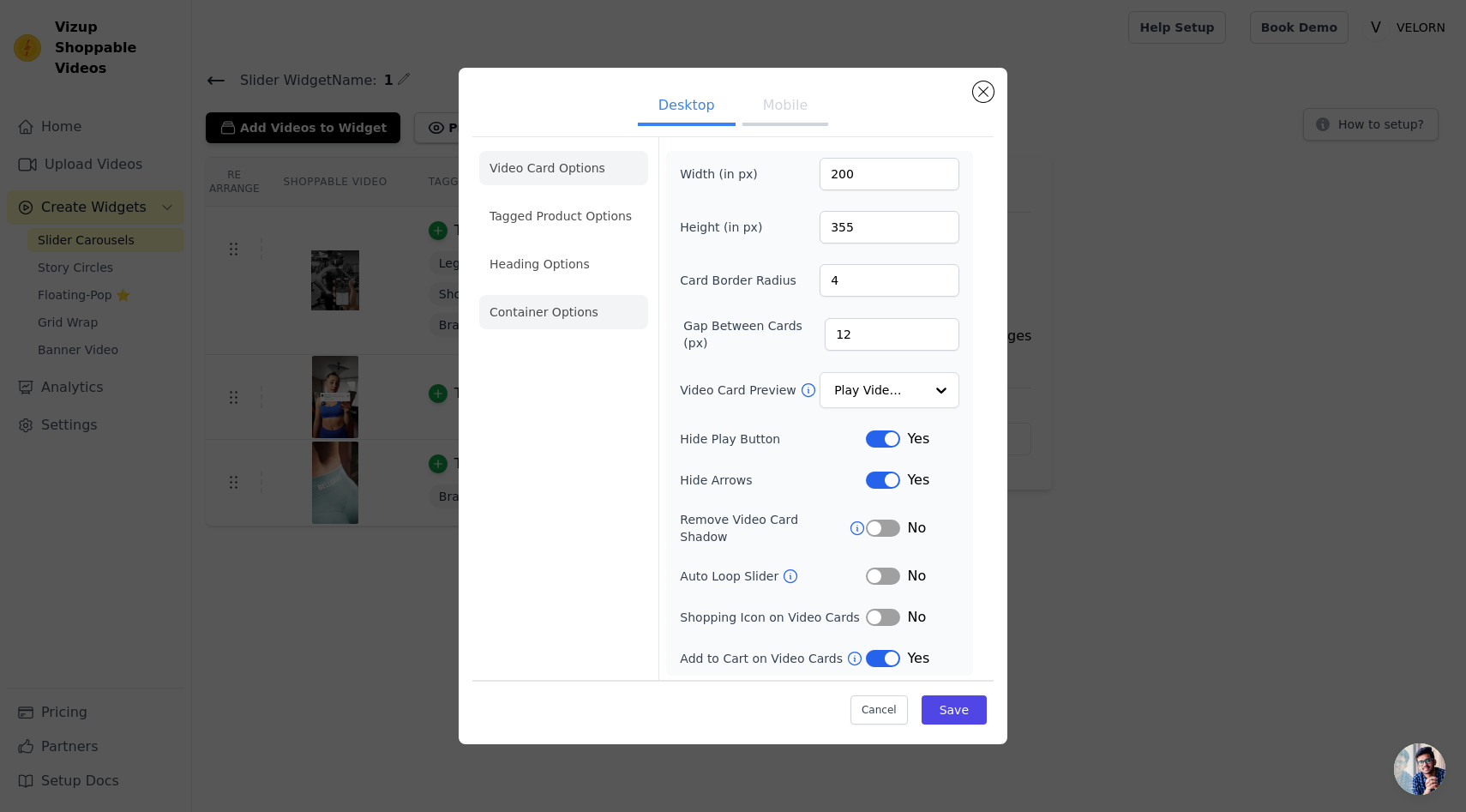
click at [587, 302] on li "Container Options" at bounding box center [563, 312] width 169 height 34
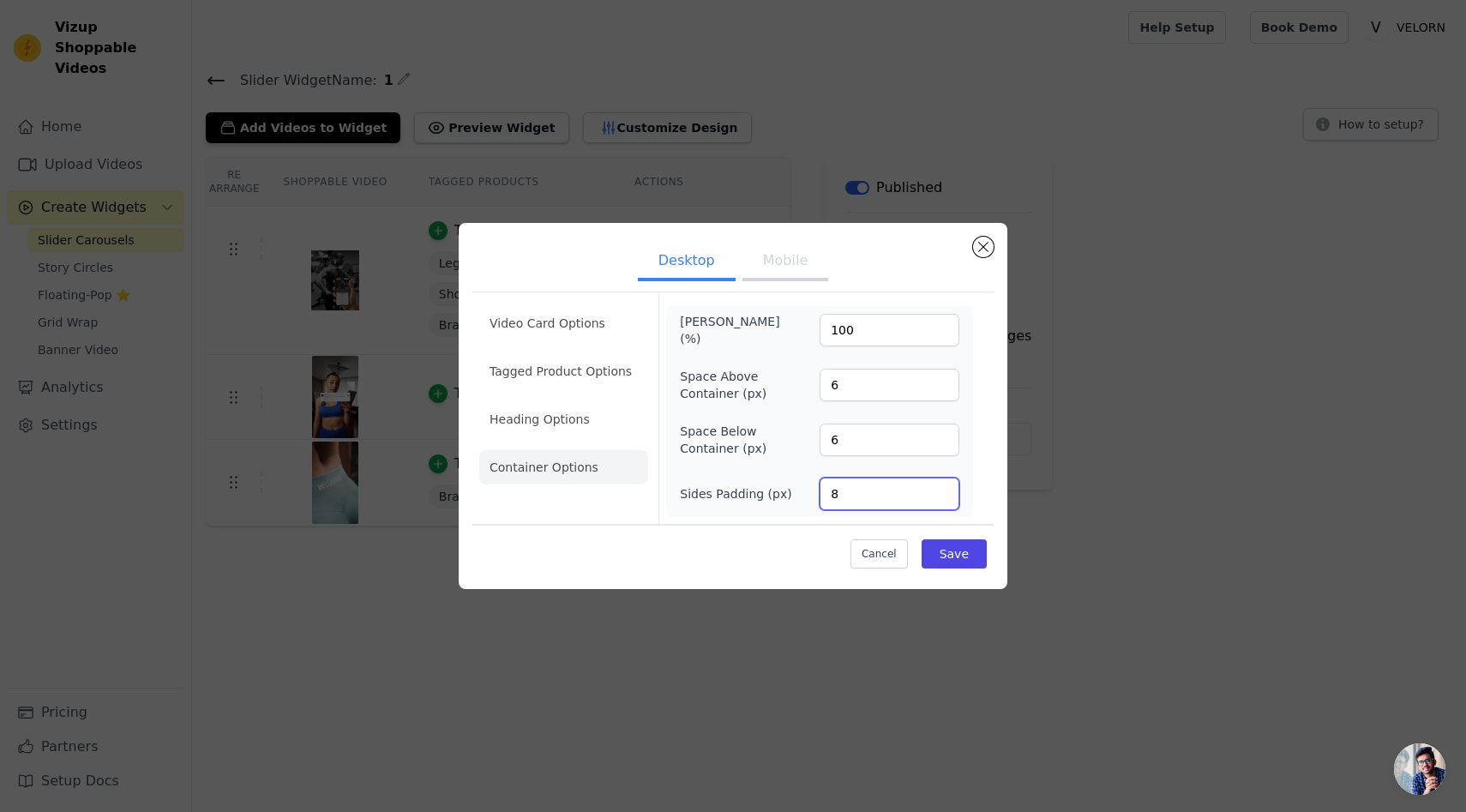
click at [939, 486] on input "8" at bounding box center [889, 494] width 140 height 33
click at [939, 486] on input "9" at bounding box center [889, 494] width 140 height 33
click at [939, 486] on input "10" at bounding box center [889, 494] width 140 height 33
click at [939, 486] on input "11" at bounding box center [889, 494] width 140 height 33
click at [939, 486] on input "12" at bounding box center [889, 494] width 140 height 33
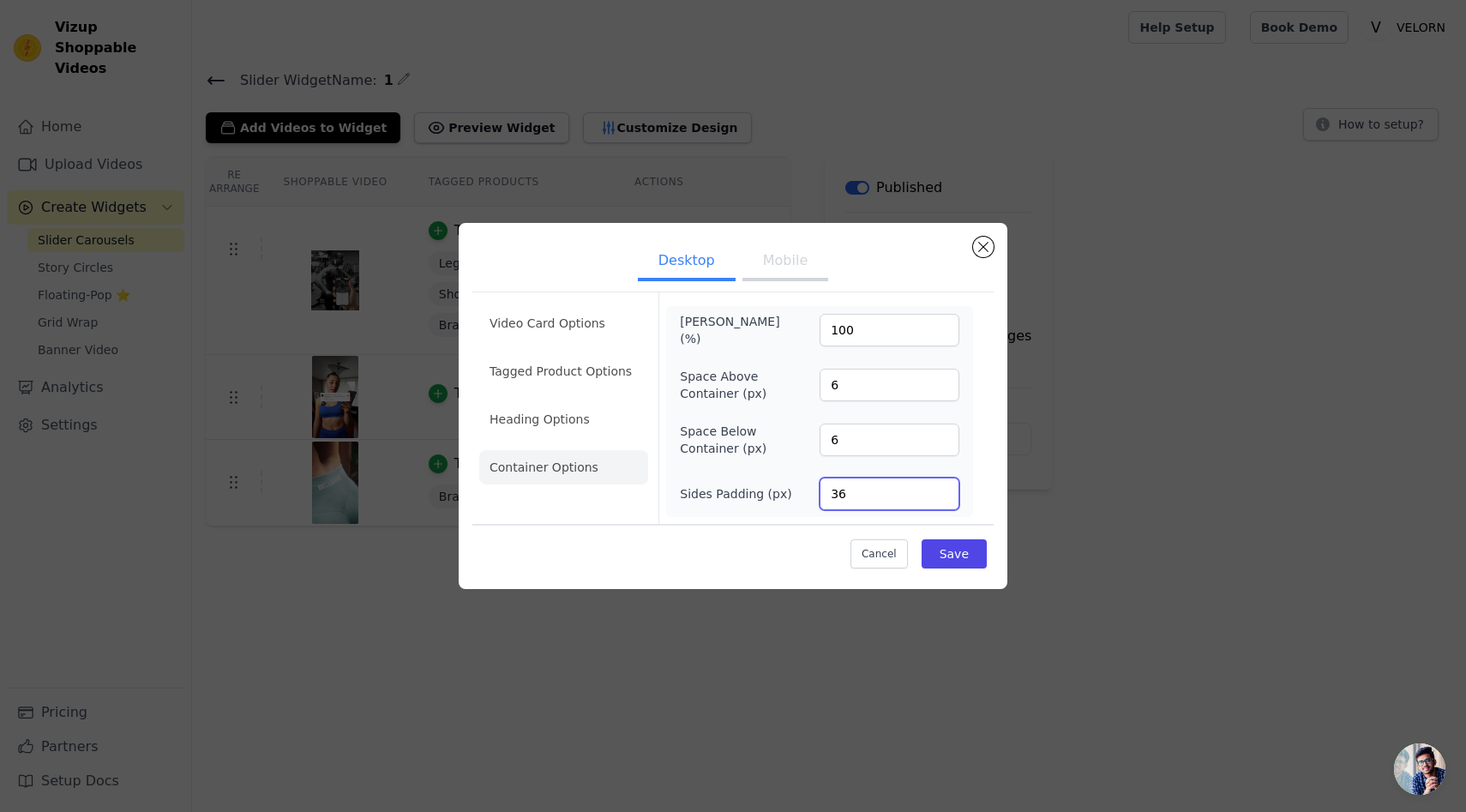
click at [939, 486] on input "36" at bounding box center [889, 494] width 140 height 33
click at [939, 486] on input "37" at bounding box center [889, 494] width 140 height 33
click at [939, 486] on input "38" at bounding box center [889, 494] width 140 height 33
click at [939, 486] on input "39" at bounding box center [889, 494] width 140 height 33
type input "40"
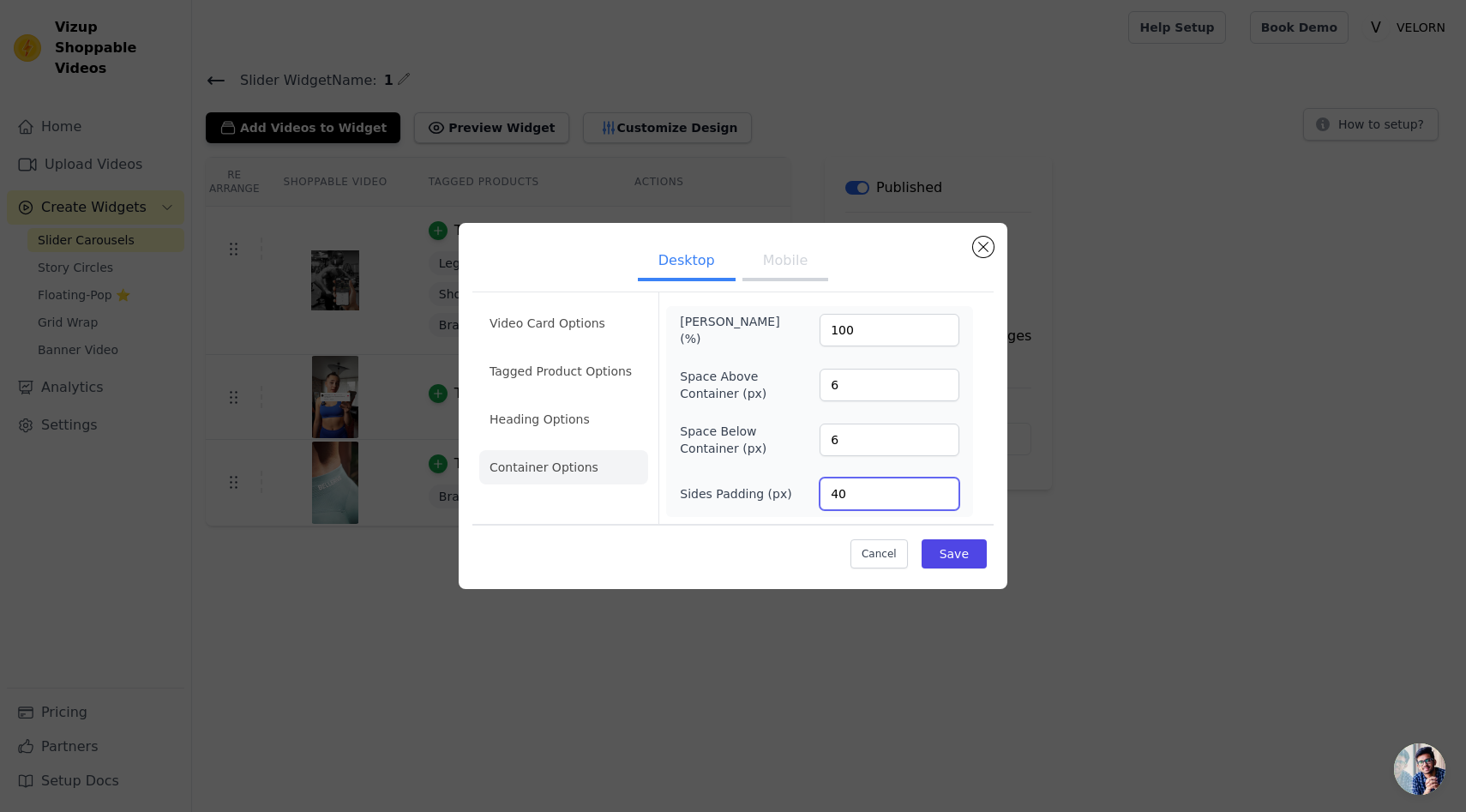
click at [939, 486] on input "40" at bounding box center [889, 494] width 140 height 33
click at [943, 543] on button "Save" at bounding box center [954, 553] width 65 height 29
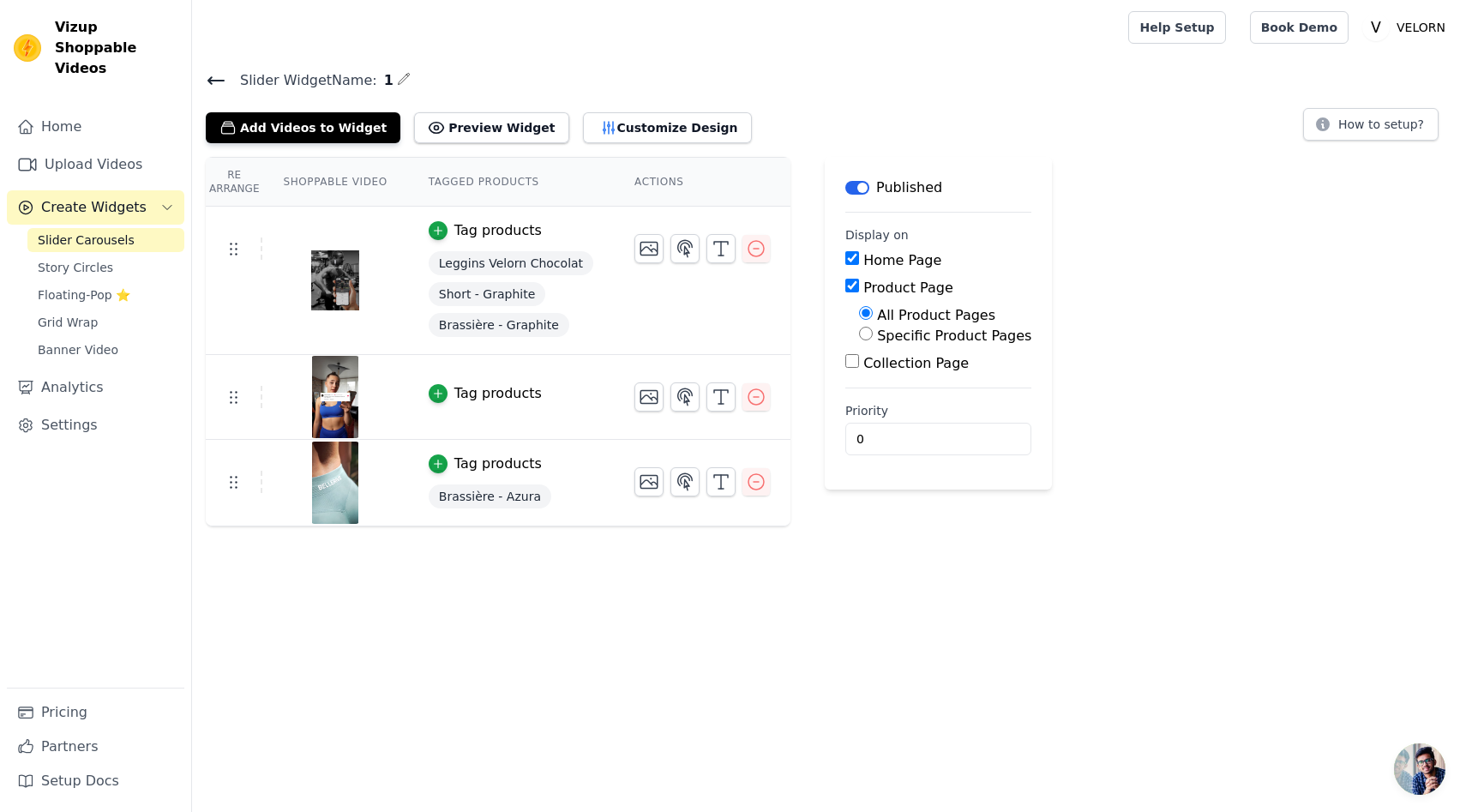
click at [620, 143] on div "Slider Widget Name: 1 Add Videos to Widget Preview Widget Customize Design How …" at bounding box center [828, 297] width 1274 height 458
click at [629, 127] on button "Customize Design" at bounding box center [667, 127] width 169 height 31
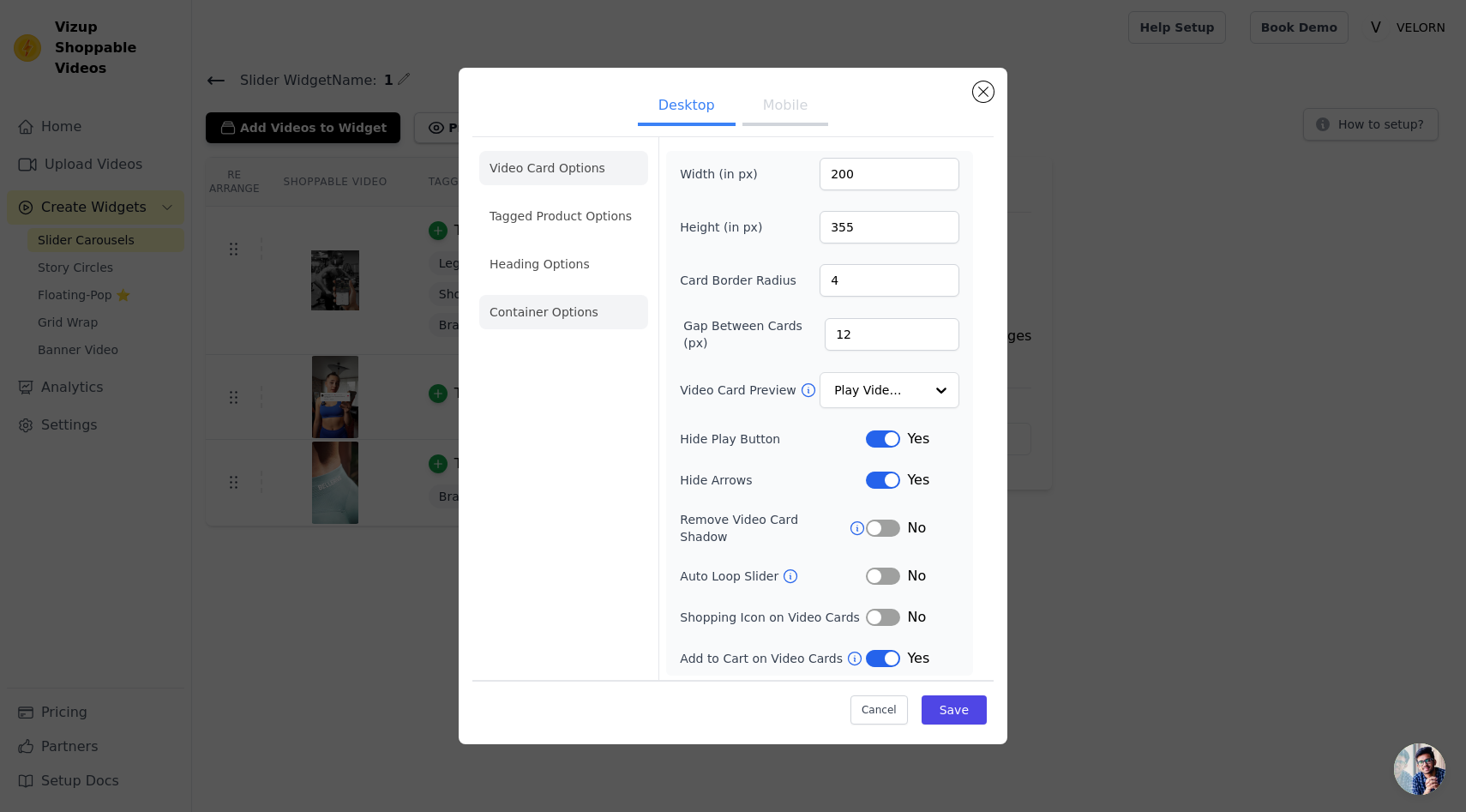
click at [532, 321] on li "Container Options" at bounding box center [563, 312] width 169 height 34
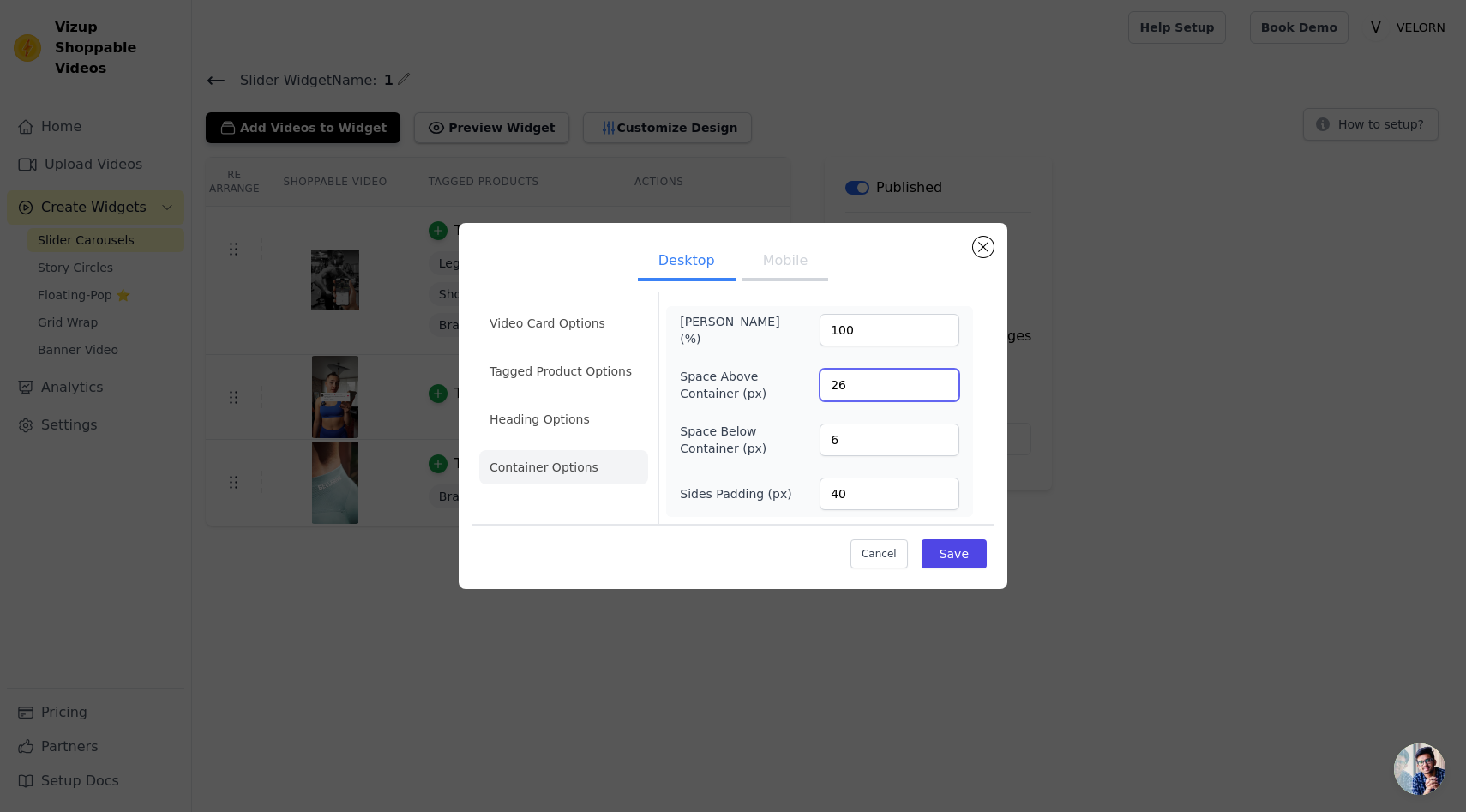
type input "26"
click at [943, 379] on input "26" at bounding box center [889, 385] width 140 height 33
type input "80"
click at [941, 434] on input "80" at bounding box center [889, 439] width 140 height 33
click at [949, 560] on button "Save" at bounding box center [954, 553] width 65 height 29
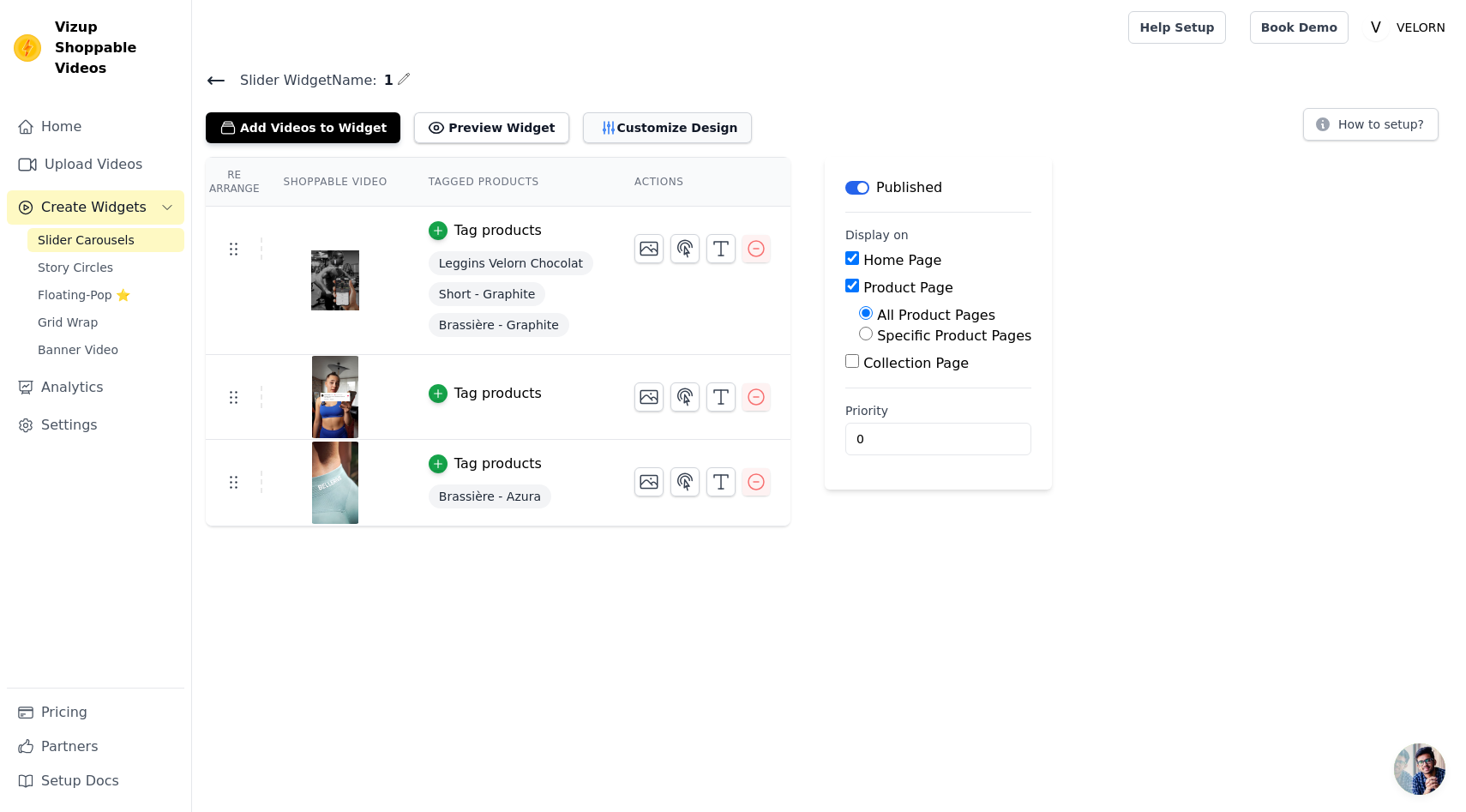
click at [650, 141] on button "Customize Design" at bounding box center [667, 127] width 169 height 31
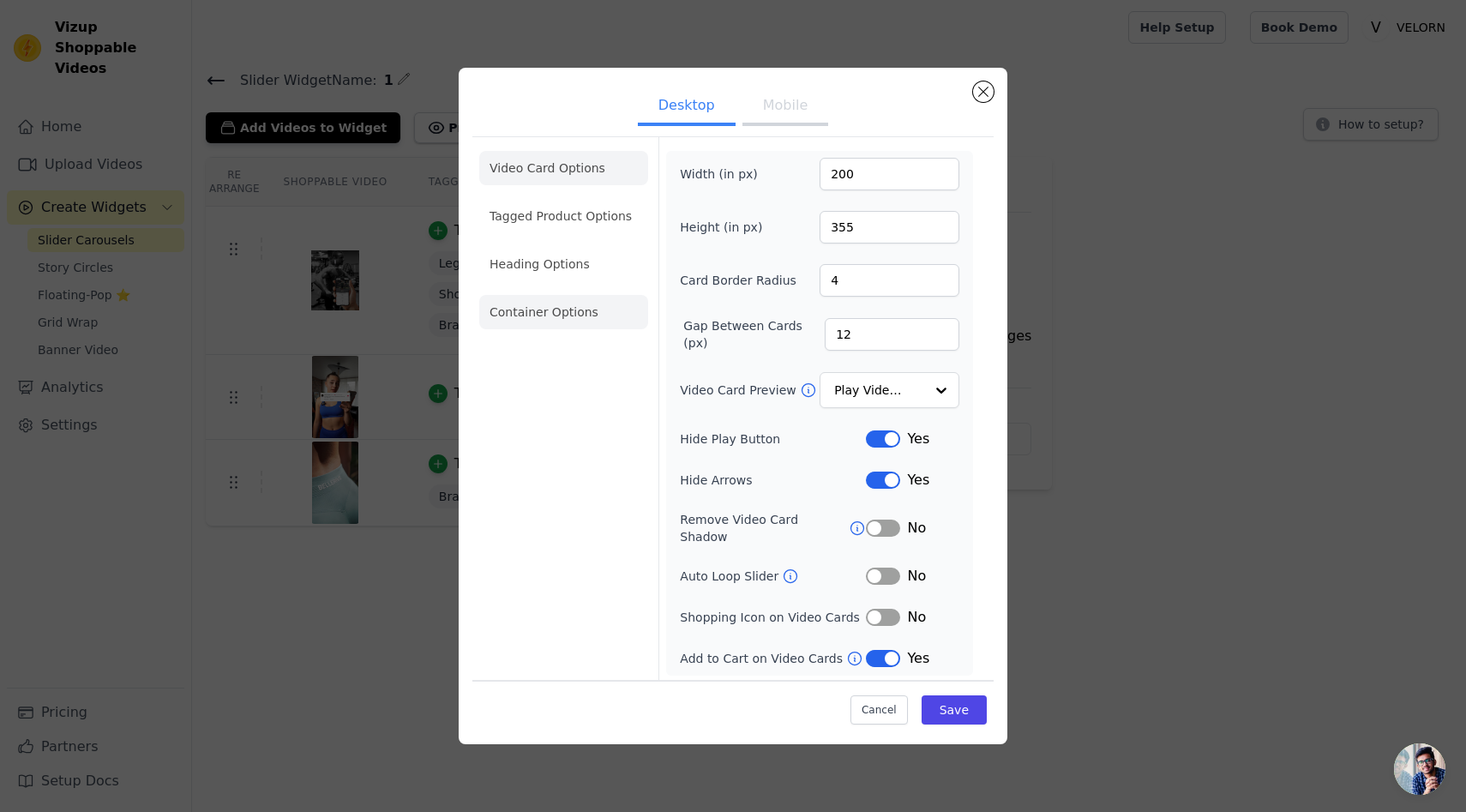
click at [558, 325] on li "Container Options" at bounding box center [563, 312] width 169 height 34
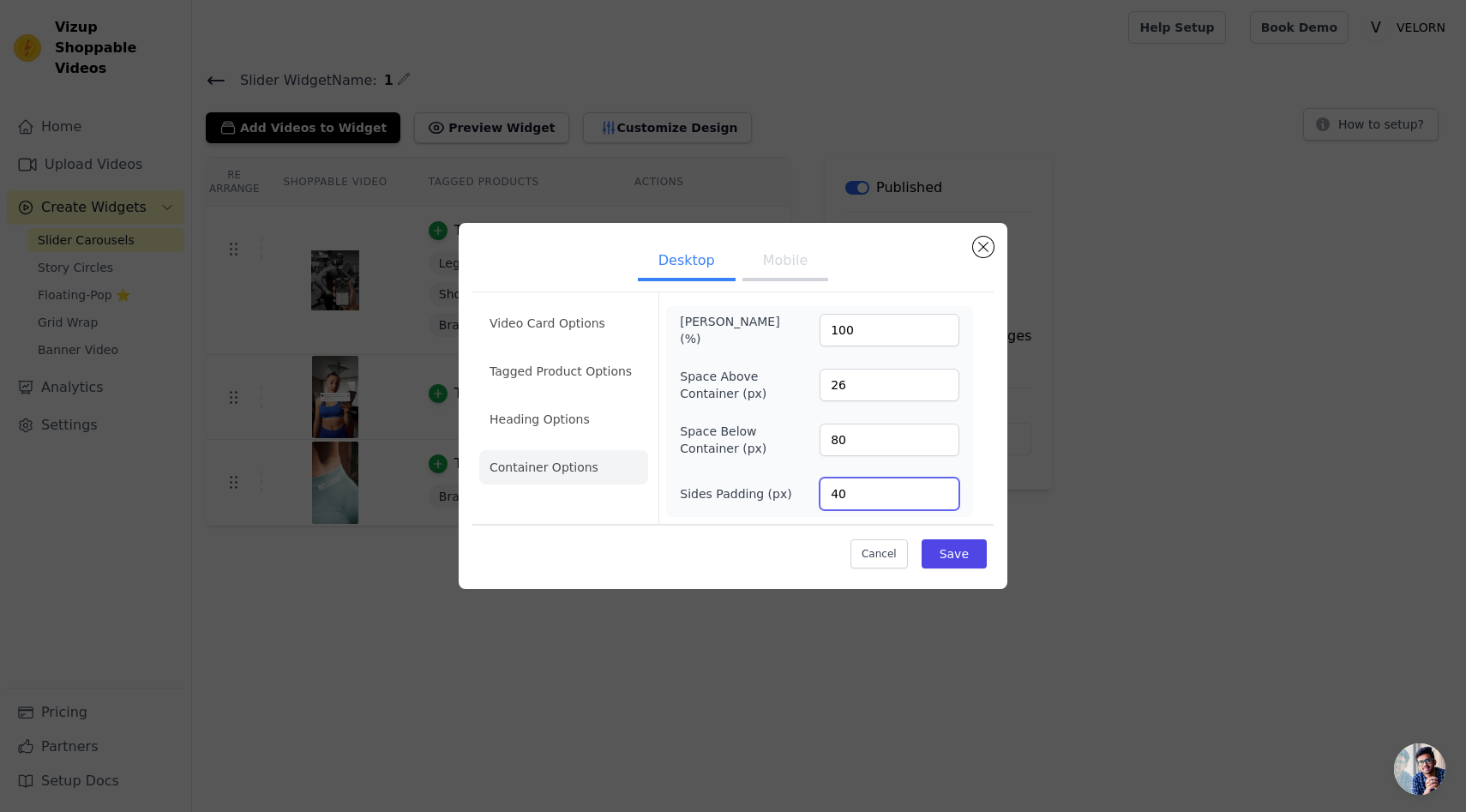
drag, startPoint x: 905, startPoint y: 488, endPoint x: 720, endPoint y: 488, distance: 185.0
click at [720, 488] on div "Sides Padding (px) 40" at bounding box center [819, 494] width 279 height 33
type input "6"
click at [942, 497] on input "6" at bounding box center [889, 494] width 140 height 33
click at [942, 442] on input "0" at bounding box center [889, 439] width 140 height 33
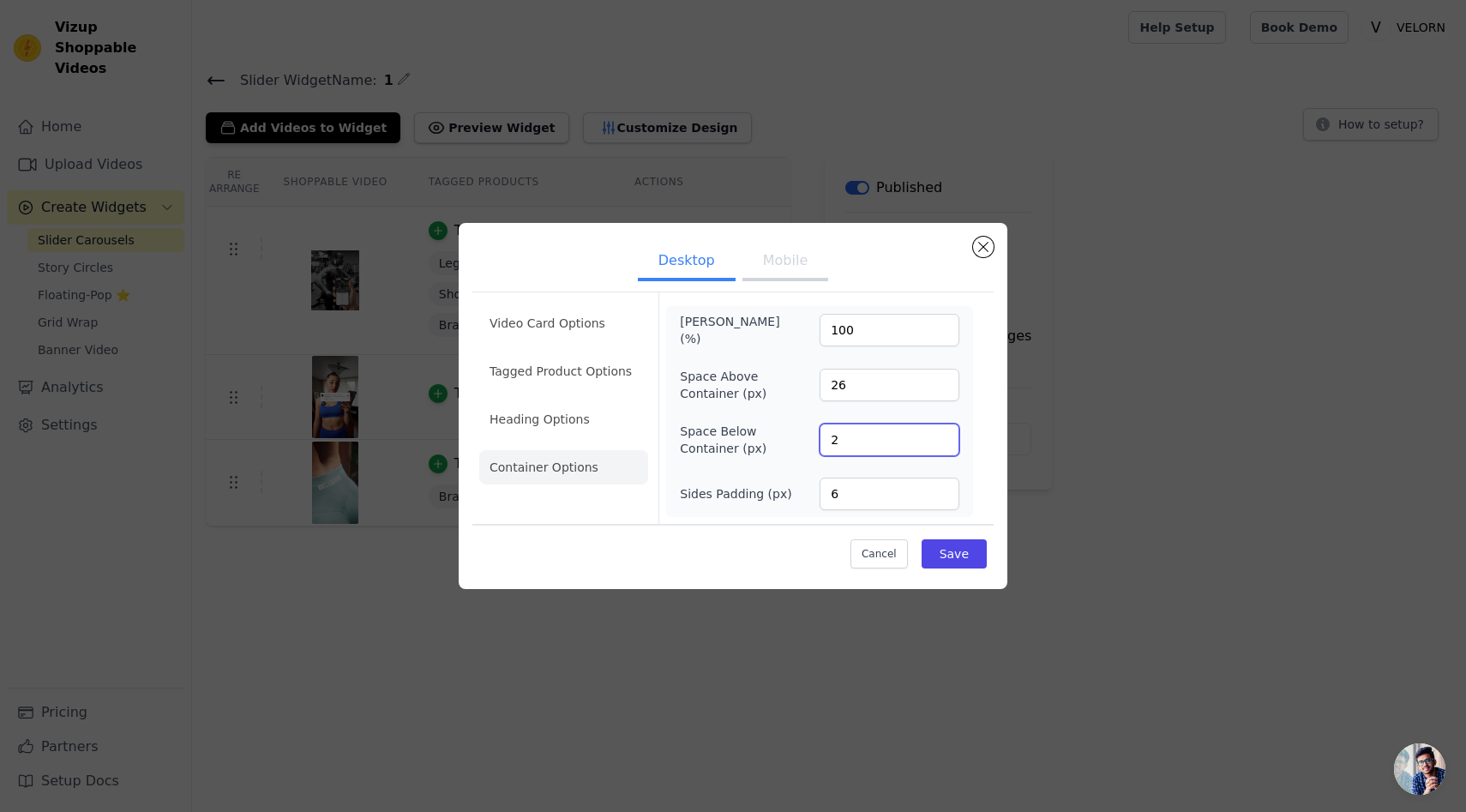
click at [946, 437] on input "2" at bounding box center [889, 439] width 140 height 33
click at [946, 437] on input "3" at bounding box center [889, 439] width 140 height 33
click at [946, 437] on input "4" at bounding box center [889, 439] width 140 height 33
click at [946, 437] on input "5" at bounding box center [889, 439] width 140 height 33
type input "6"
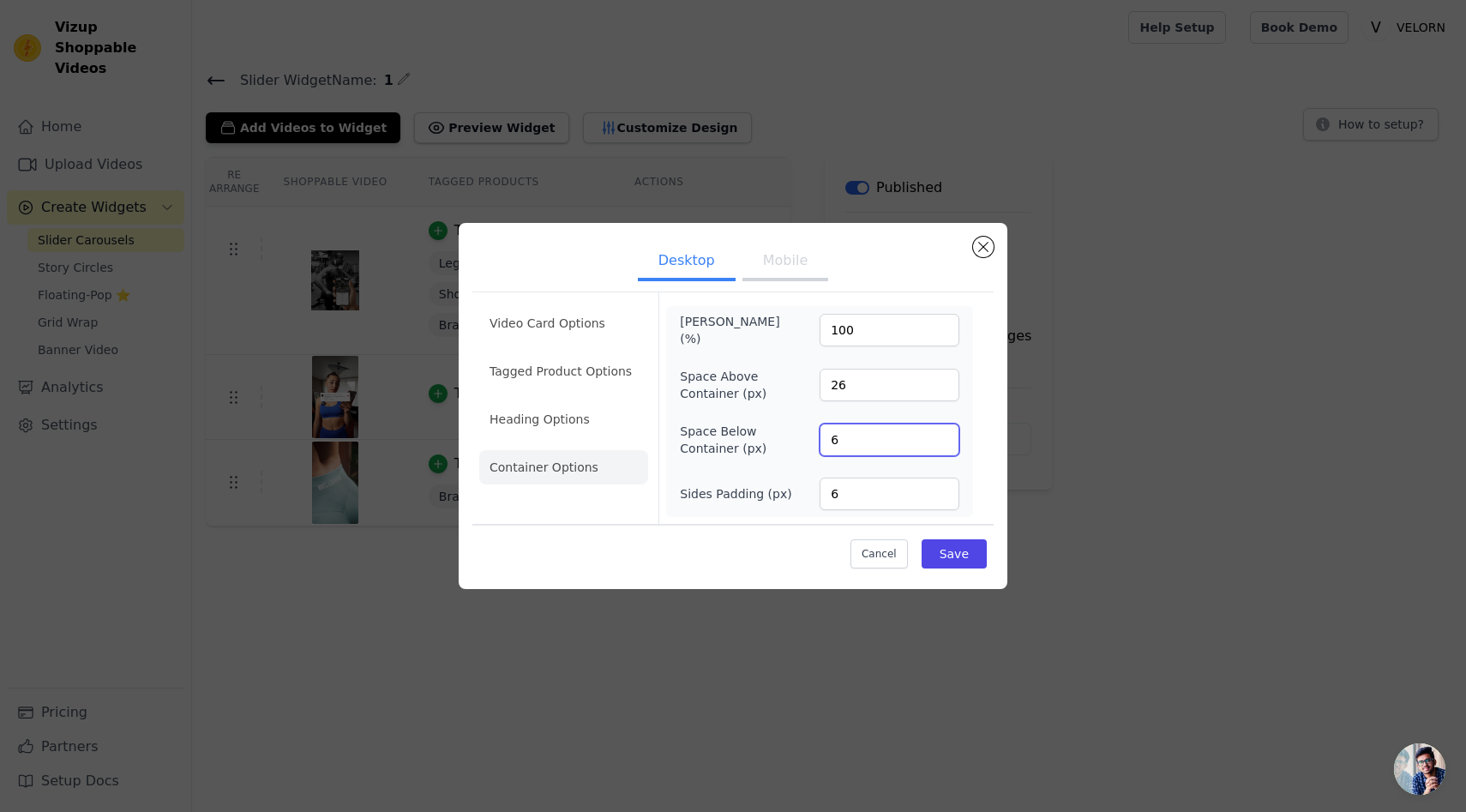
click at [946, 437] on input "6" at bounding box center [889, 439] width 140 height 33
click at [939, 388] on input "4" at bounding box center [889, 385] width 140 height 33
click at [945, 381] on input "5" at bounding box center [889, 385] width 140 height 33
type input "6"
click at [945, 382] on input "6" at bounding box center [889, 385] width 140 height 33
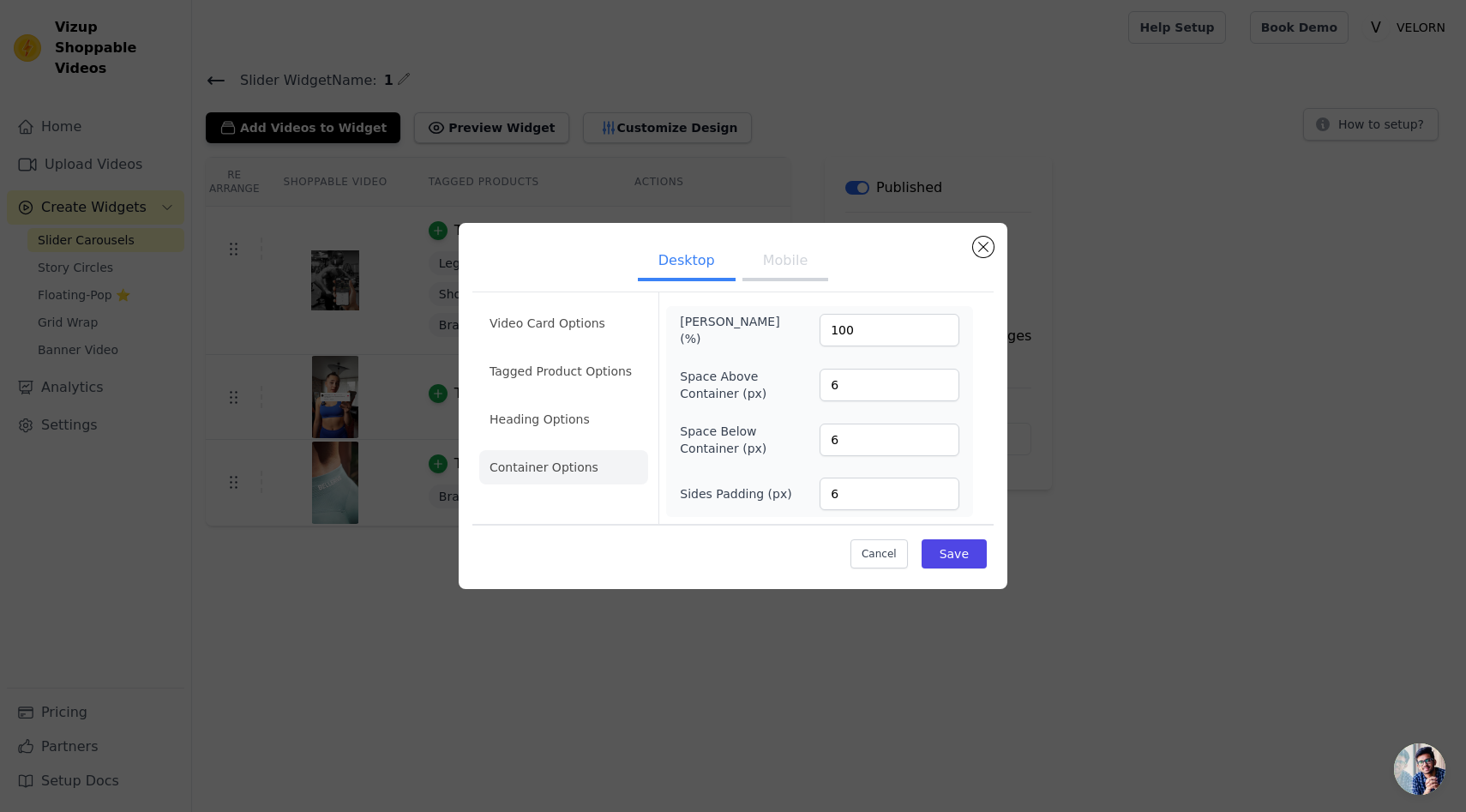
click at [598, 392] on ul "Video Card Options Tagged Product Options Heading Options Container Options" at bounding box center [563, 395] width 169 height 192
click at [588, 407] on li "Heading Options" at bounding box center [563, 420] width 169 height 34
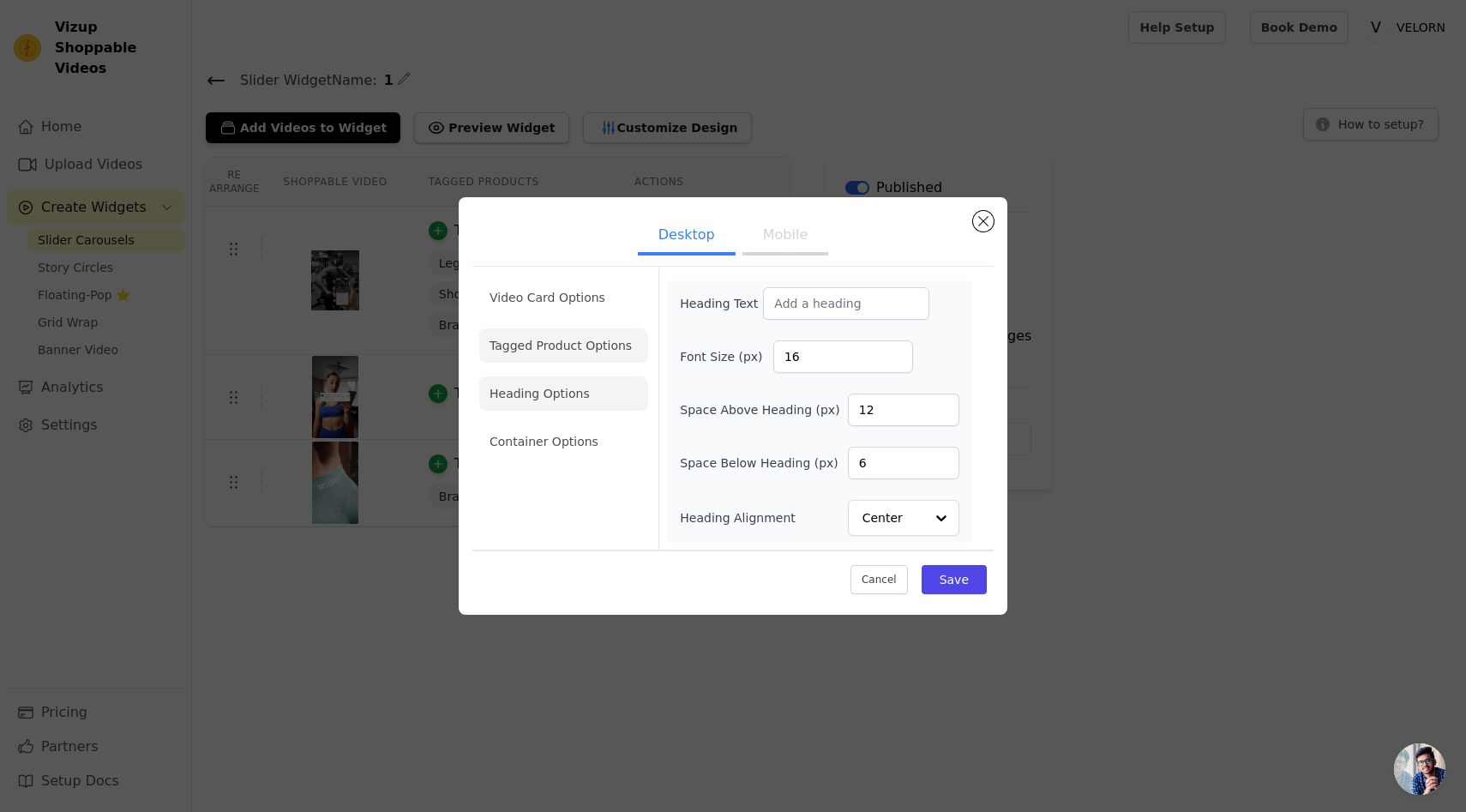
click at [548, 338] on li "Tagged Product Options" at bounding box center [563, 345] width 169 height 34
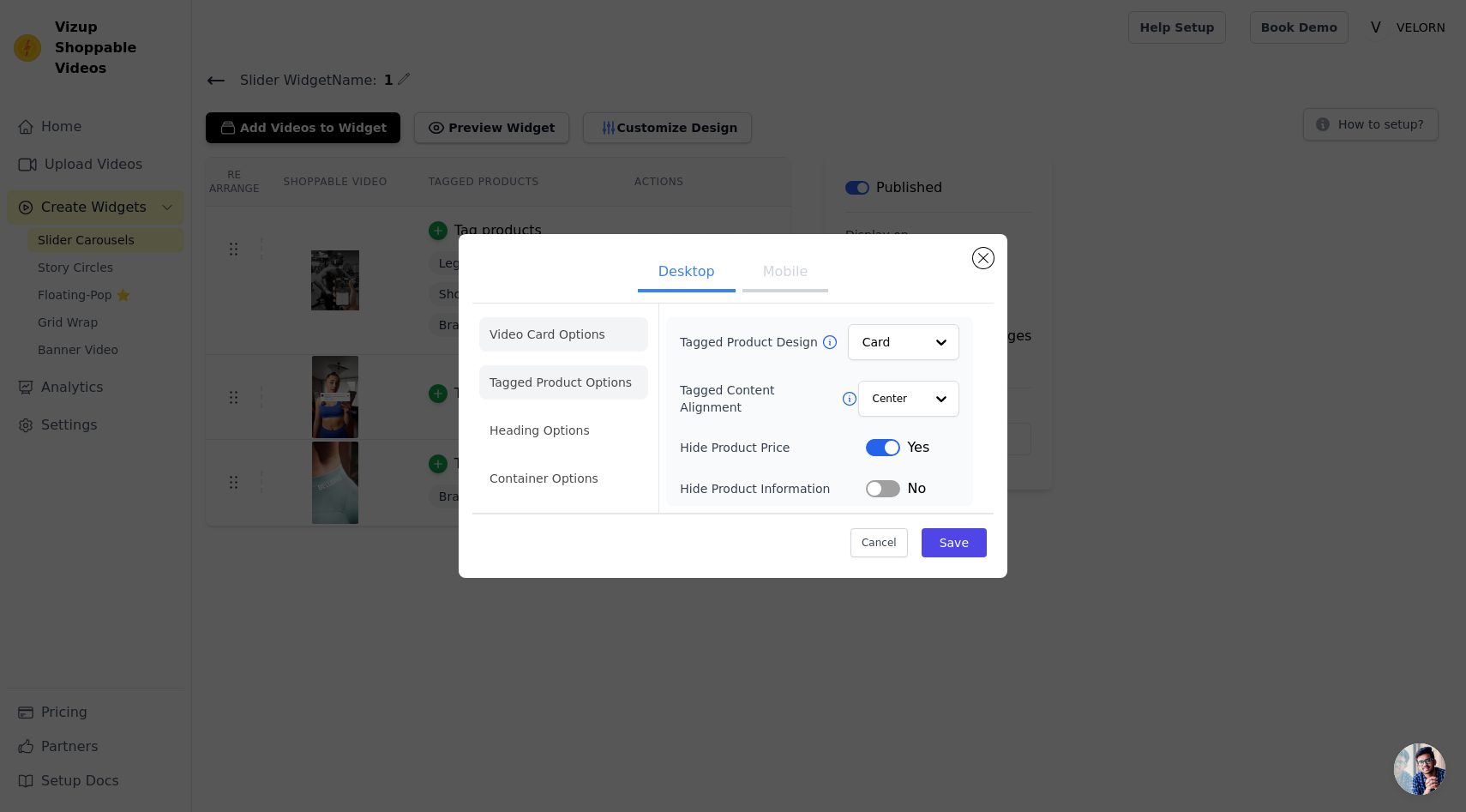
click at [571, 327] on li "Video Card Options" at bounding box center [563, 335] width 169 height 34
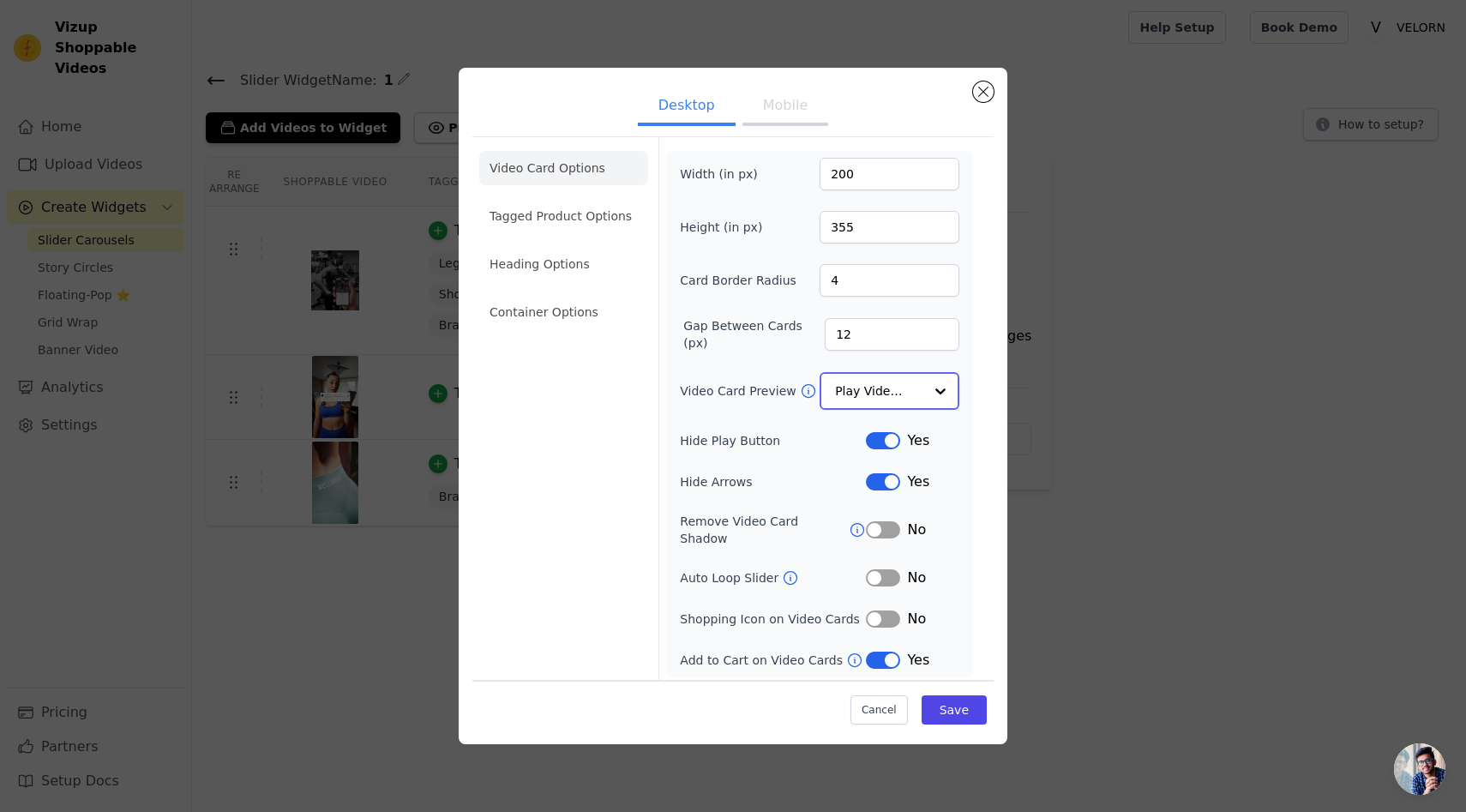
click at [945, 386] on div at bounding box center [941, 391] width 34 height 34
click at [973, 387] on form "Width (in px) 200 Height (in px) 355 Card Border Radius 4 Gap Between Cards (px…" at bounding box center [819, 410] width 322 height 545
click at [881, 568] on button "Label" at bounding box center [884, 576] width 34 height 17
click at [955, 715] on button "Save" at bounding box center [954, 709] width 65 height 29
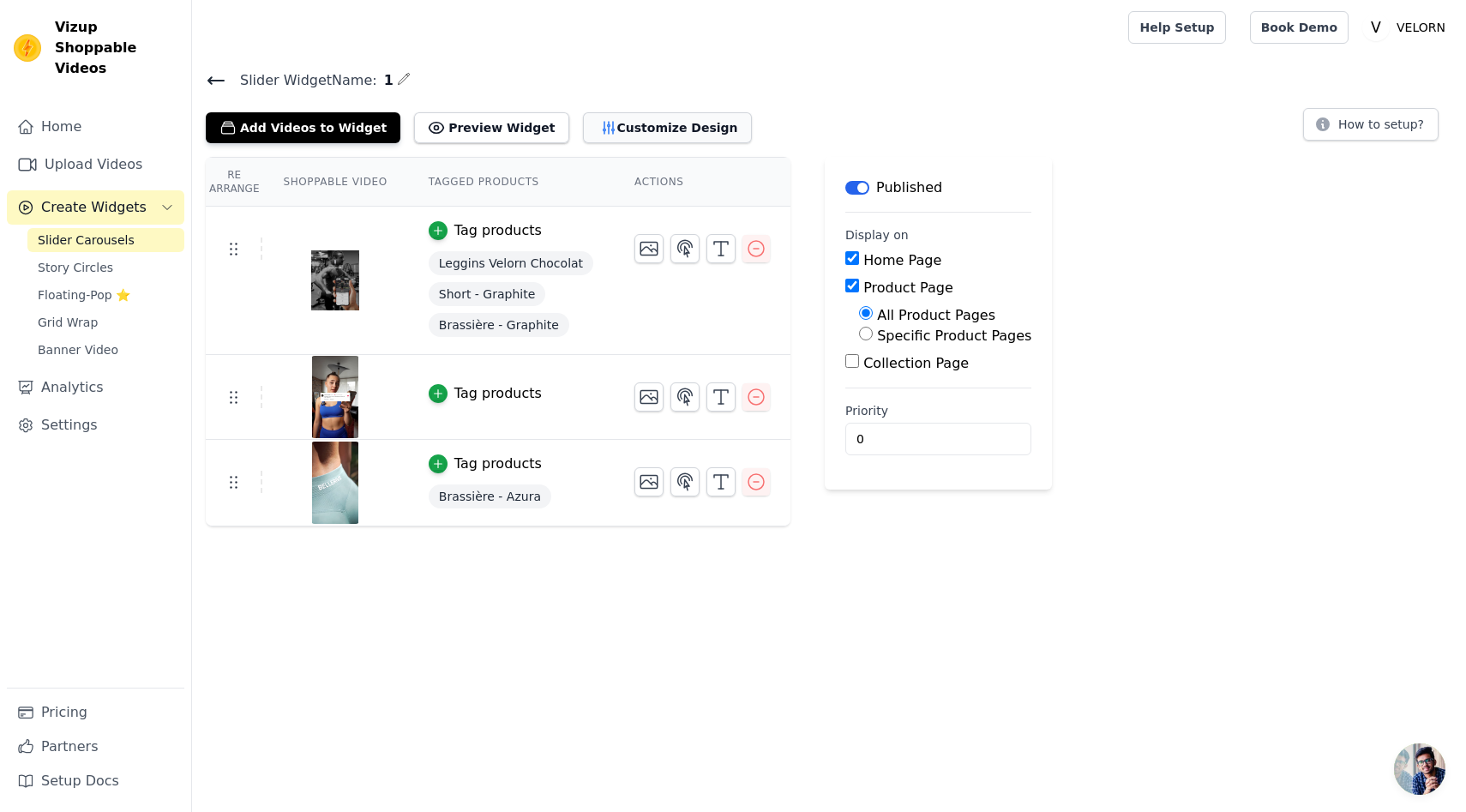
click at [615, 138] on button "Customize Design" at bounding box center [667, 127] width 169 height 31
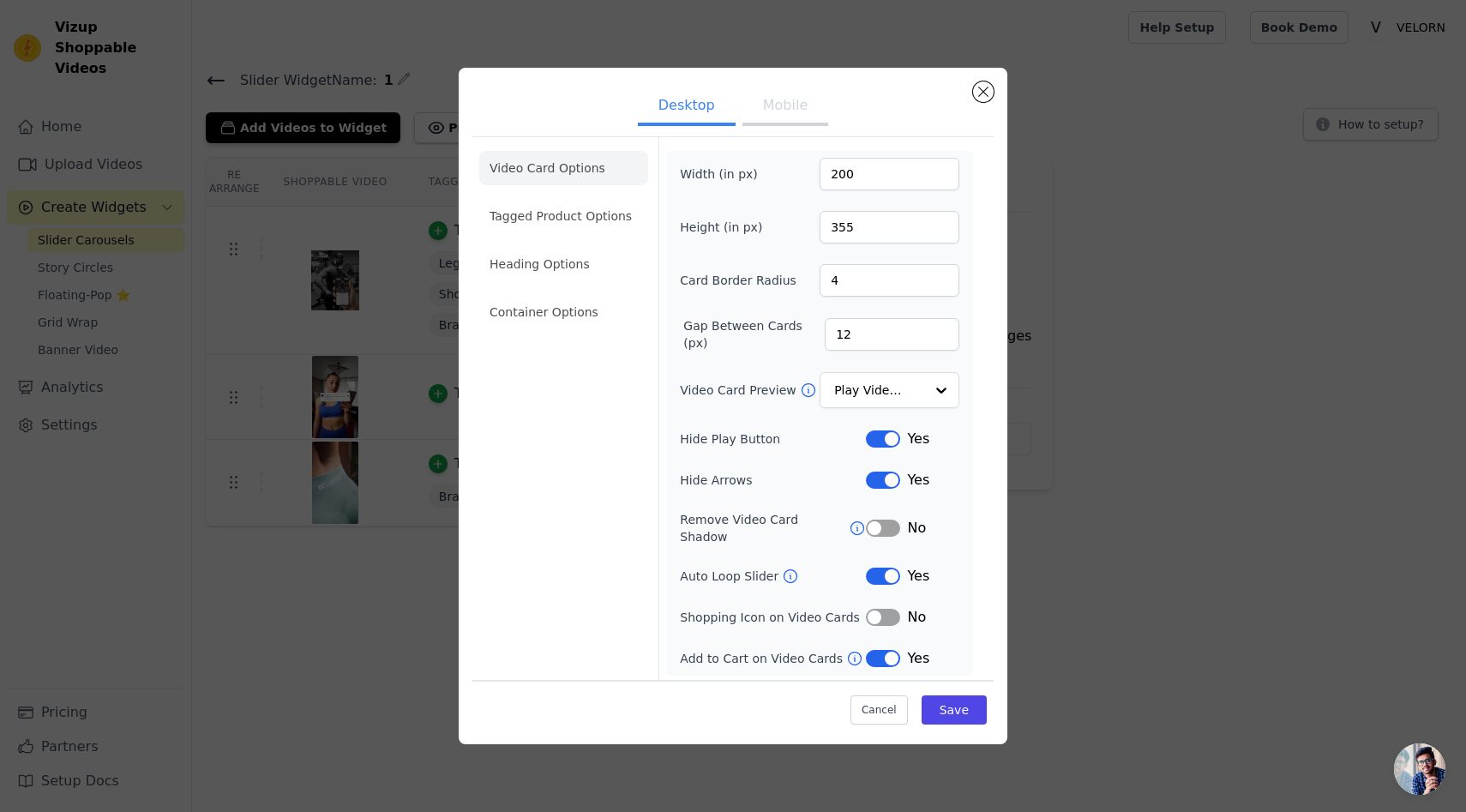
click at [891, 571] on button "Label" at bounding box center [884, 576] width 34 height 17
click at [969, 694] on button "Save" at bounding box center [954, 709] width 65 height 29
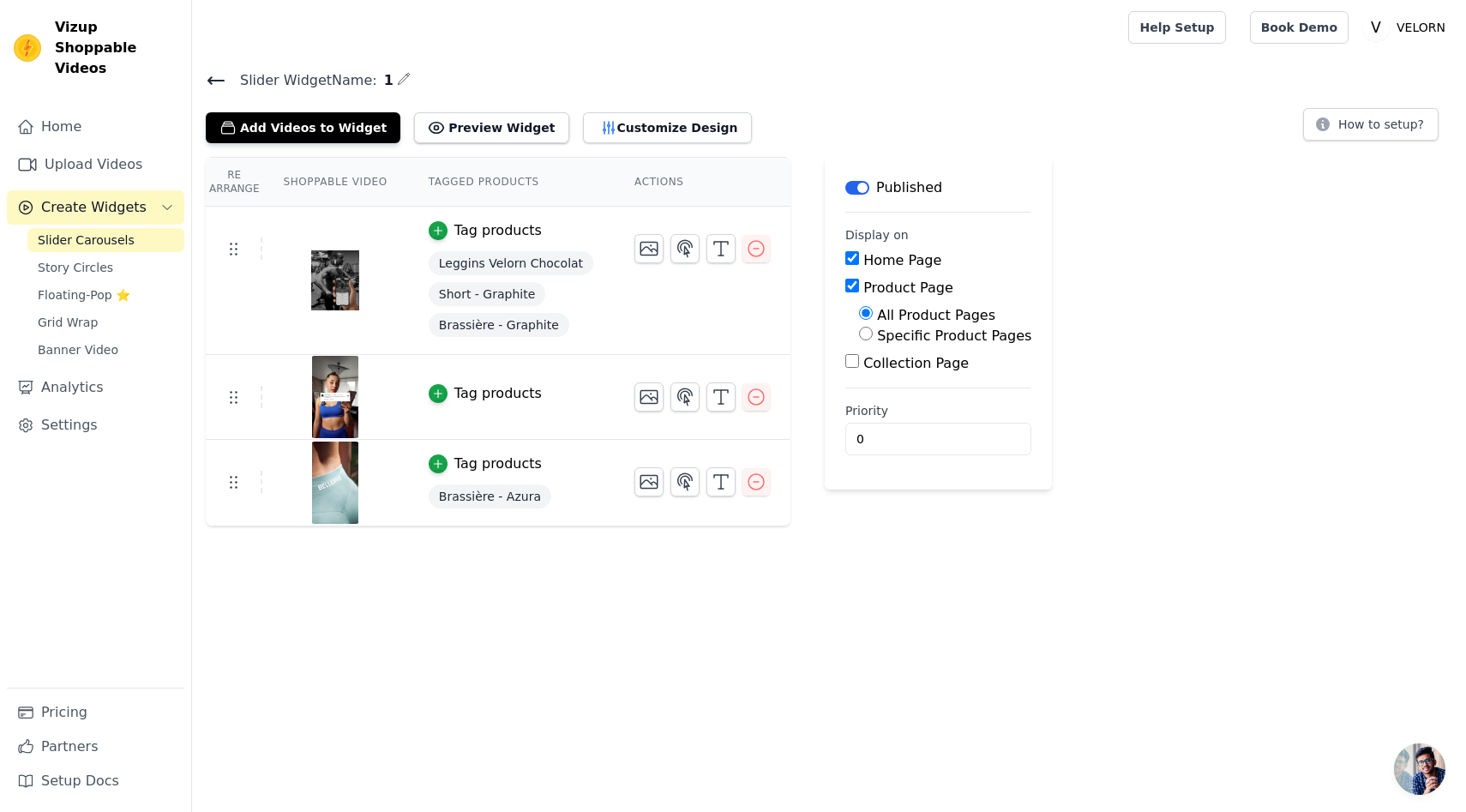
click at [515, 232] on div "Tag products" at bounding box center [498, 231] width 88 height 21
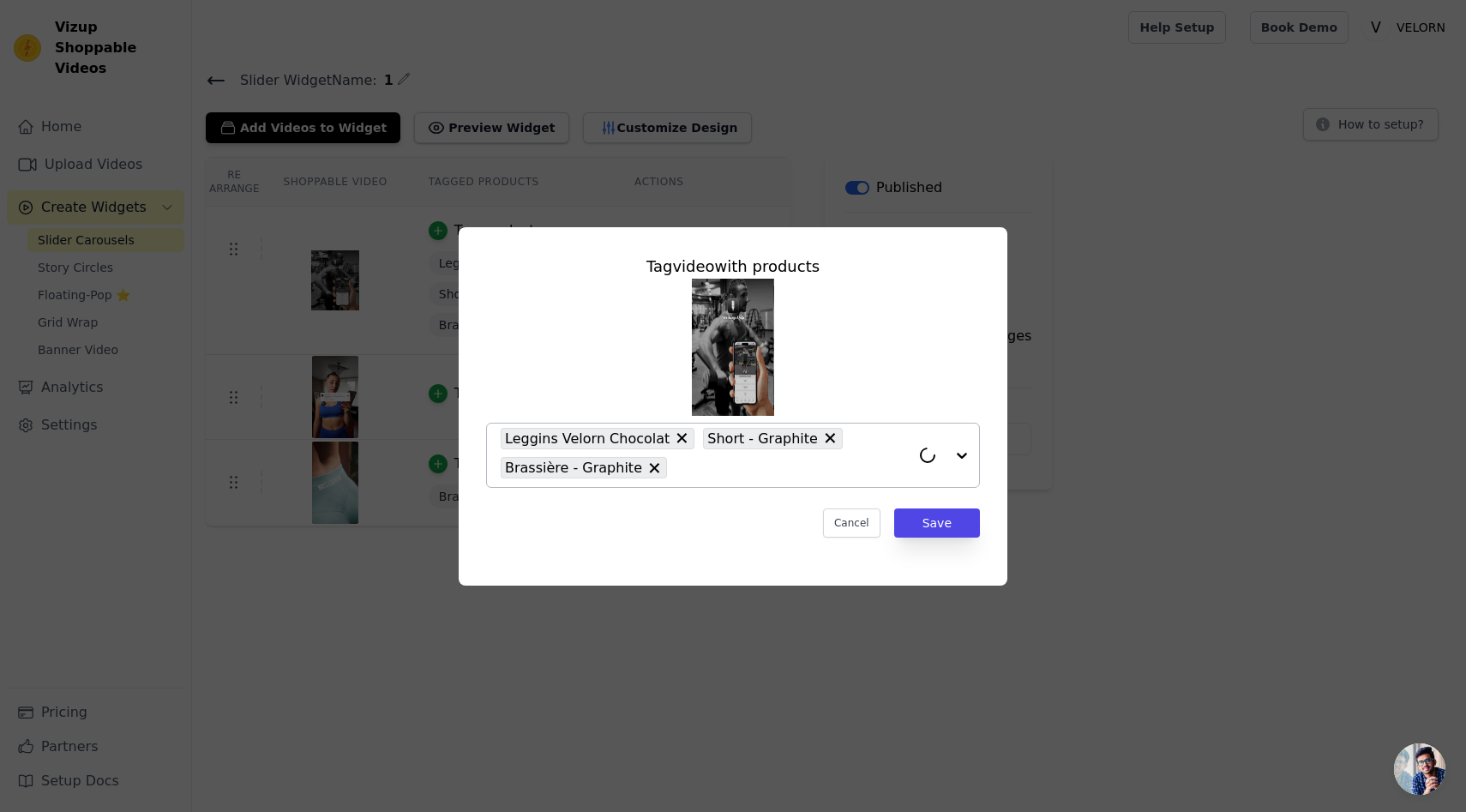
click at [673, 430] on icon at bounding box center [681, 438] width 17 height 17
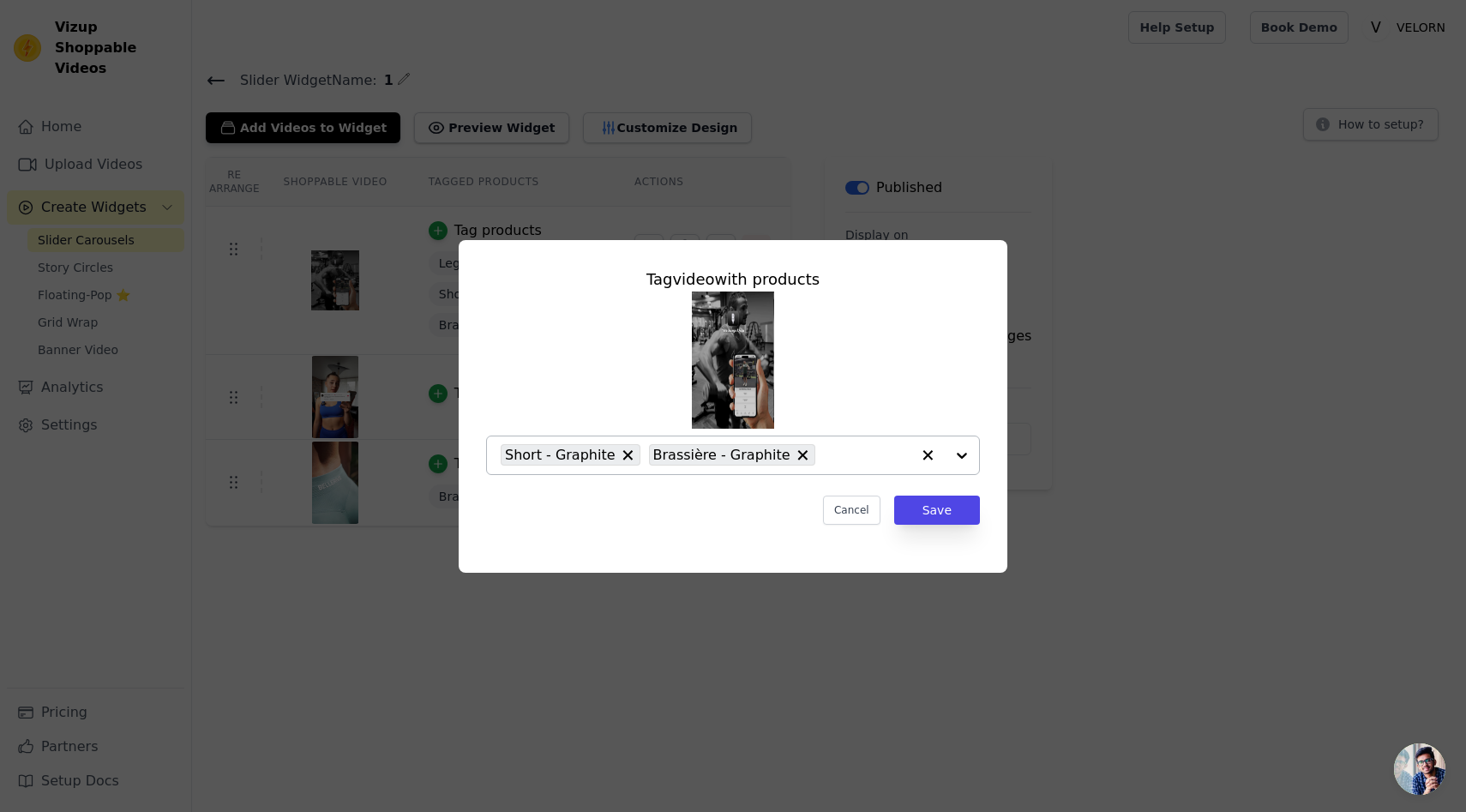
click at [622, 451] on icon at bounding box center [627, 455] width 10 height 10
click at [932, 505] on button "Save" at bounding box center [937, 510] width 86 height 29
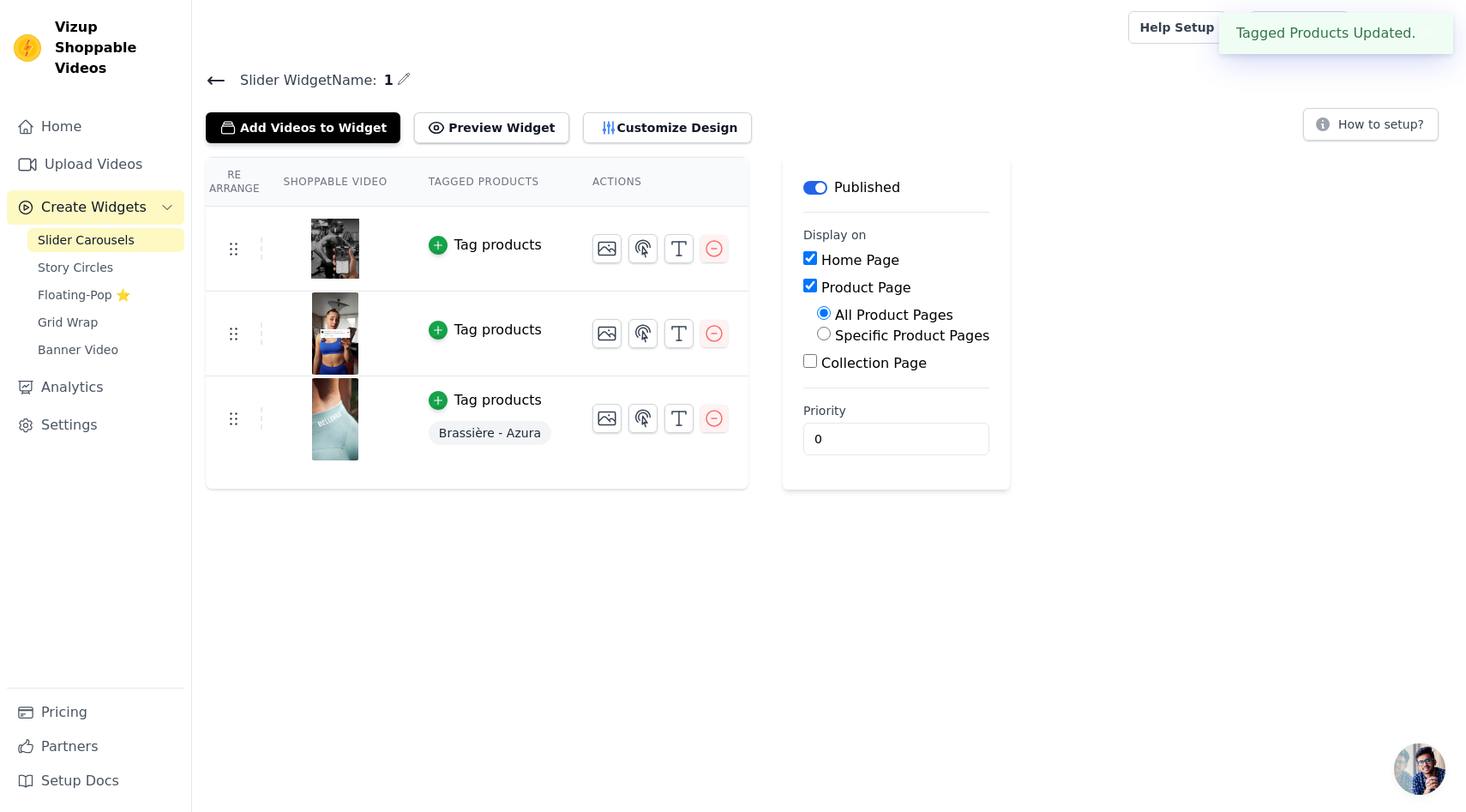
click at [516, 406] on div "Tag products" at bounding box center [498, 400] width 88 height 21
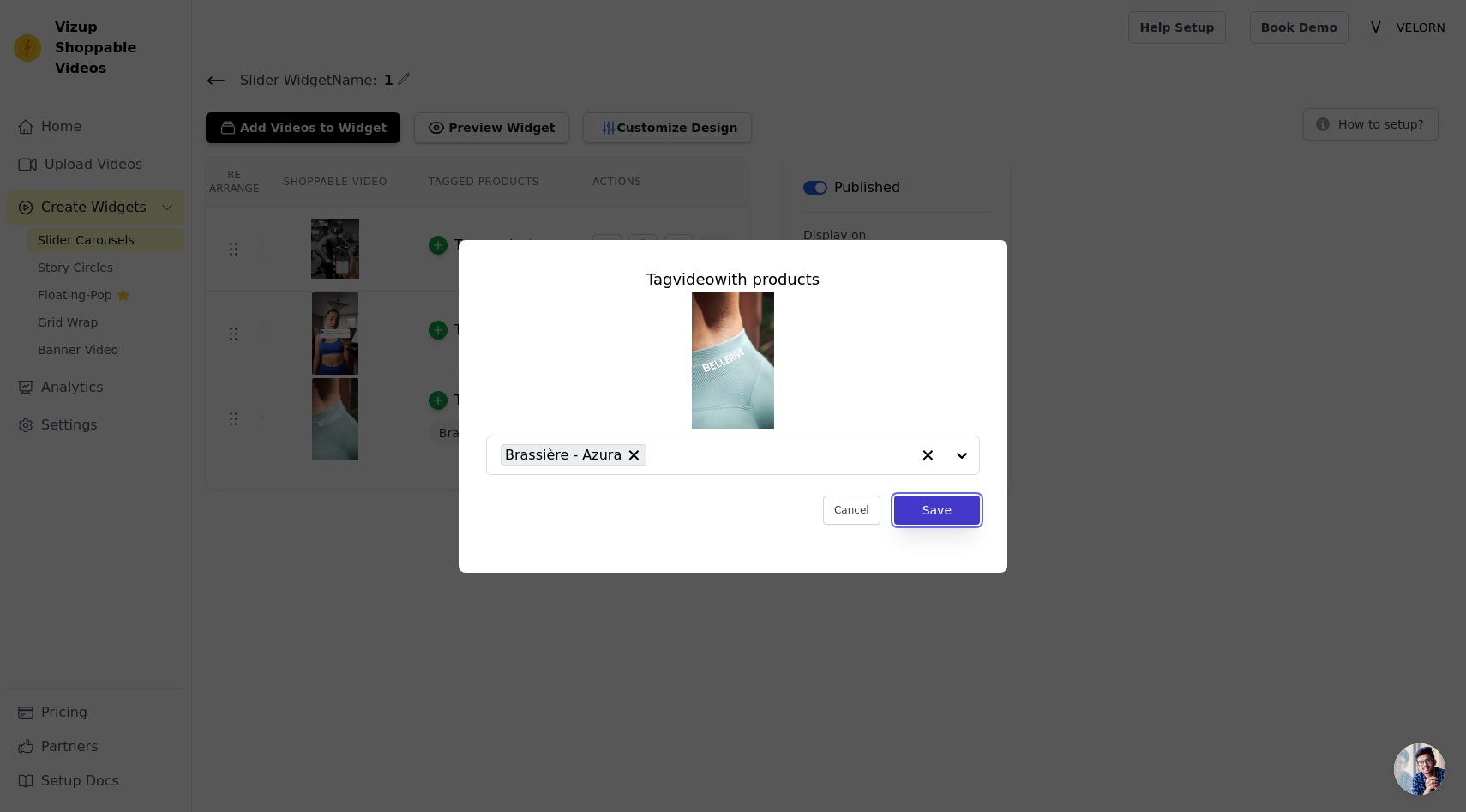
click at [955, 509] on button "Save" at bounding box center [937, 510] width 86 height 29
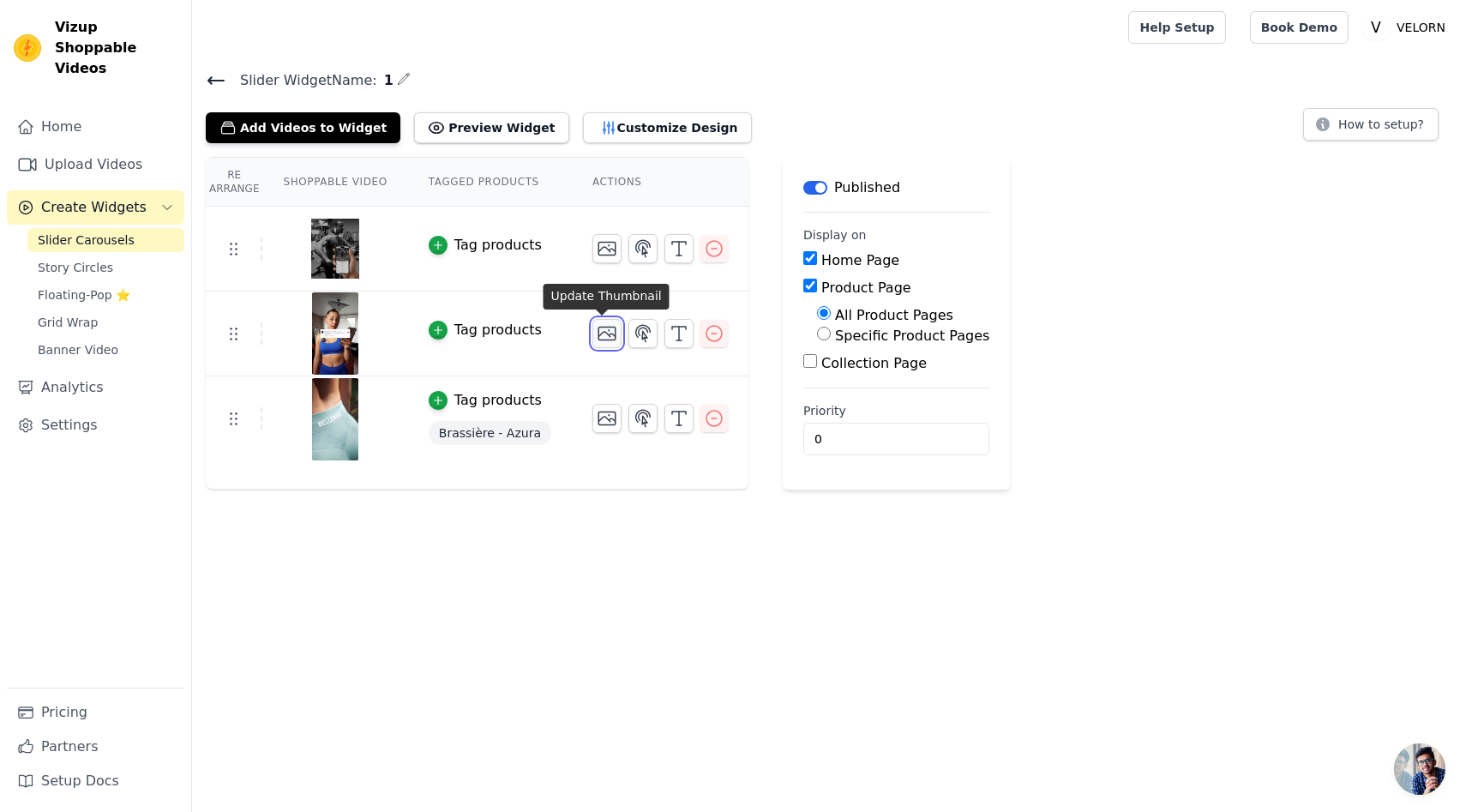
click at [612, 339] on button "button" at bounding box center [607, 334] width 29 height 29
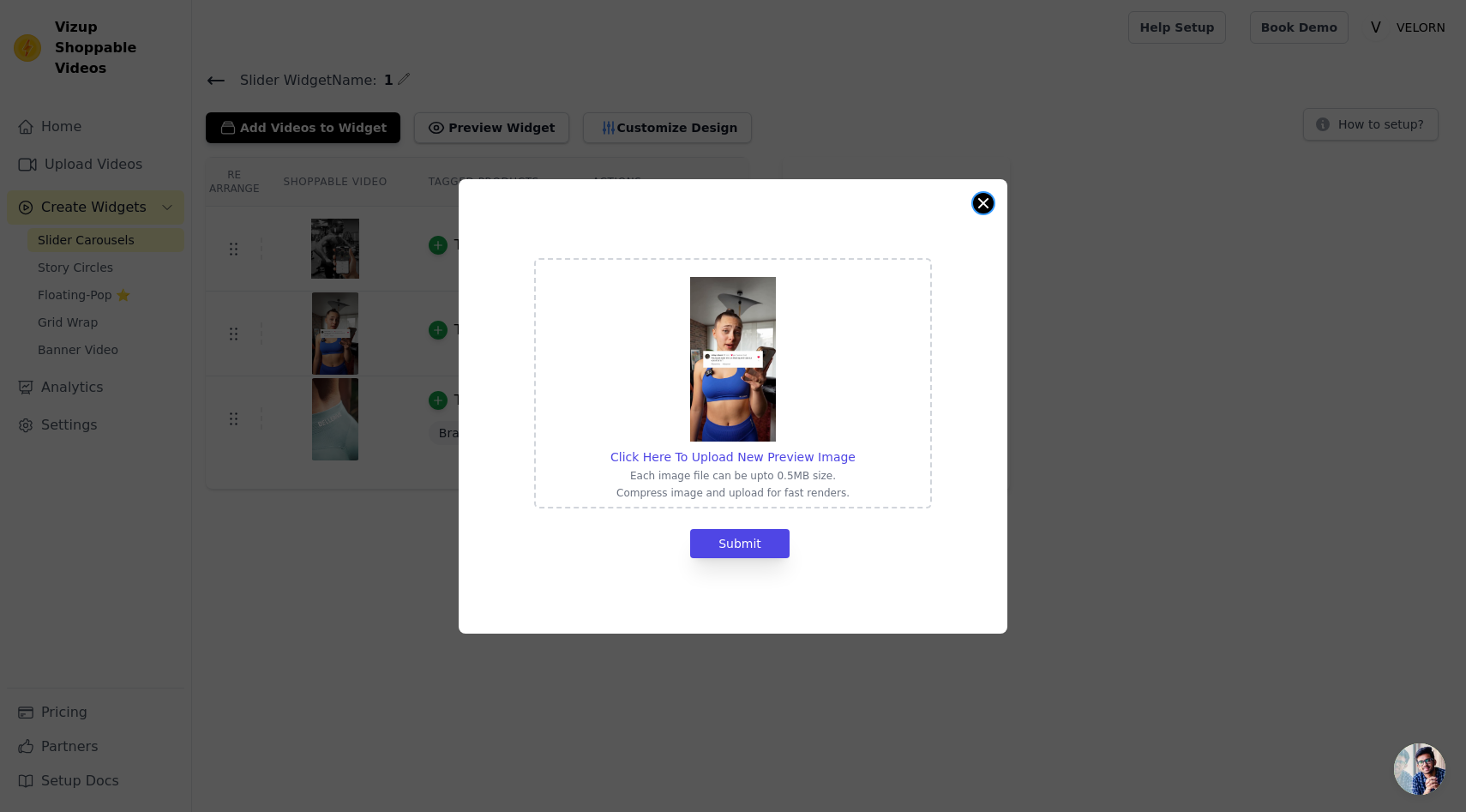
click at [984, 199] on button "Close modal" at bounding box center [983, 203] width 21 height 21
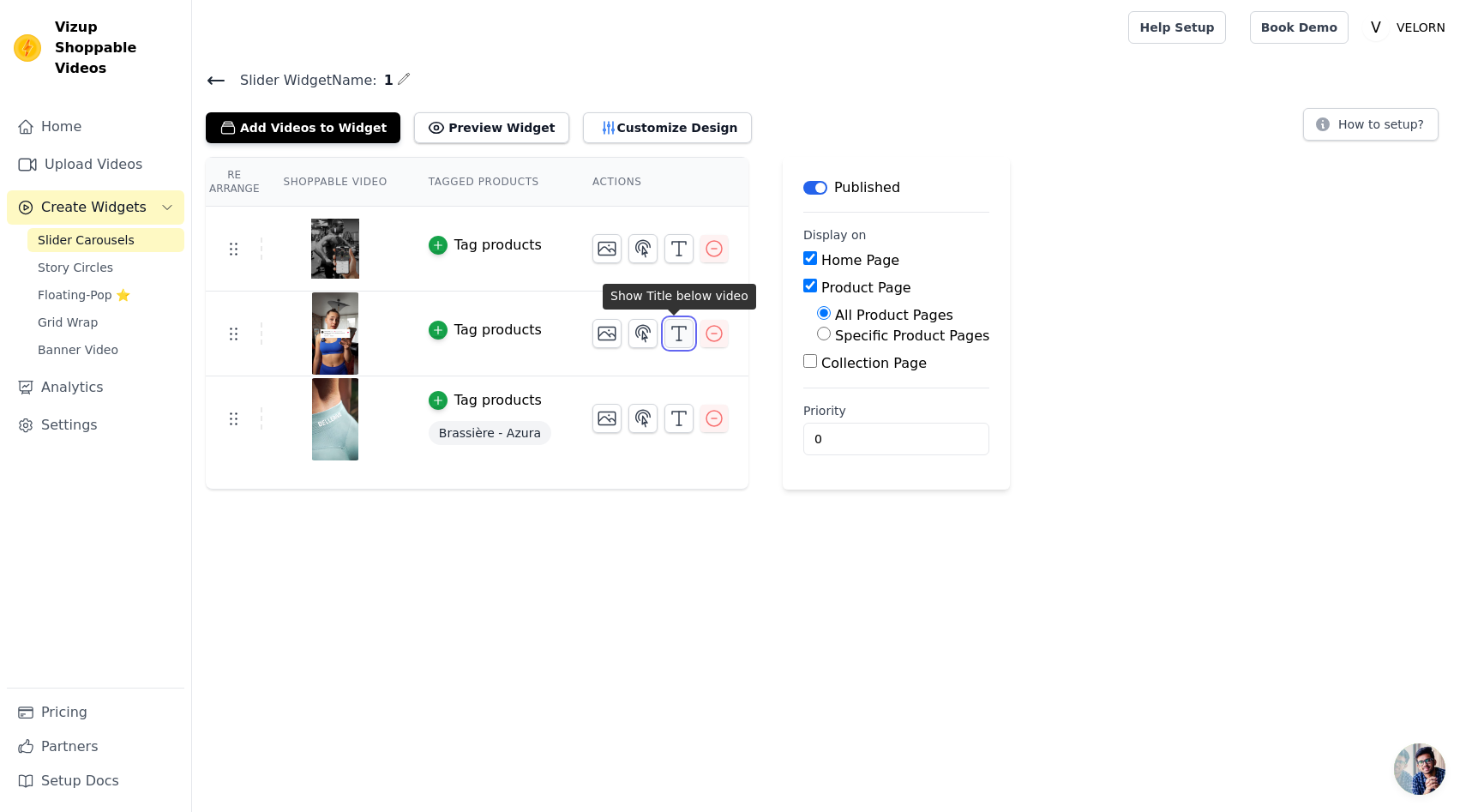
click at [682, 331] on icon "button" at bounding box center [679, 333] width 21 height 21
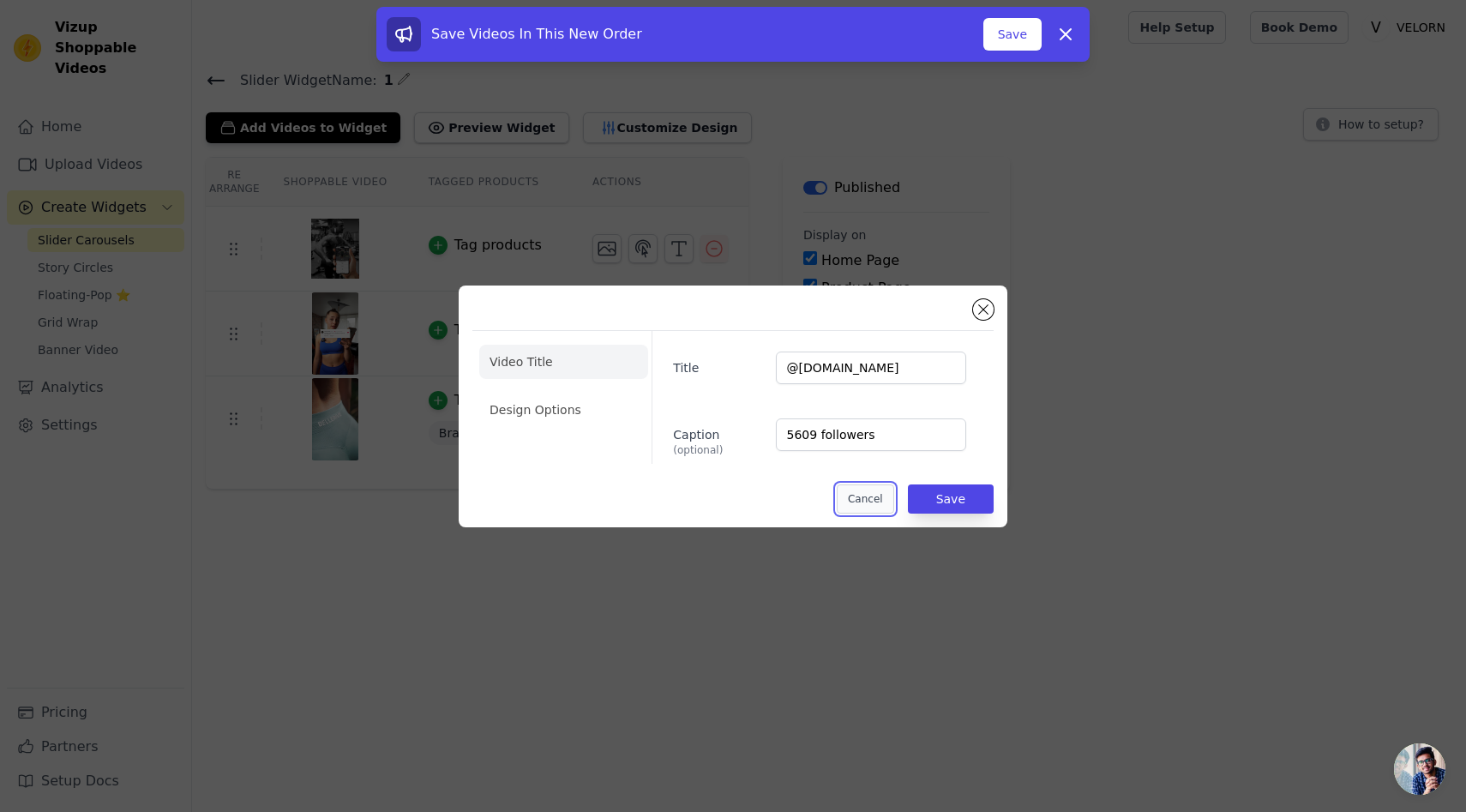
click at [854, 491] on button "Cancel" at bounding box center [865, 499] width 58 height 29
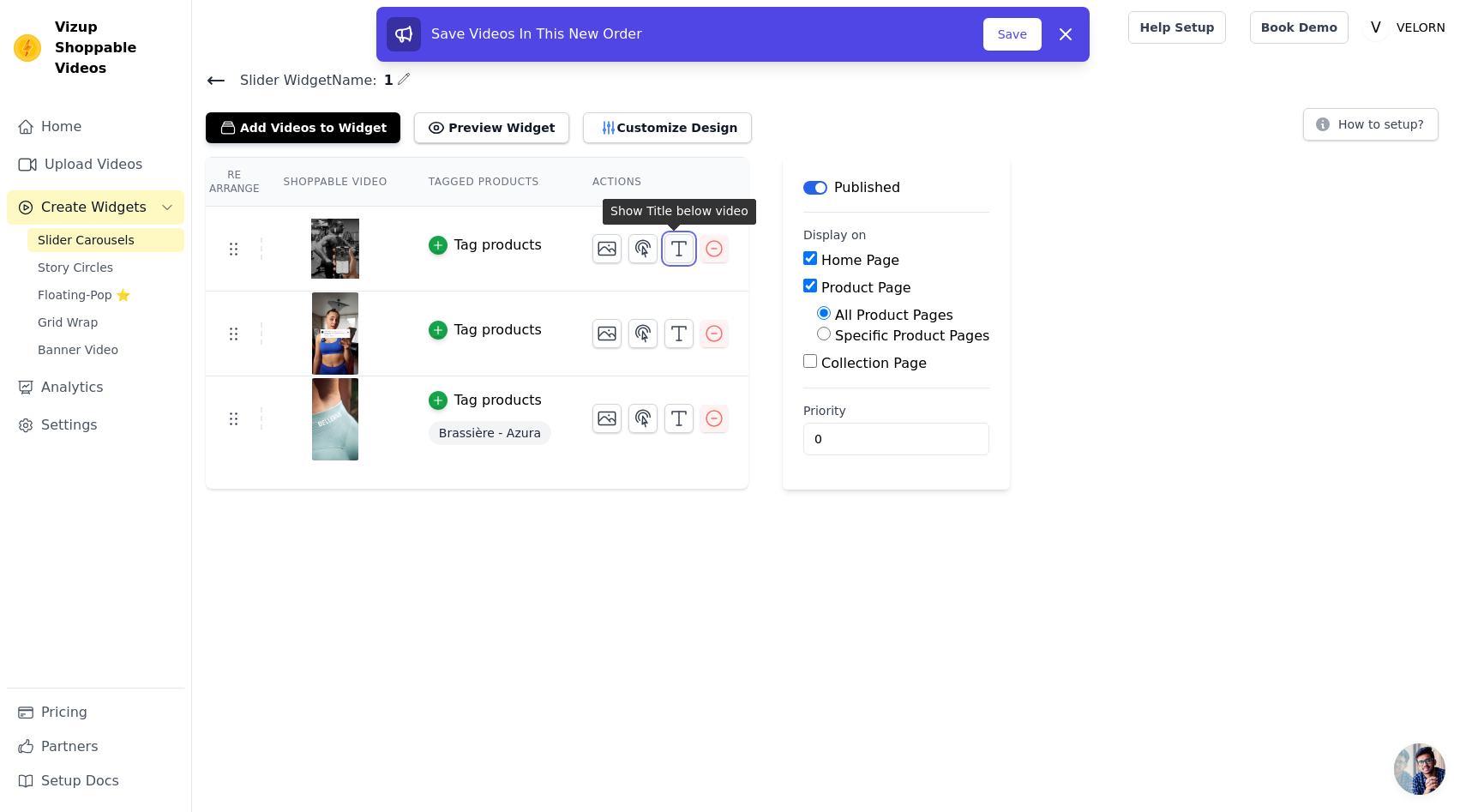
click at [675, 244] on icon "button" at bounding box center [679, 249] width 21 height 21
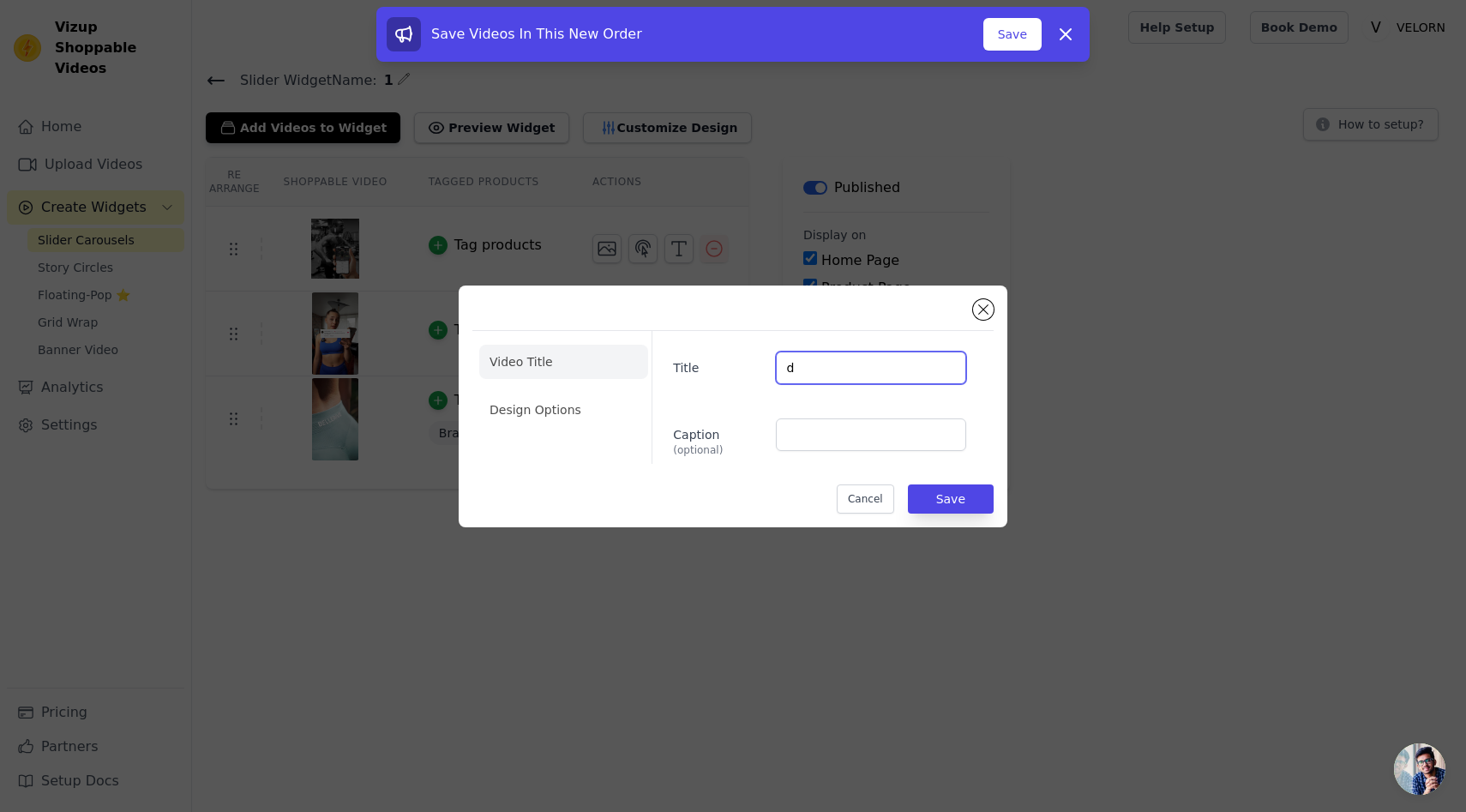
click at [831, 361] on input "d" at bounding box center [871, 368] width 190 height 33
type input "de"
click at [935, 493] on button "Save" at bounding box center [951, 499] width 86 height 29
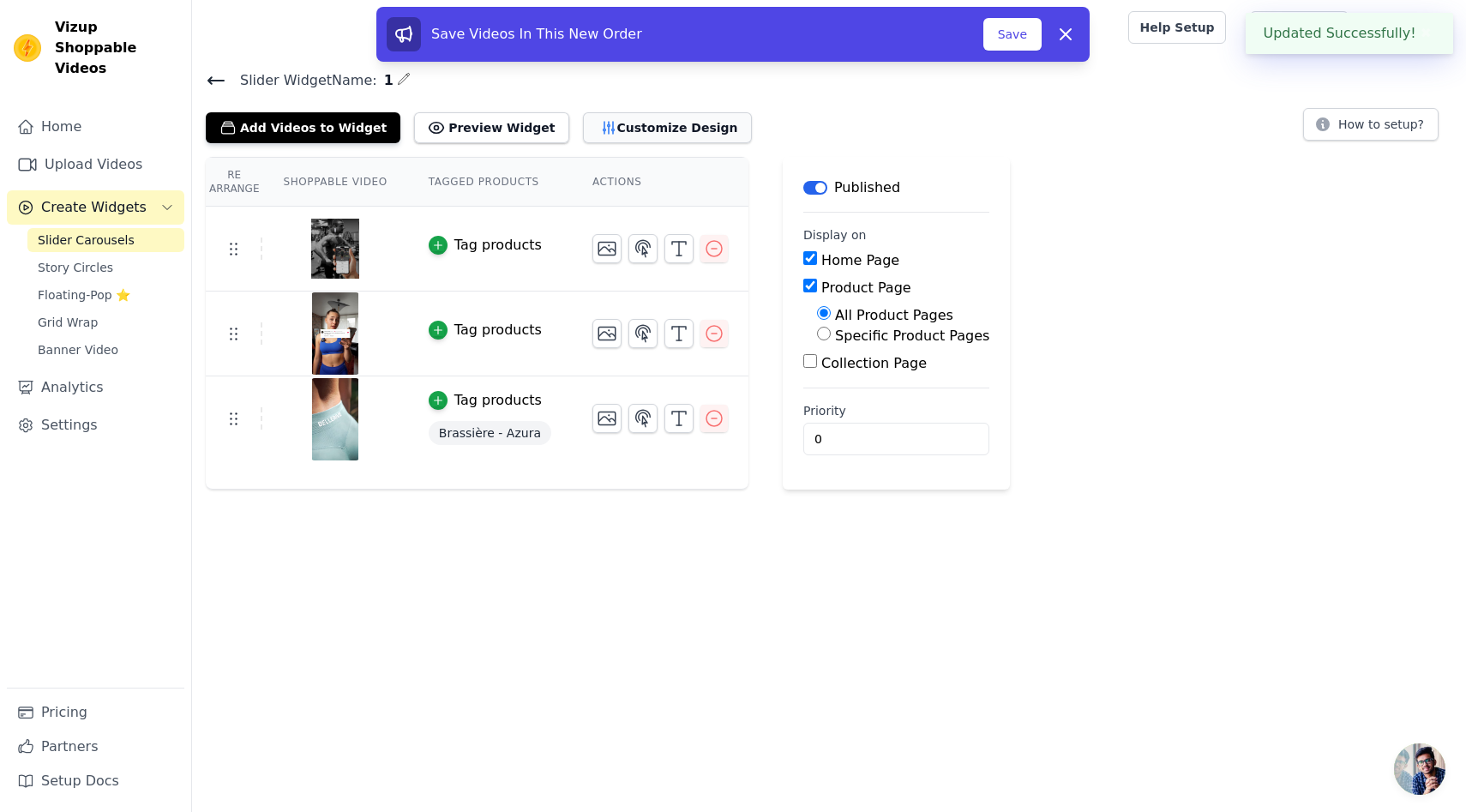
click at [625, 112] on button "Customize Design" at bounding box center [667, 127] width 169 height 31
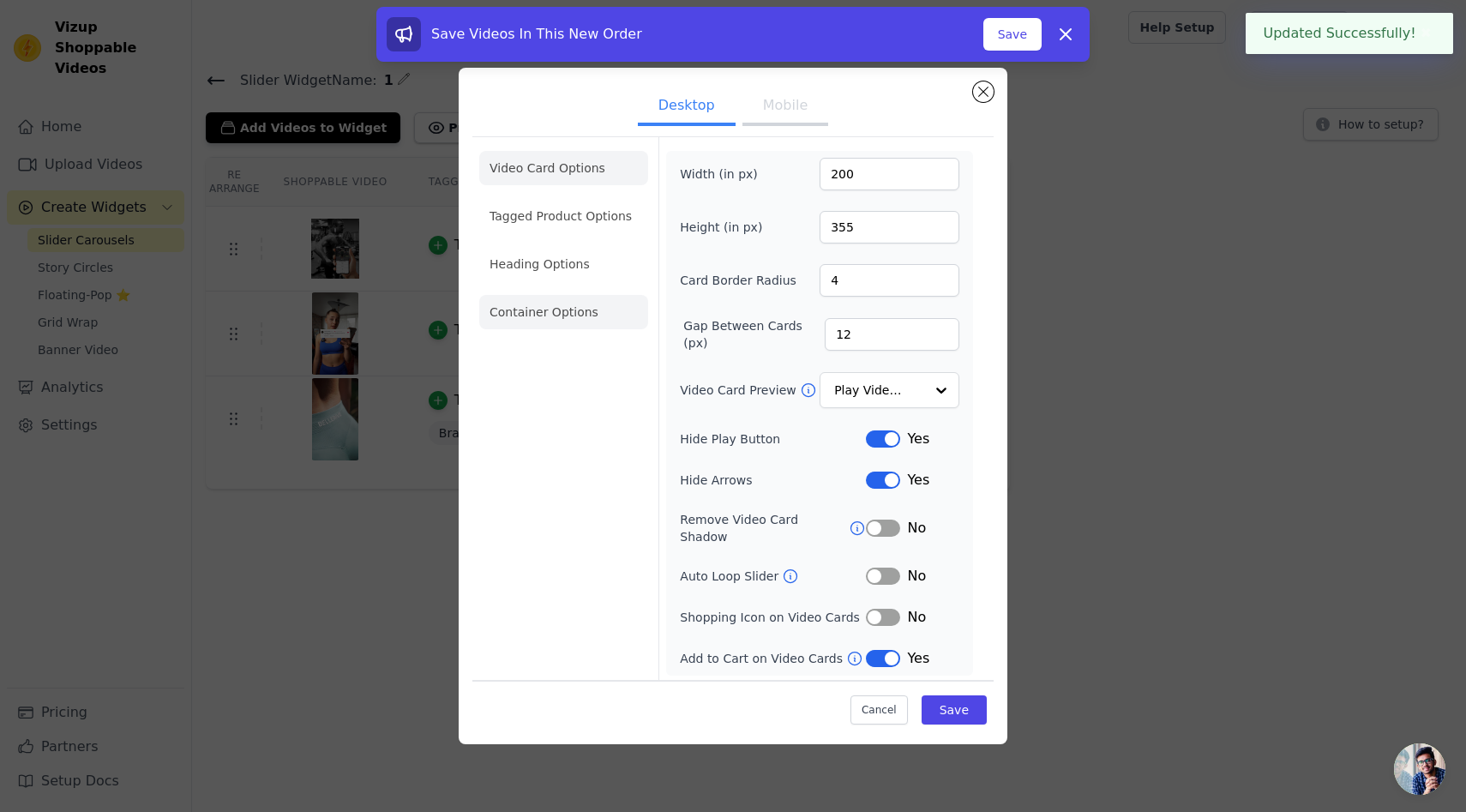
click at [568, 307] on li "Container Options" at bounding box center [563, 312] width 169 height 34
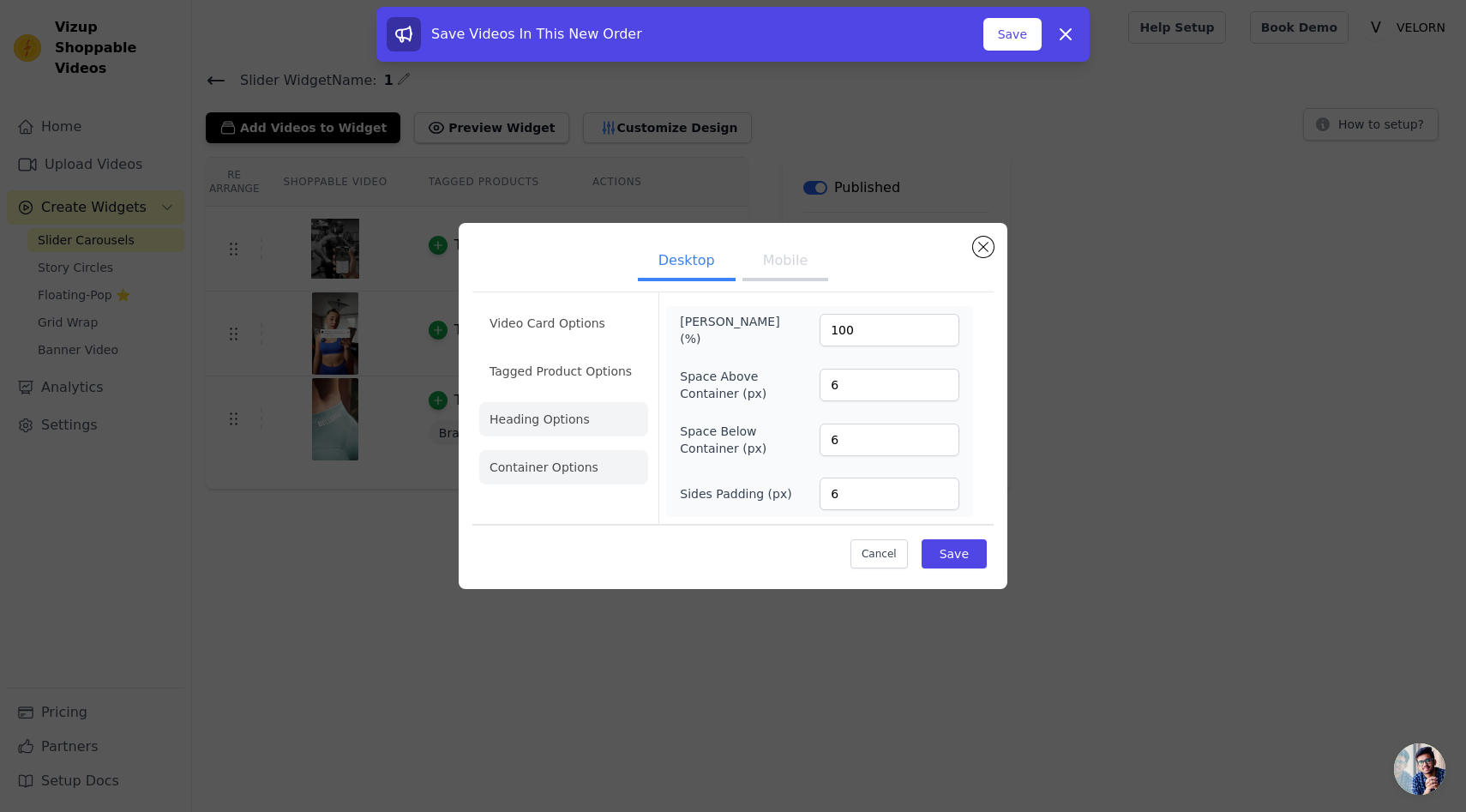
click at [536, 411] on li "Heading Options" at bounding box center [563, 420] width 169 height 34
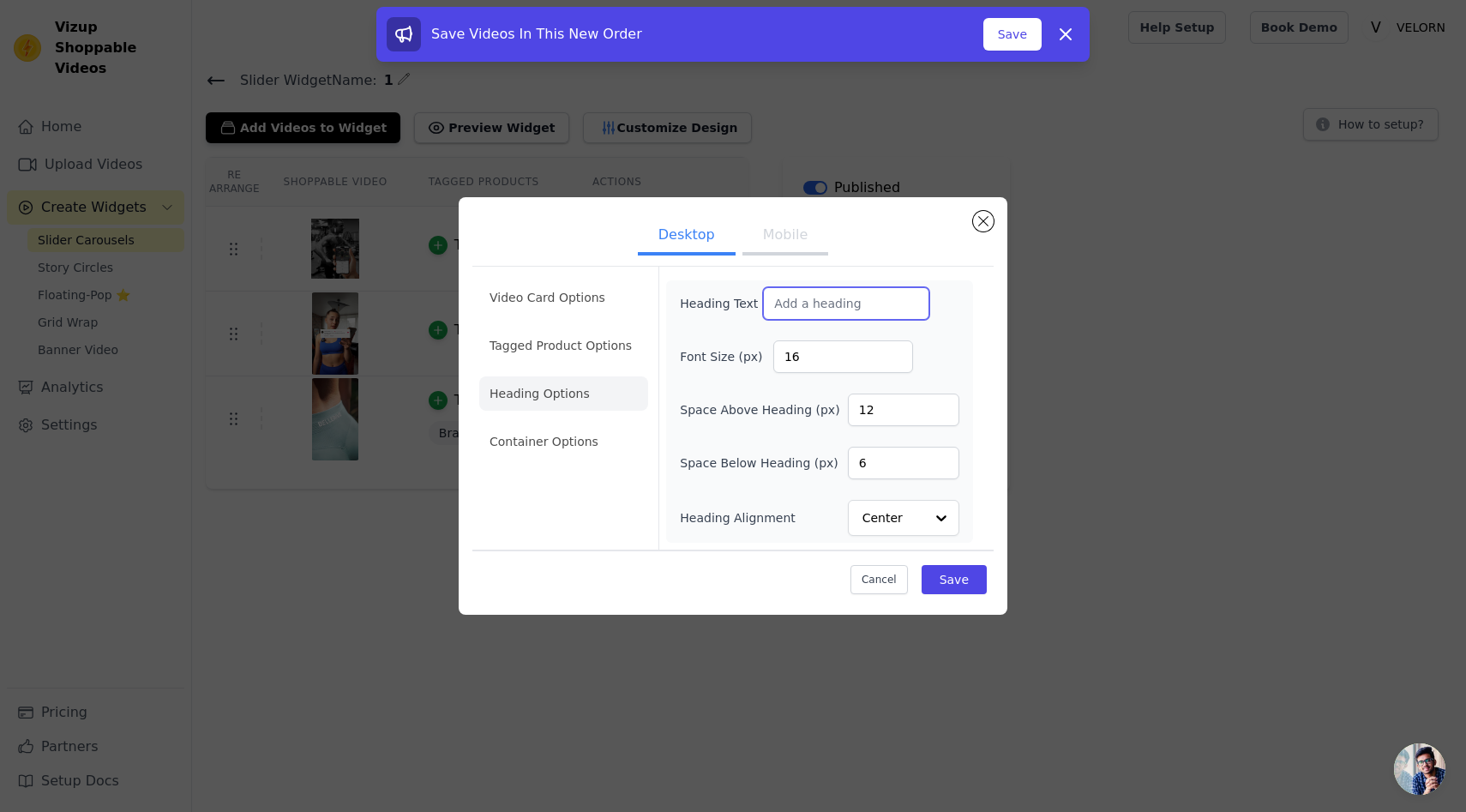
click at [796, 314] on input "Heading Text" at bounding box center [846, 304] width 166 height 33
type input "test"
click at [575, 337] on li "Tagged Product Options" at bounding box center [563, 345] width 169 height 34
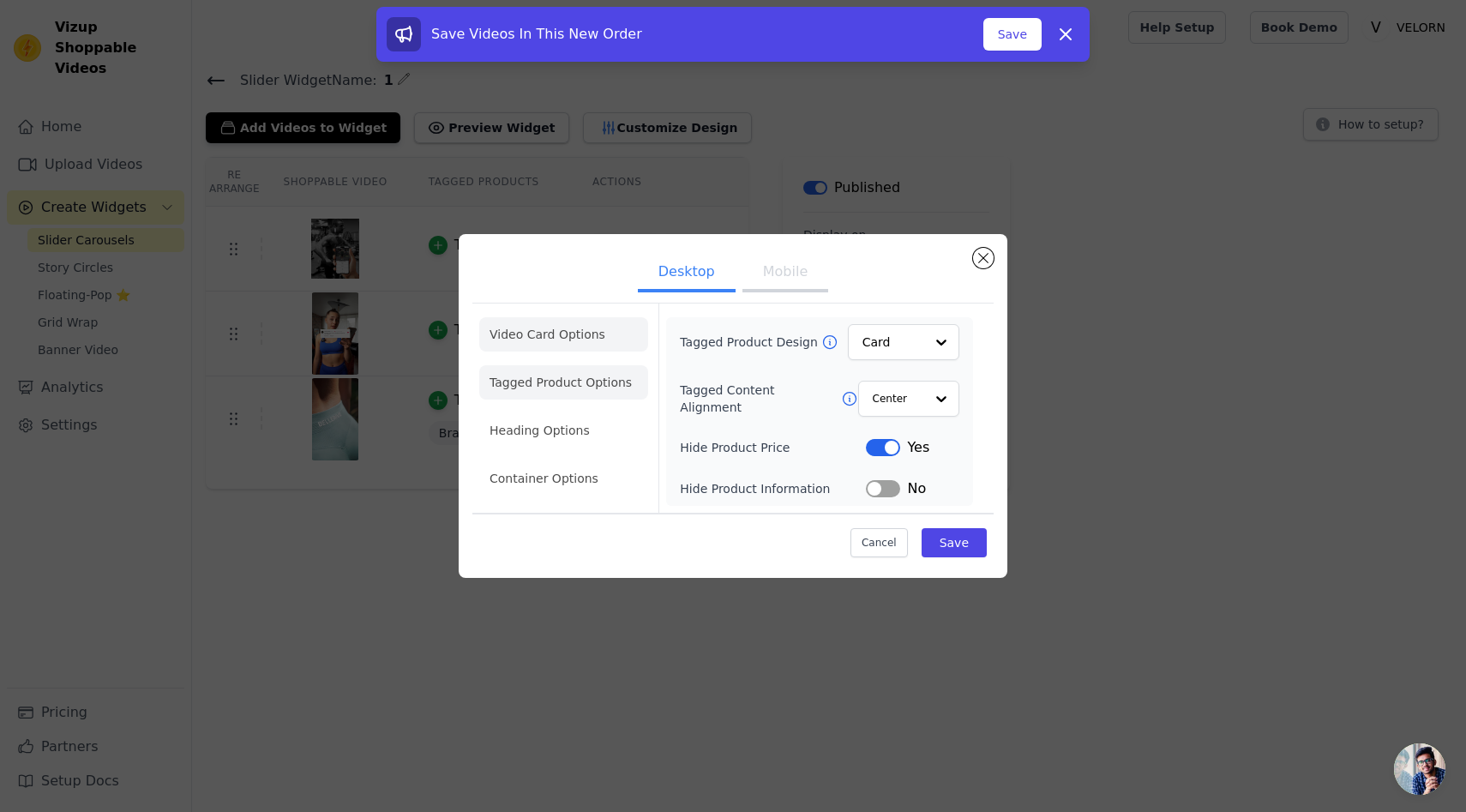
click at [520, 322] on li "Video Card Options" at bounding box center [563, 335] width 169 height 34
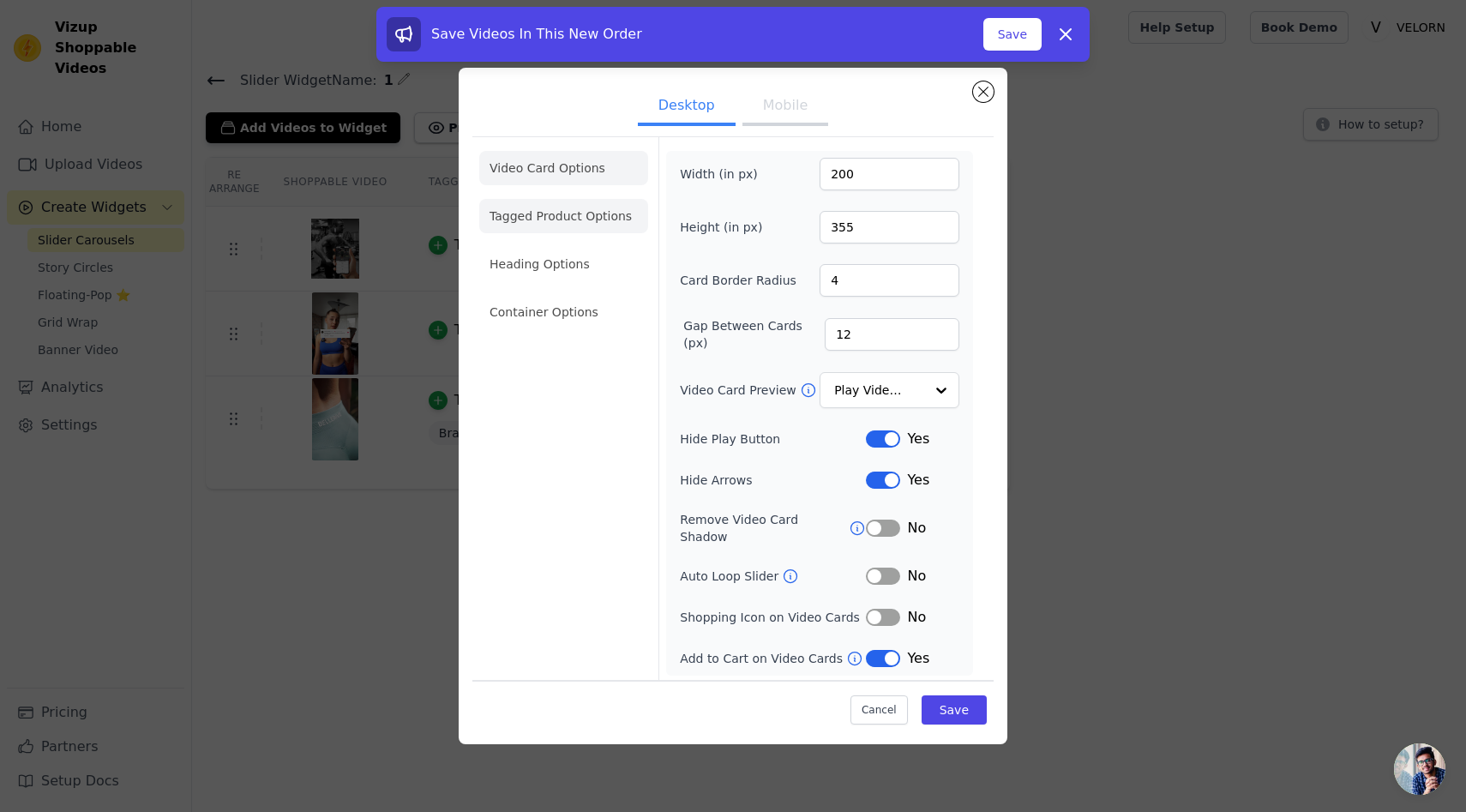
click at [600, 217] on li "Tagged Product Options" at bounding box center [563, 216] width 169 height 34
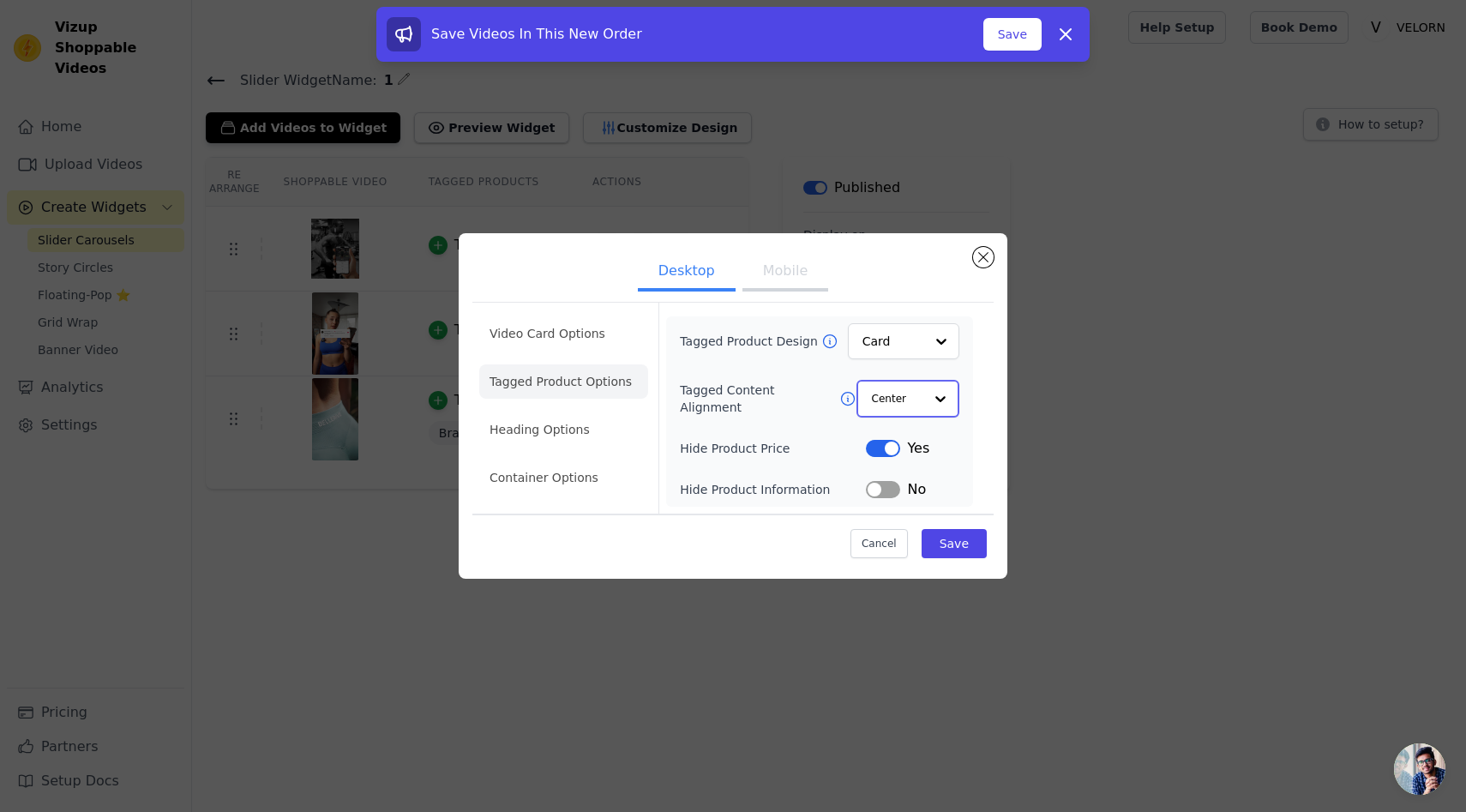
click at [931, 405] on div at bounding box center [941, 399] width 34 height 34
click at [926, 345] on div at bounding box center [941, 342] width 34 height 34
click at [935, 448] on div "Minimalist" at bounding box center [903, 456] width 111 height 36
click at [937, 532] on button "Save" at bounding box center [954, 543] width 65 height 29
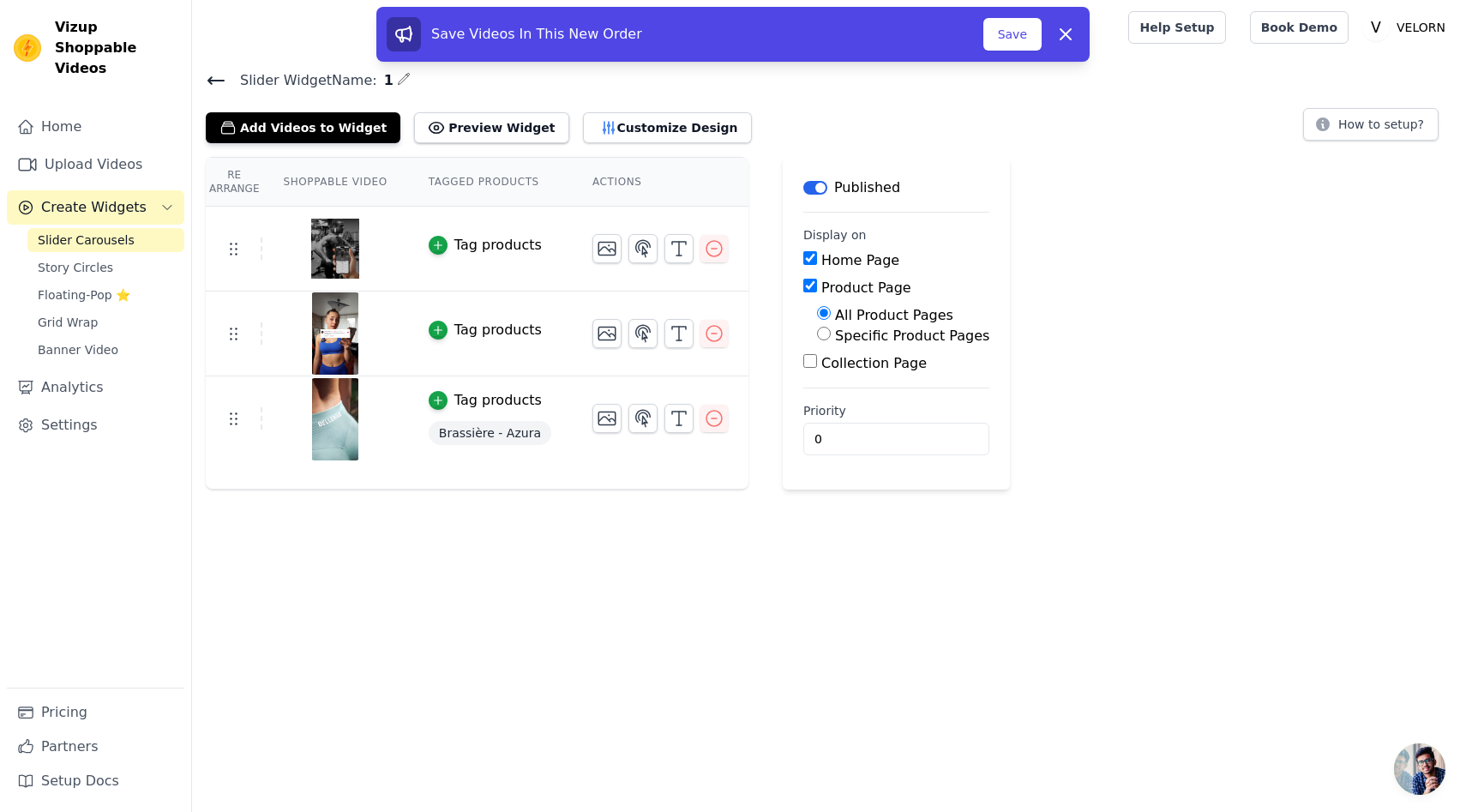
click at [99, 231] on span "Slider Carousels" at bounding box center [86, 240] width 97 height 17
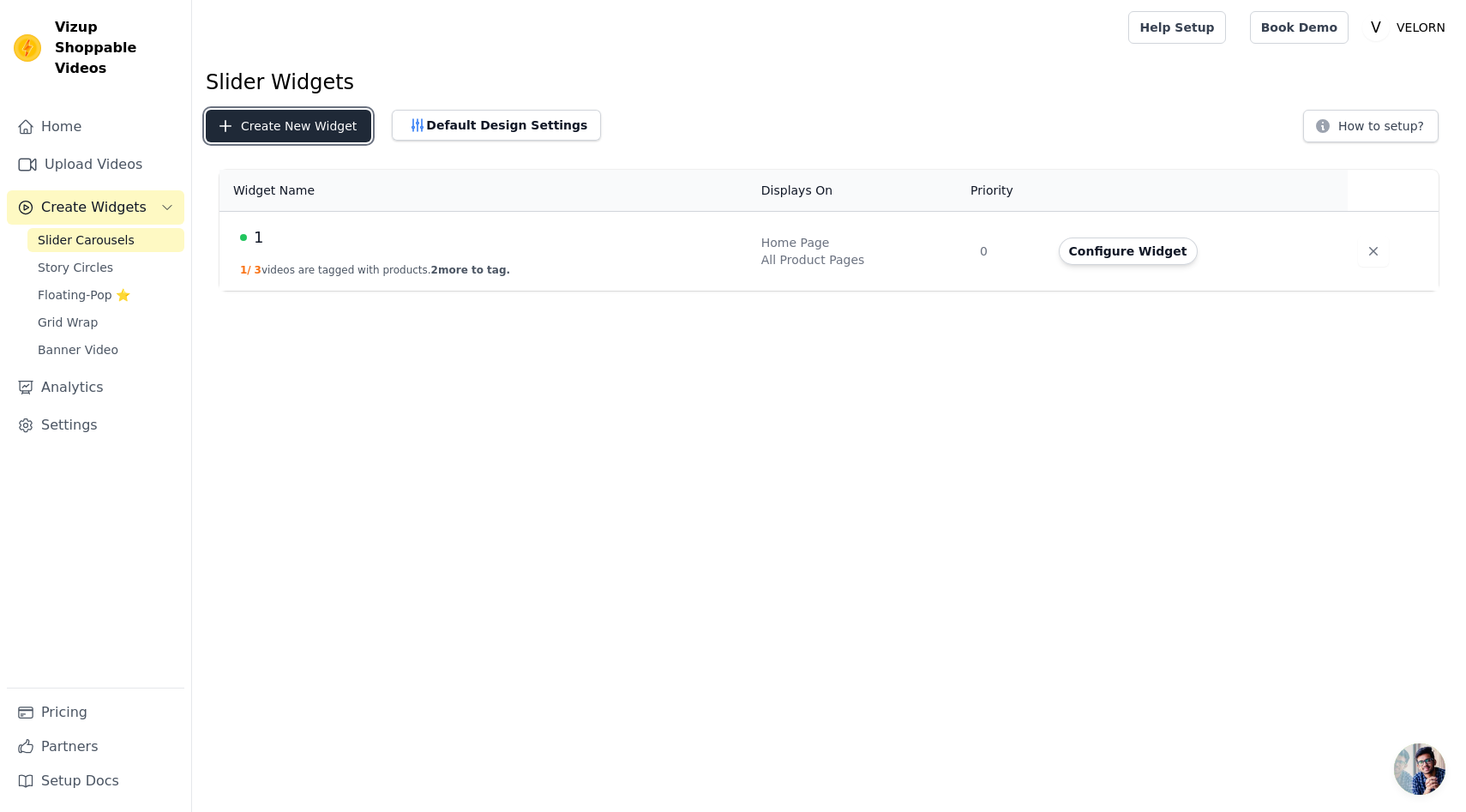
click at [334, 128] on button "Create New Widget" at bounding box center [288, 126] width 166 height 33
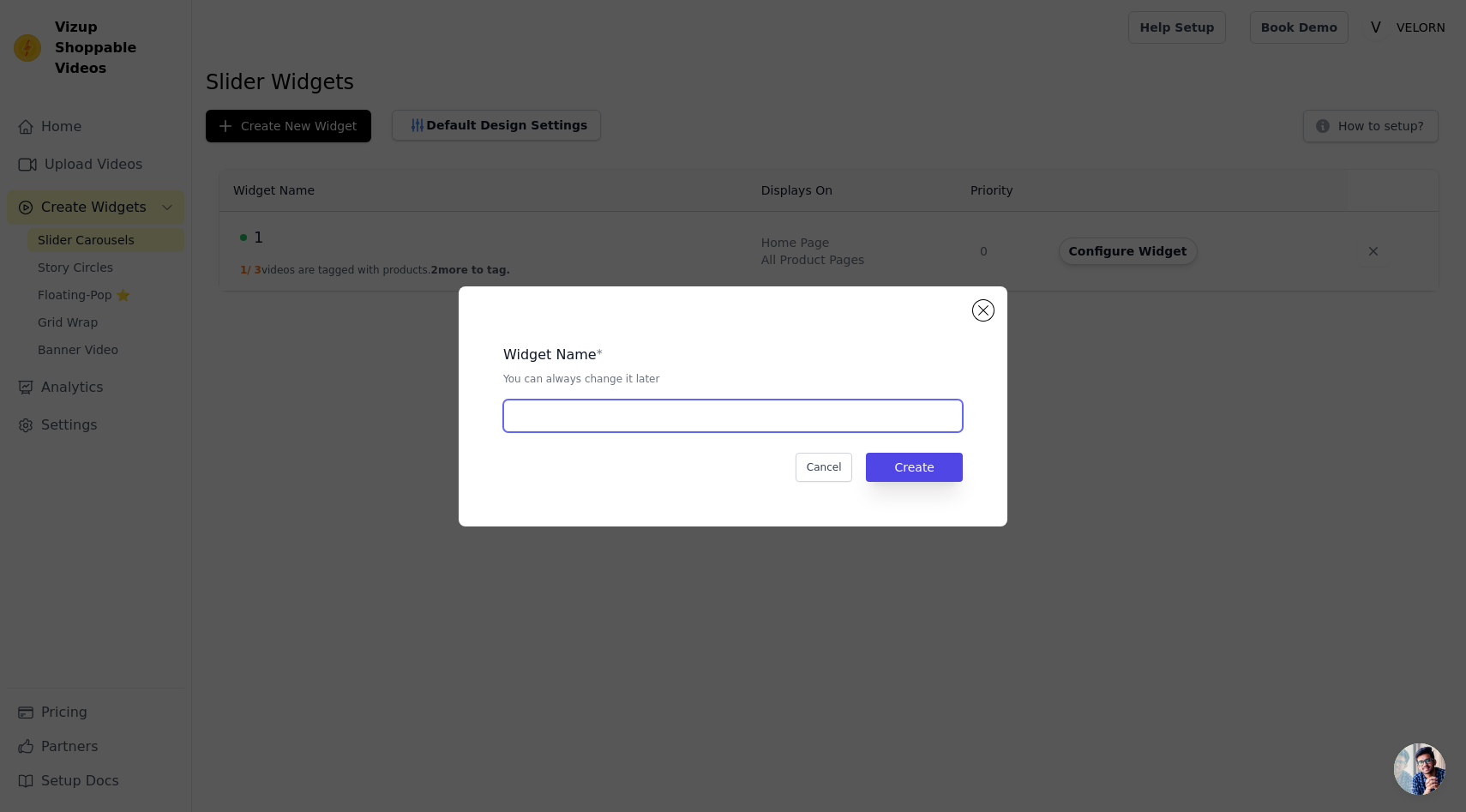
click at [837, 430] on input "text" at bounding box center [733, 416] width 459 height 33
type input "é"
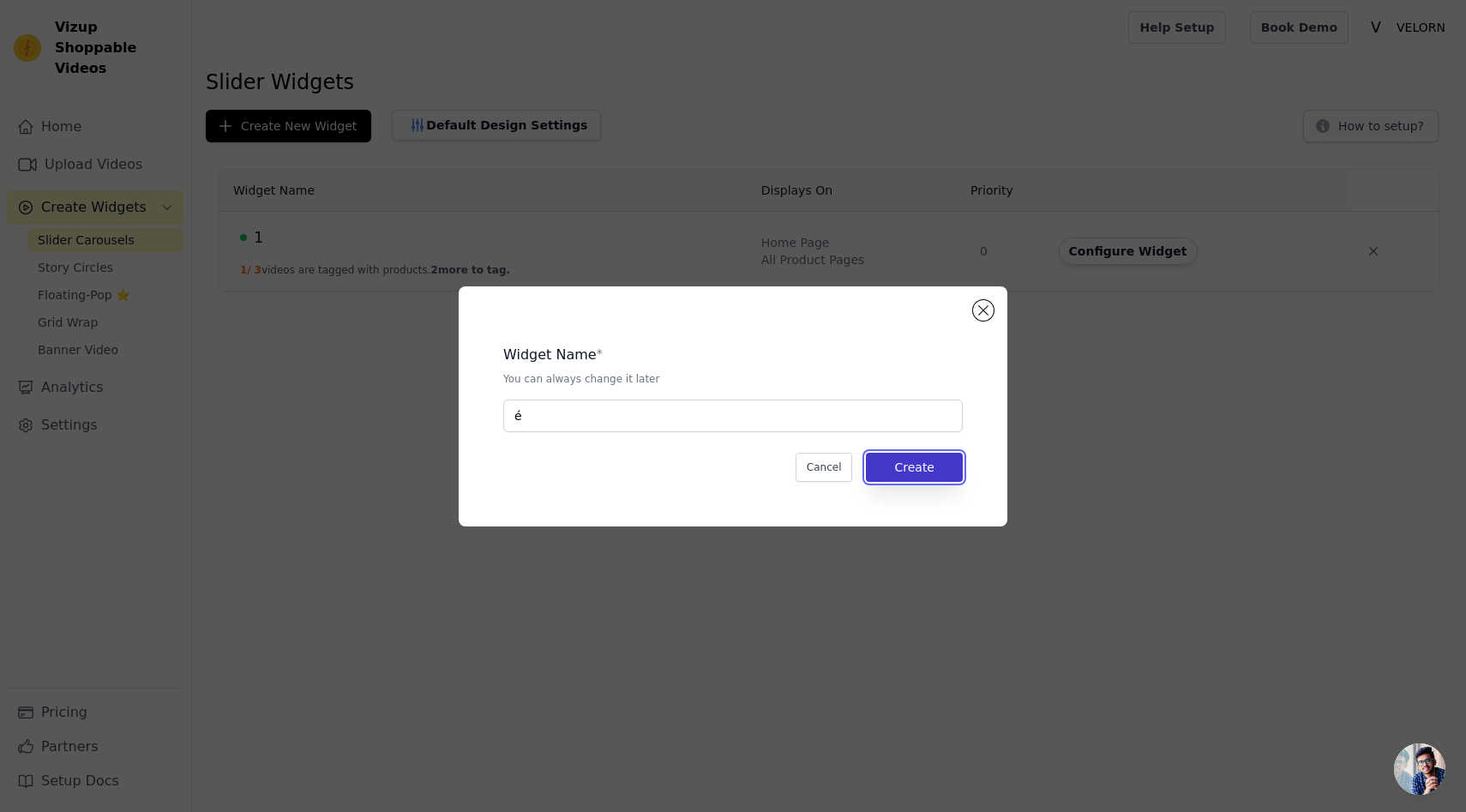
click at [904, 475] on button "Create" at bounding box center [914, 467] width 97 height 29
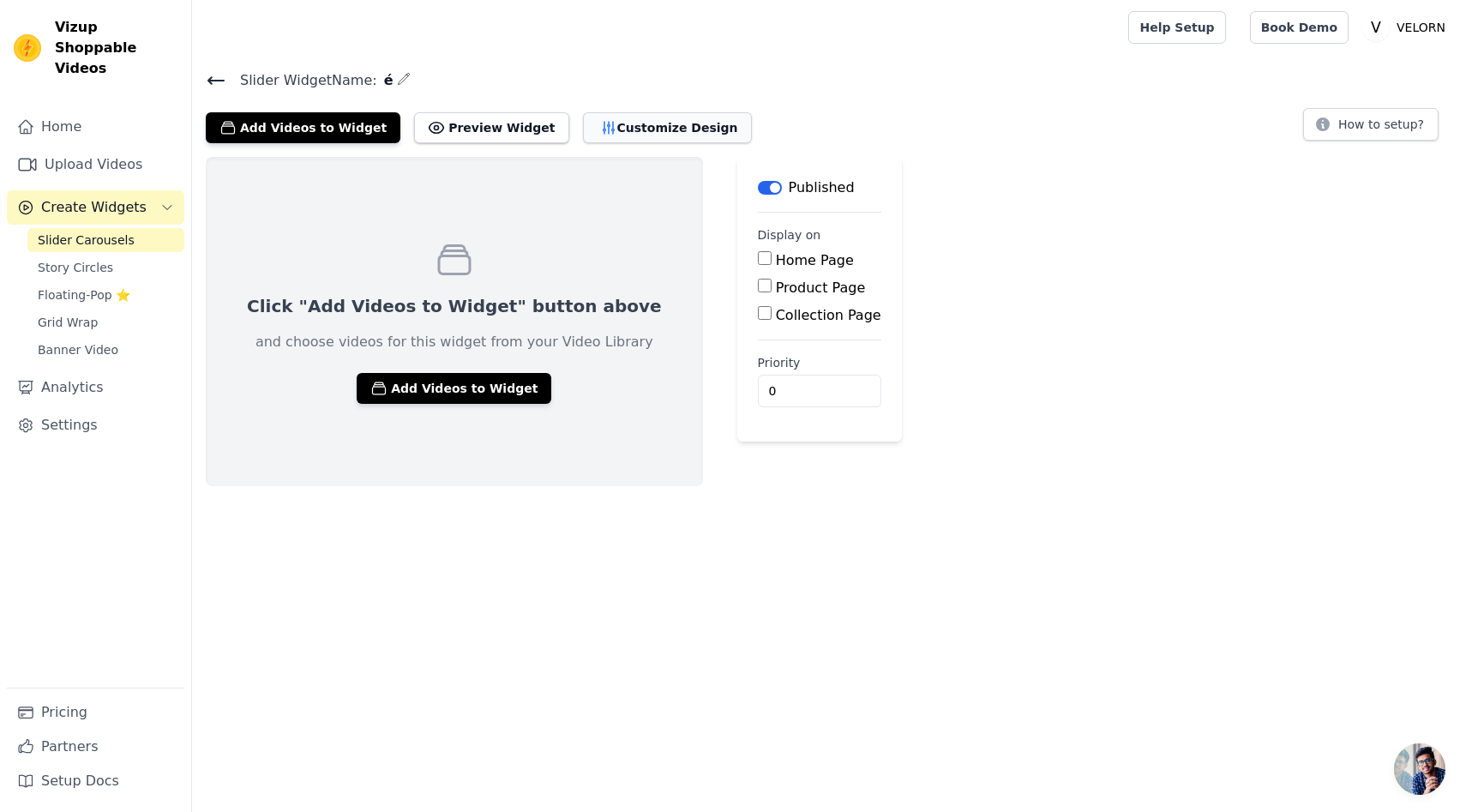
click at [585, 131] on button "Customize Design" at bounding box center [667, 127] width 169 height 31
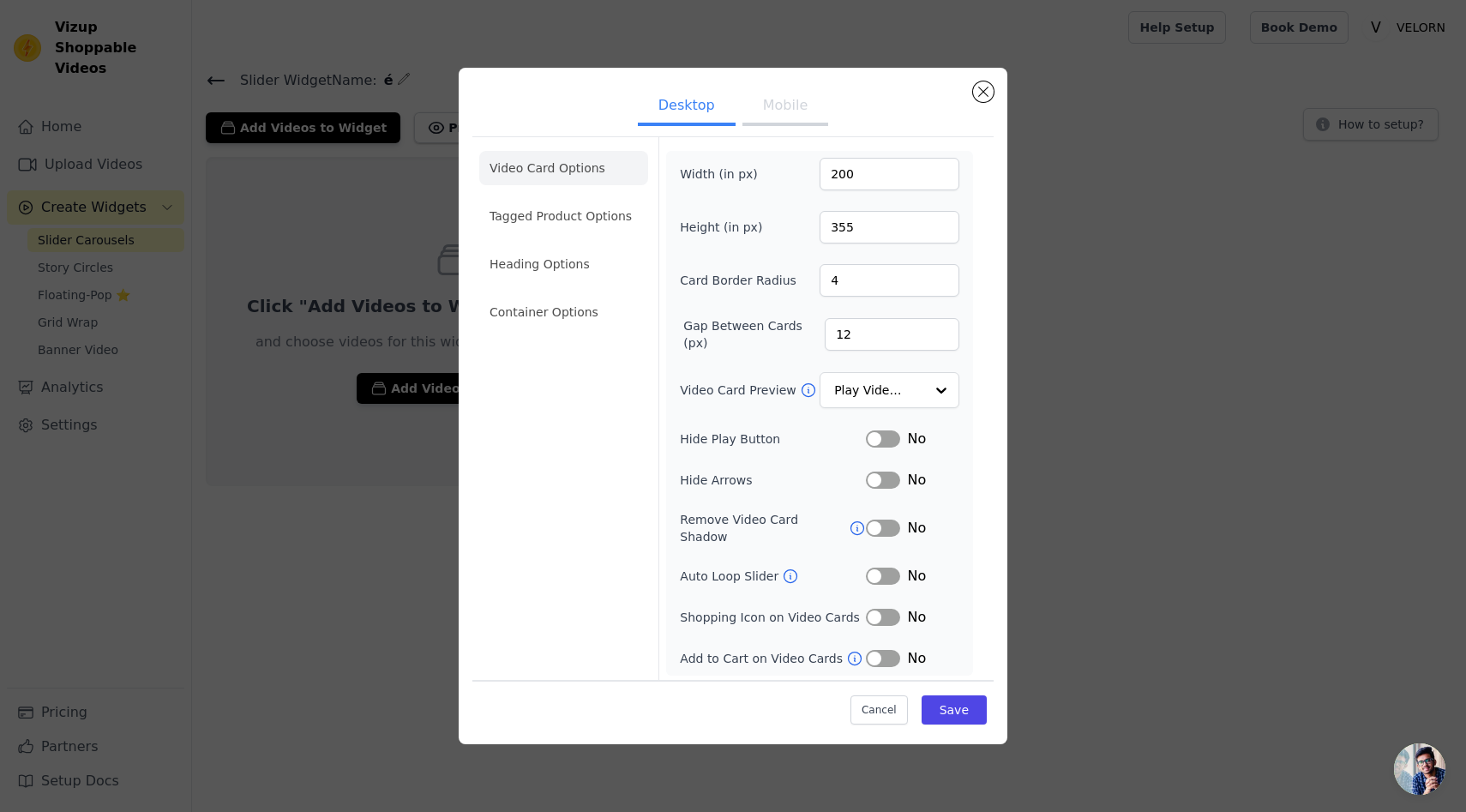
click at [891, 444] on button "Label" at bounding box center [884, 439] width 34 height 17
click at [967, 703] on button "Save" at bounding box center [954, 709] width 65 height 29
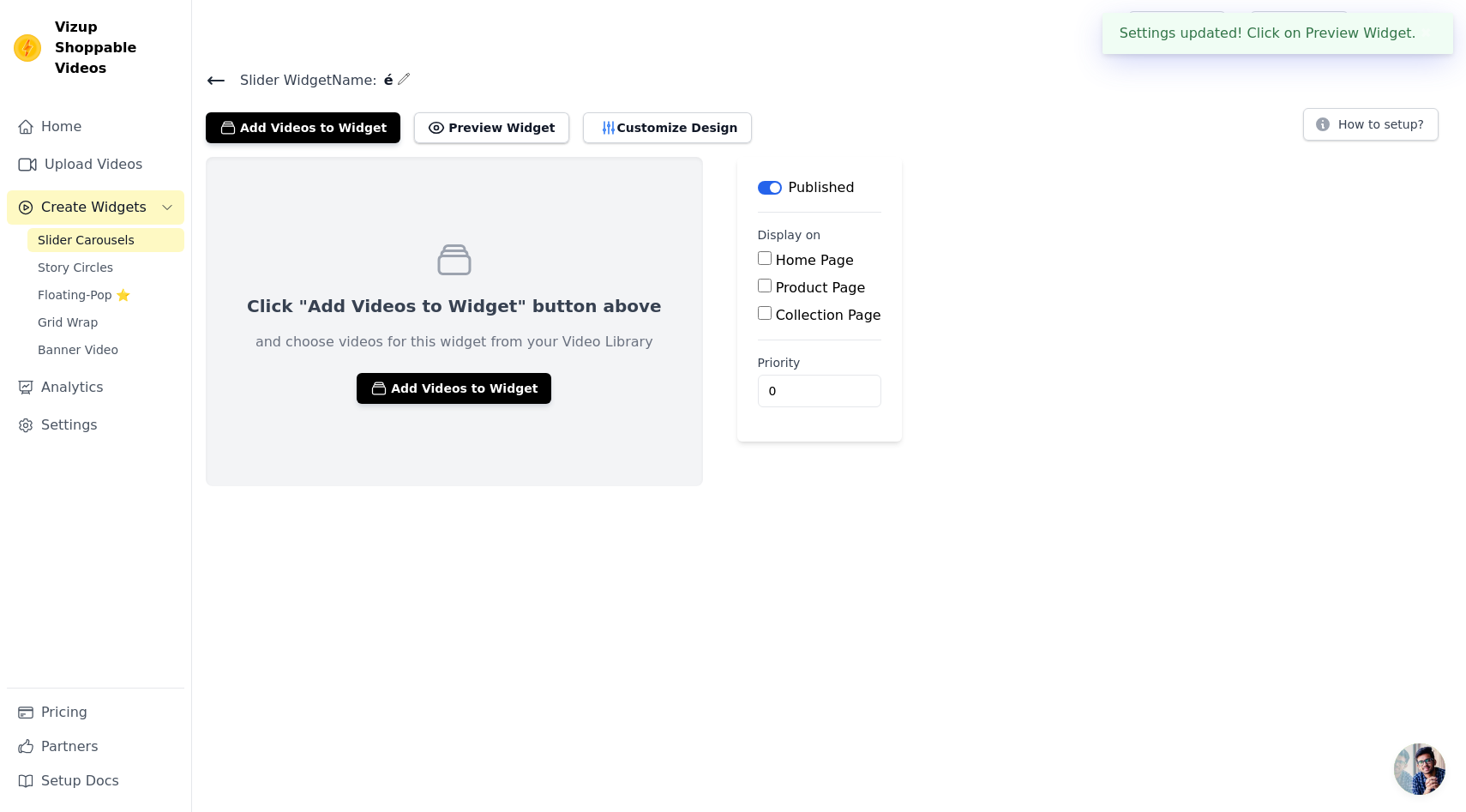
click at [423, 393] on button "Add Videos to Widget" at bounding box center [453, 388] width 194 height 31
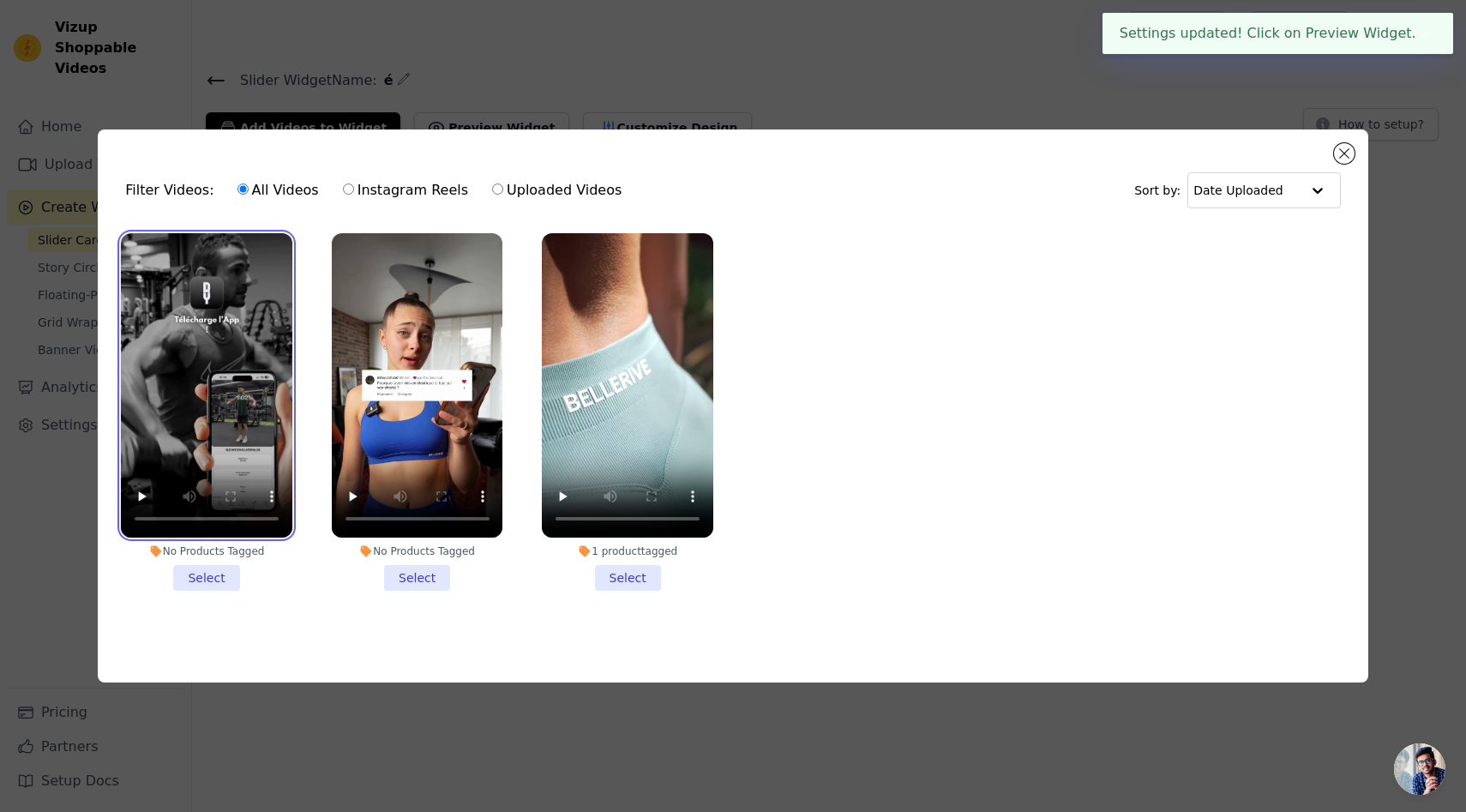
click at [250, 354] on video at bounding box center [207, 385] width 172 height 305
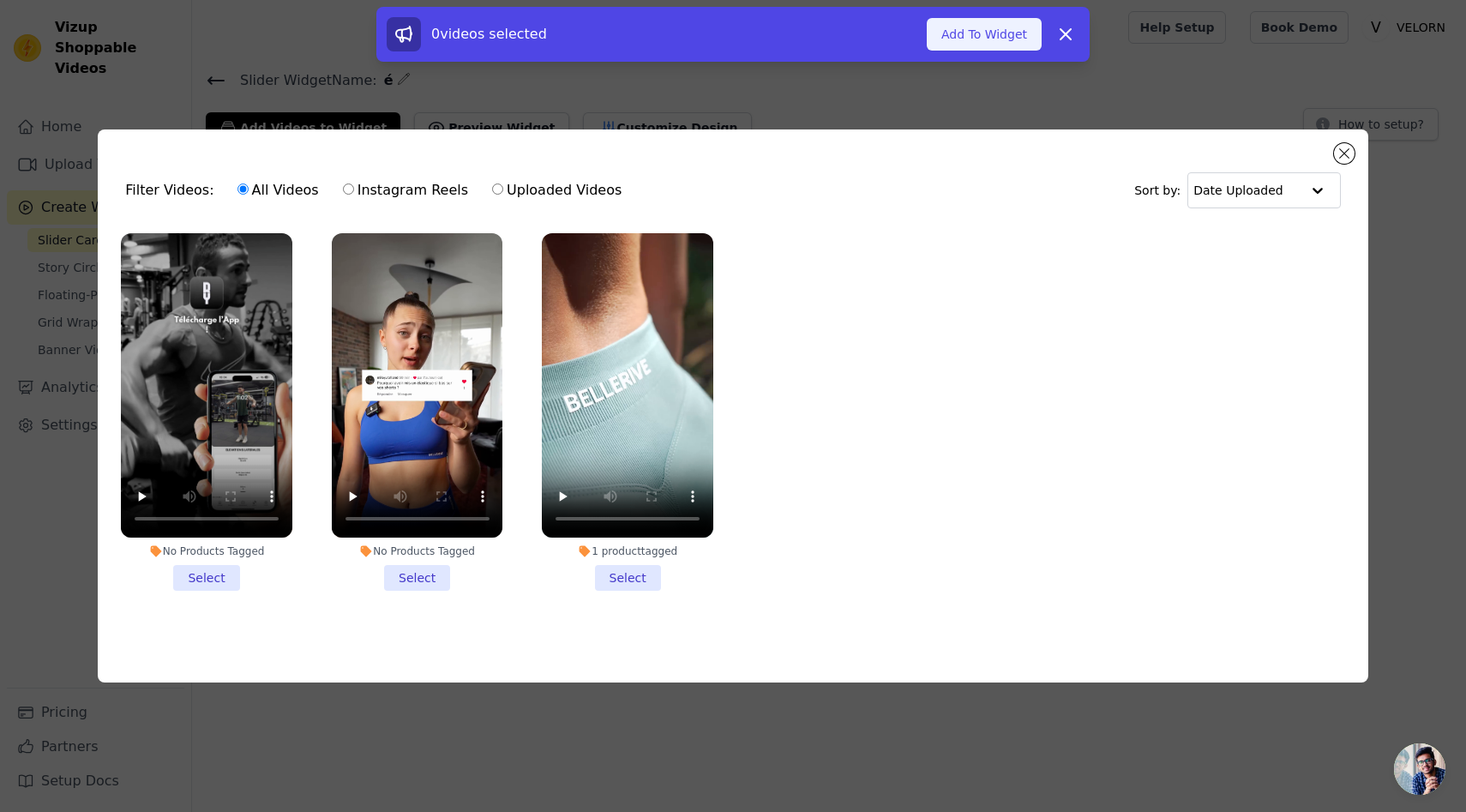
click at [989, 42] on button "Add To Widget" at bounding box center [984, 34] width 115 height 33
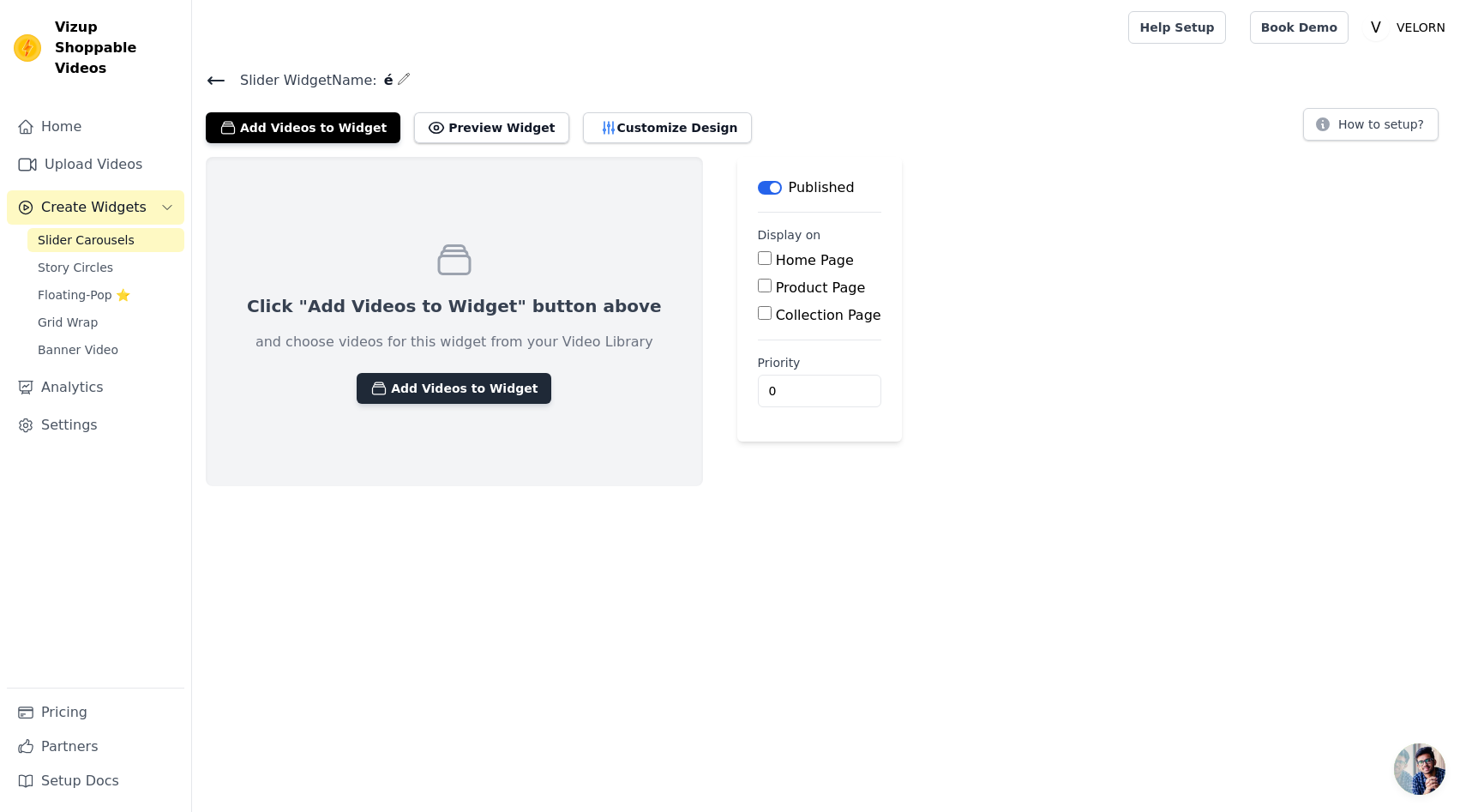
click at [478, 382] on button "Add Videos to Widget" at bounding box center [453, 388] width 194 height 31
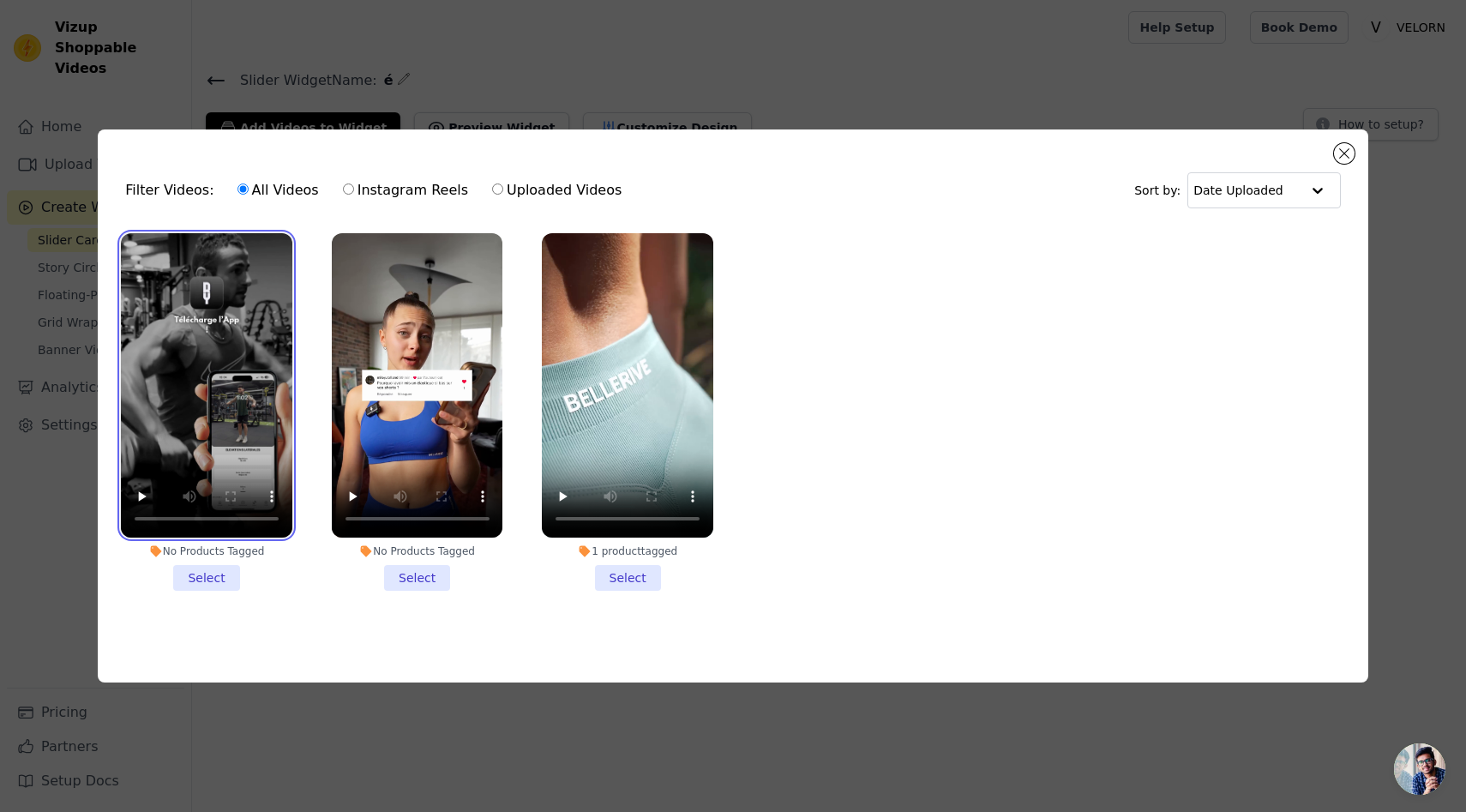
click at [213, 415] on video at bounding box center [207, 385] width 172 height 305
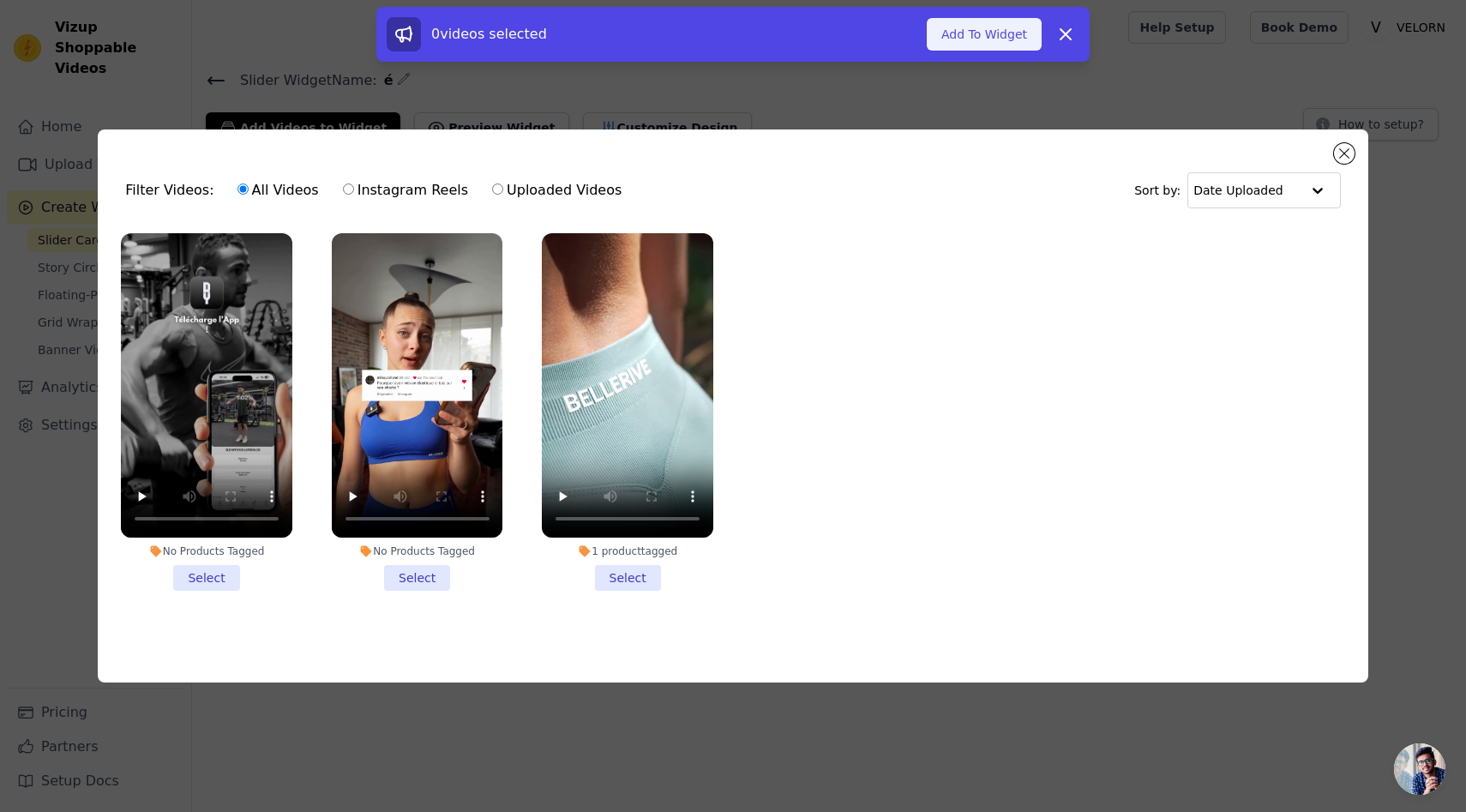
click at [961, 25] on button "Add To Widget" at bounding box center [984, 34] width 115 height 33
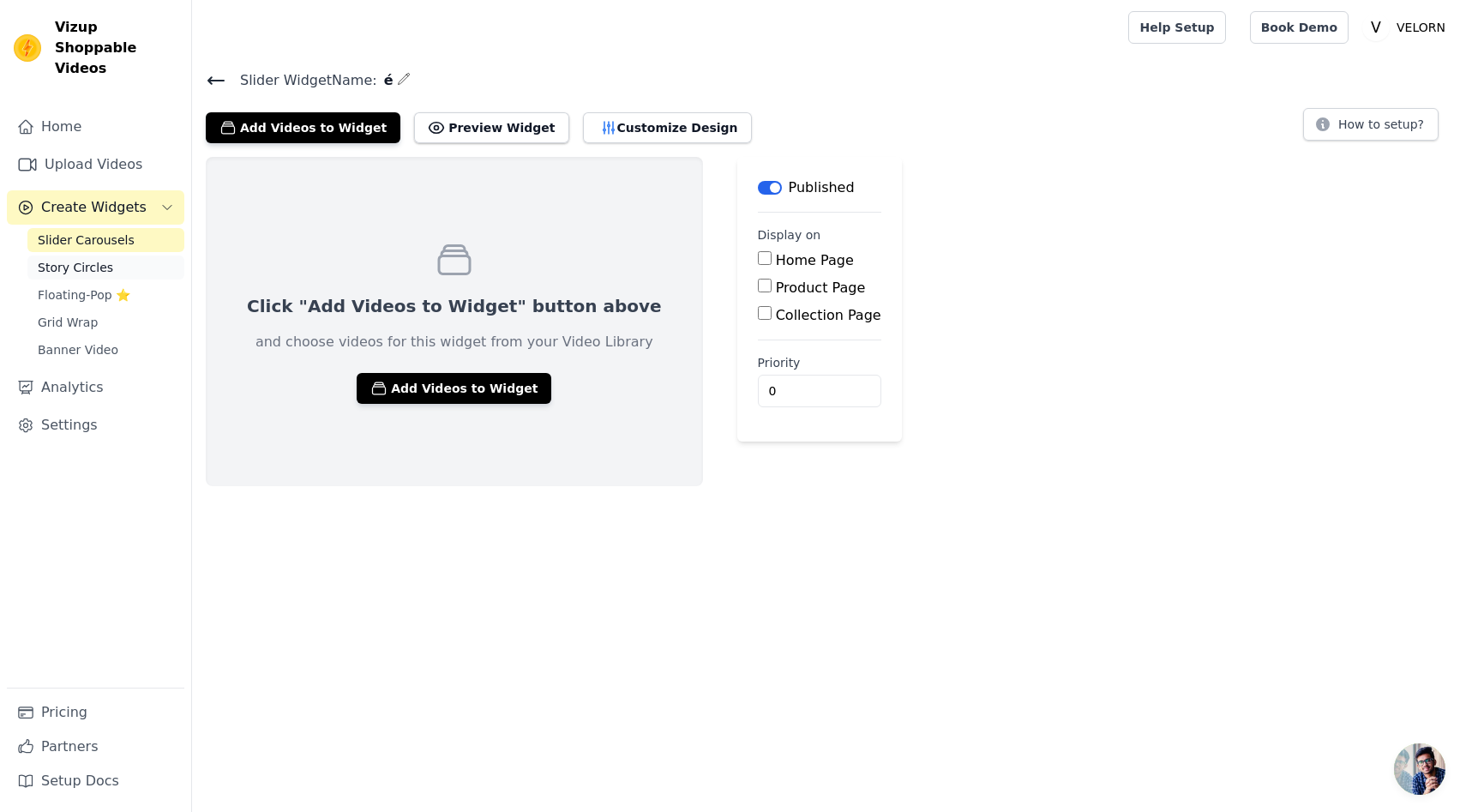
click at [96, 259] on span "Story Circles" at bounding box center [75, 267] width 75 height 17
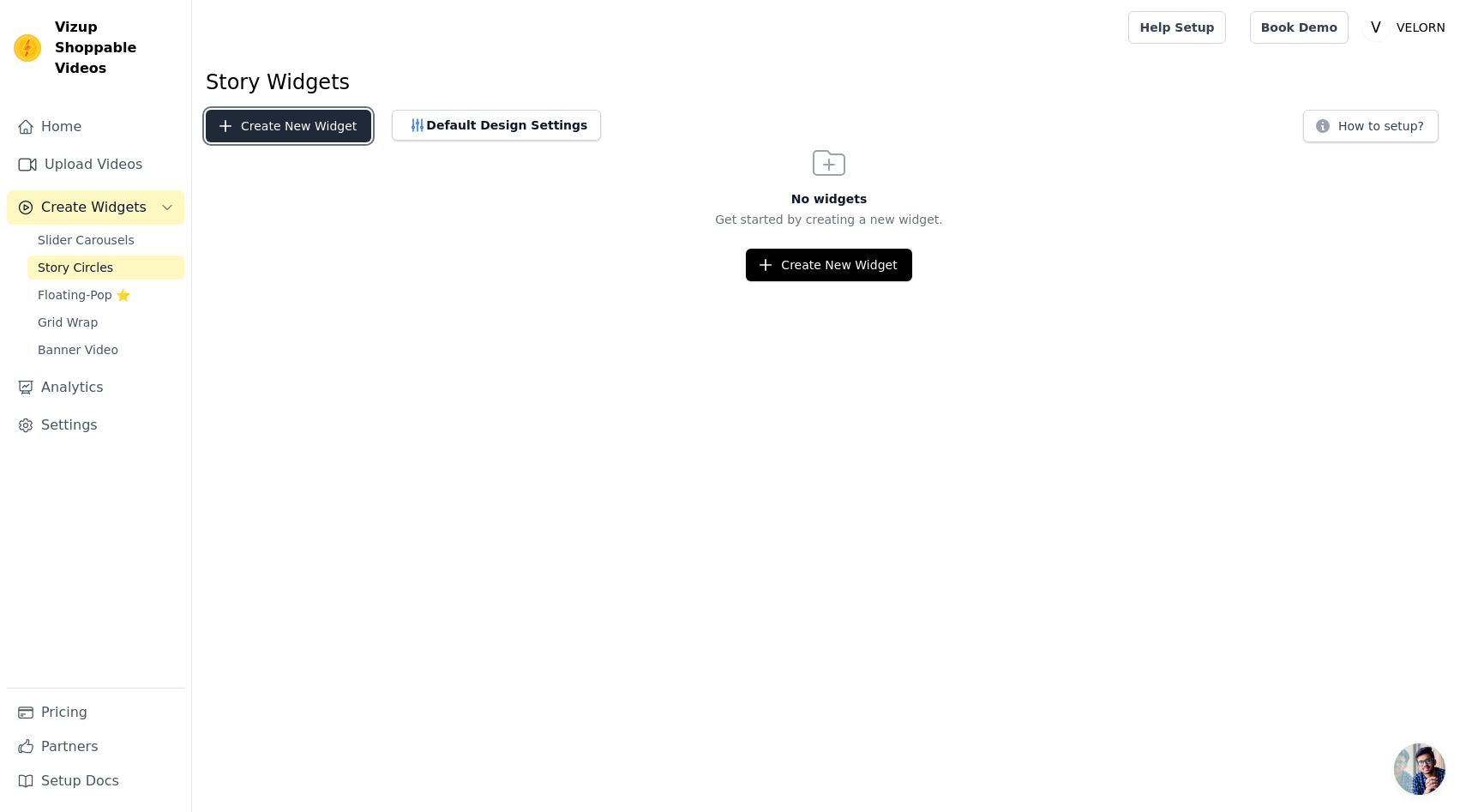
click at [321, 135] on button "Create New Widget" at bounding box center [288, 126] width 166 height 33
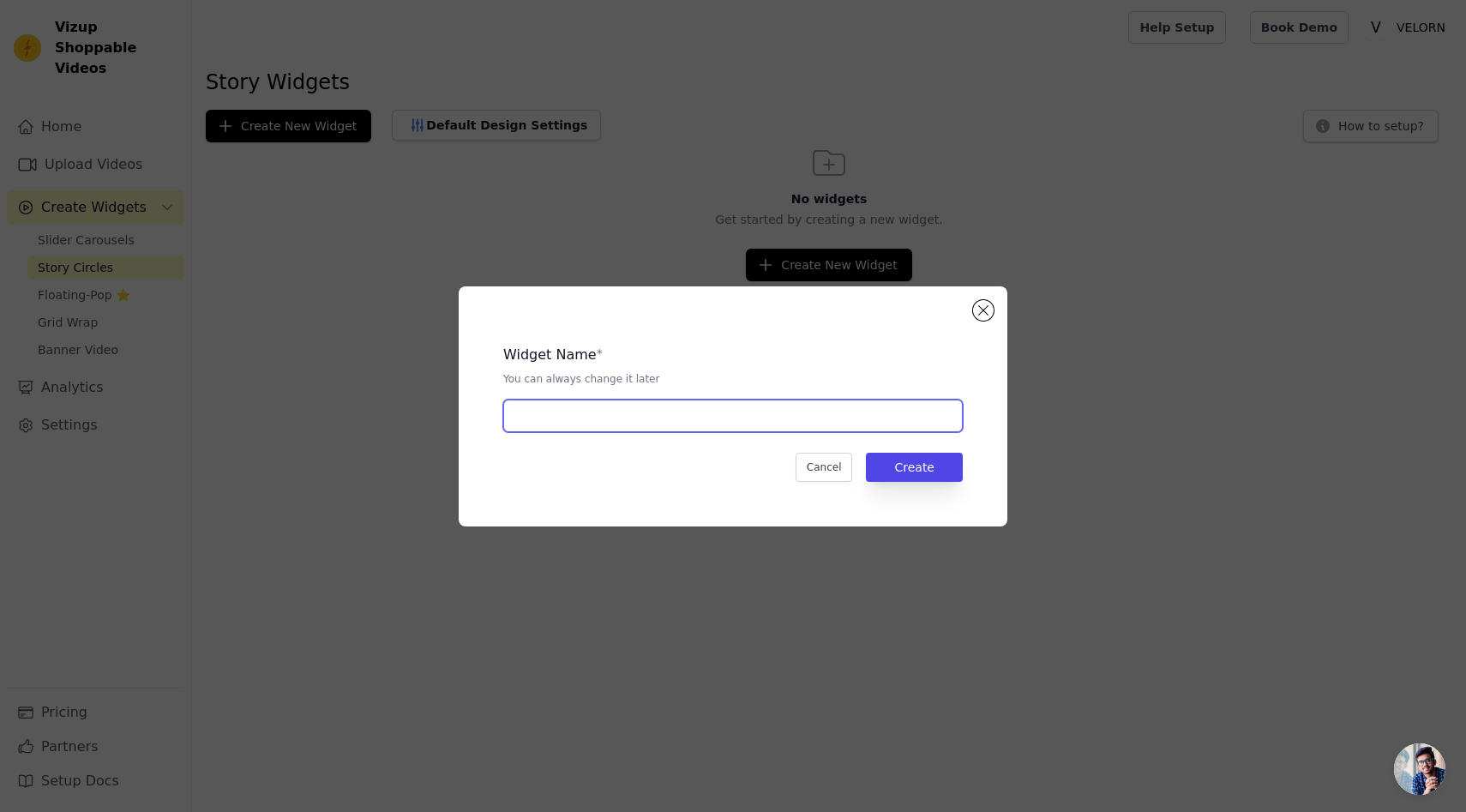
click at [575, 417] on input "text" at bounding box center [733, 416] width 459 height 33
type input "a"
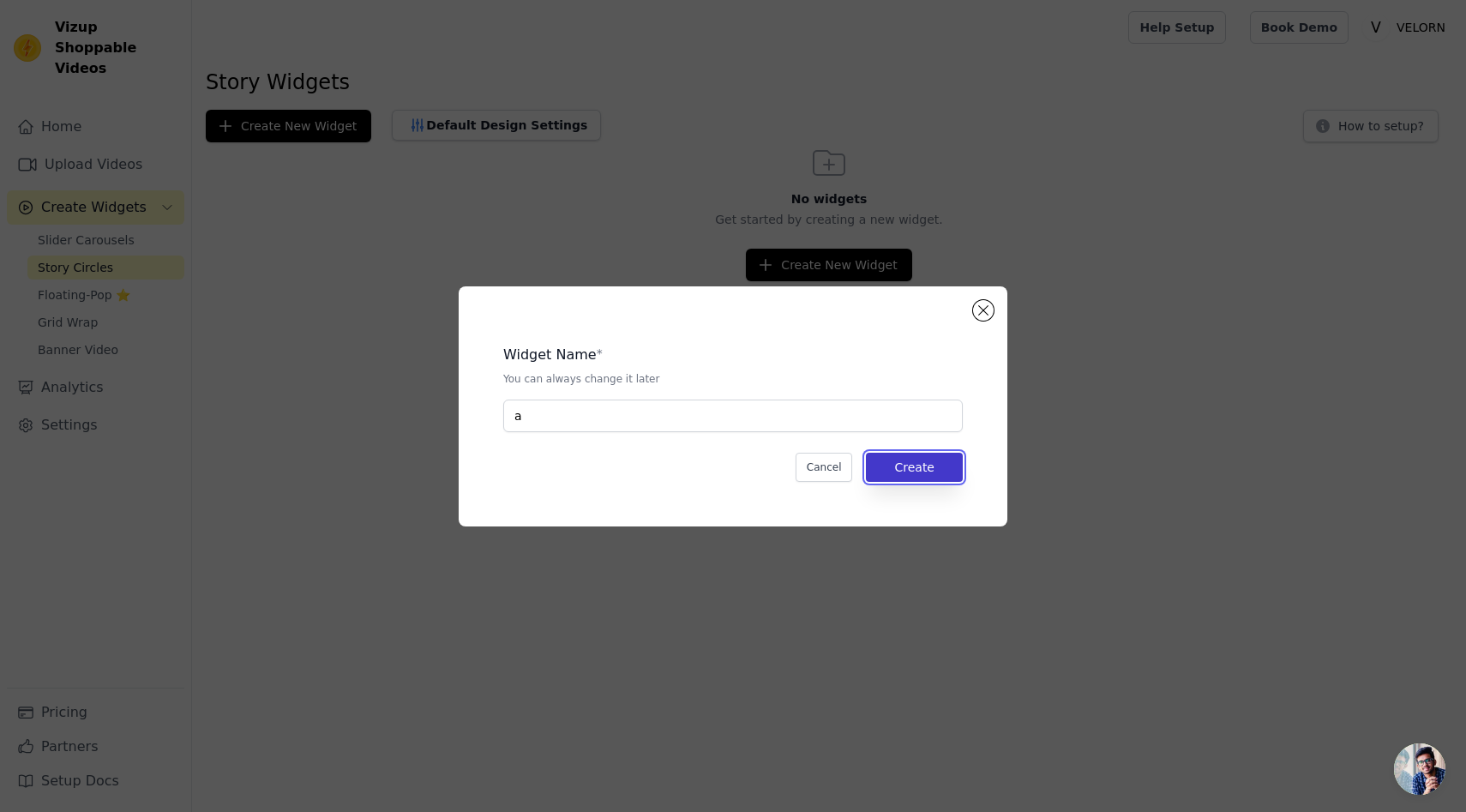
click at [920, 472] on button "Create" at bounding box center [914, 467] width 97 height 29
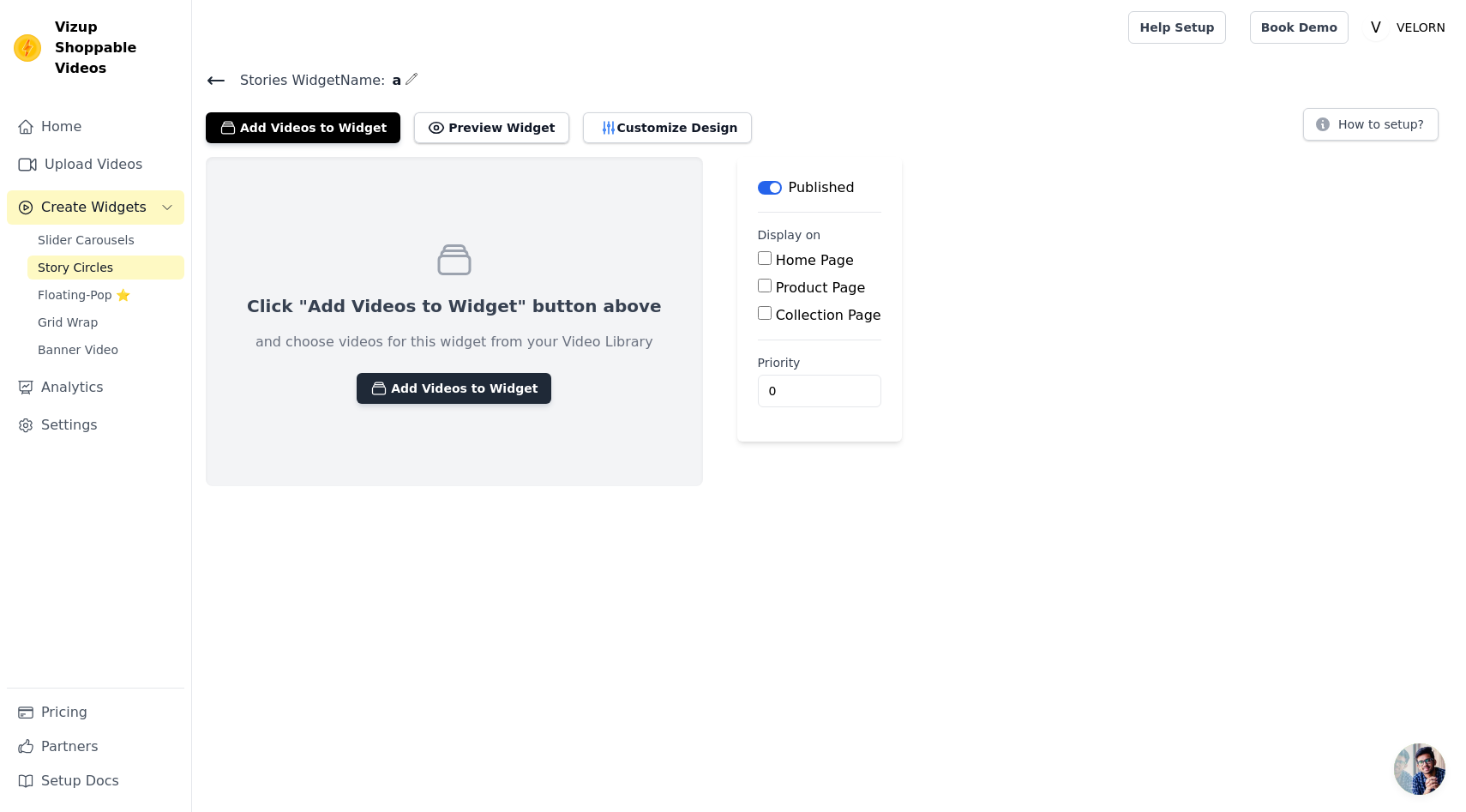
click at [422, 388] on button "Add Videos to Widget" at bounding box center [453, 388] width 194 height 31
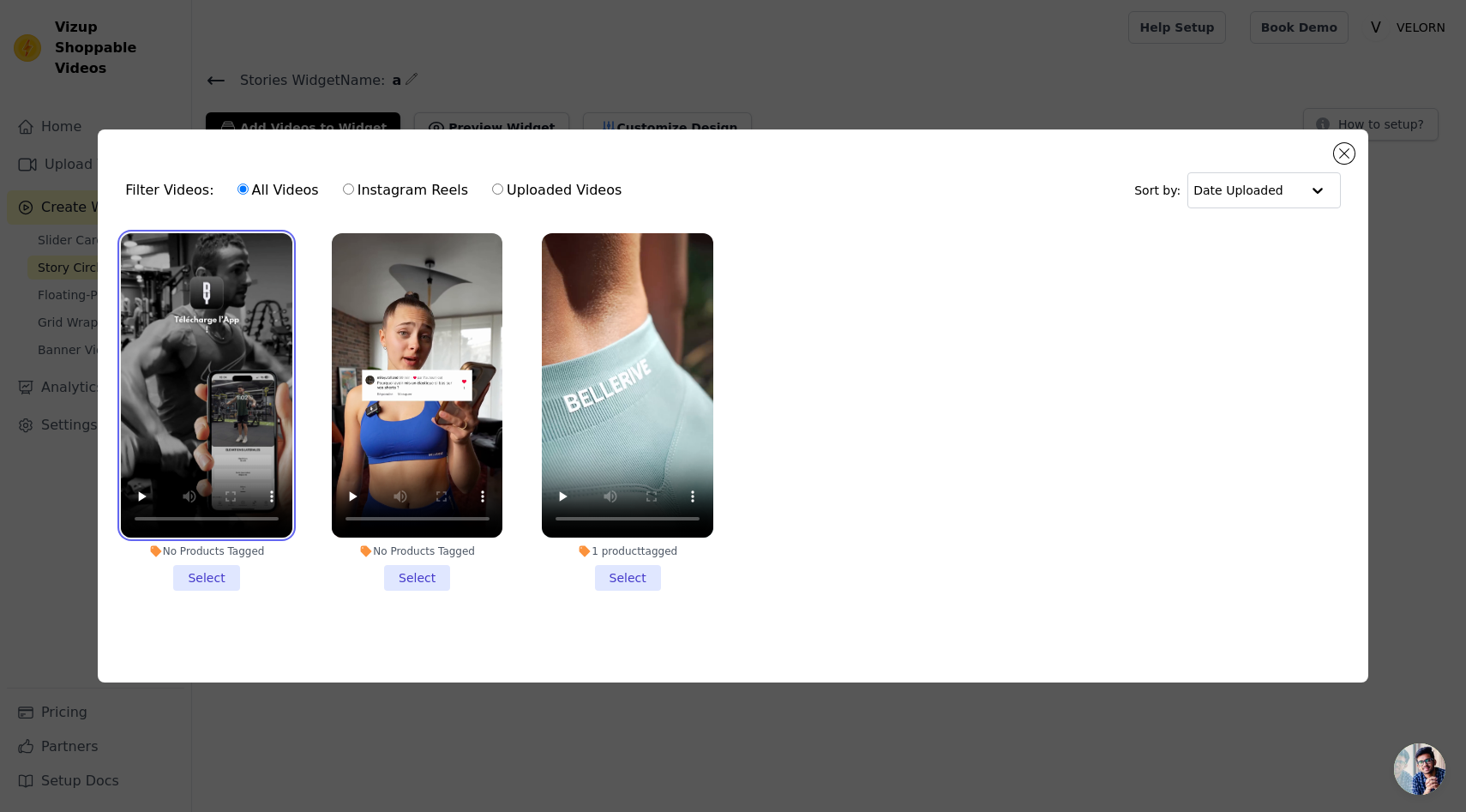
click at [283, 314] on video at bounding box center [207, 385] width 172 height 305
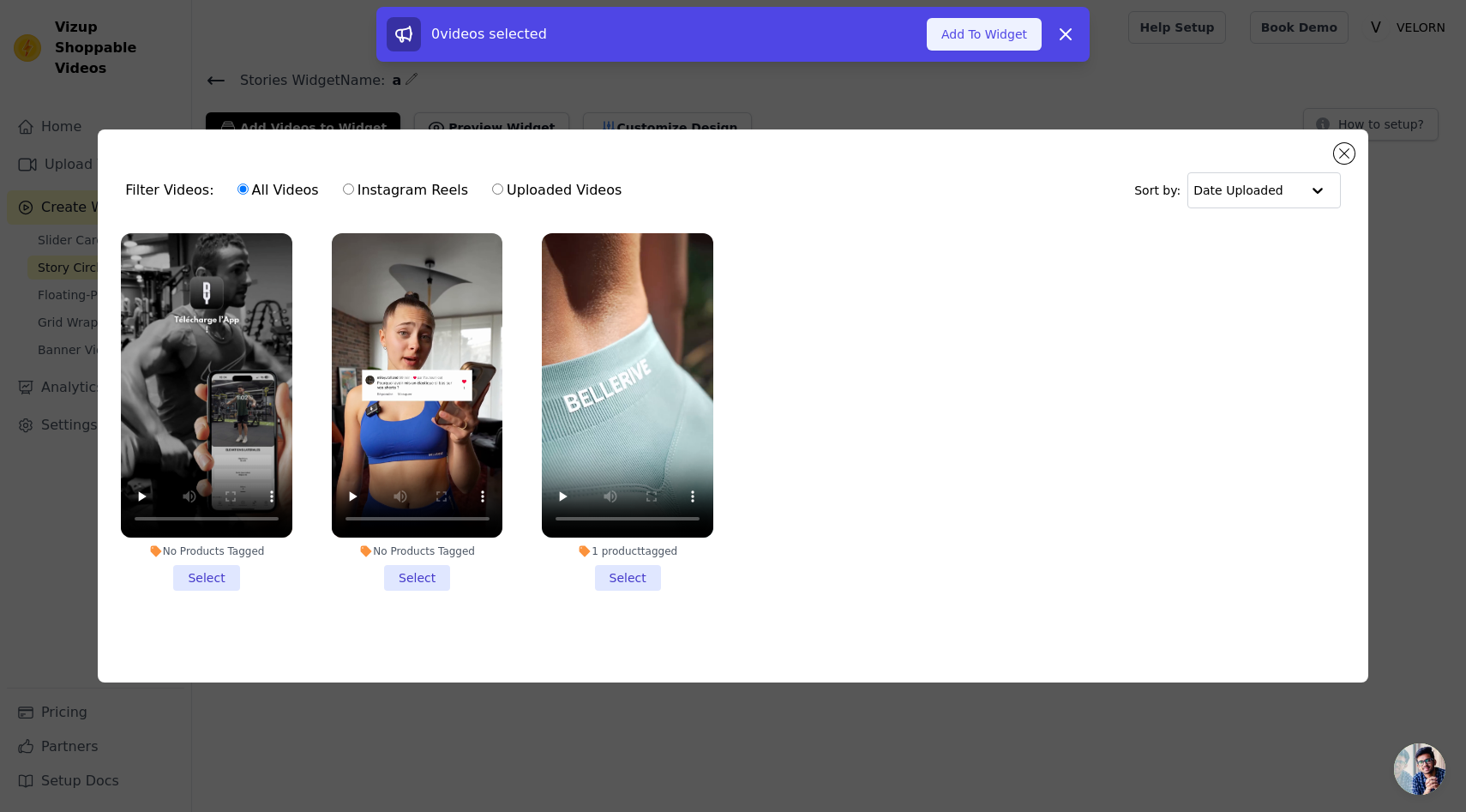
click at [996, 35] on button "Add To Widget" at bounding box center [984, 34] width 115 height 33
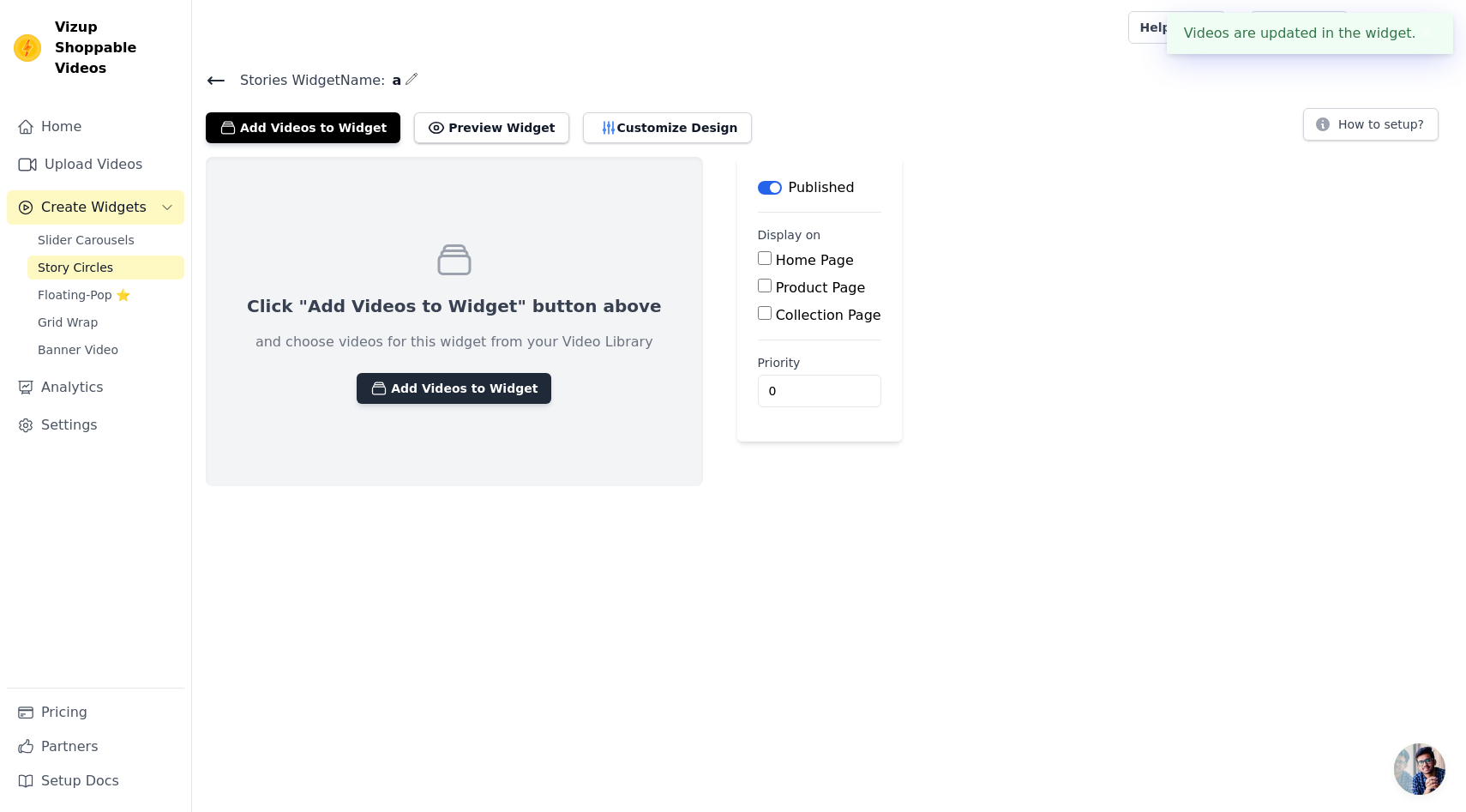
click at [459, 386] on button "Add Videos to Widget" at bounding box center [453, 388] width 194 height 31
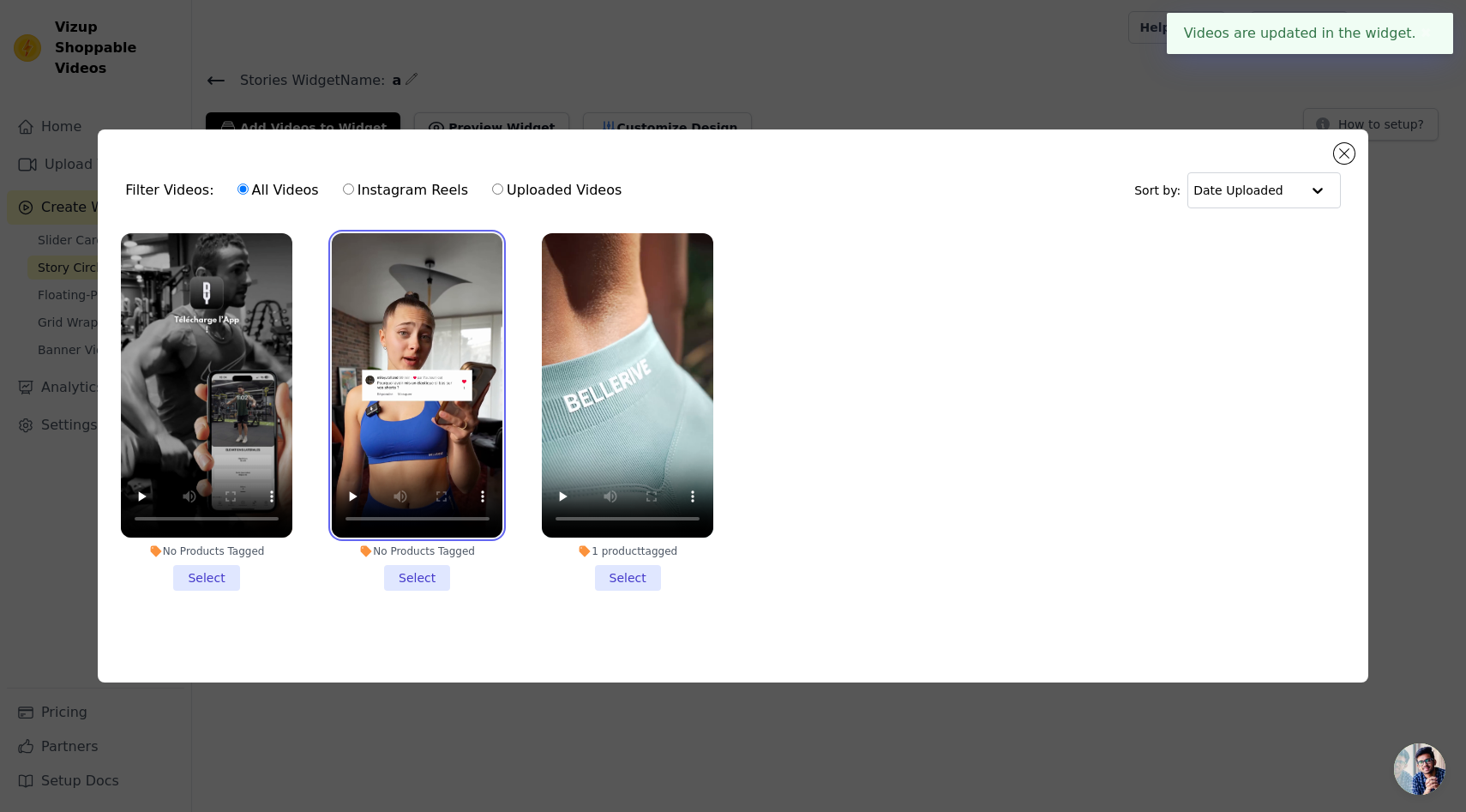
click at [428, 342] on video at bounding box center [418, 385] width 172 height 305
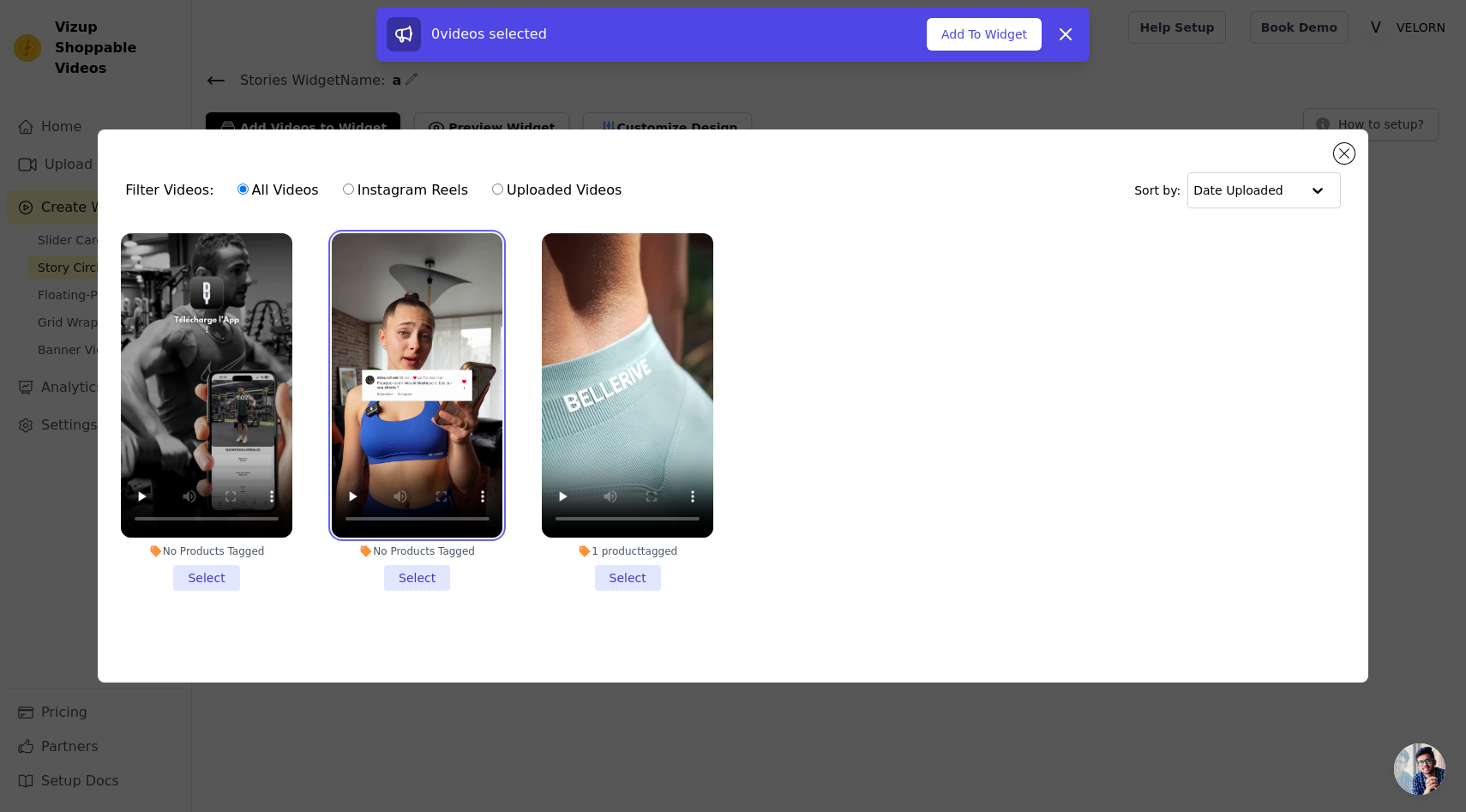
click at [451, 354] on video at bounding box center [418, 385] width 172 height 305
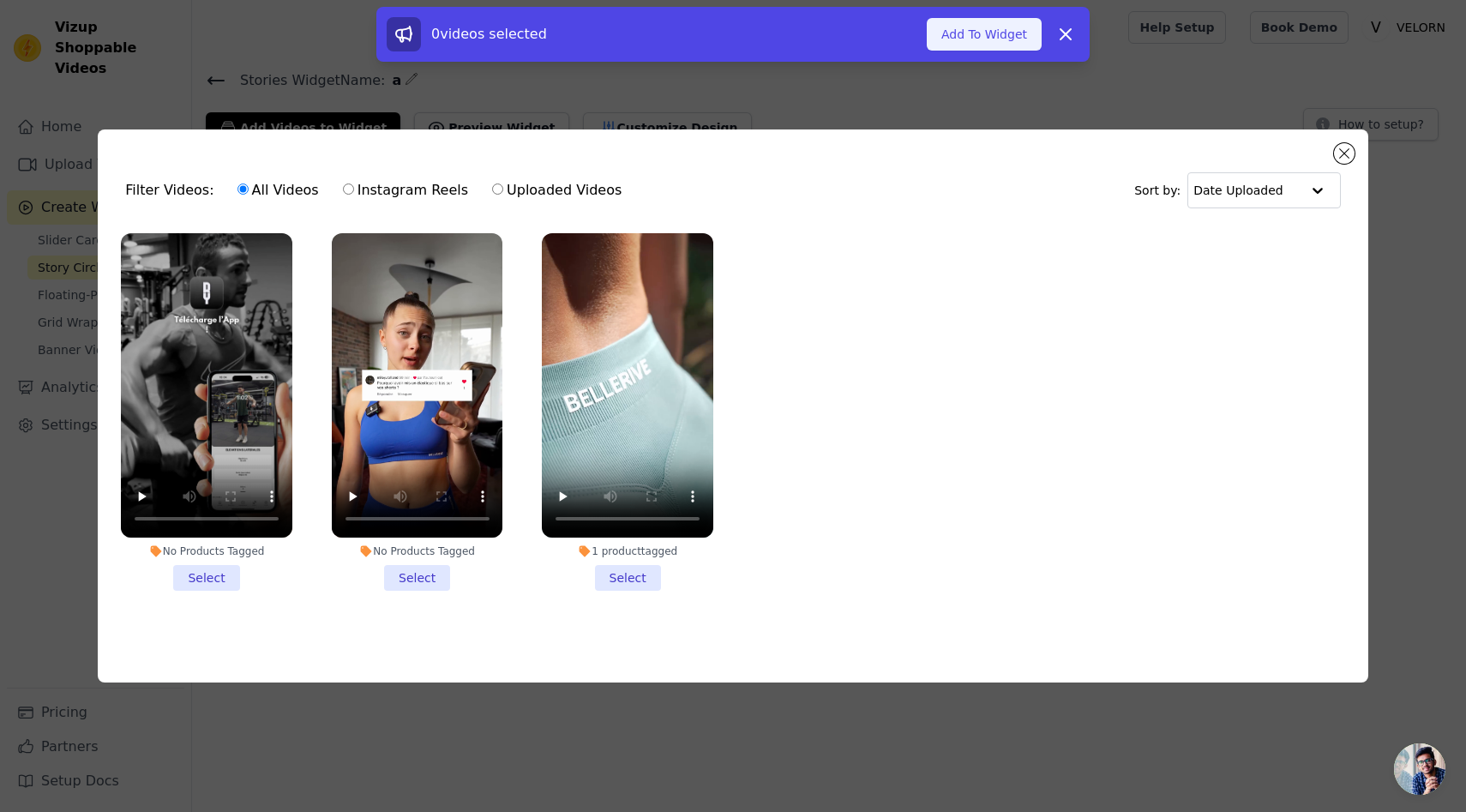
click at [975, 42] on button "Add To Widget" at bounding box center [984, 34] width 115 height 33
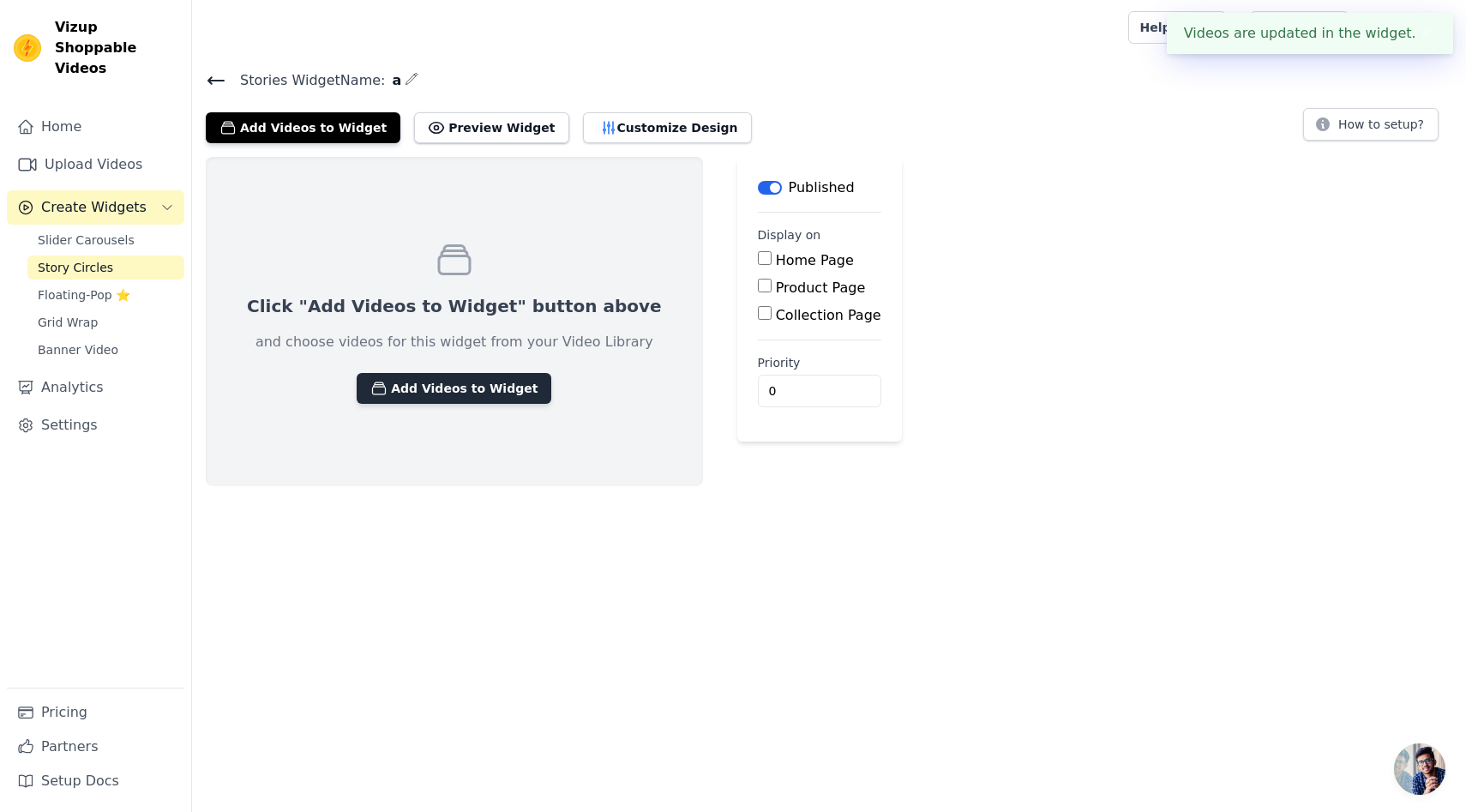
click at [471, 381] on button "Add Videos to Widget" at bounding box center [453, 388] width 194 height 31
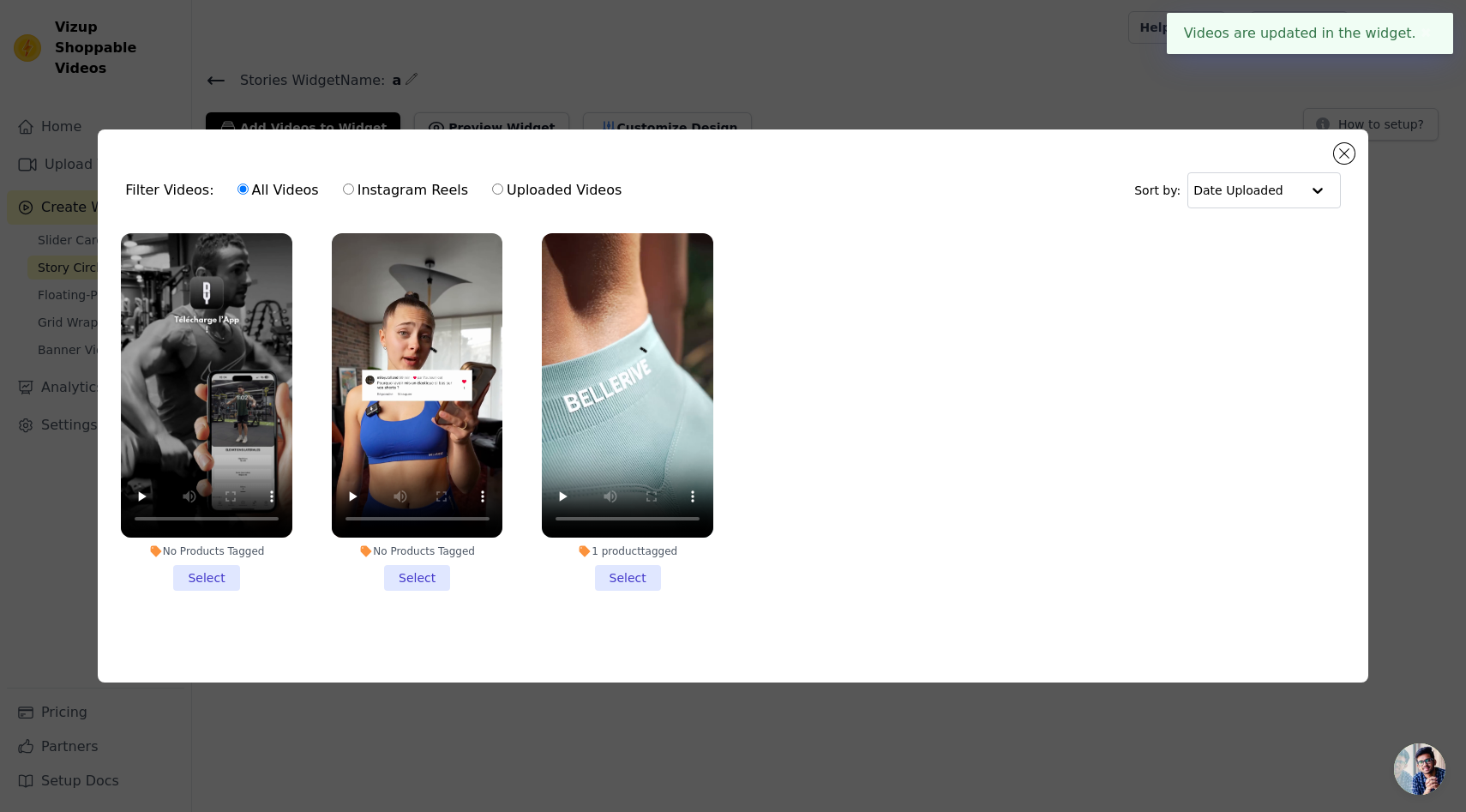
click at [238, 574] on li "No Products Tagged Select" at bounding box center [207, 411] width 172 height 357
click at [0, 0] on input "No Products Tagged Select" at bounding box center [0, 0] width 0 height 0
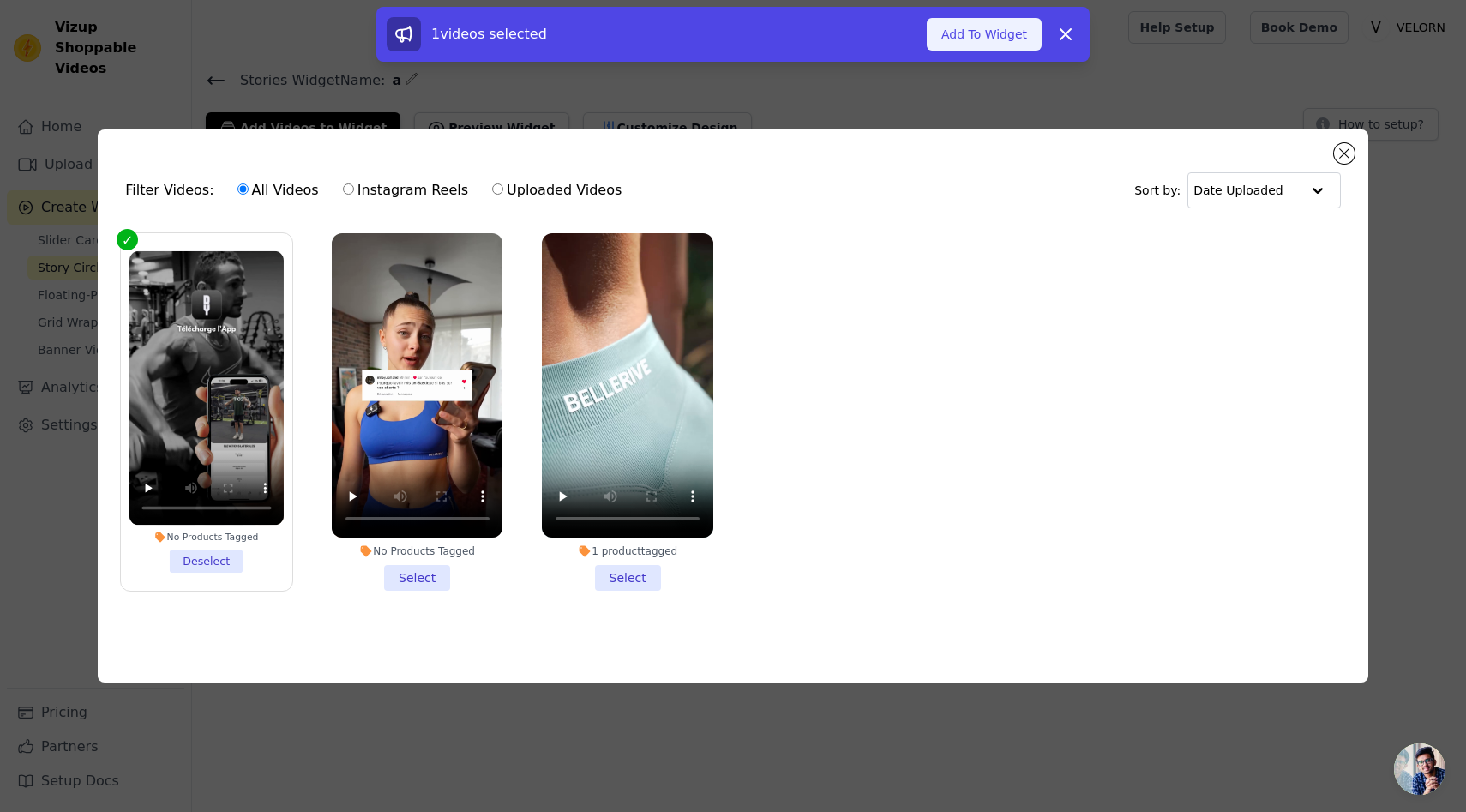
click at [998, 42] on button "Add To Widget" at bounding box center [984, 34] width 115 height 33
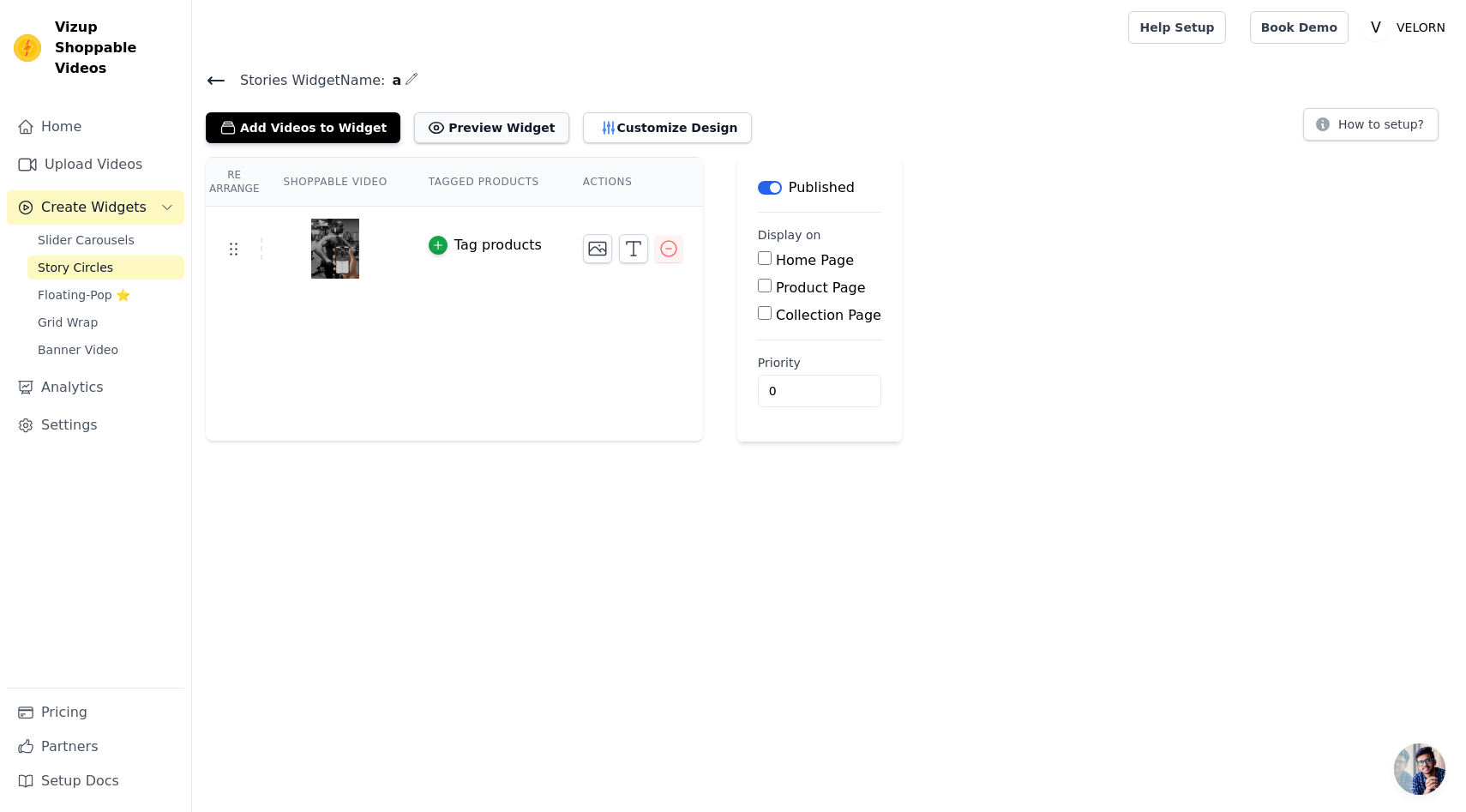
click at [488, 127] on button "Preview Widget" at bounding box center [491, 127] width 155 height 31
